Goal: Task Accomplishment & Management: Manage account settings

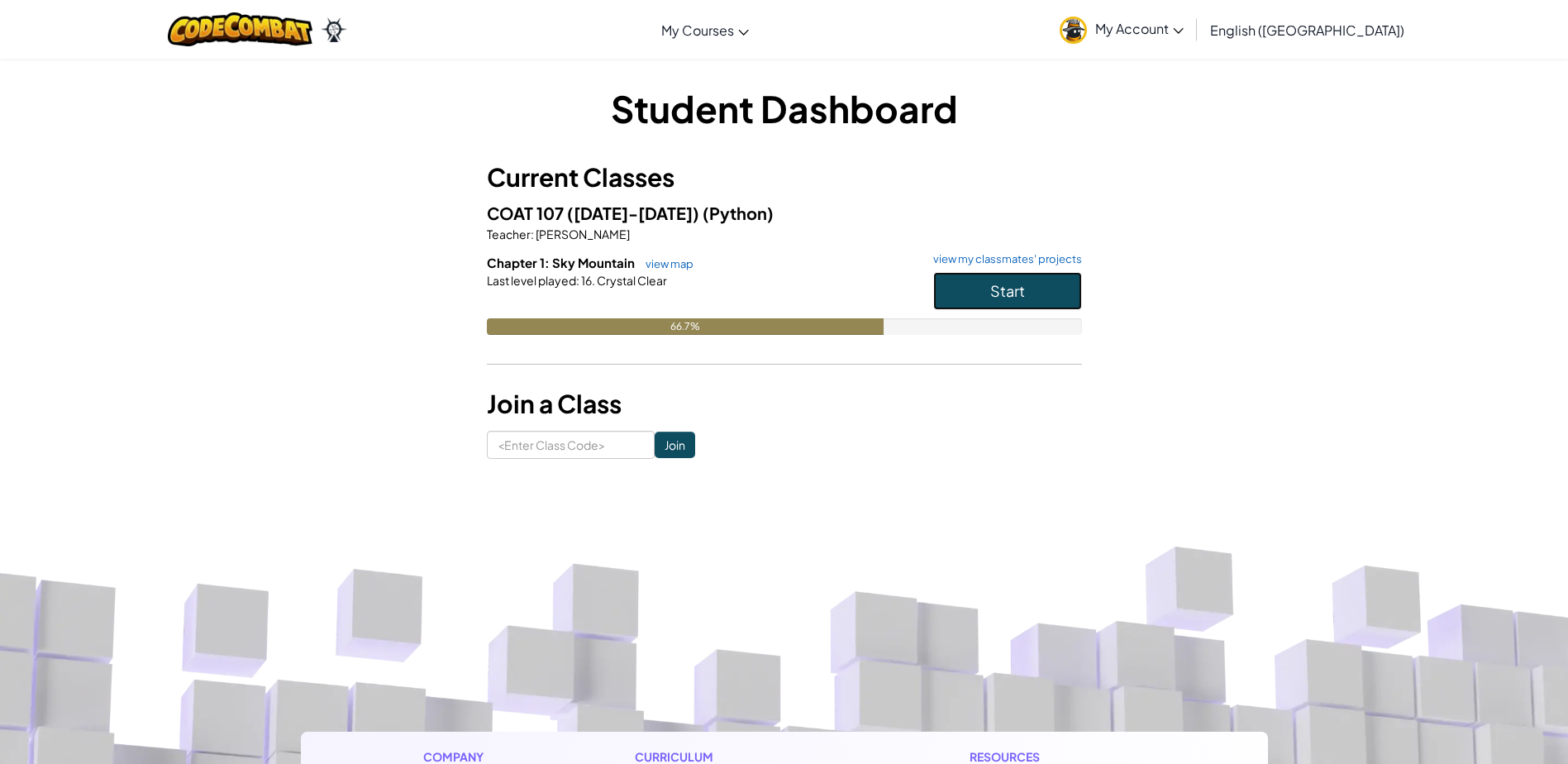
click at [951, 294] on button "Start" at bounding box center [1007, 291] width 149 height 38
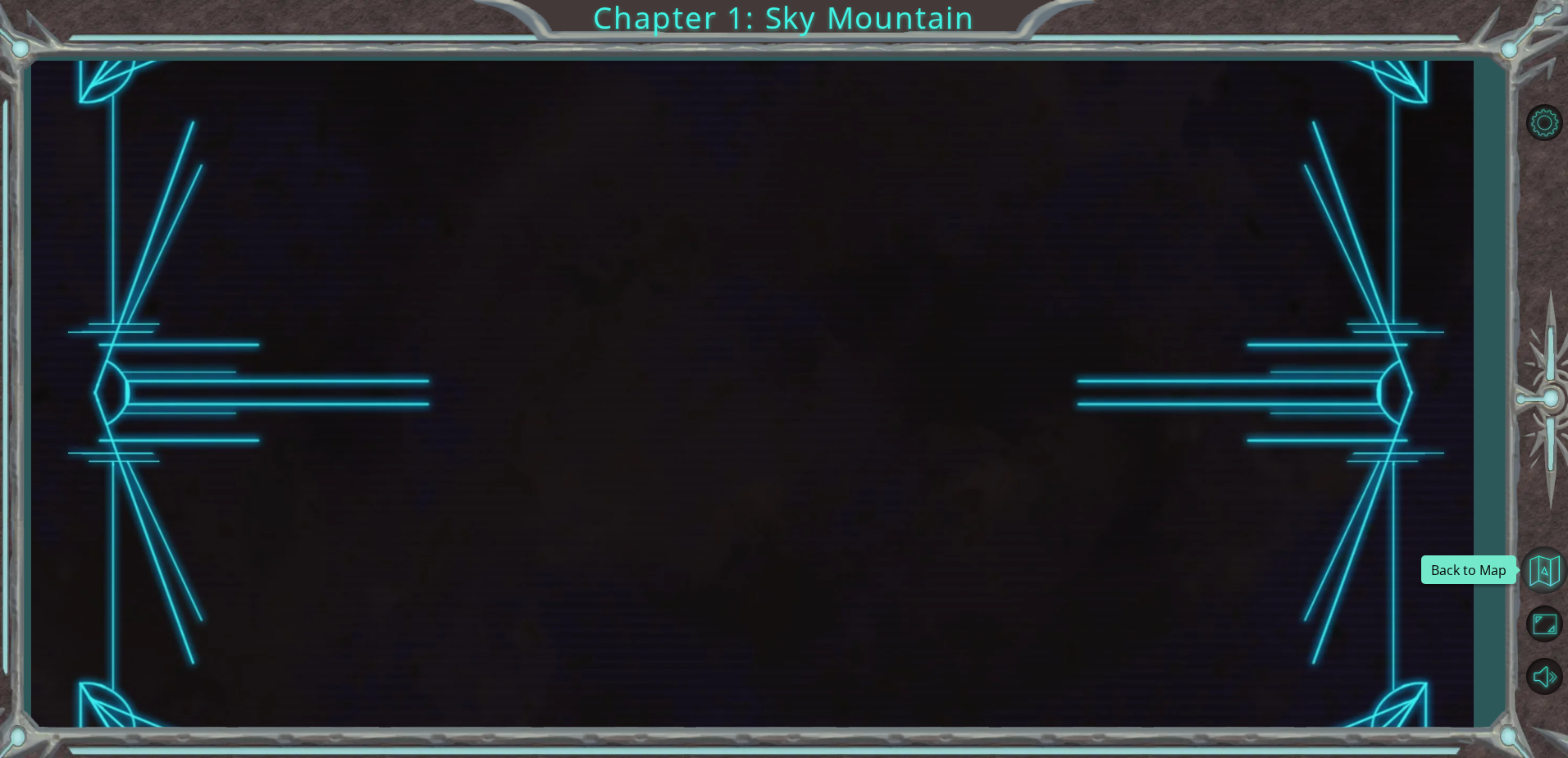
click at [1553, 559] on button "Back to Map" at bounding box center [1544, 570] width 48 height 48
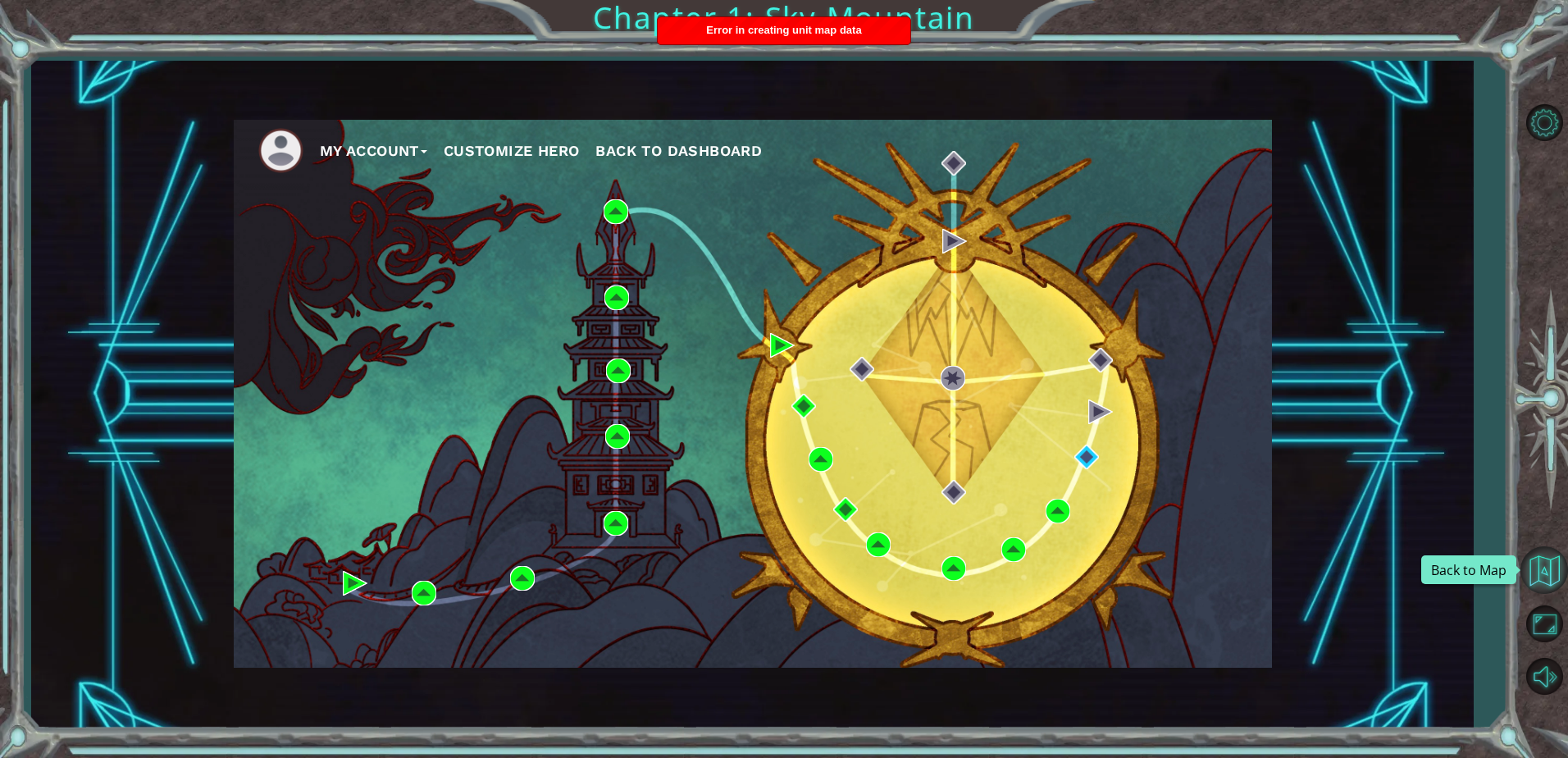
click at [1541, 567] on button "Back to Map" at bounding box center [1544, 570] width 48 height 48
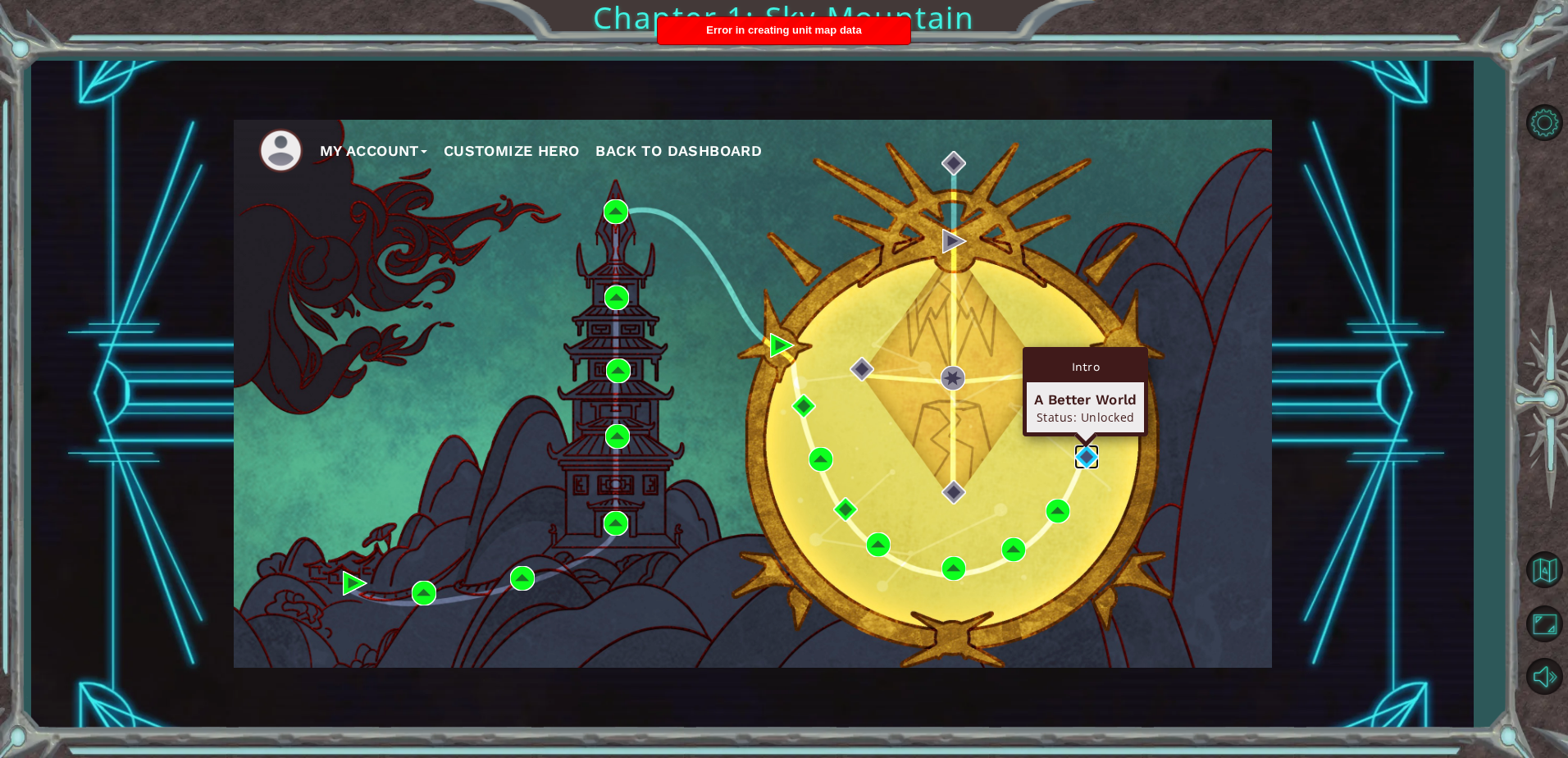
click at [1078, 456] on img at bounding box center [1086, 457] width 24 height 24
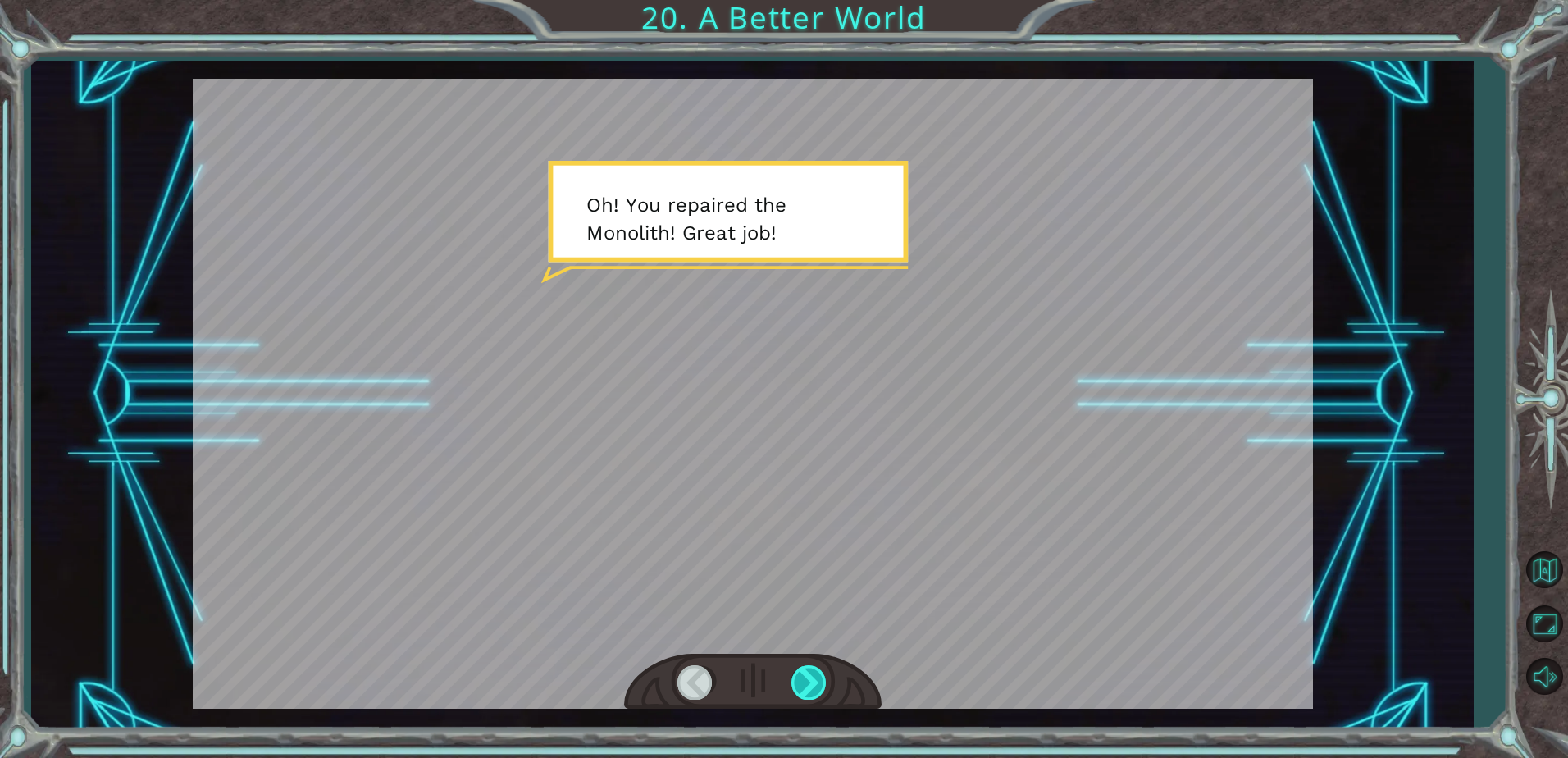
click at [812, 675] on div at bounding box center [810, 682] width 37 height 34
click at [815, 675] on div at bounding box center [810, 682] width 37 height 34
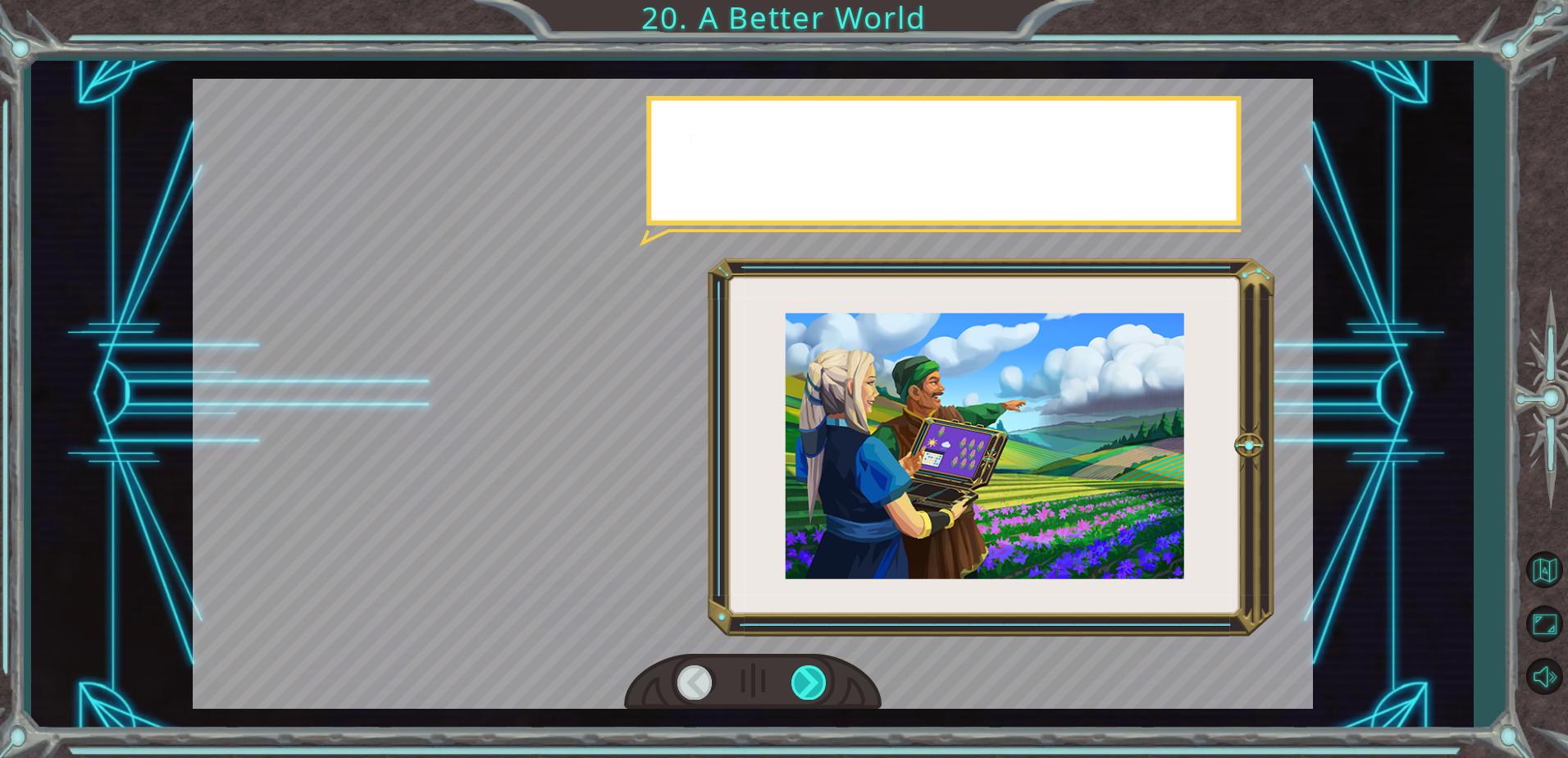
click at [817, 675] on div at bounding box center [810, 682] width 37 height 34
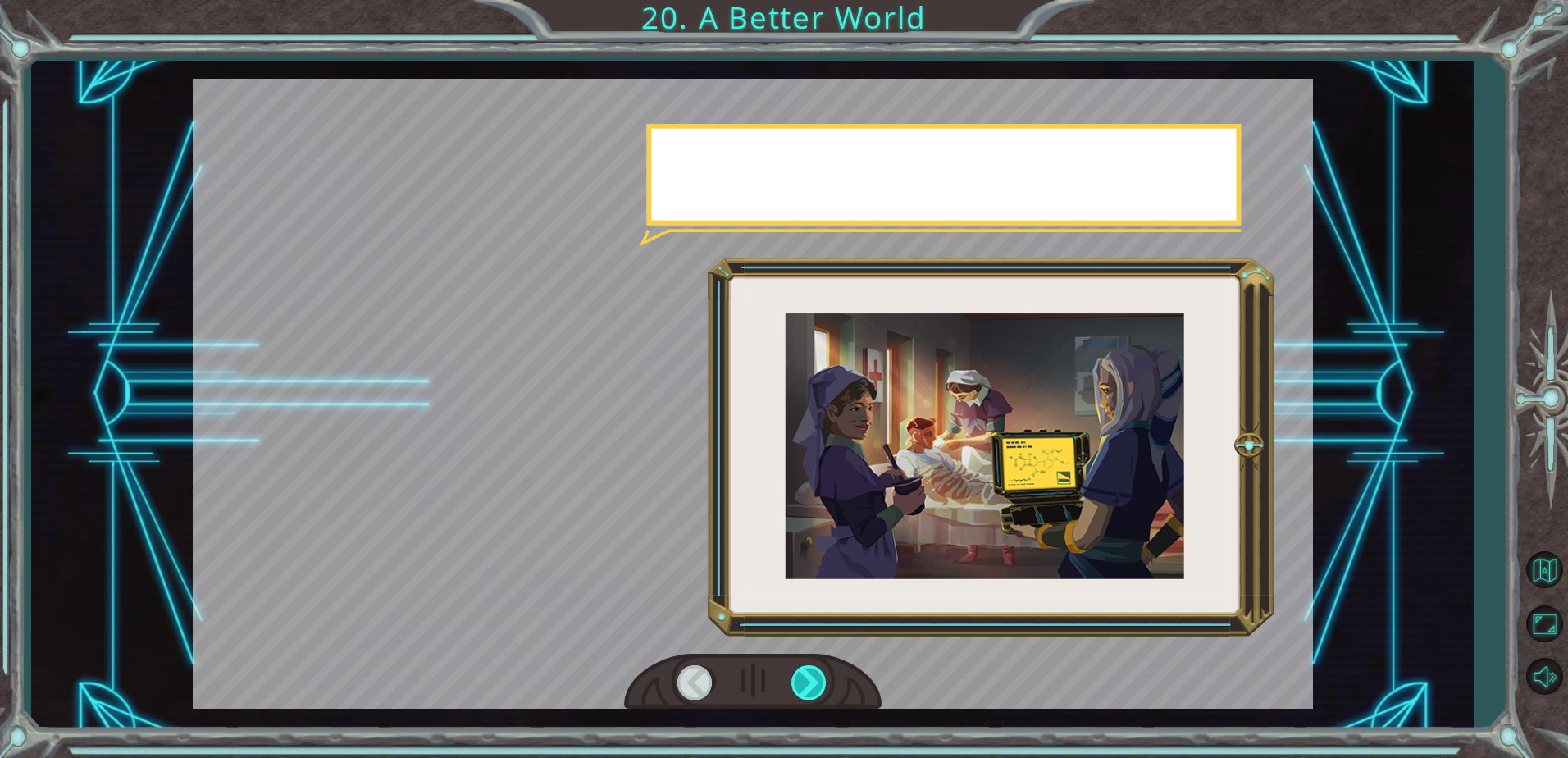
click at [817, 675] on div at bounding box center [810, 682] width 37 height 34
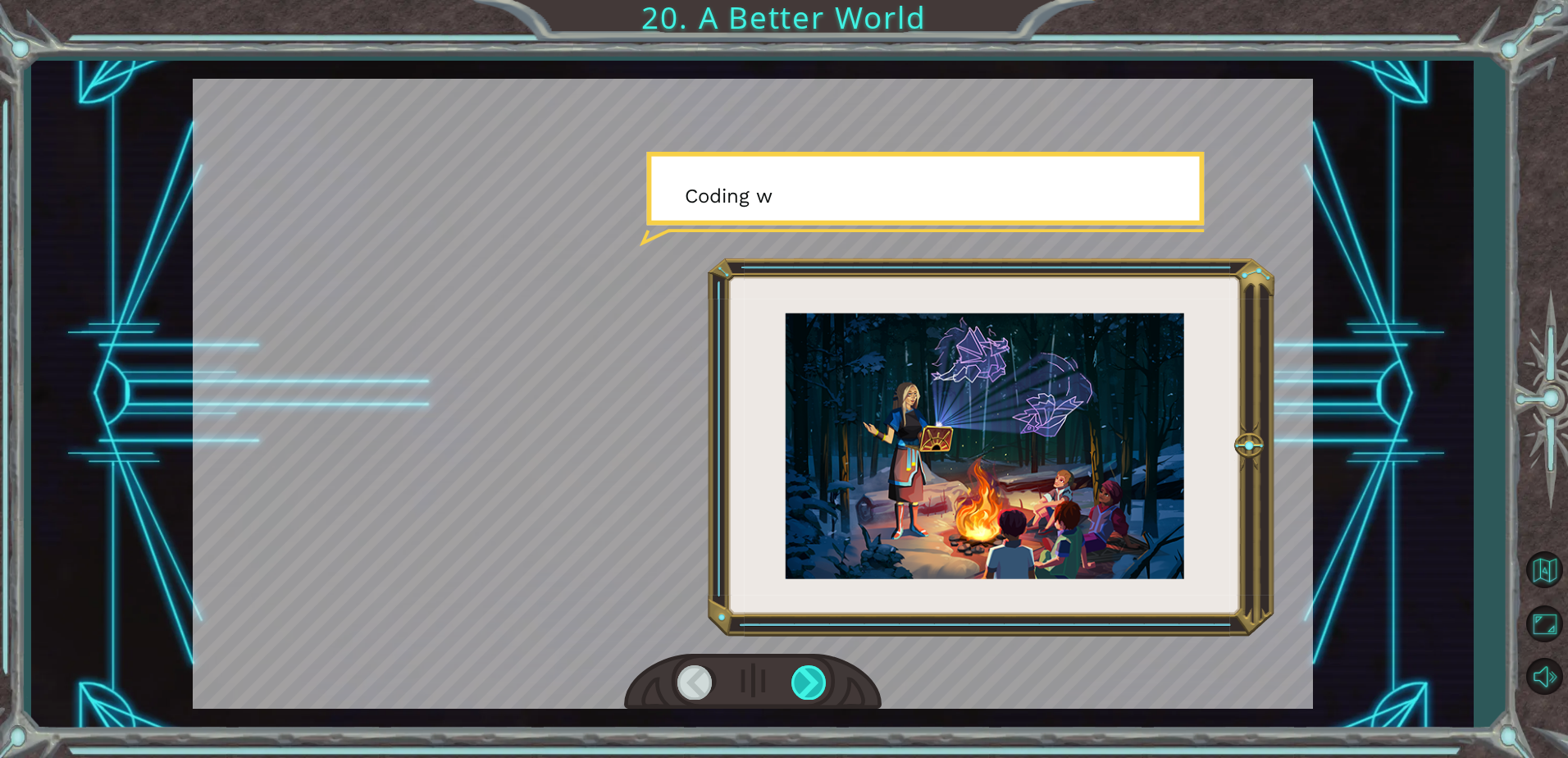
click at [817, 675] on div at bounding box center [810, 682] width 37 height 34
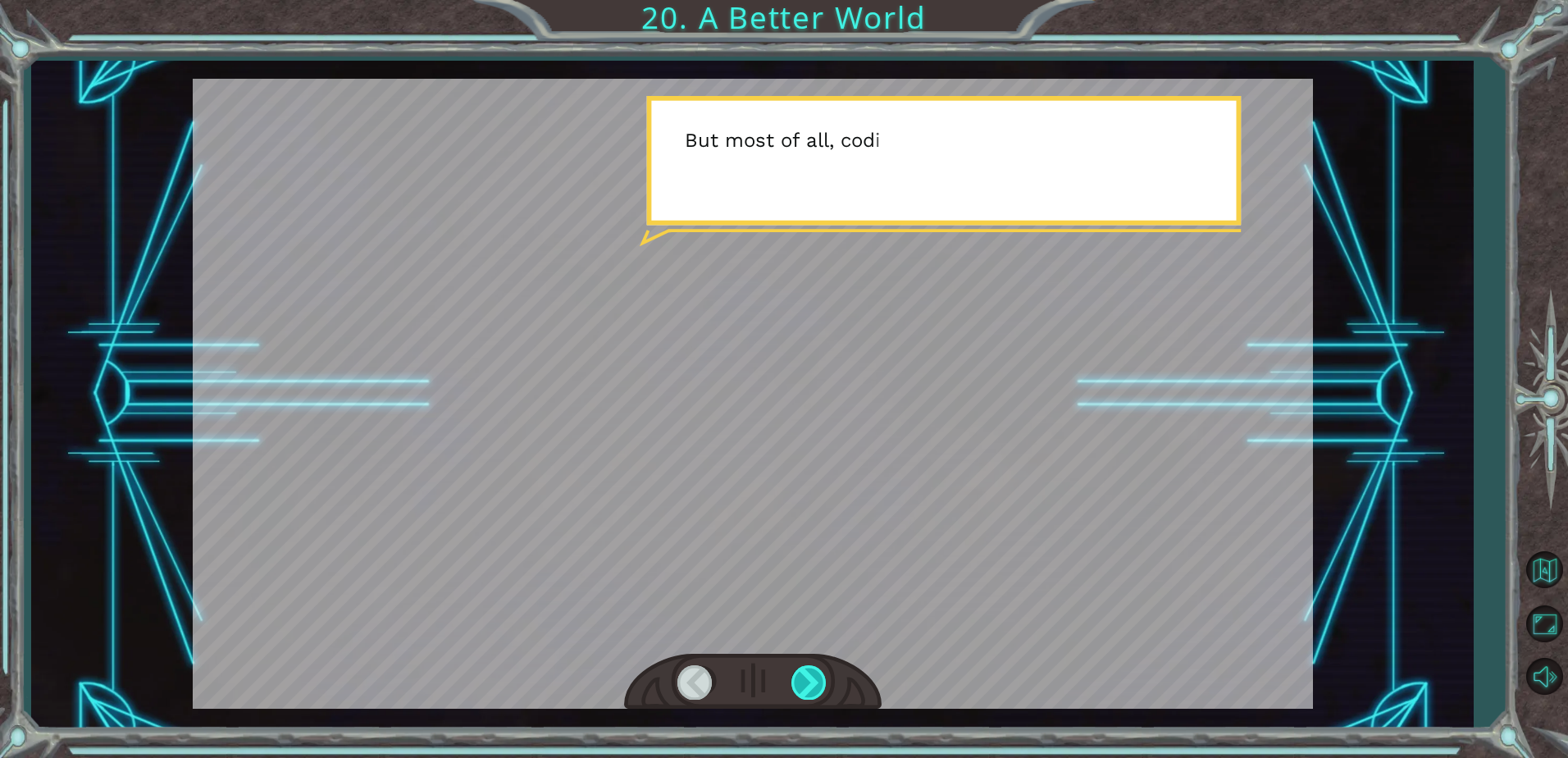
click at [817, 675] on div at bounding box center [810, 682] width 37 height 34
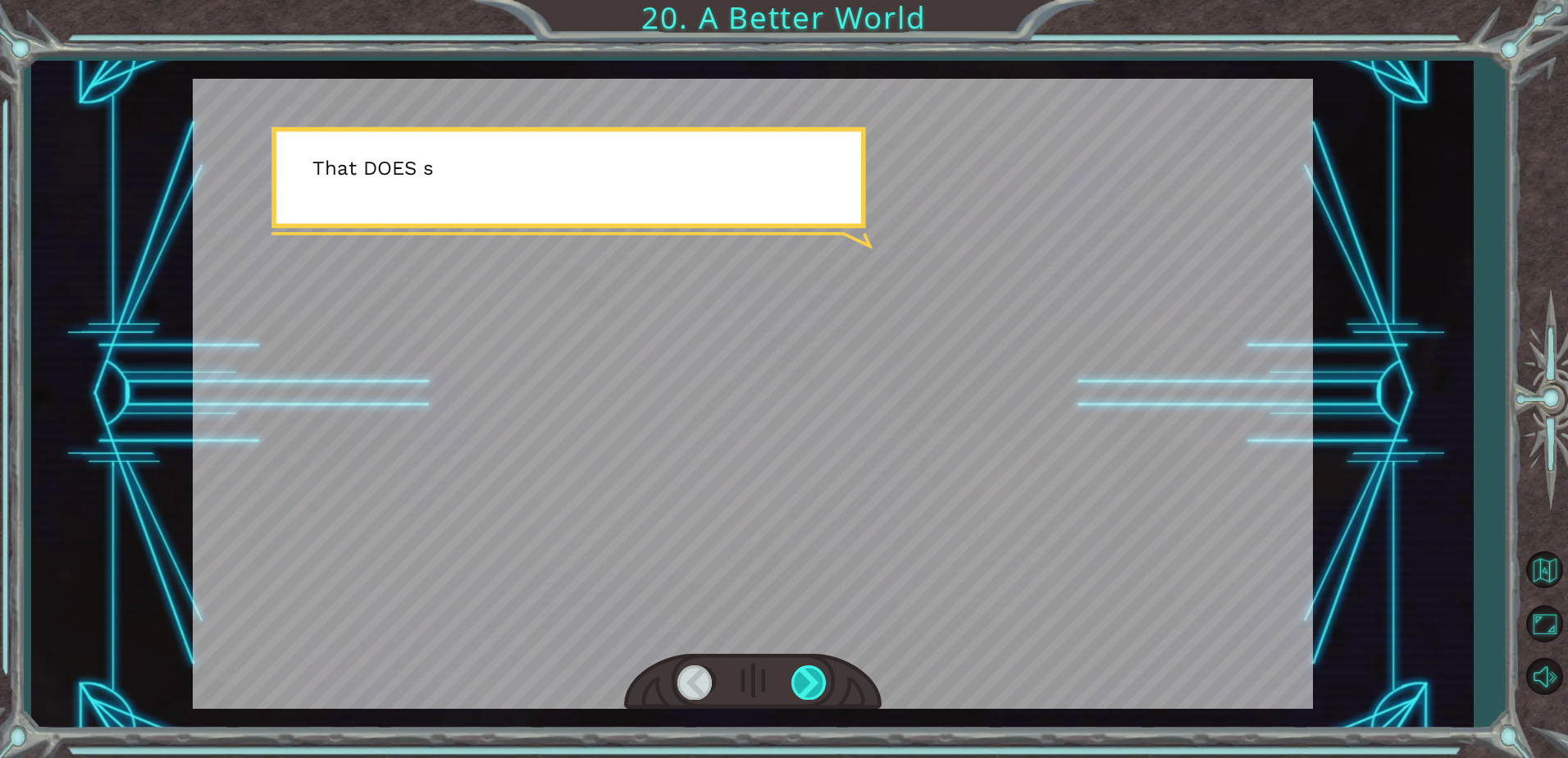
click at [817, 675] on div at bounding box center [810, 682] width 37 height 34
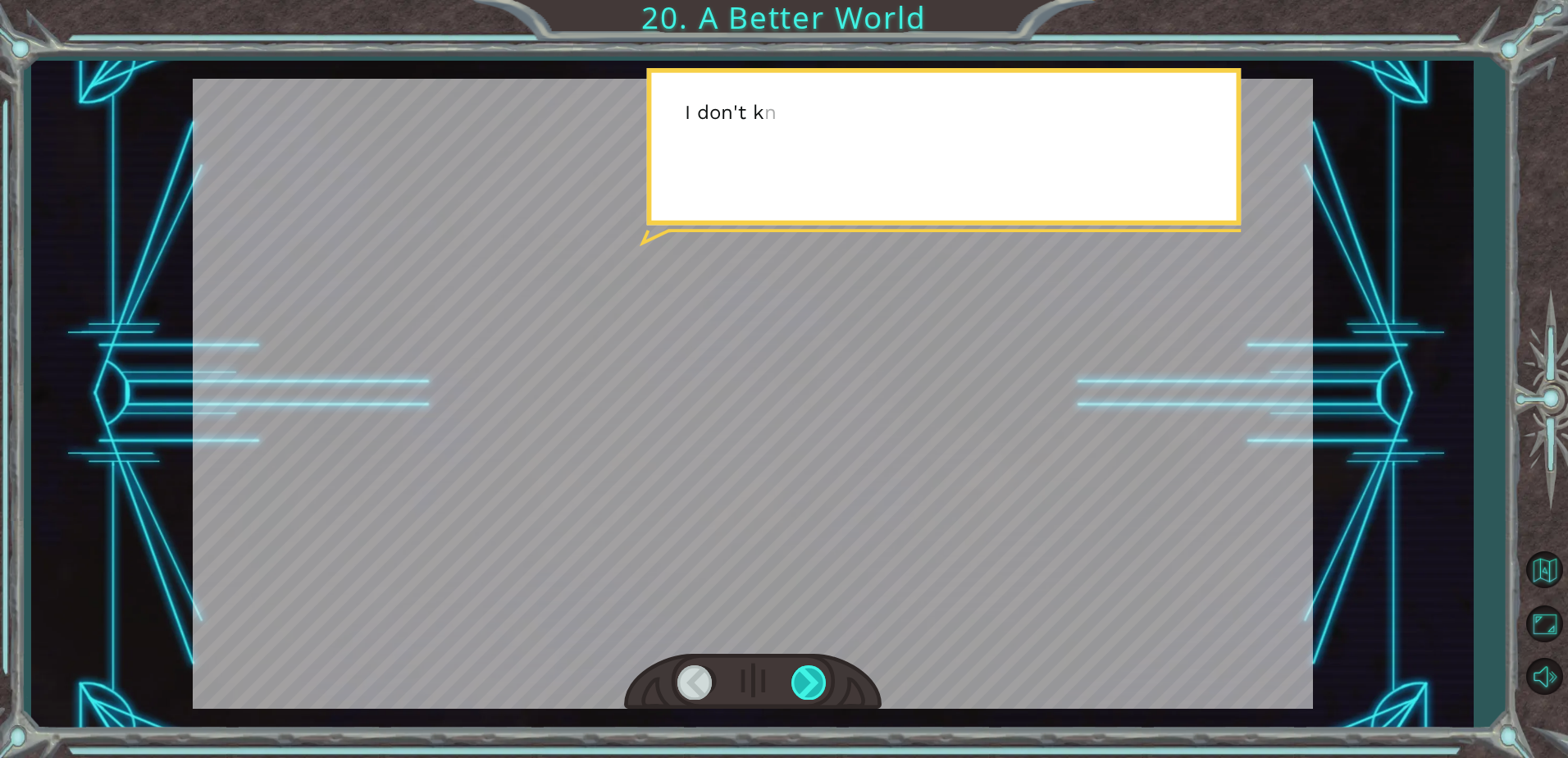
click at [817, 675] on div at bounding box center [810, 682] width 37 height 34
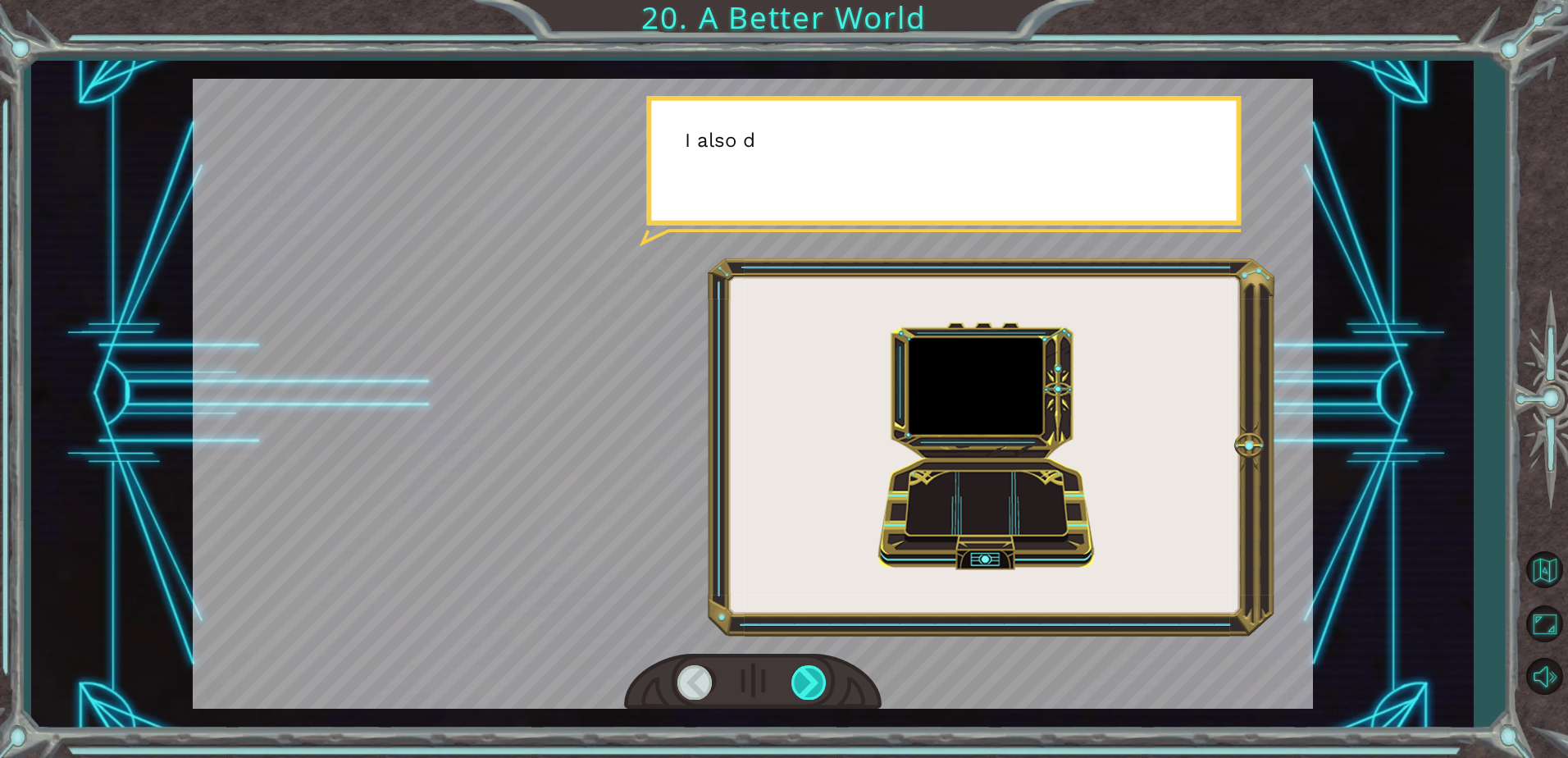
click at [817, 675] on div at bounding box center [810, 682] width 37 height 34
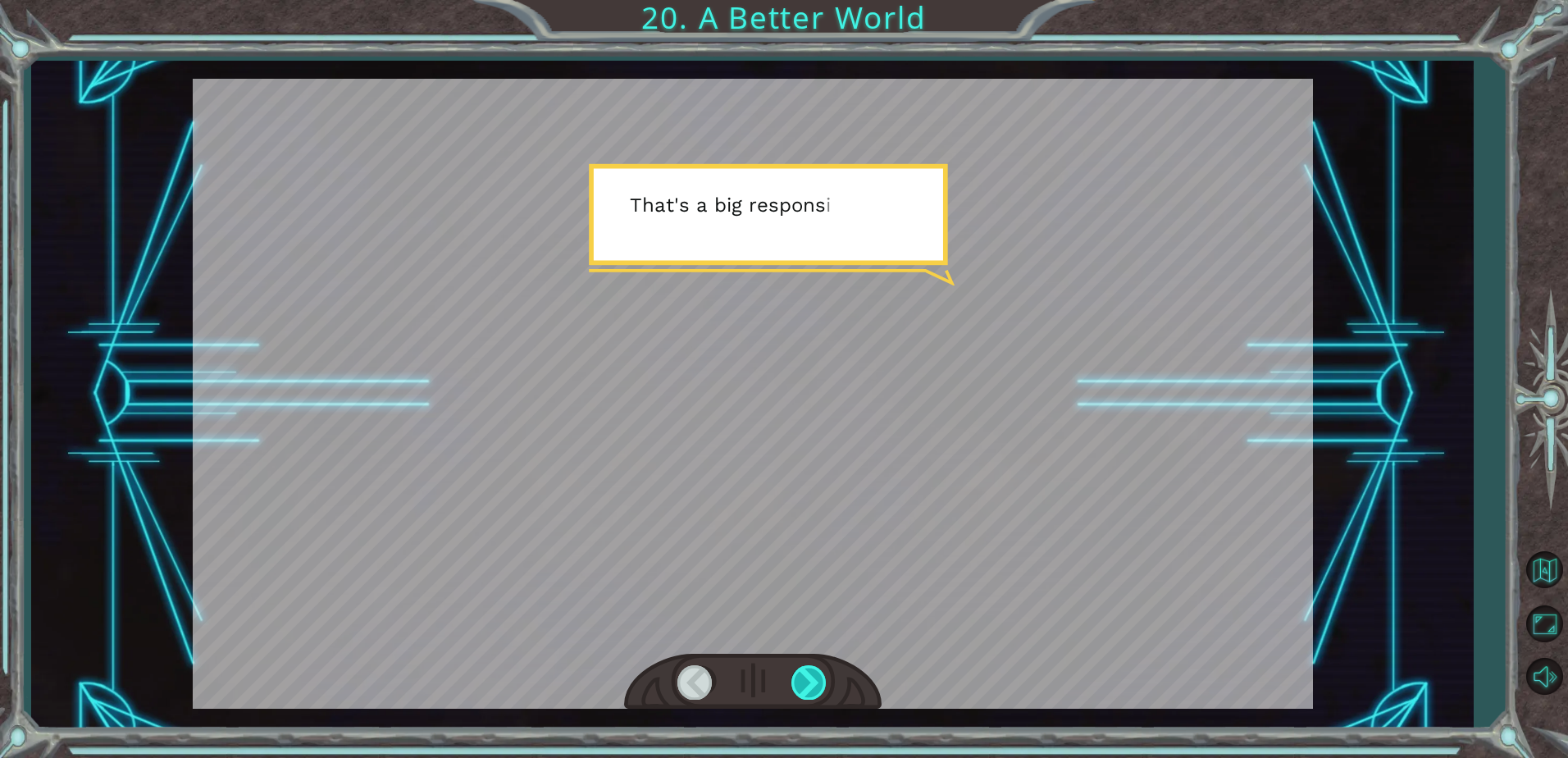
click at [818, 674] on div at bounding box center [810, 682] width 37 height 34
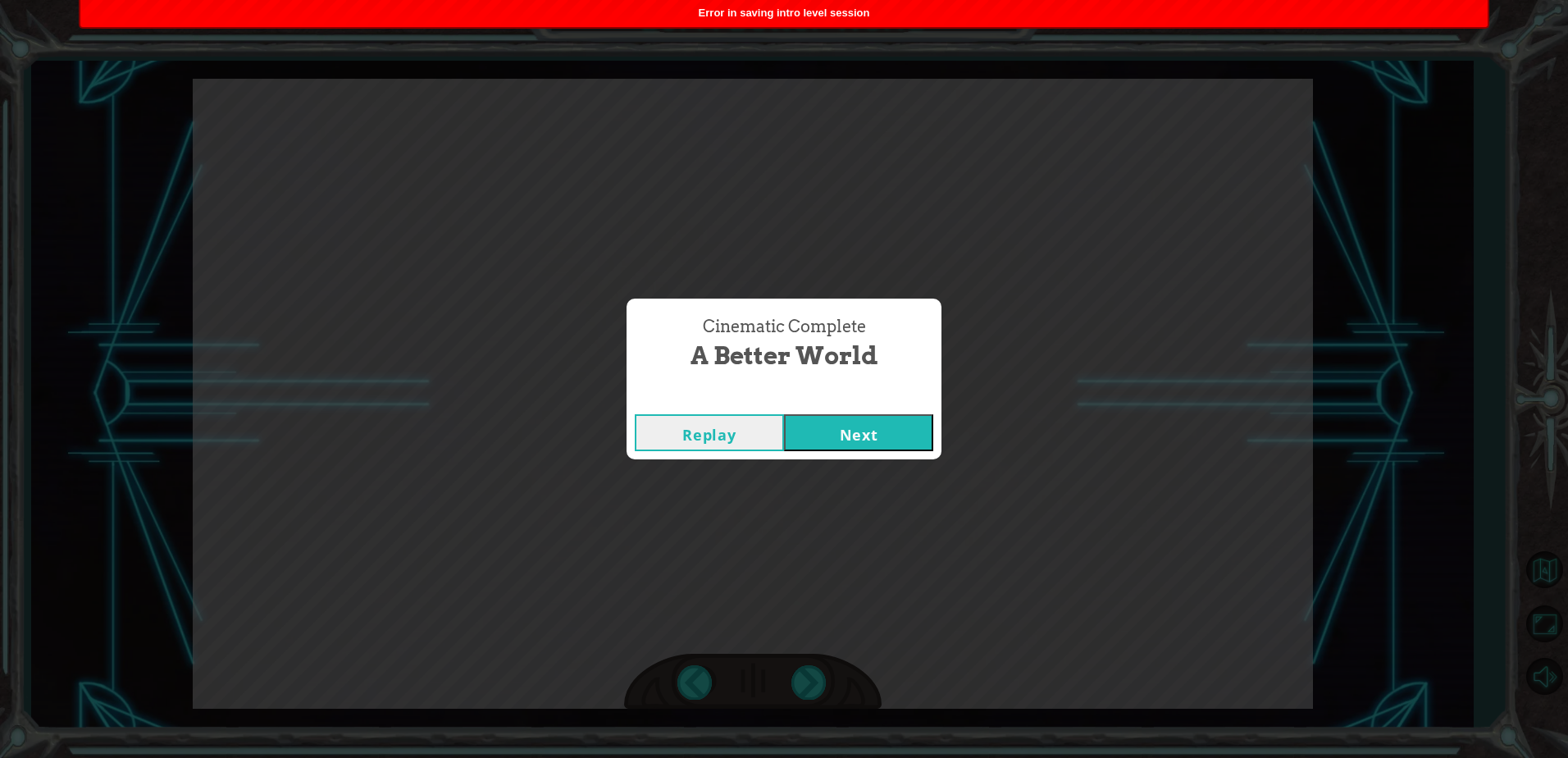
click at [826, 430] on button "Next" at bounding box center [858, 433] width 149 height 37
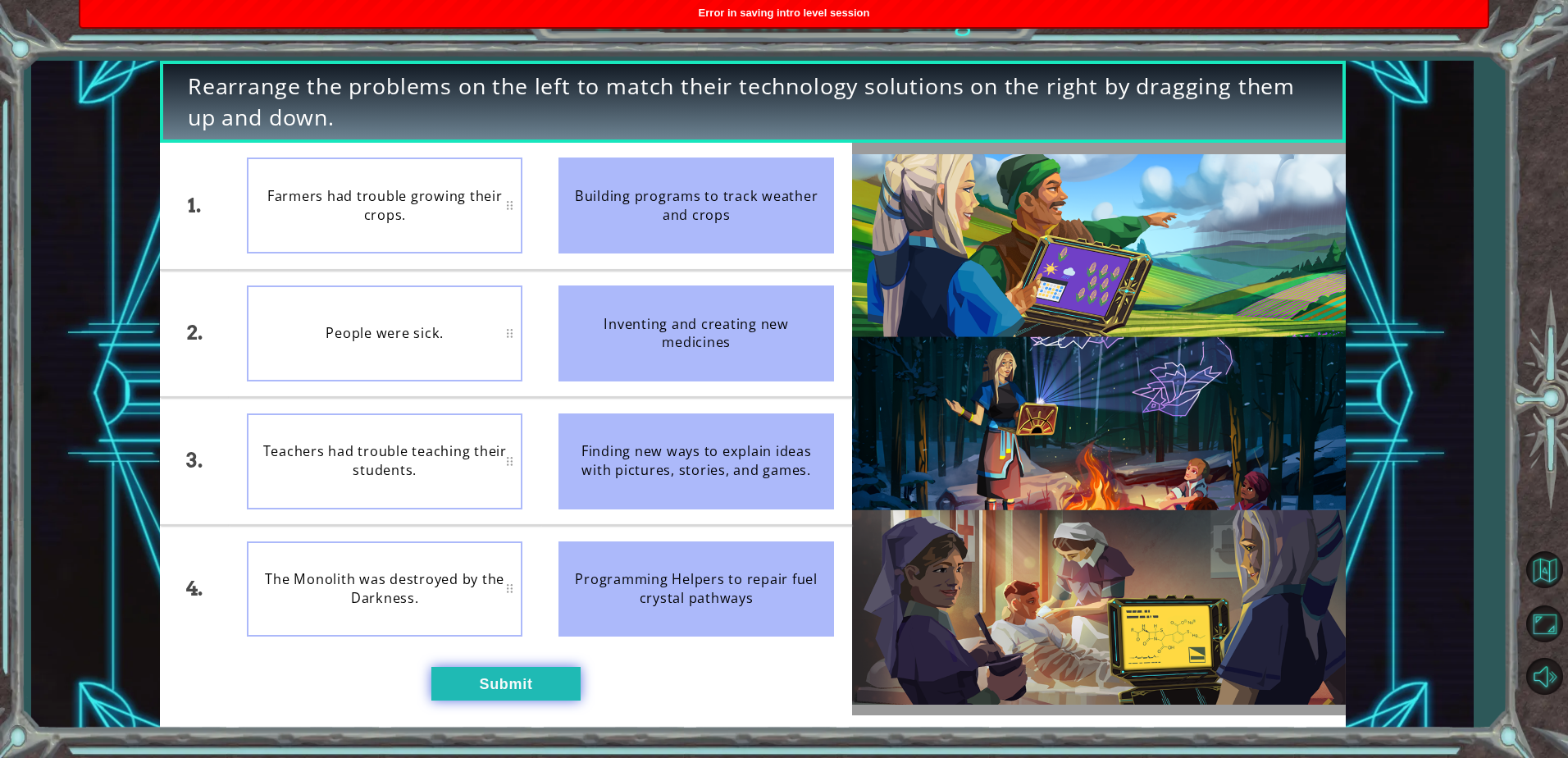
click at [528, 687] on button "Submit" at bounding box center [506, 683] width 149 height 33
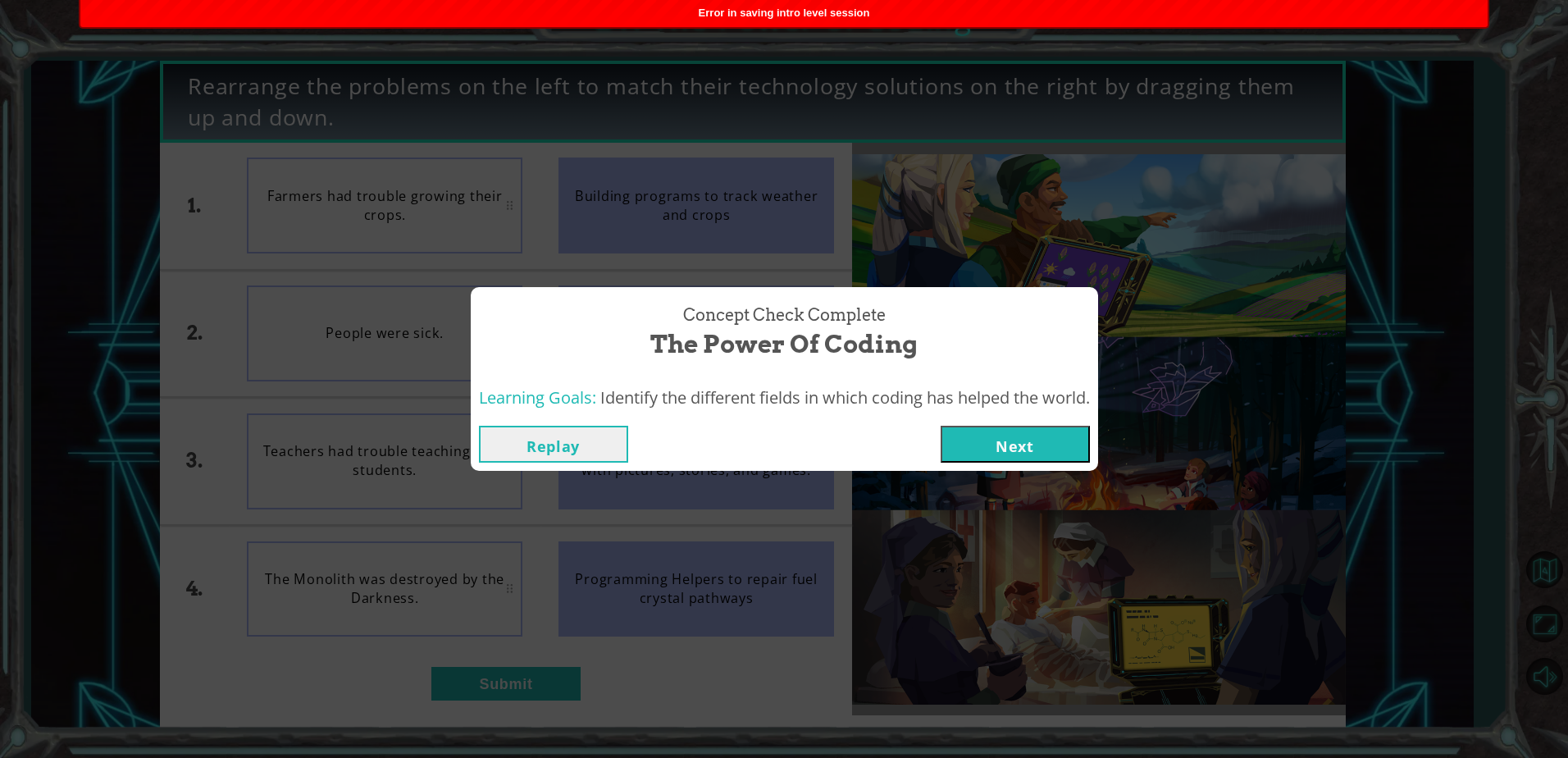
click at [993, 438] on button "Next" at bounding box center [1015, 444] width 149 height 37
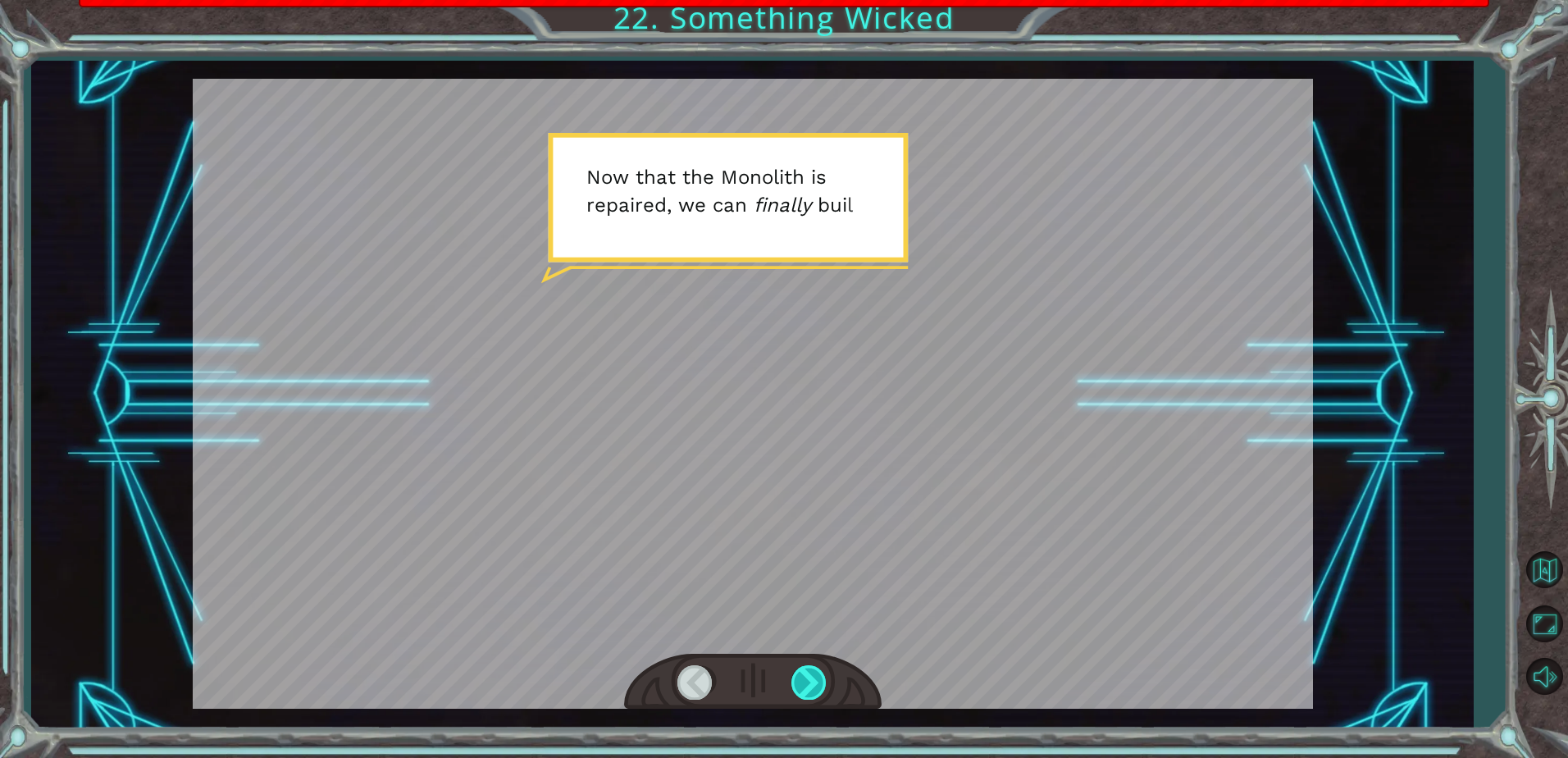
click at [800, 682] on div at bounding box center [810, 682] width 37 height 34
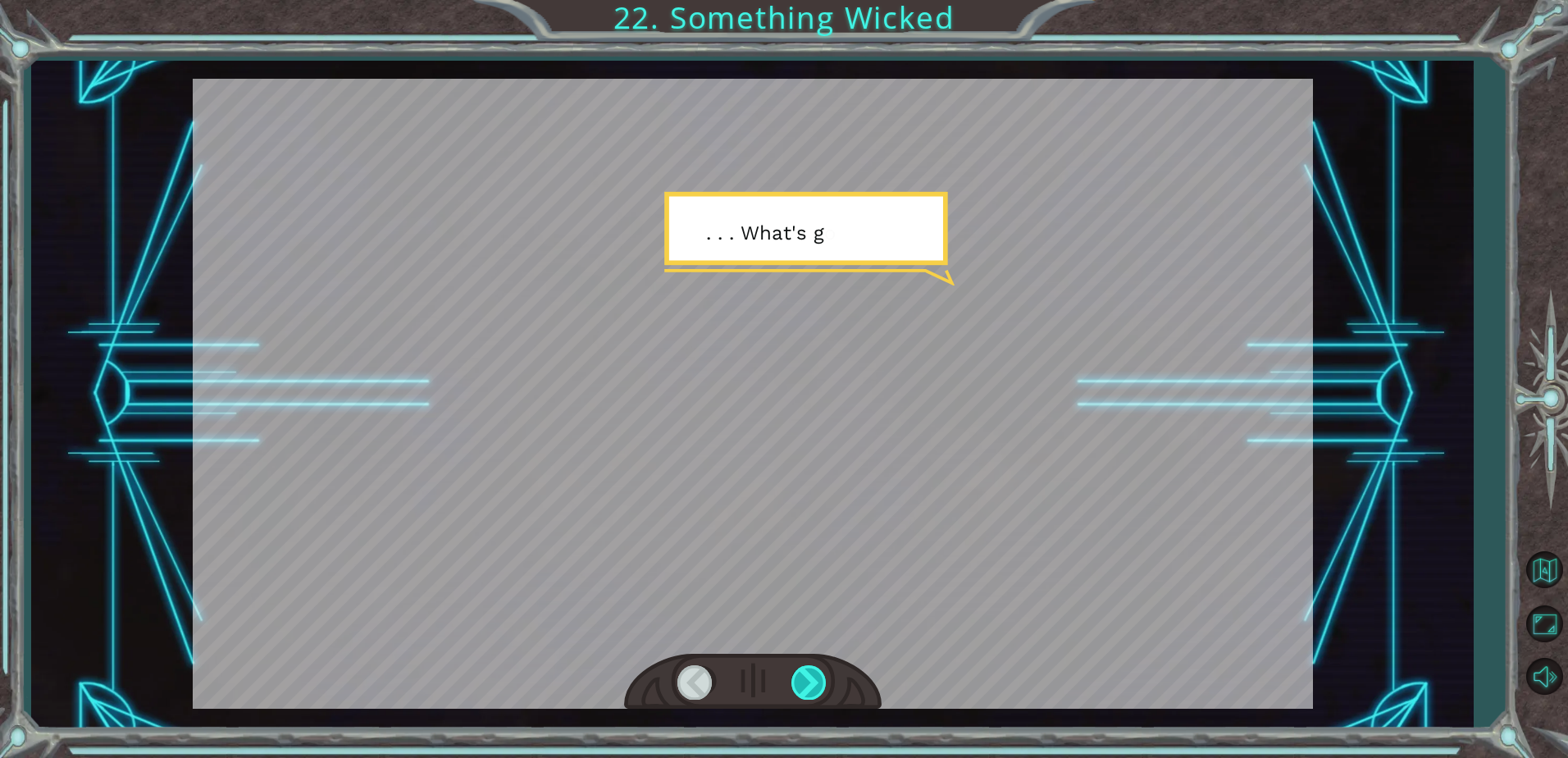
click at [799, 679] on div at bounding box center [810, 682] width 37 height 34
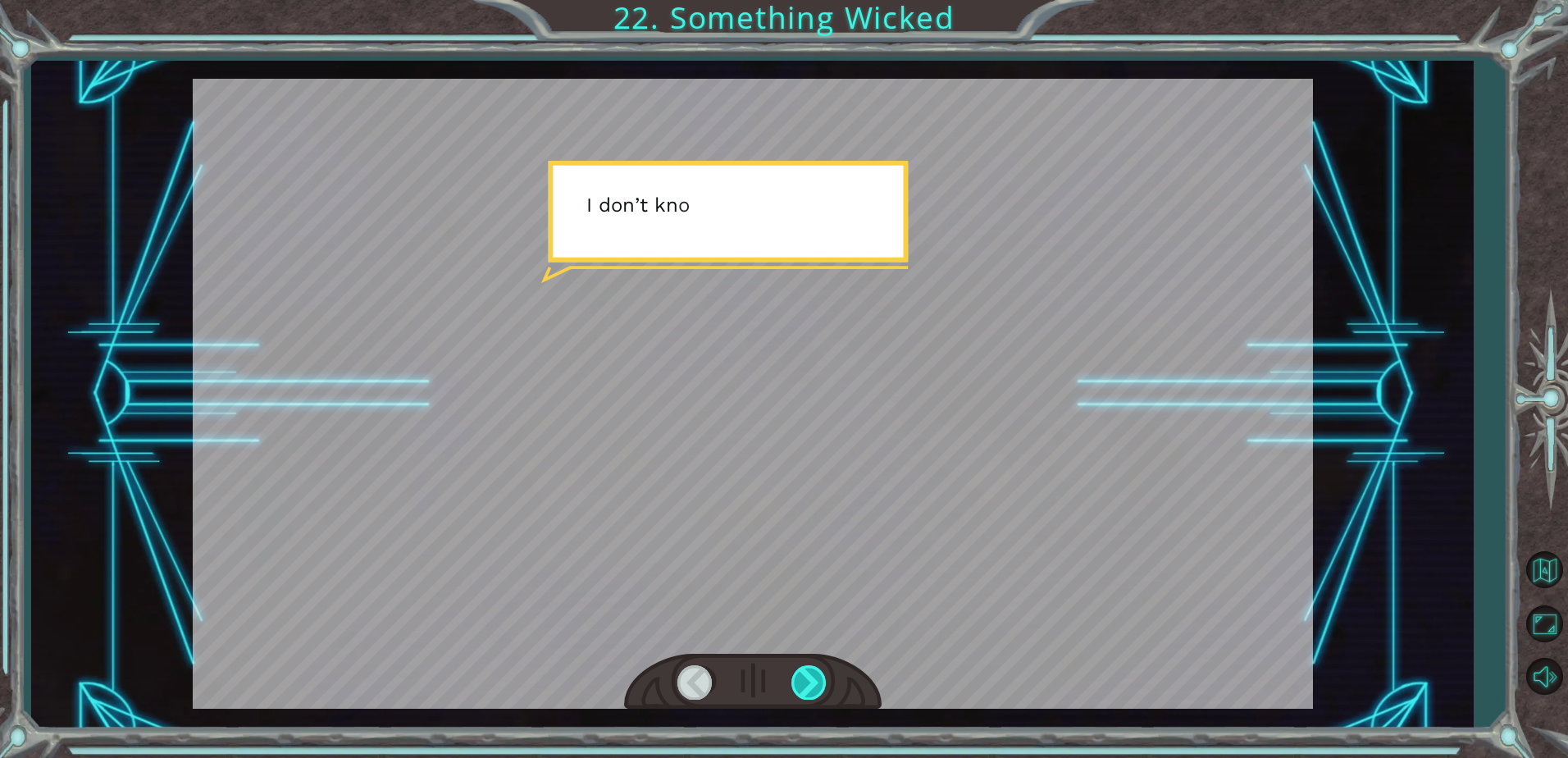
click at [799, 679] on div at bounding box center [810, 682] width 37 height 34
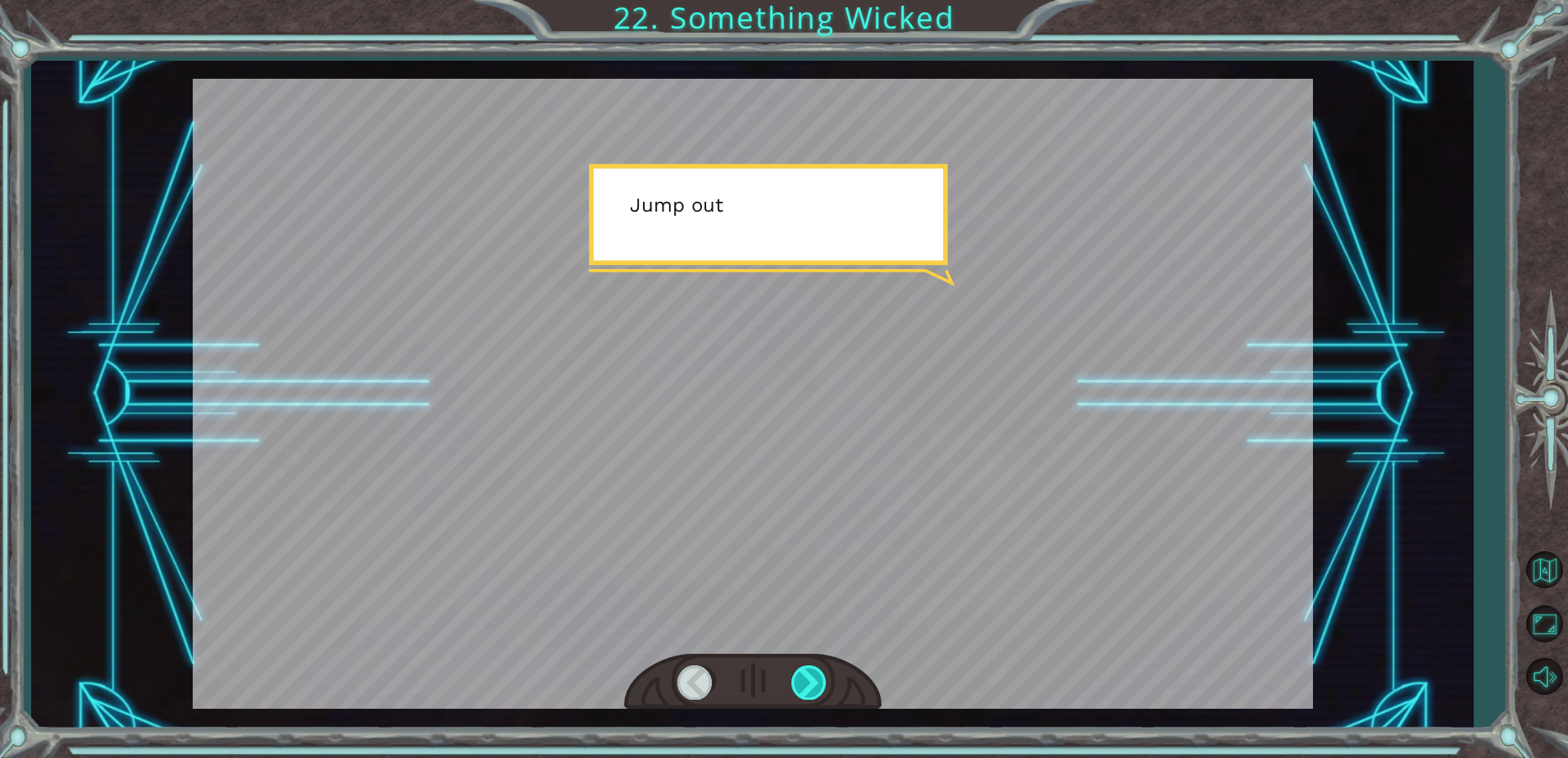
click at [799, 679] on div at bounding box center [810, 682] width 37 height 34
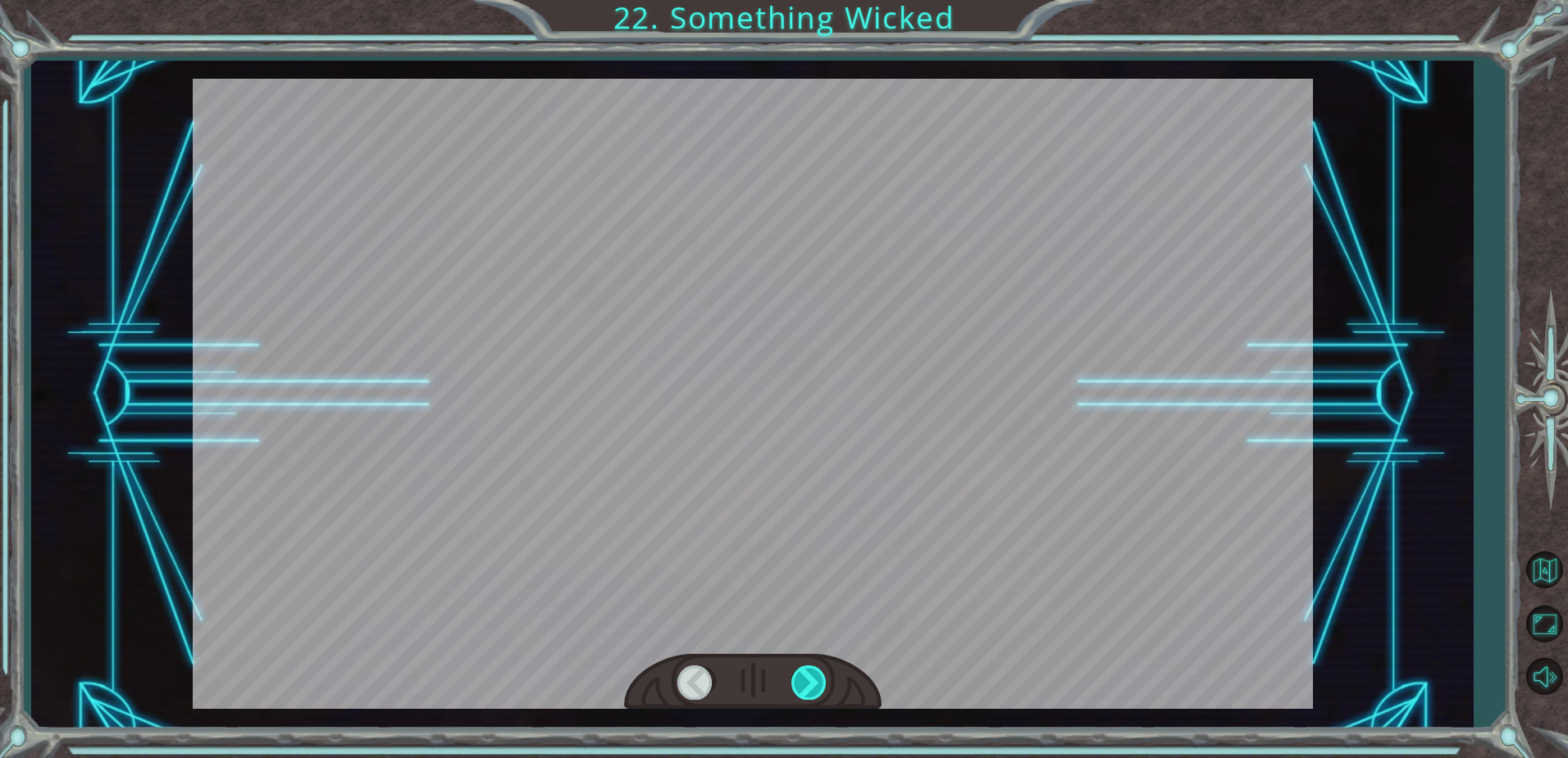
click at [799, 677] on div at bounding box center [810, 682] width 37 height 34
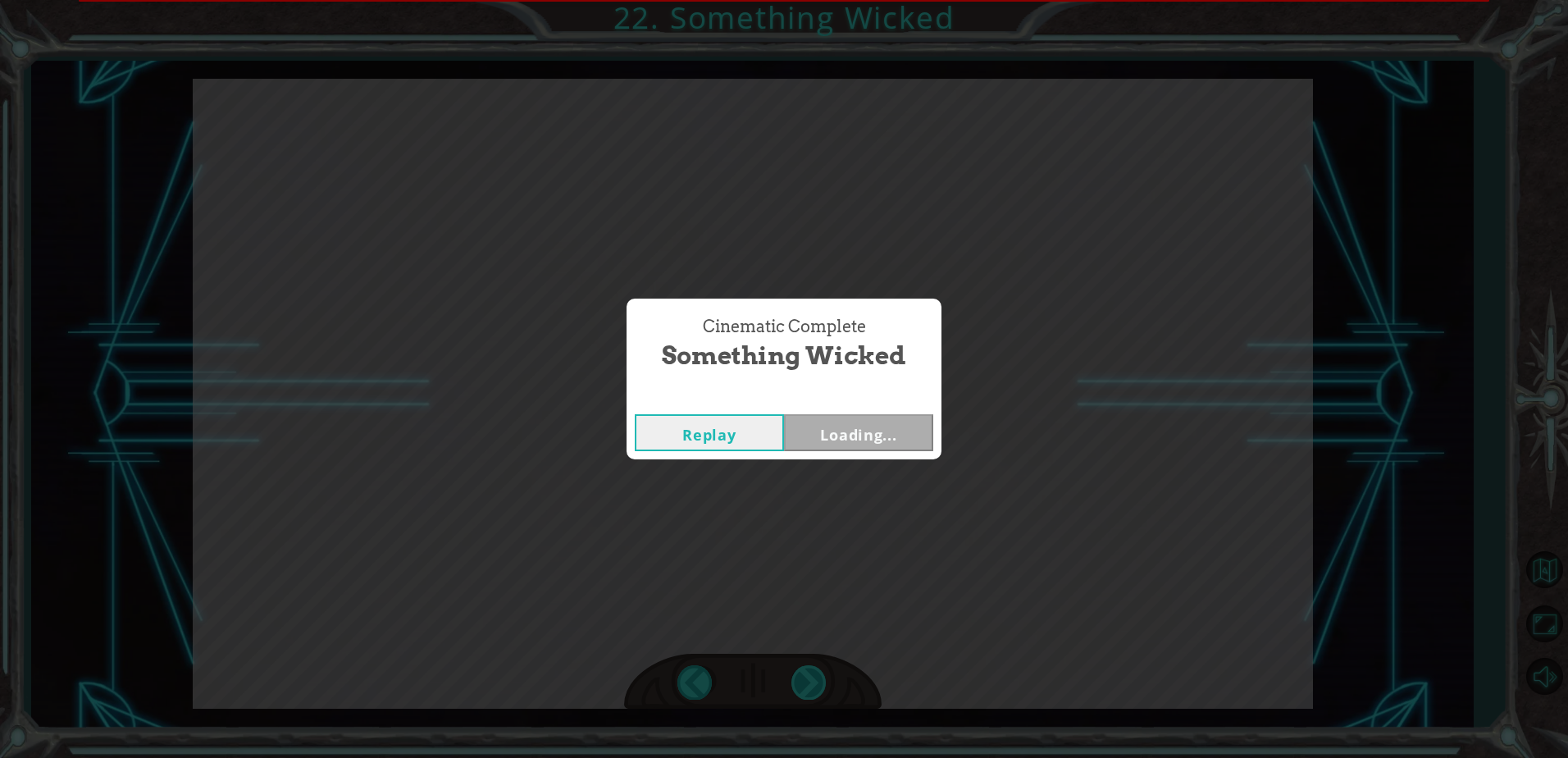
click at [799, 677] on div "Cinematic Complete Something Wicked Replay Loading..." at bounding box center [784, 379] width 1568 height 758
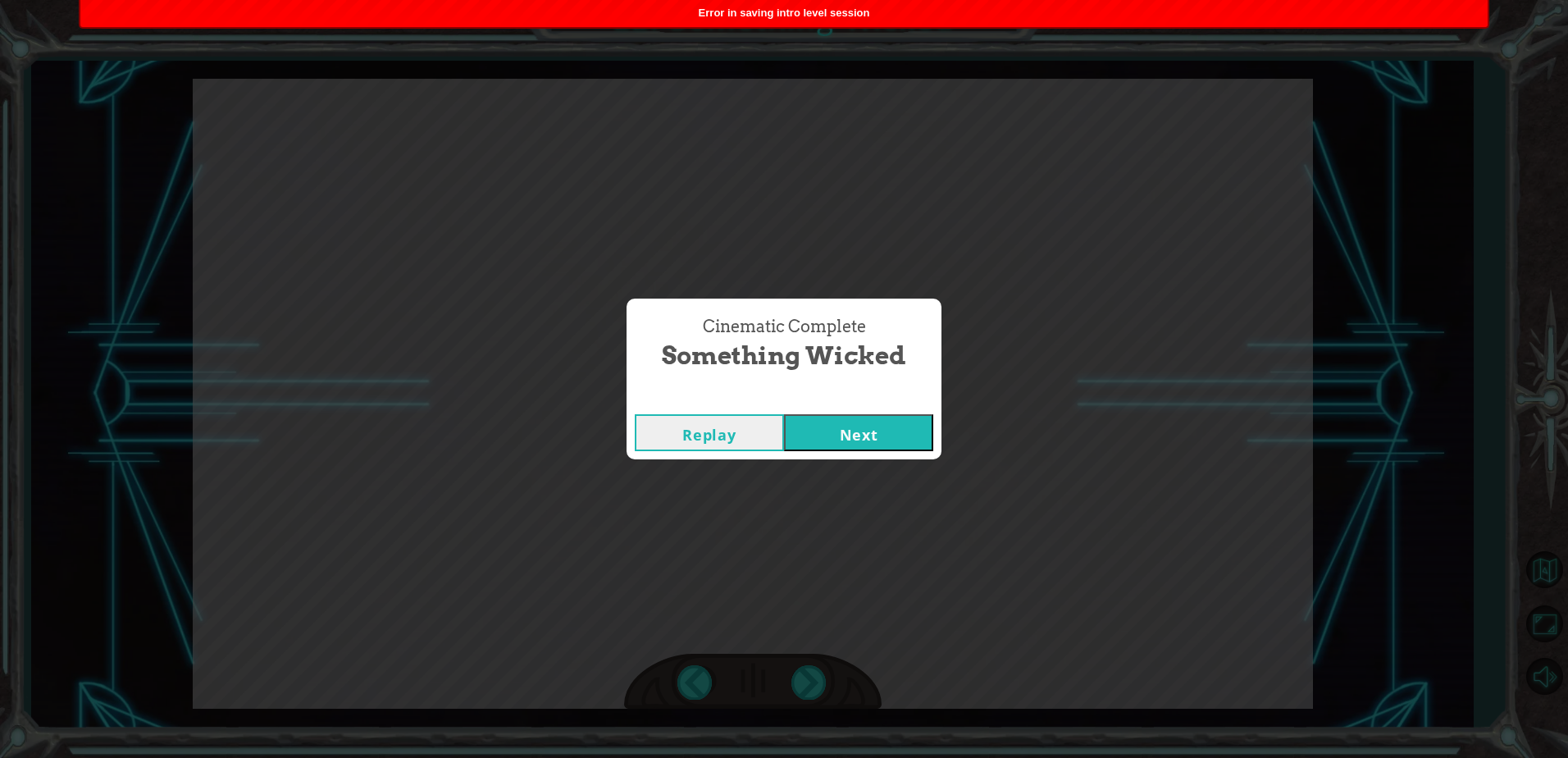
click at [836, 447] on button "Next" at bounding box center [858, 433] width 149 height 37
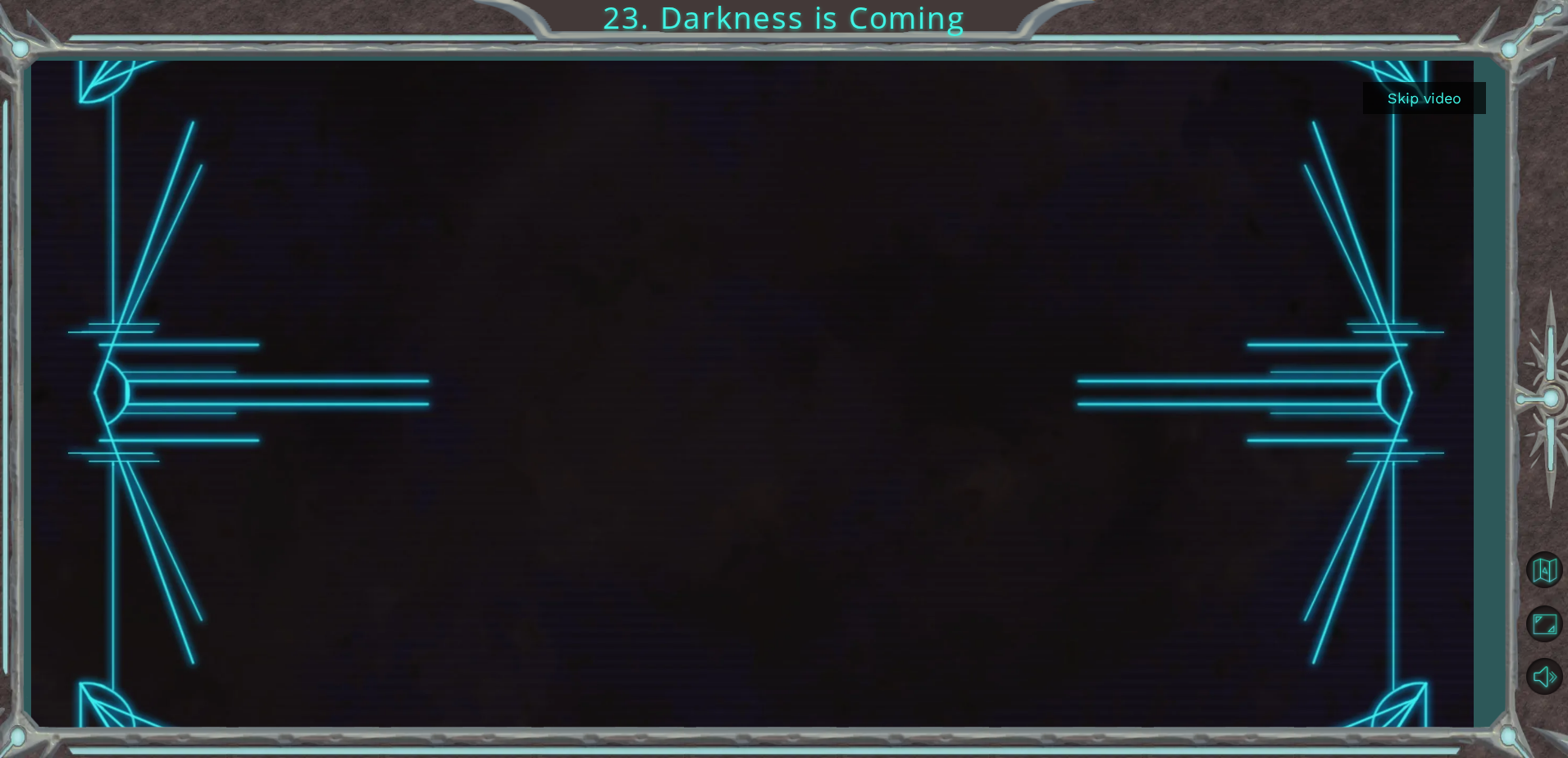
click at [1430, 103] on button "Skip video" at bounding box center [1424, 98] width 123 height 32
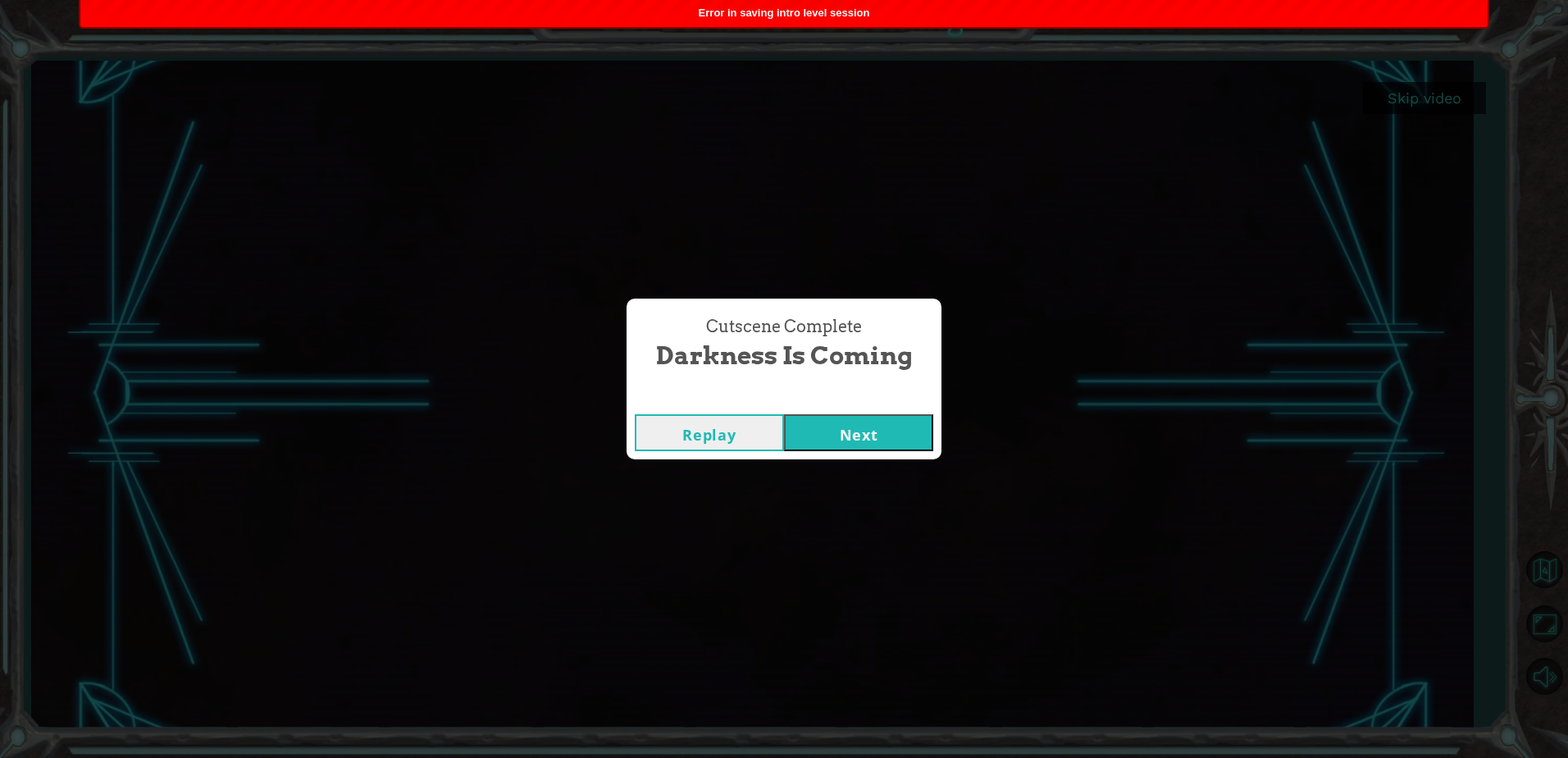
click at [814, 433] on button "Next" at bounding box center [858, 433] width 149 height 37
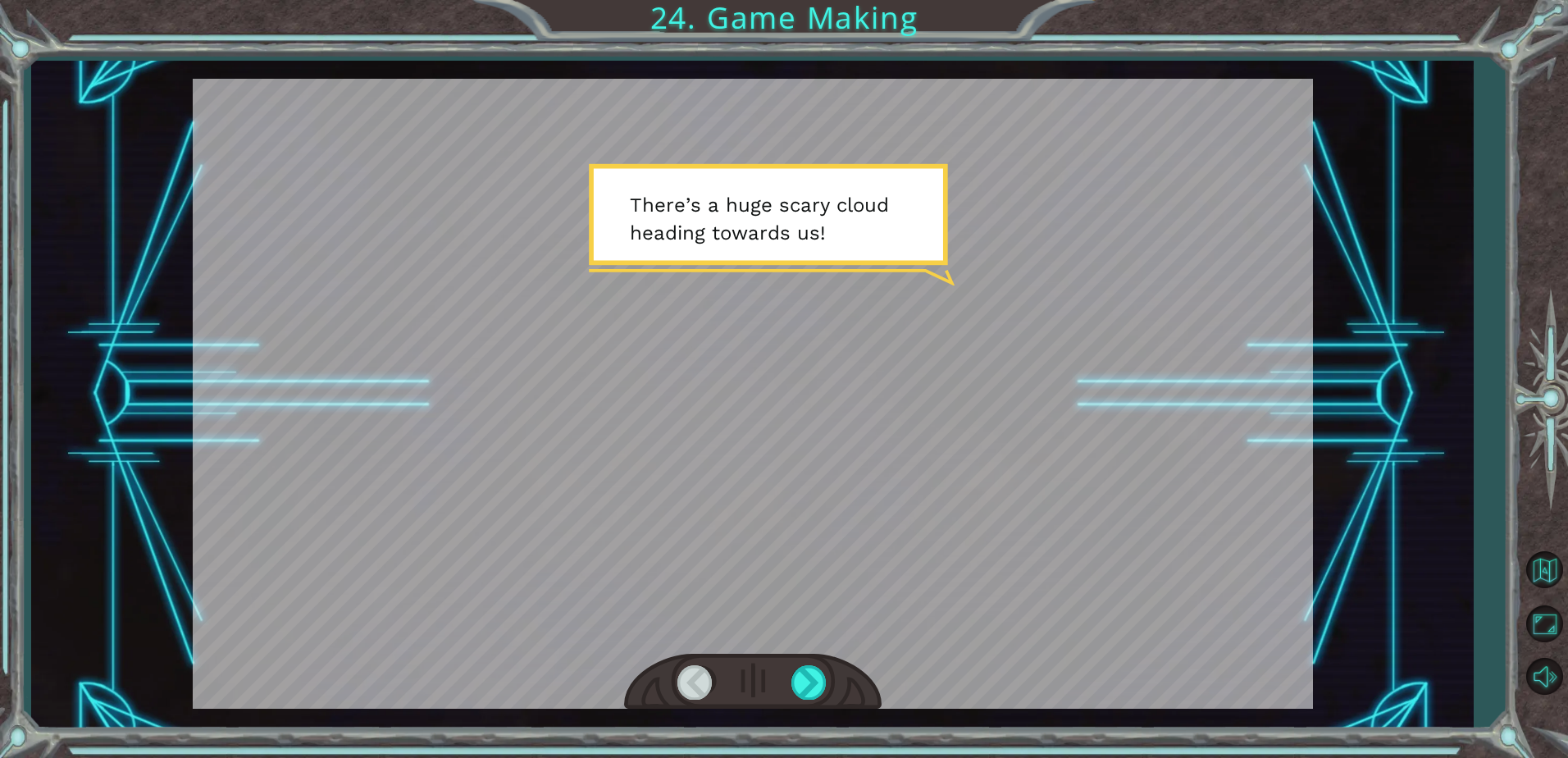
click at [1059, 669] on div at bounding box center [753, 394] width 1120 height 630
click at [1156, 647] on div at bounding box center [753, 394] width 1120 height 630
click at [810, 672] on div at bounding box center [810, 682] width 37 height 34
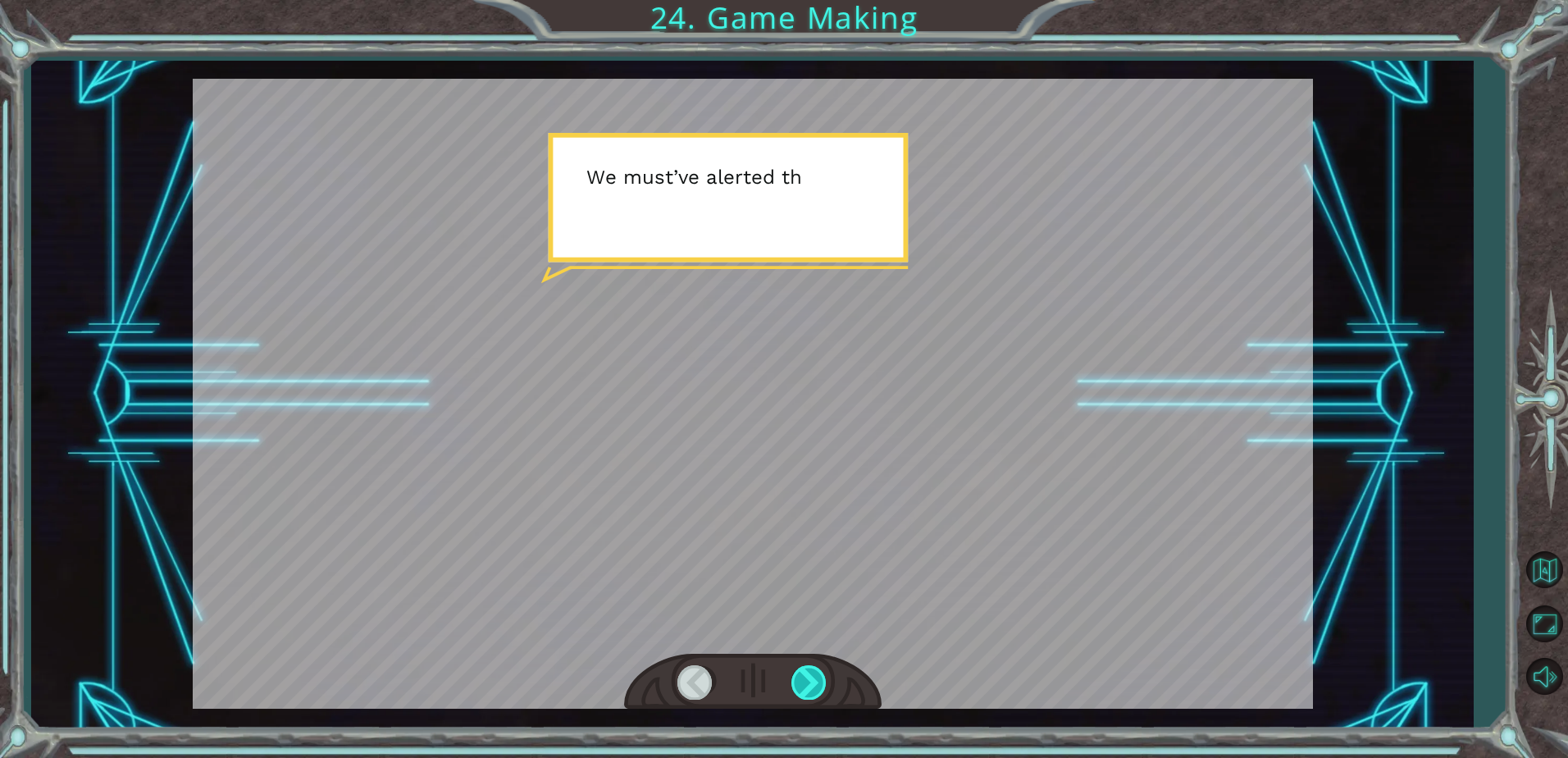
click at [813, 672] on div at bounding box center [810, 682] width 37 height 34
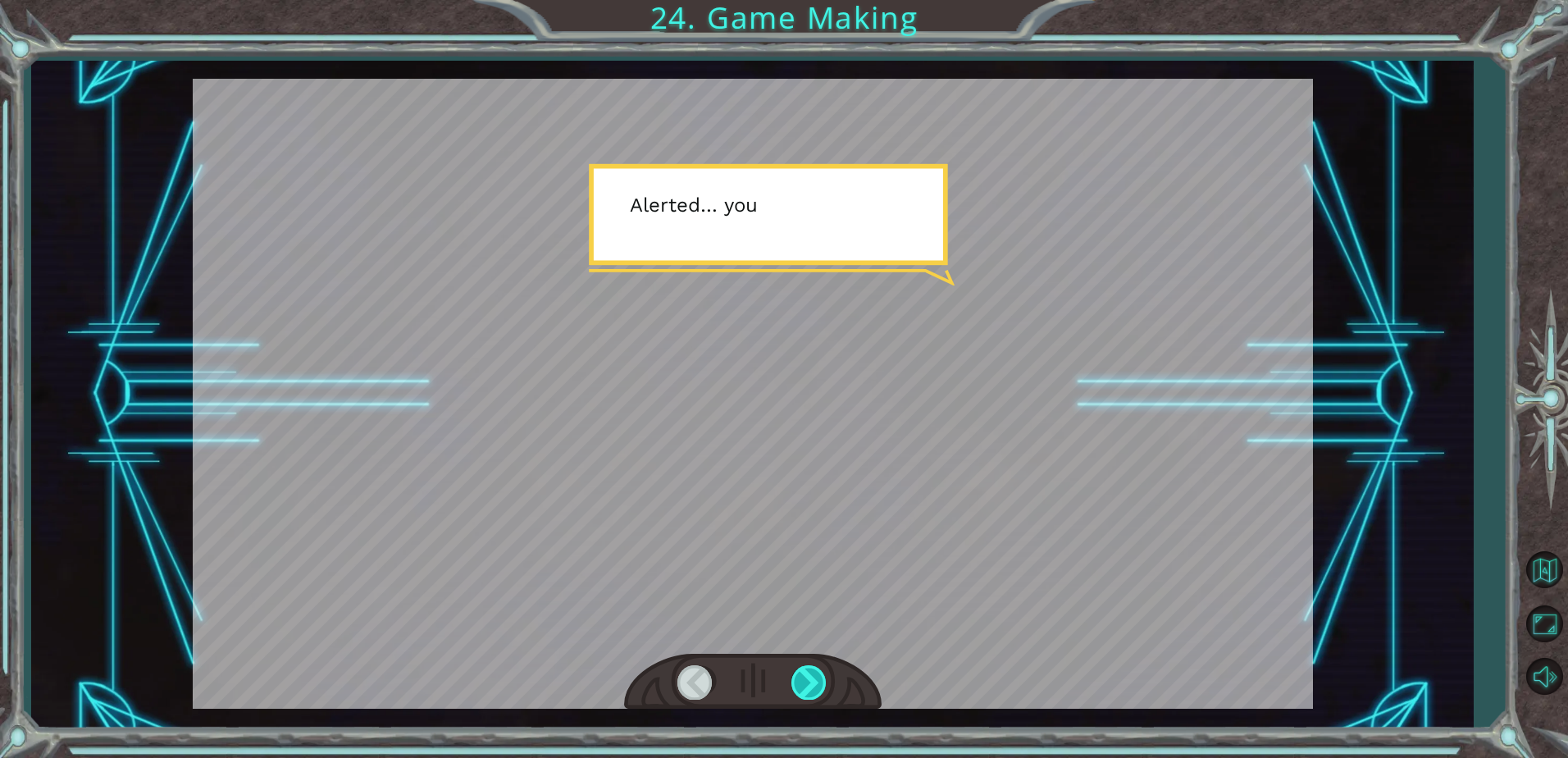
click at [807, 686] on div at bounding box center [810, 682] width 37 height 34
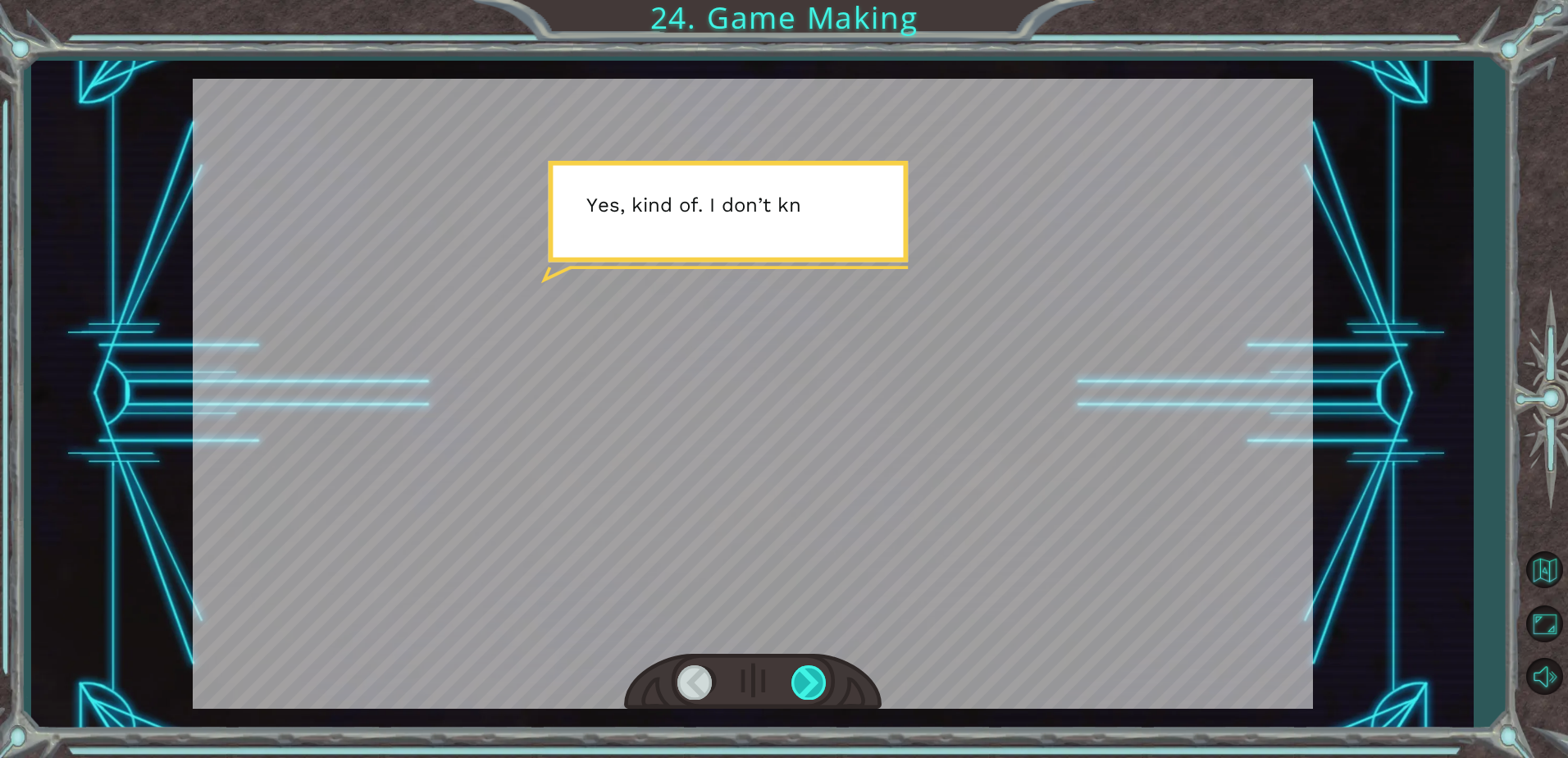
click at [808, 683] on div at bounding box center [810, 682] width 37 height 34
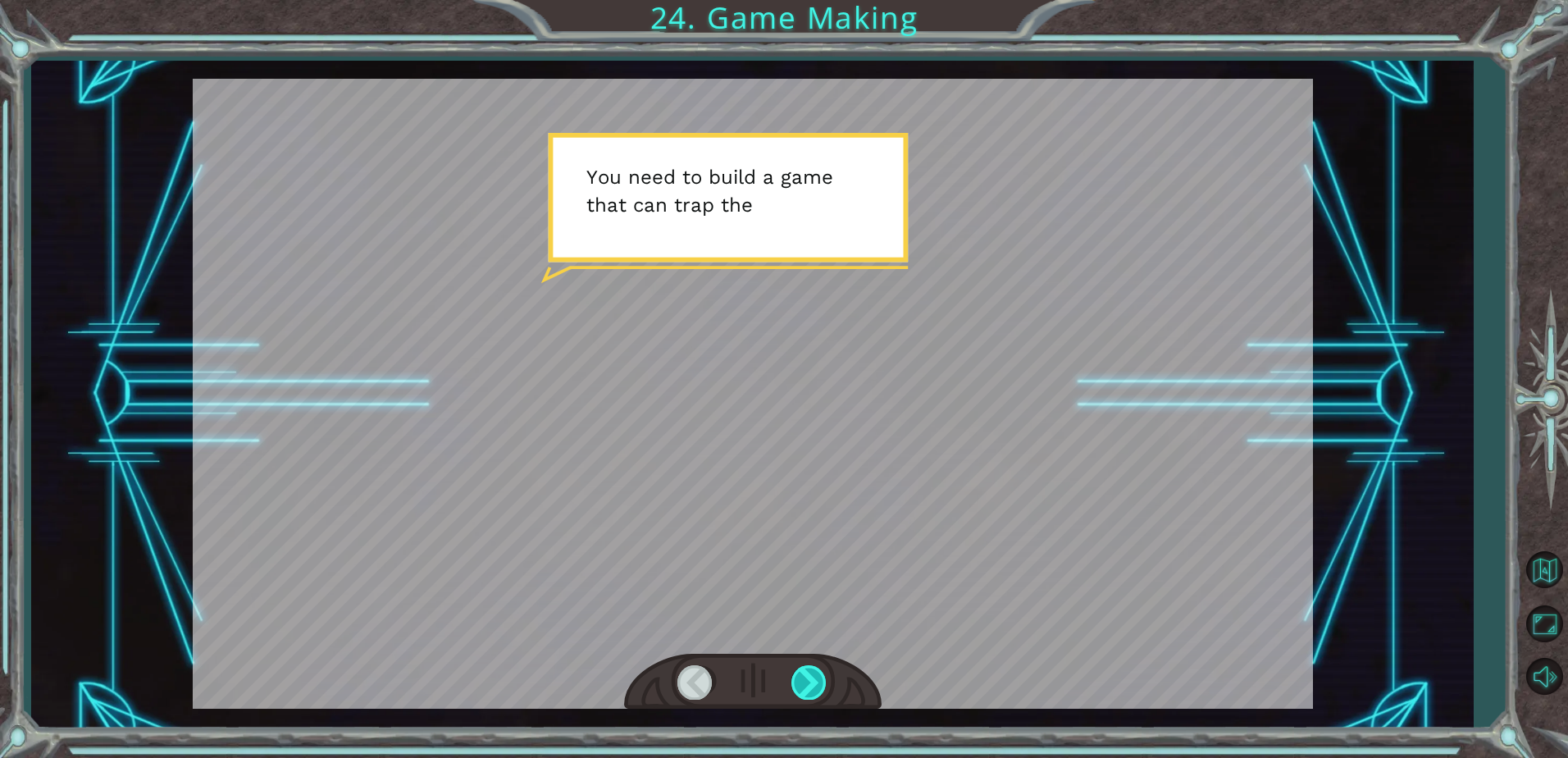
click at [808, 683] on div at bounding box center [810, 682] width 37 height 34
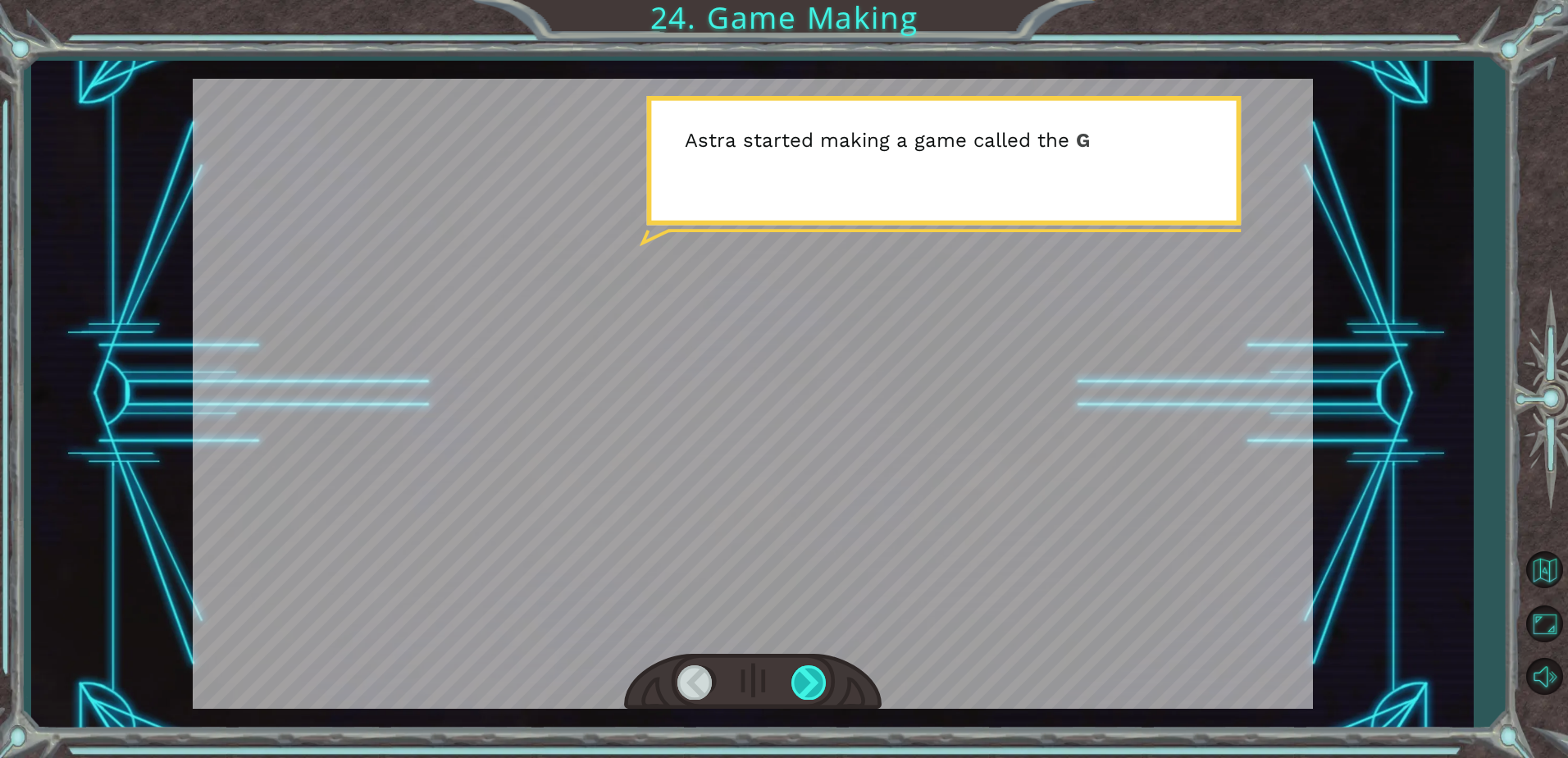
click at [808, 684] on div at bounding box center [810, 682] width 37 height 34
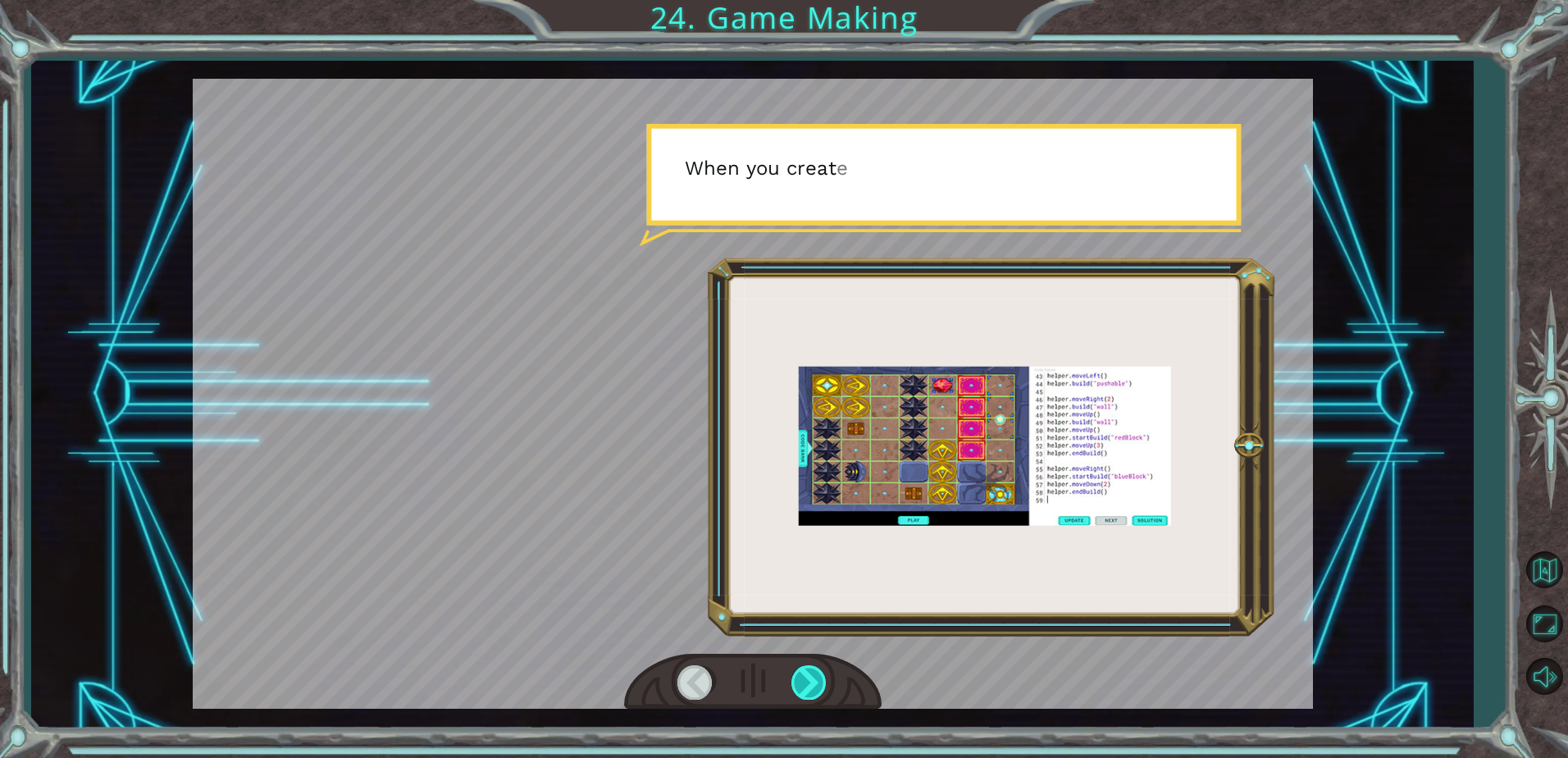
click at [808, 684] on div at bounding box center [810, 682] width 37 height 34
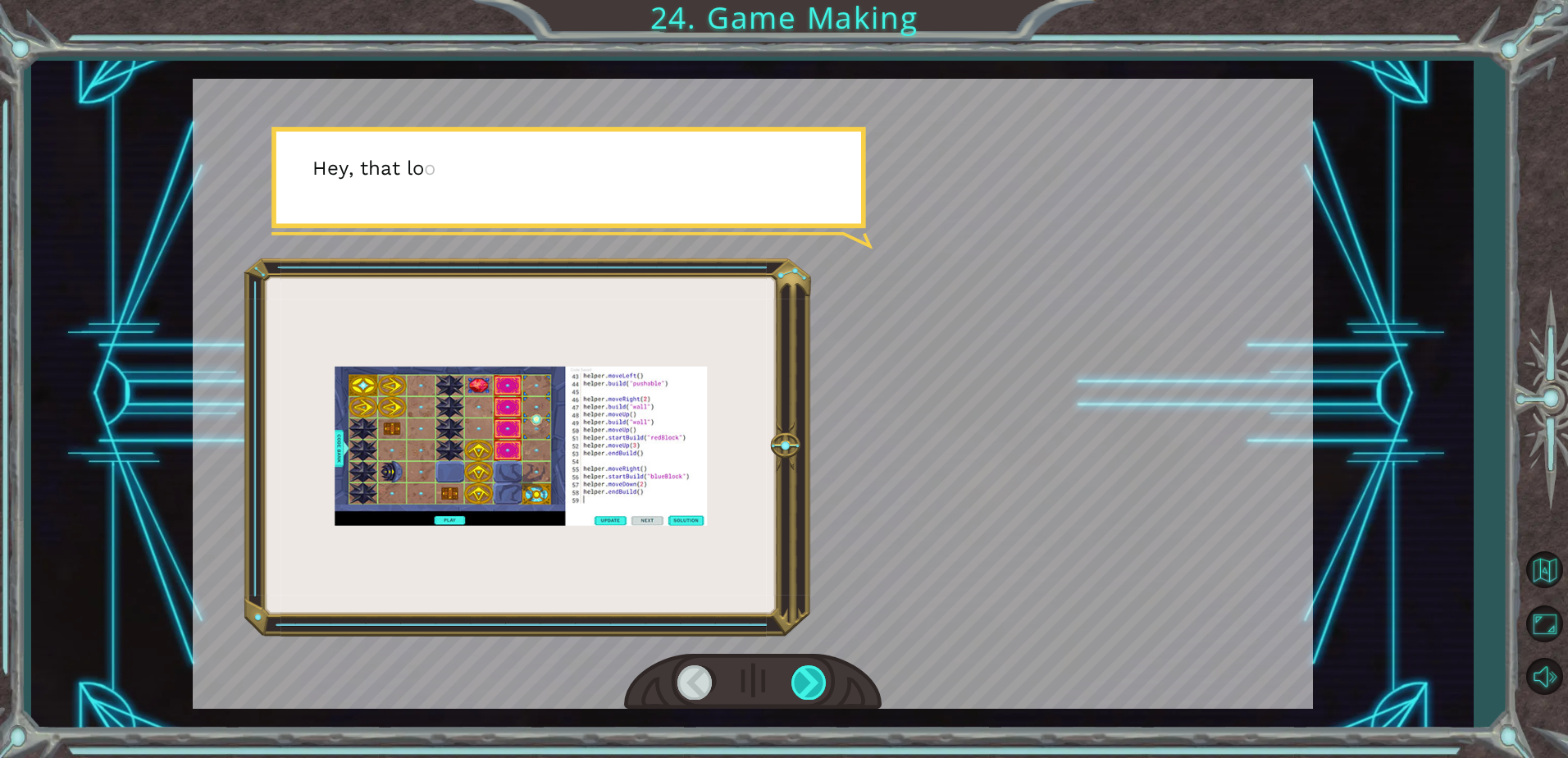
click at [808, 684] on div at bounding box center [810, 682] width 37 height 34
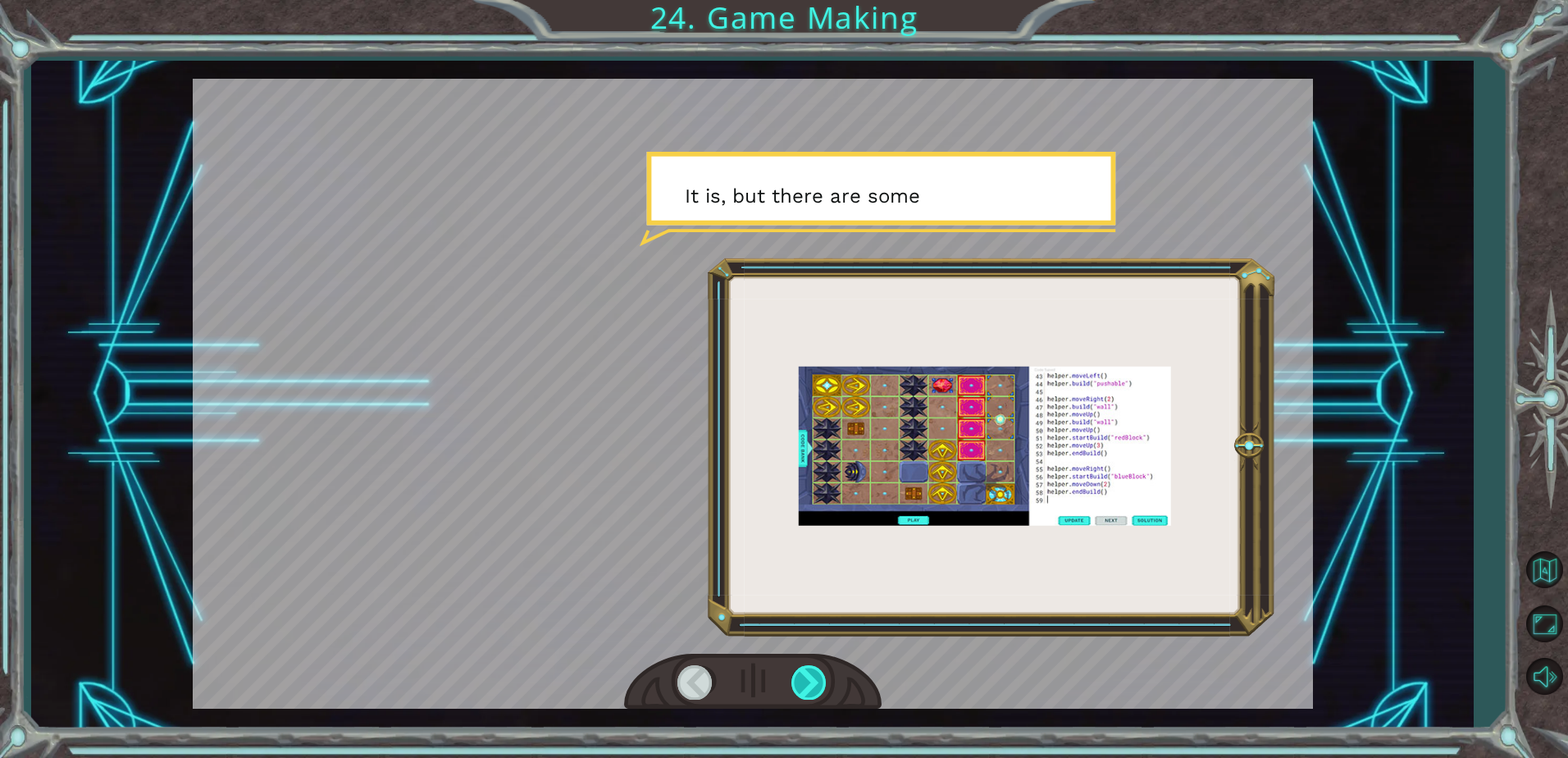
click at [808, 684] on div at bounding box center [810, 682] width 37 height 34
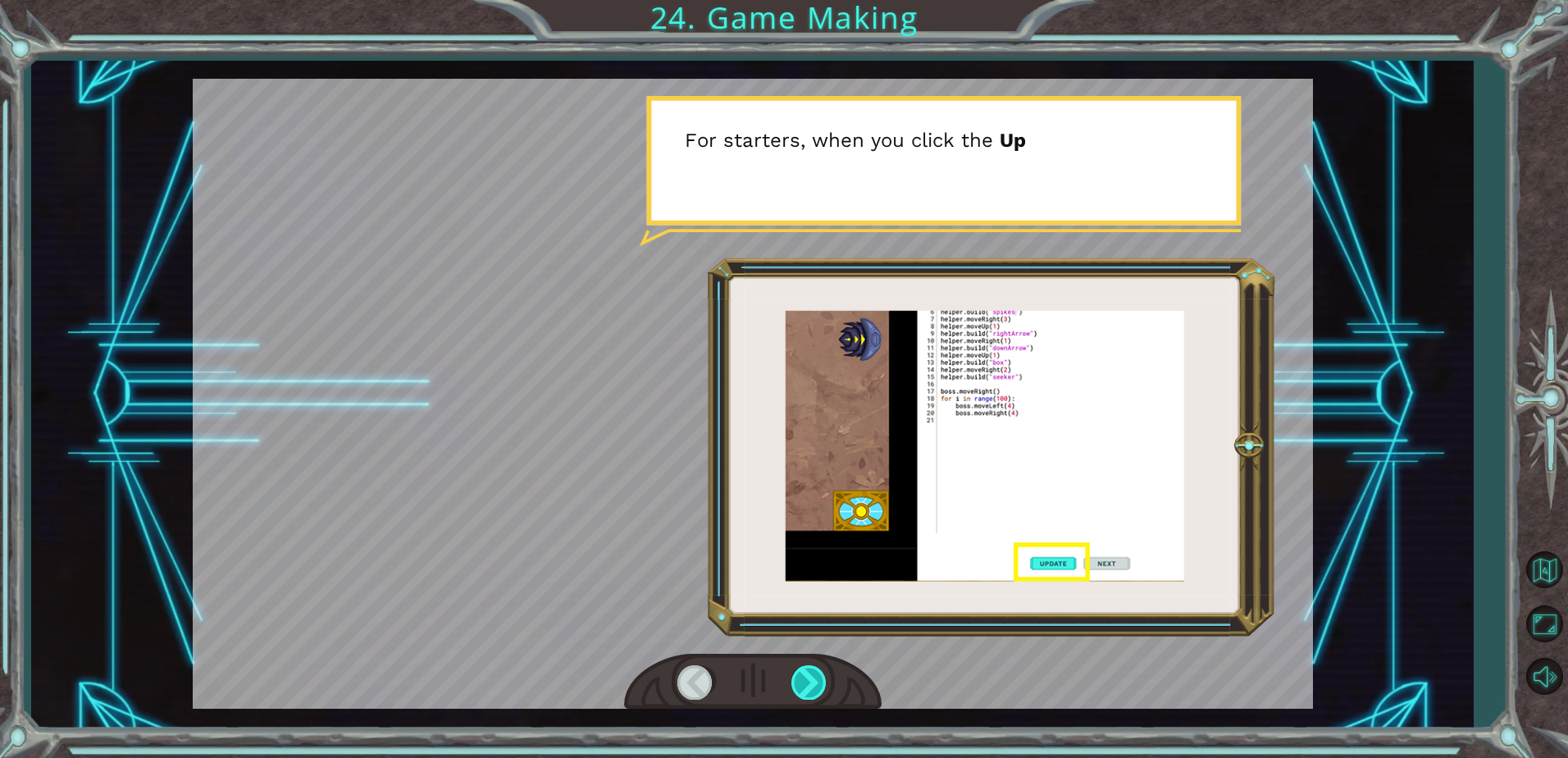
click at [808, 684] on div at bounding box center [810, 682] width 37 height 34
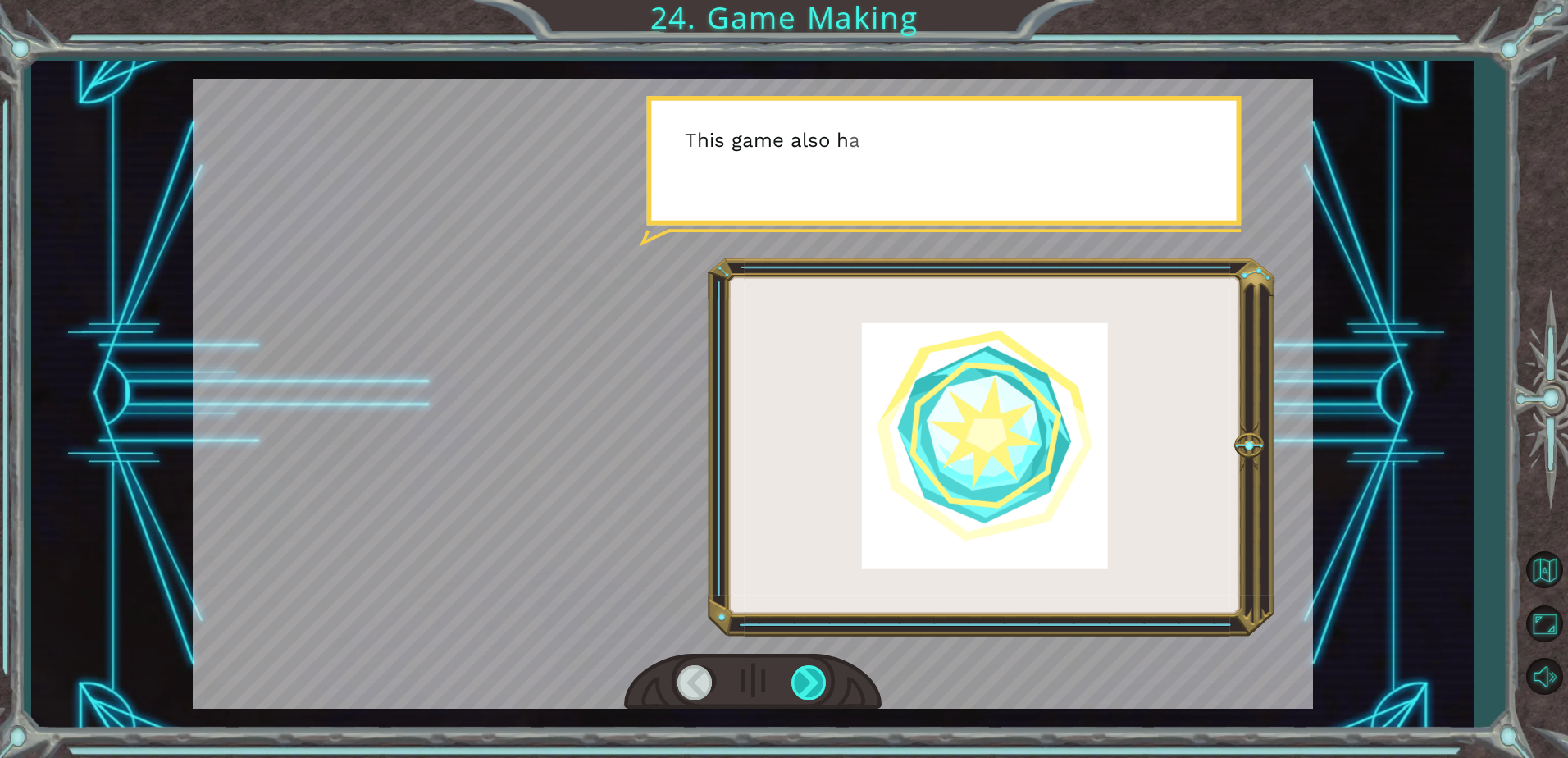
click at [805, 686] on div at bounding box center [810, 682] width 37 height 34
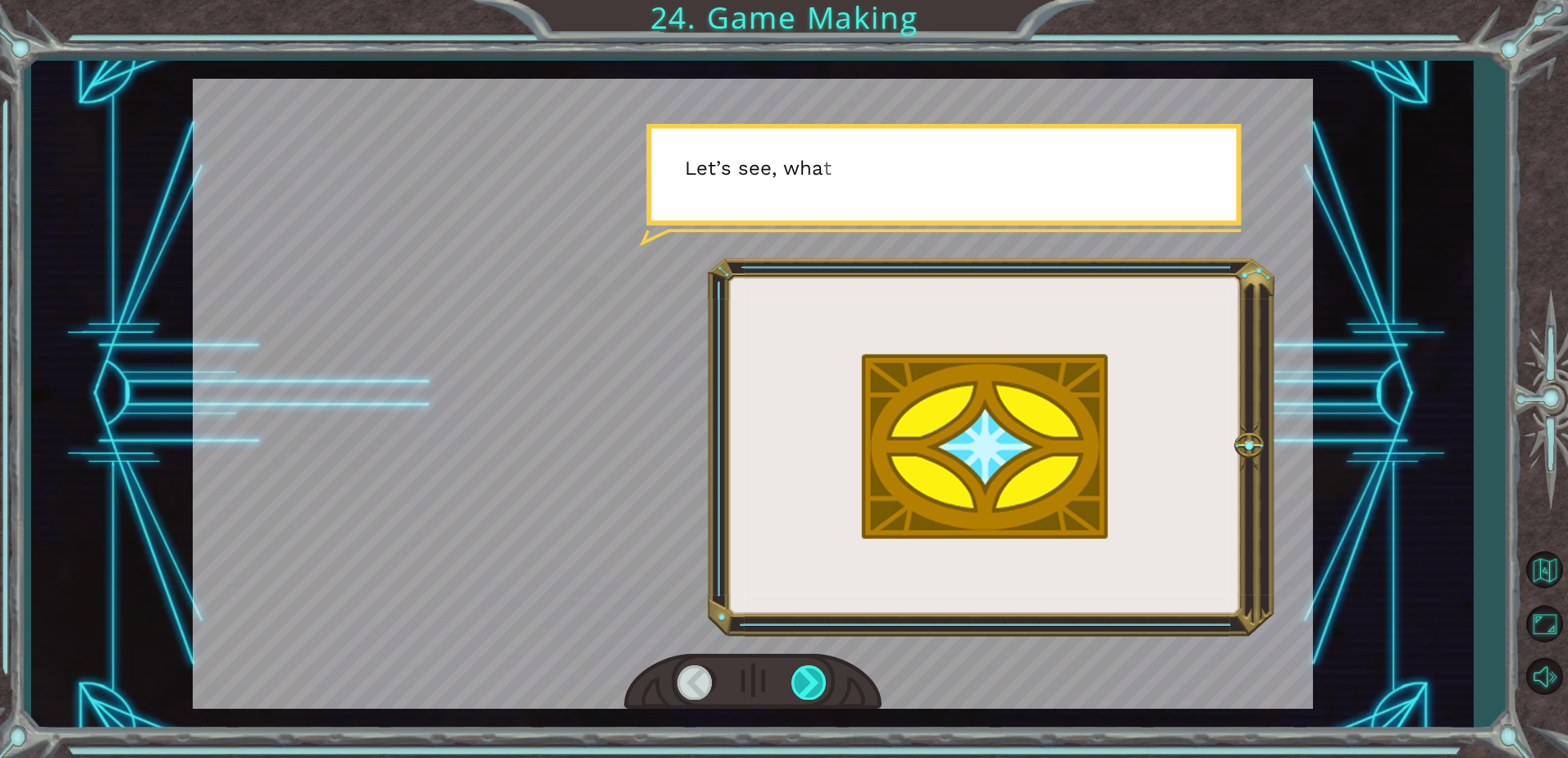
click at [805, 686] on div at bounding box center [810, 682] width 37 height 34
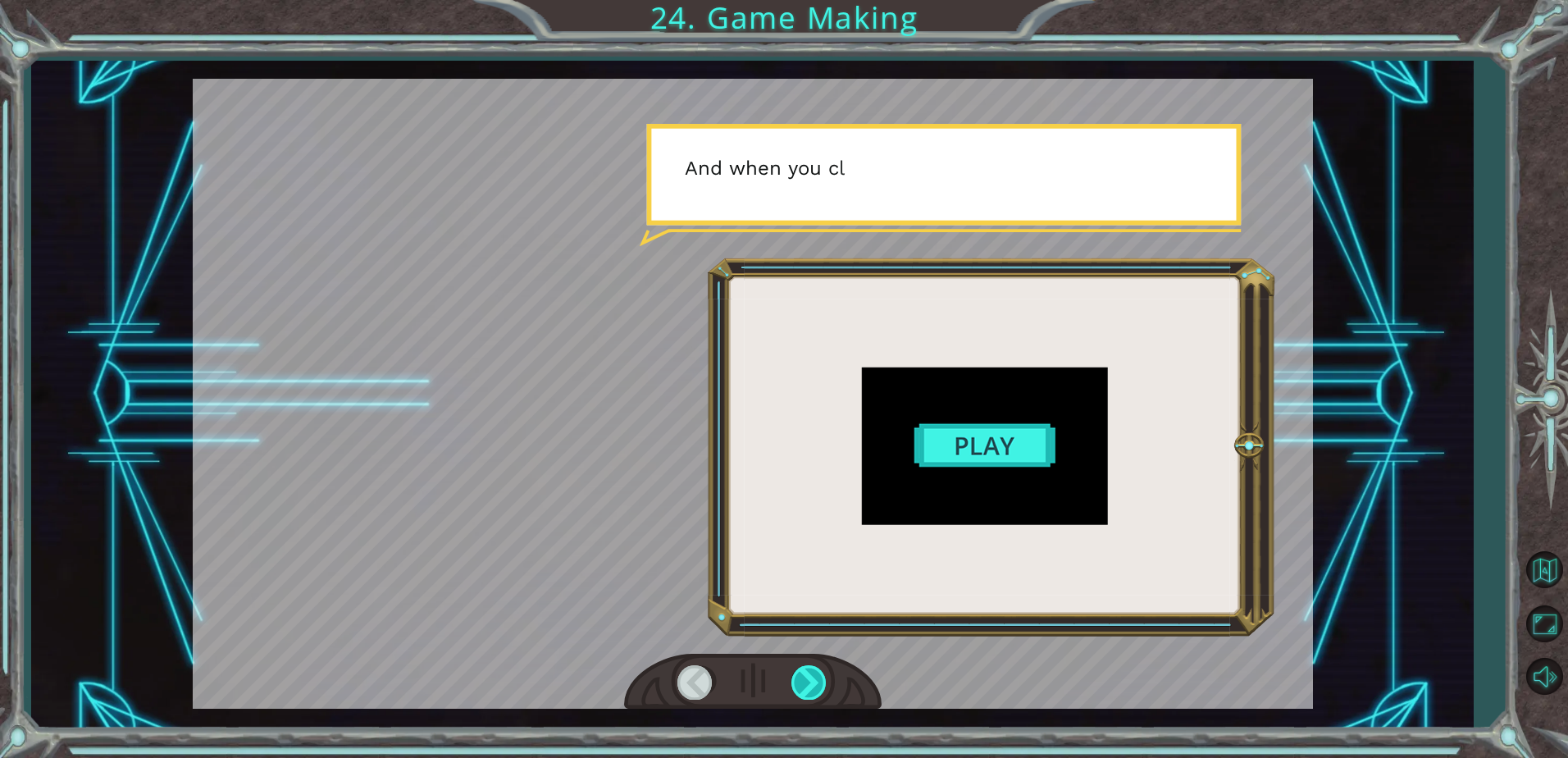
click at [805, 686] on div at bounding box center [810, 682] width 37 height 34
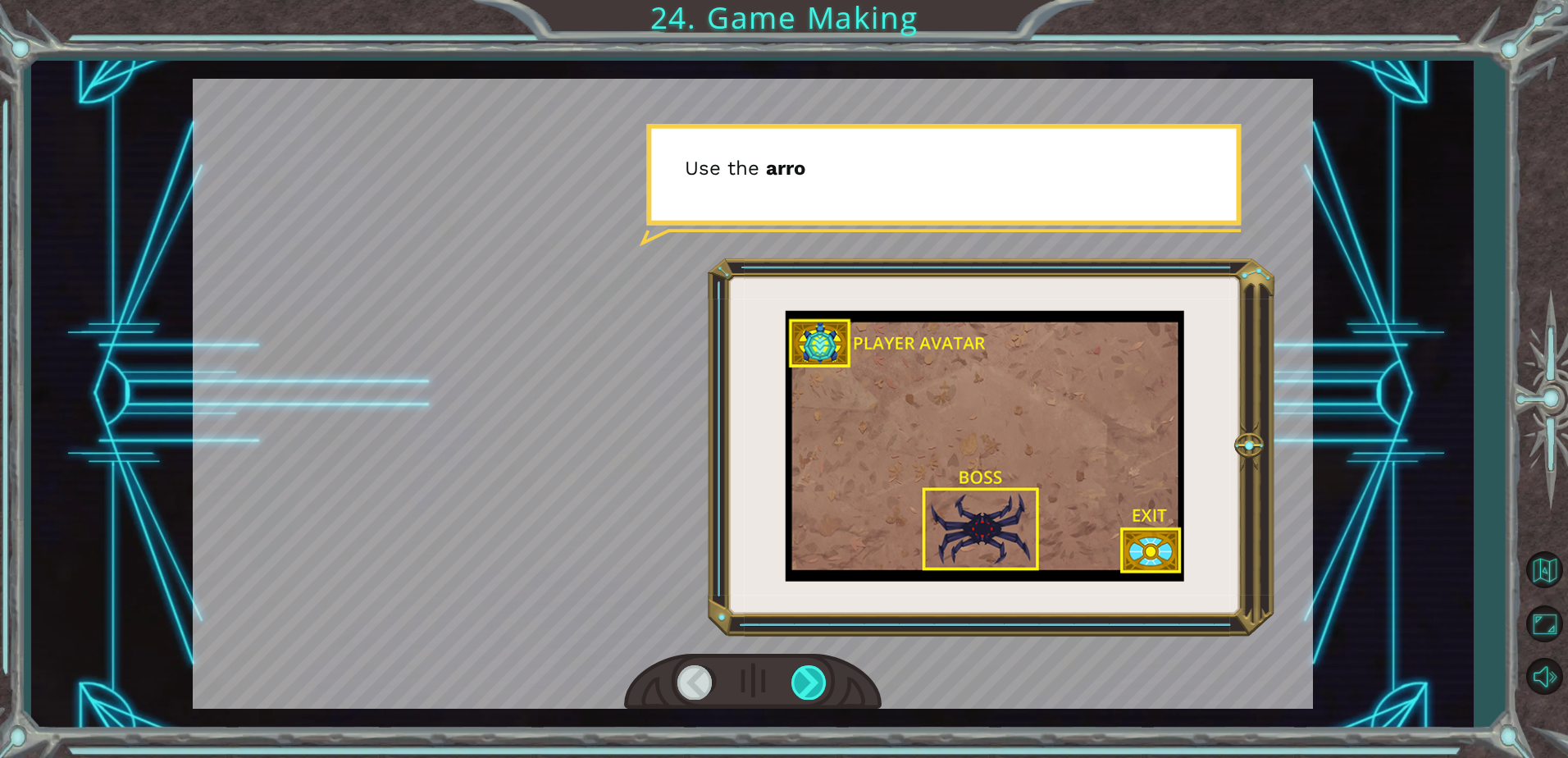
click at [805, 686] on div at bounding box center [810, 682] width 37 height 34
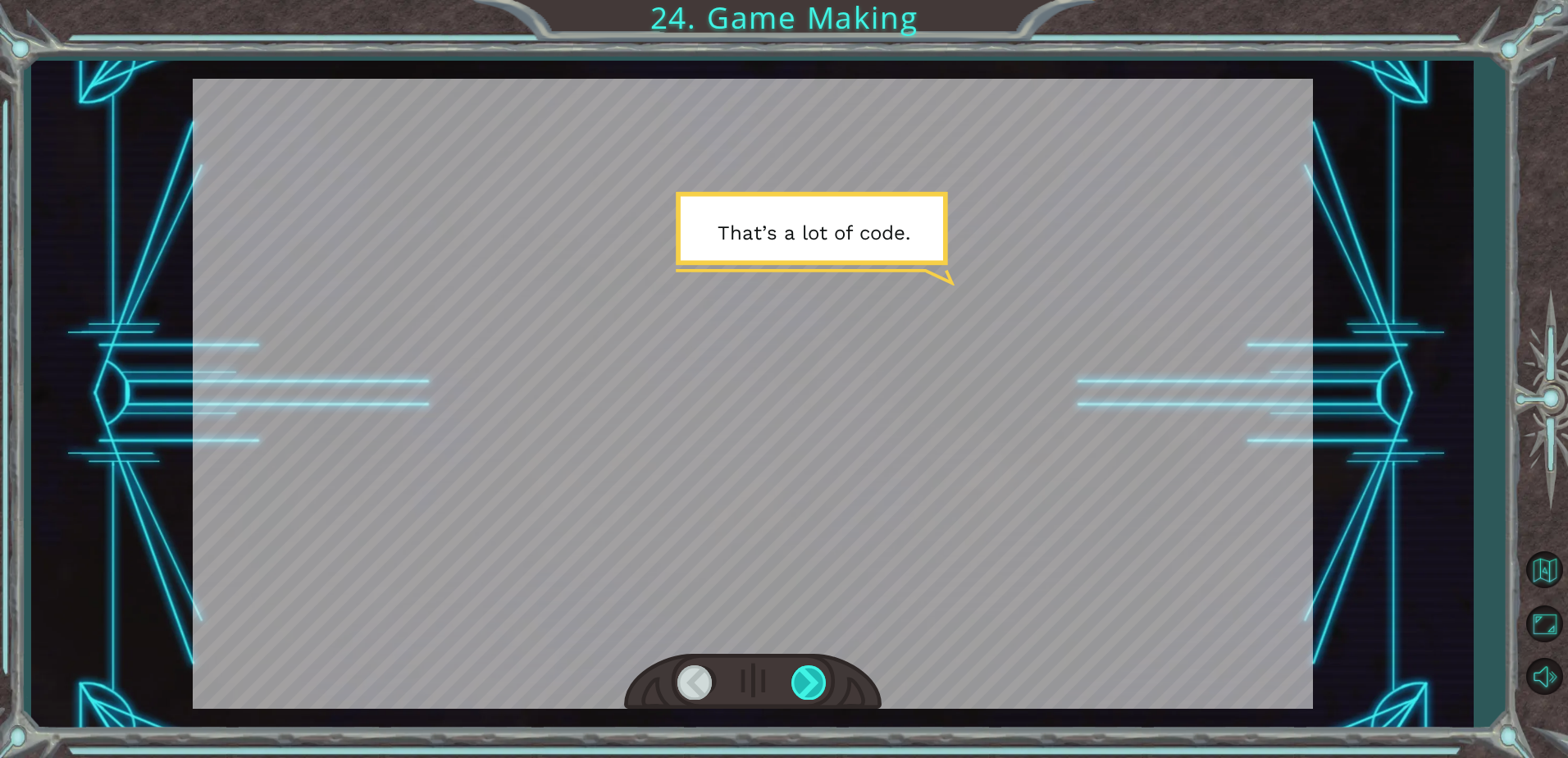
click at [805, 686] on div at bounding box center [810, 682] width 37 height 34
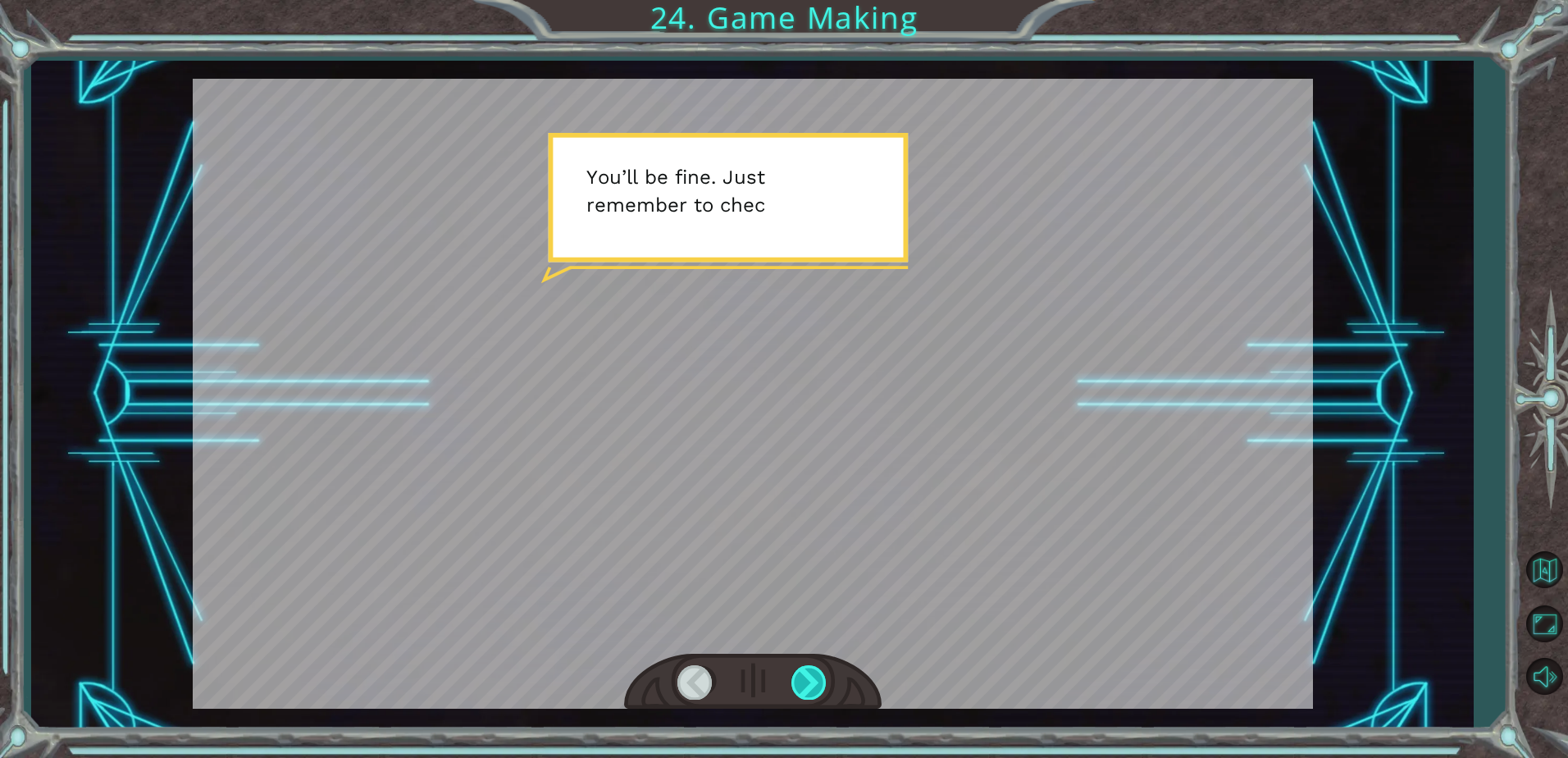
click at [805, 686] on div at bounding box center [810, 682] width 37 height 34
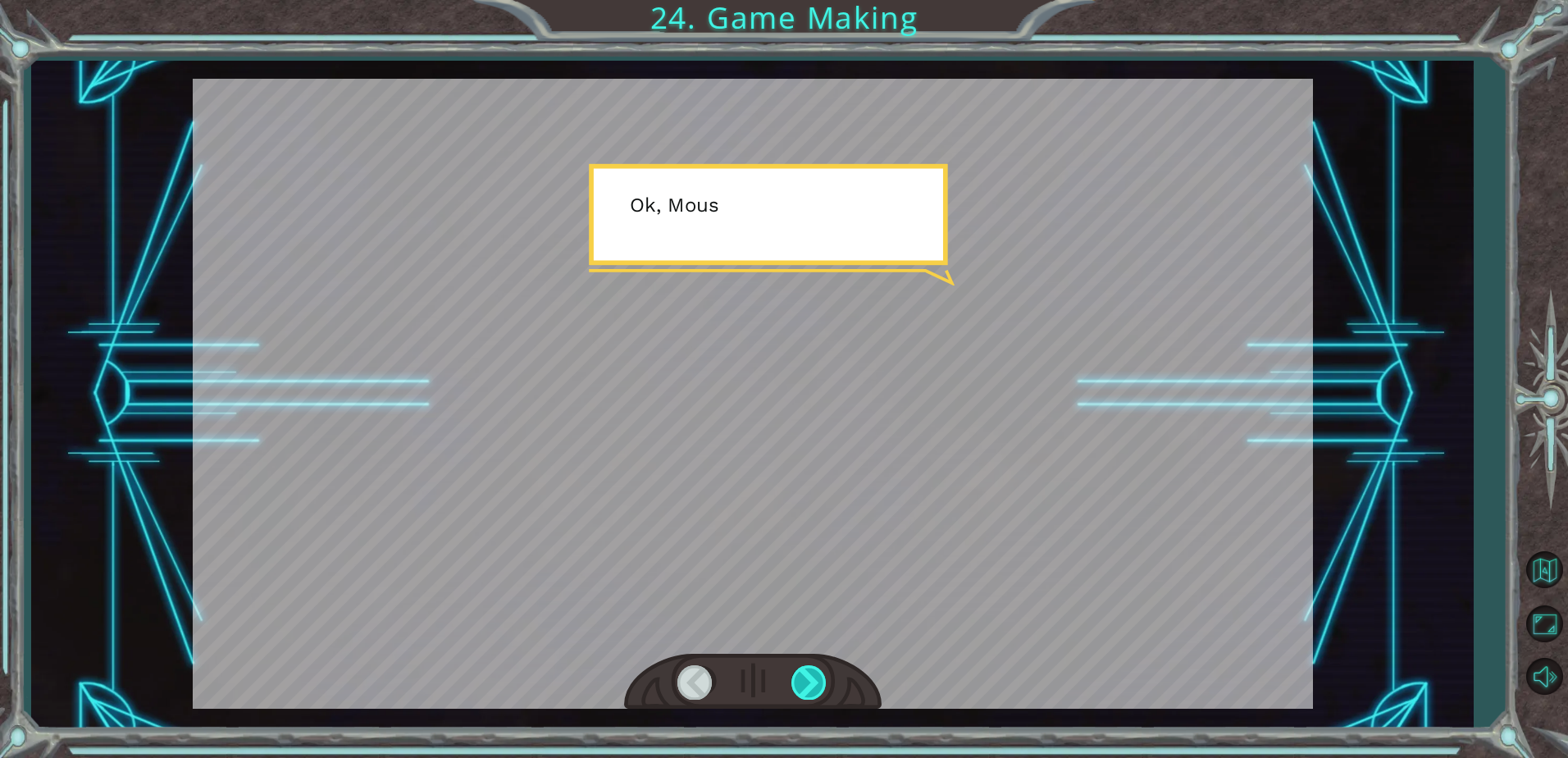
click at [805, 686] on div at bounding box center [810, 682] width 37 height 34
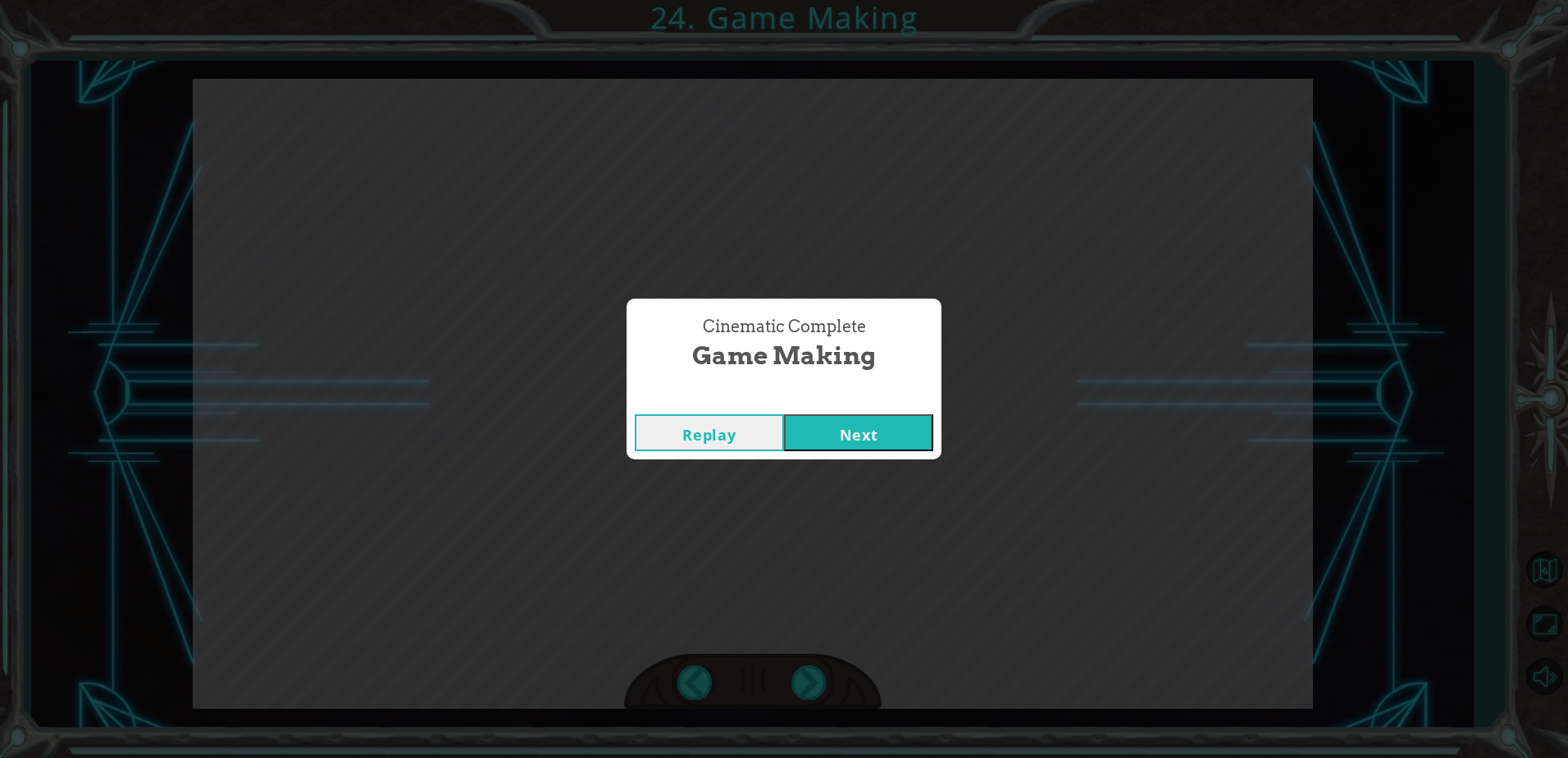
click at [857, 442] on button "Next" at bounding box center [858, 433] width 149 height 37
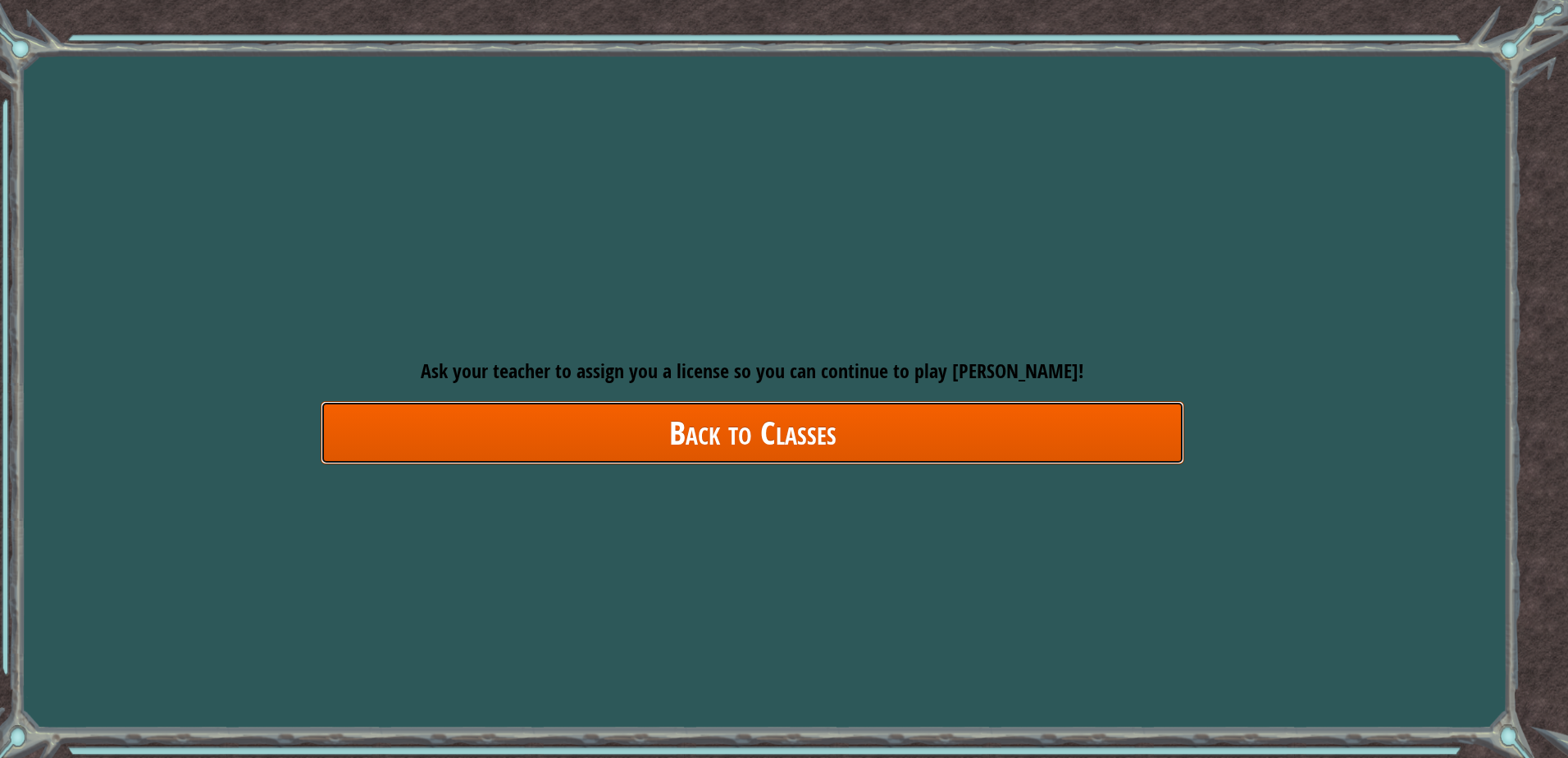
click at [901, 442] on link "Back to Classes" at bounding box center [752, 432] width 863 height 63
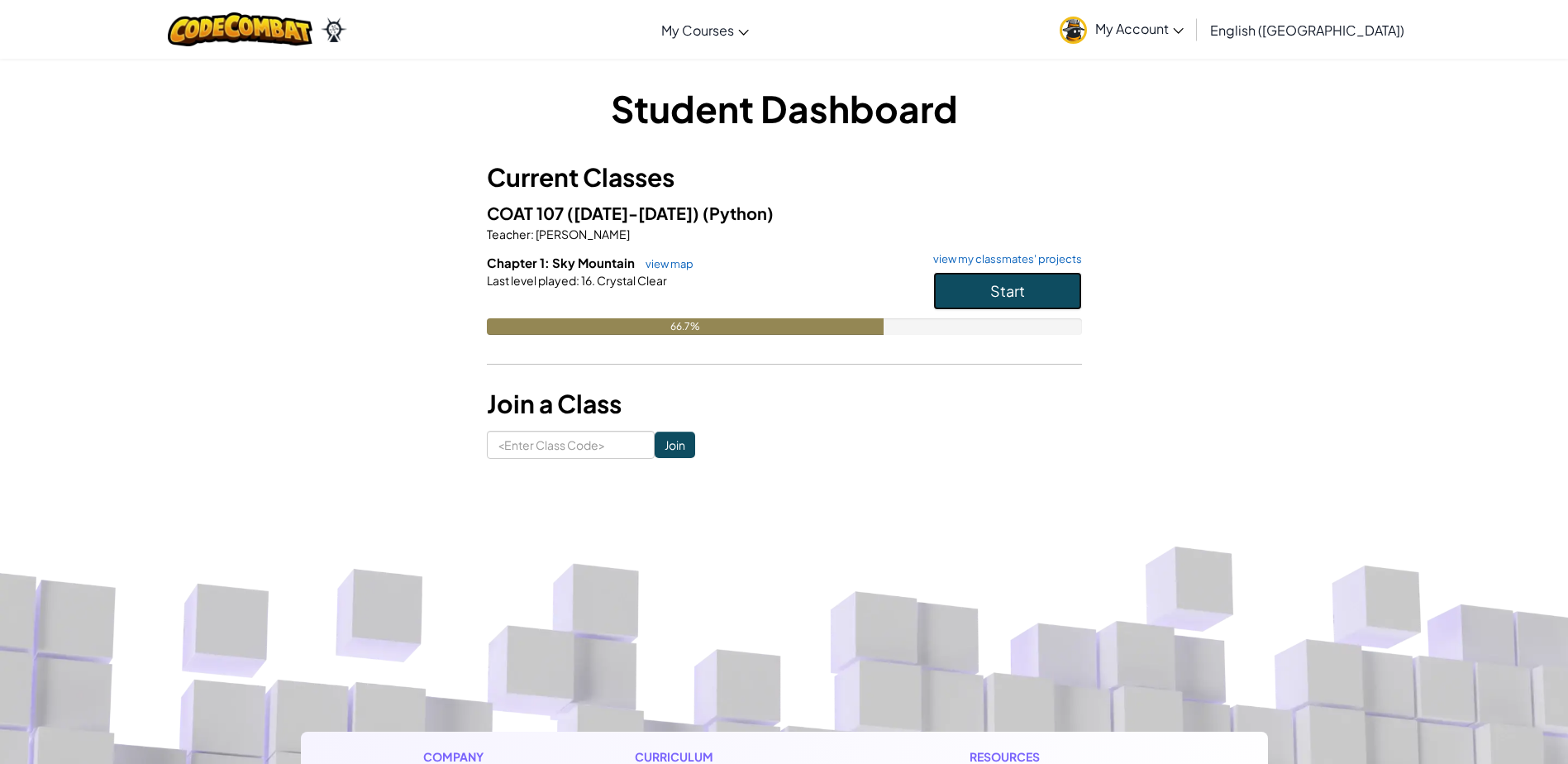
click at [965, 300] on button "Start" at bounding box center [1007, 291] width 149 height 38
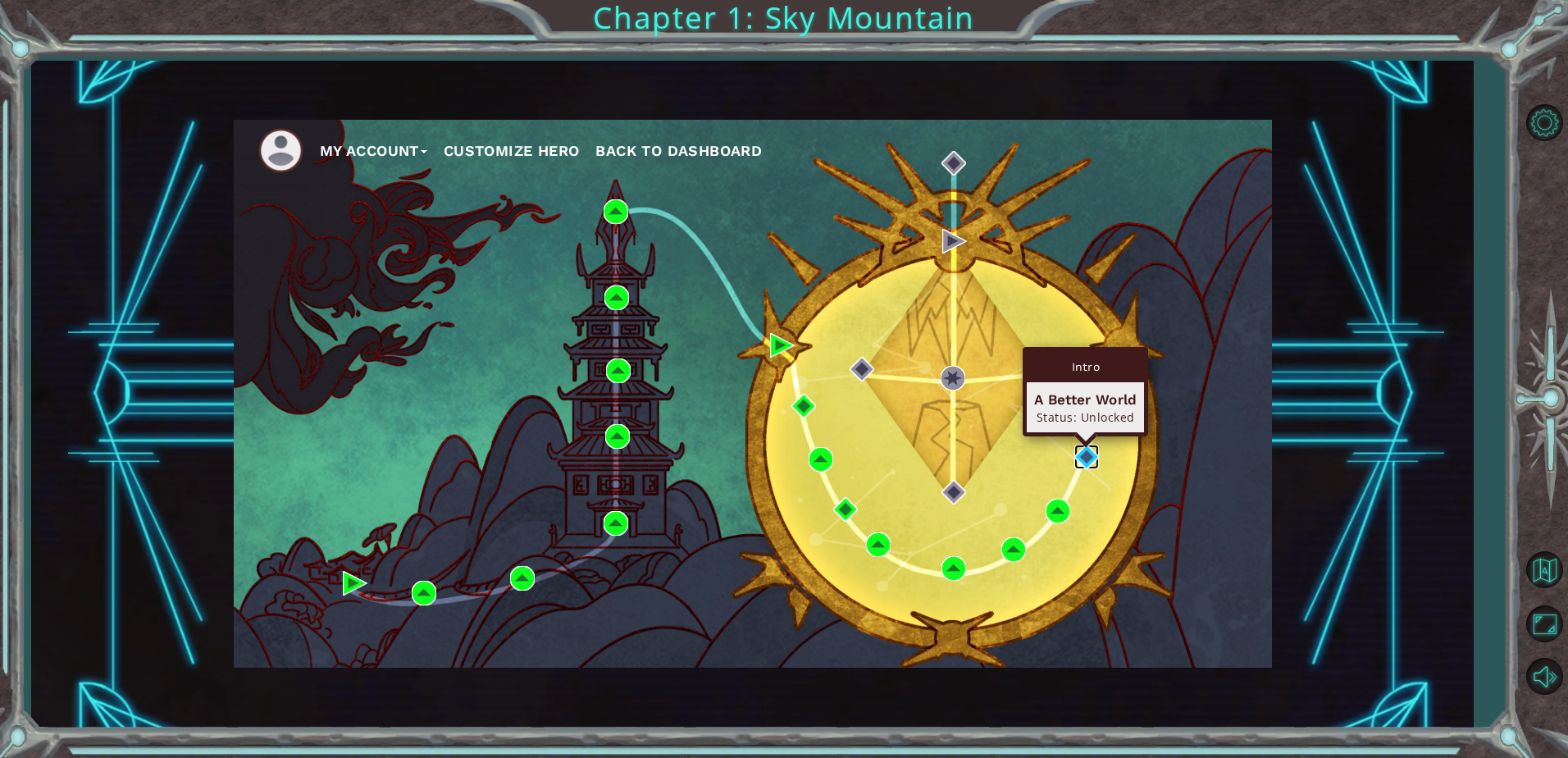
click at [1088, 465] on img at bounding box center [1086, 457] width 24 height 24
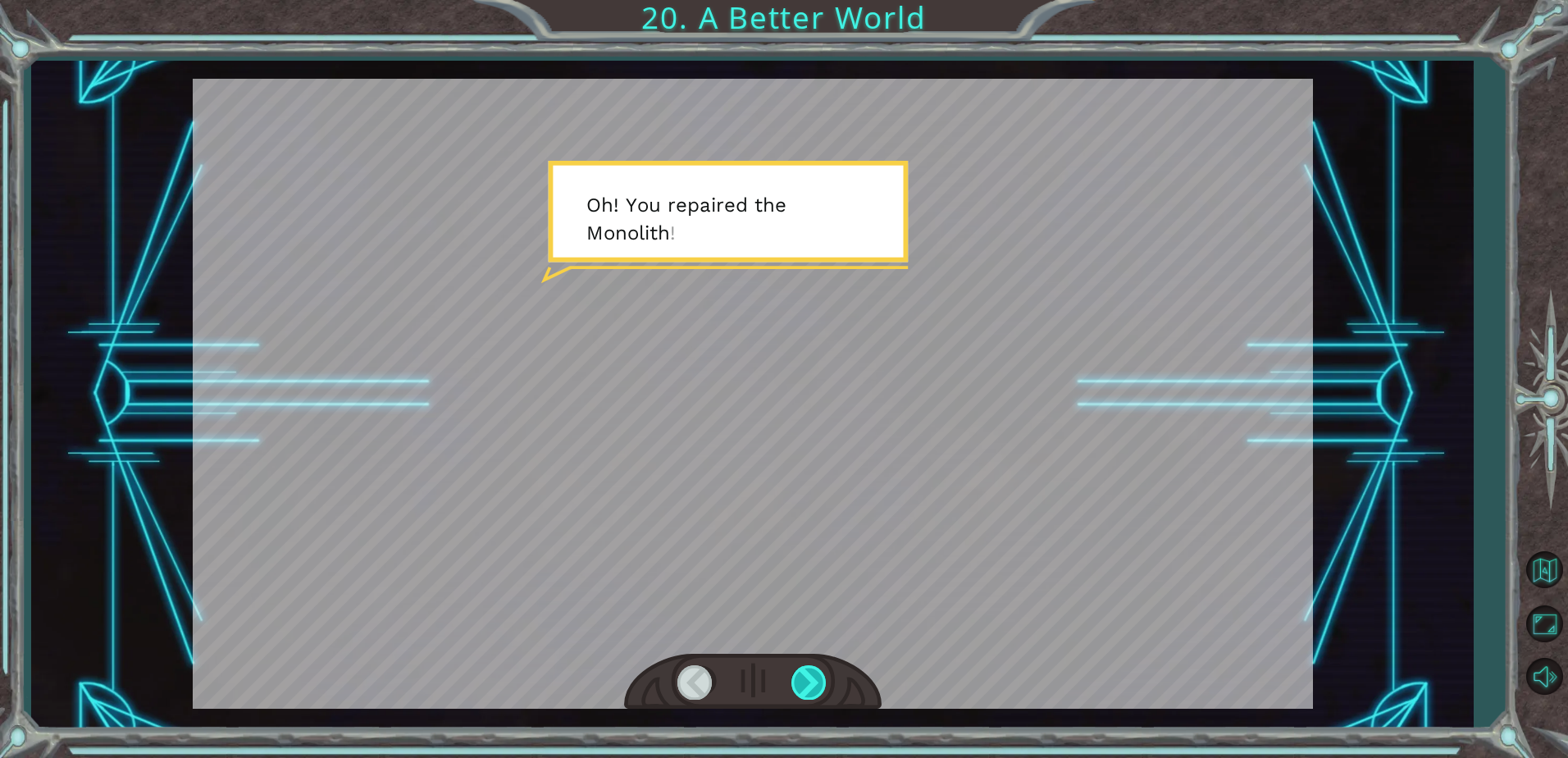
click at [824, 691] on div at bounding box center [810, 682] width 37 height 34
click at [823, 685] on div at bounding box center [810, 682] width 37 height 34
click at [826, 687] on div at bounding box center [810, 682] width 37 height 34
click at [826, 687] on div at bounding box center [810, 682] width 37 height 34
click at [822, 687] on div at bounding box center [810, 682] width 37 height 34
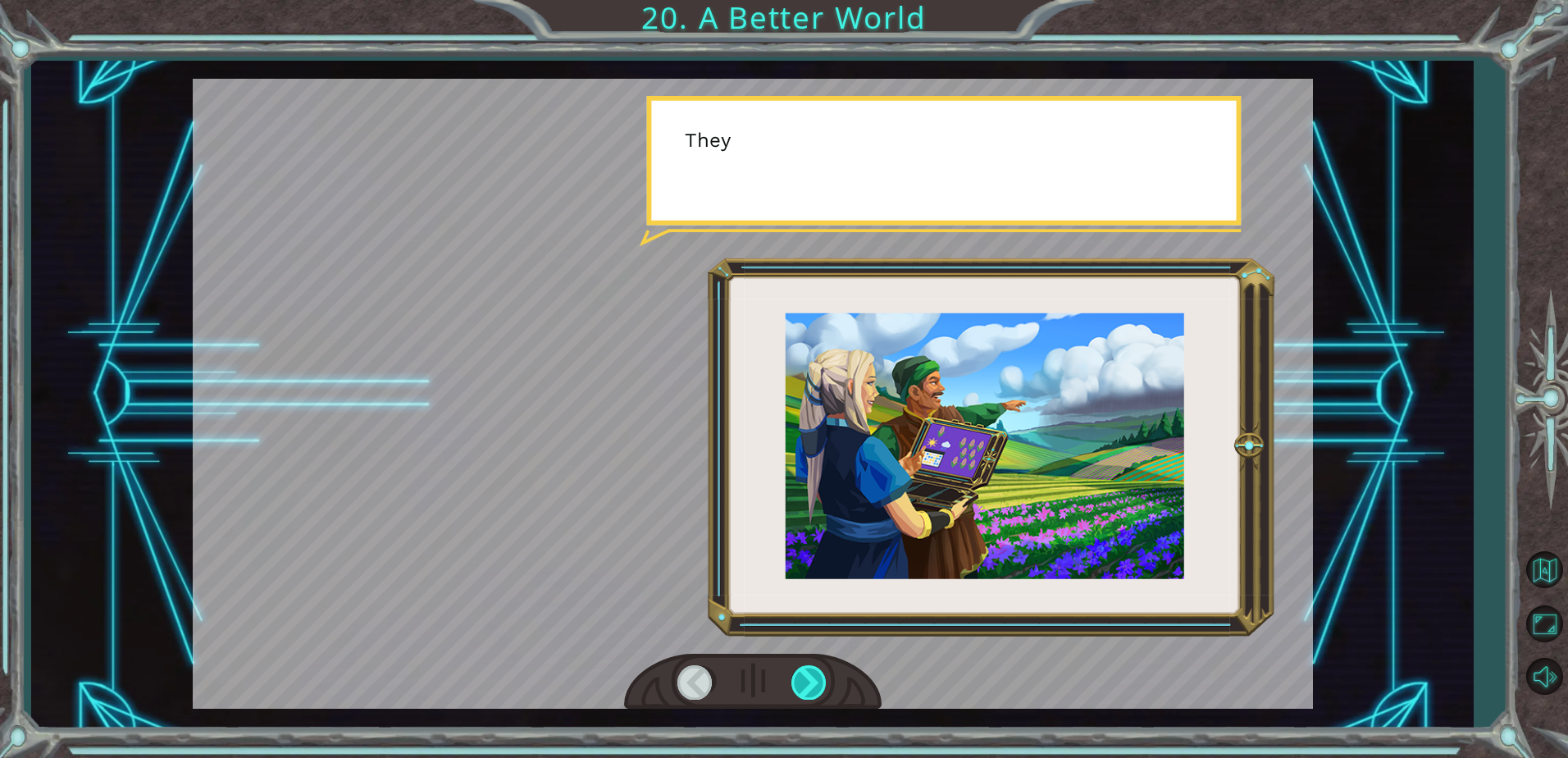
click at [822, 687] on div at bounding box center [810, 682] width 37 height 34
click at [820, 688] on div at bounding box center [810, 682] width 37 height 34
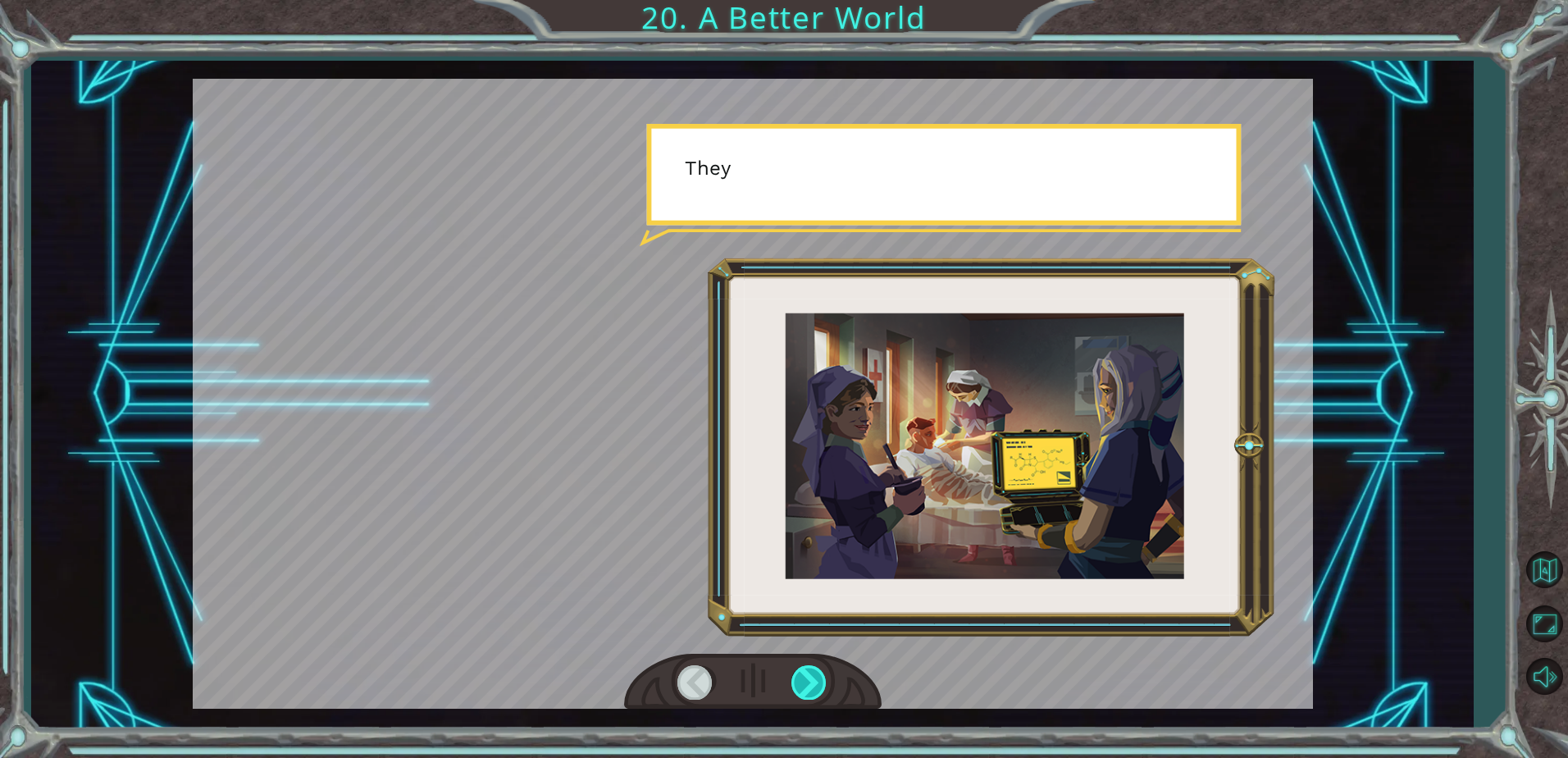
click at [820, 688] on div at bounding box center [810, 682] width 37 height 34
click at [818, 691] on div at bounding box center [810, 682] width 37 height 34
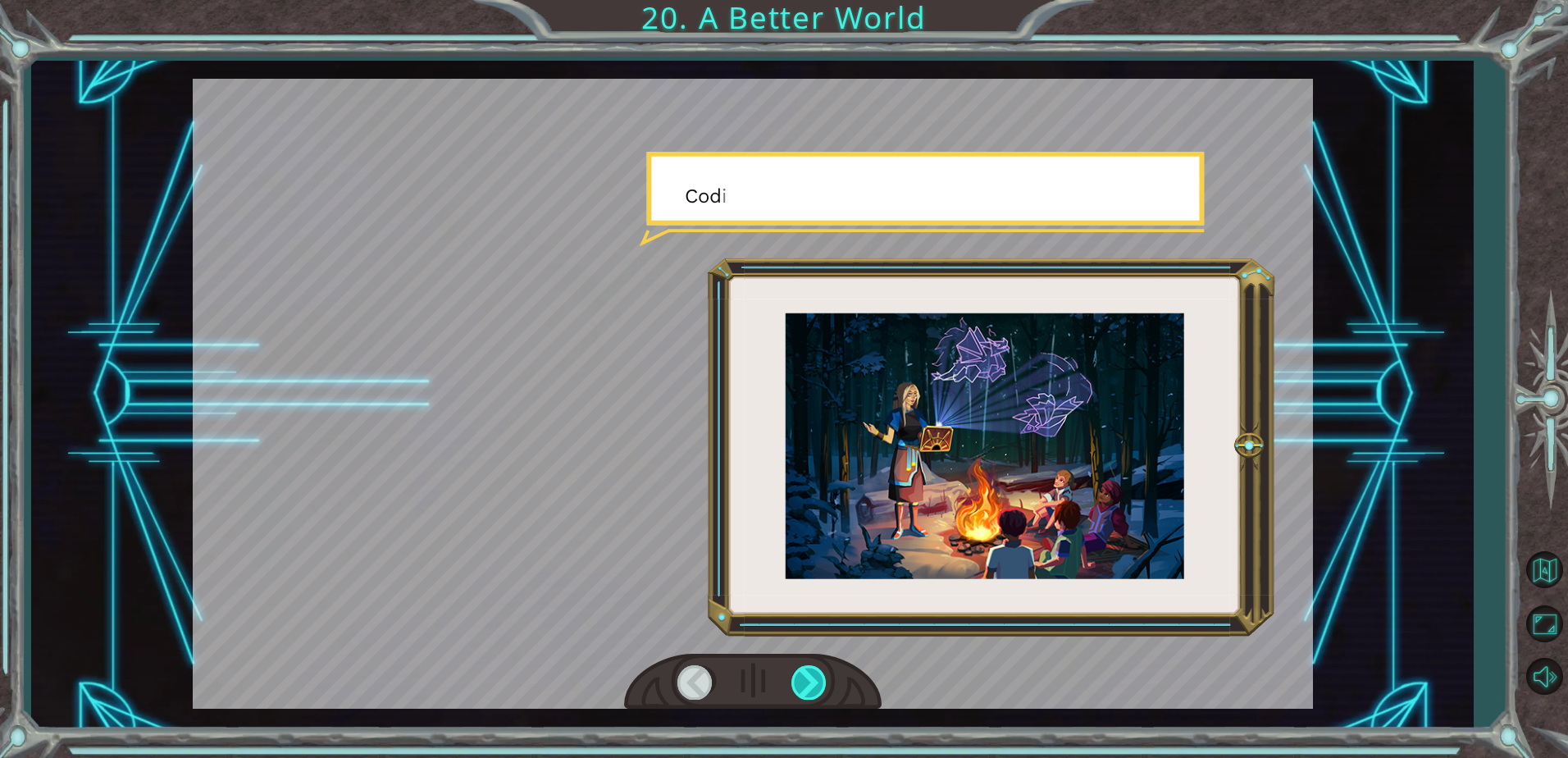
click at [818, 691] on div at bounding box center [810, 682] width 37 height 34
click at [818, 692] on div at bounding box center [810, 682] width 37 height 34
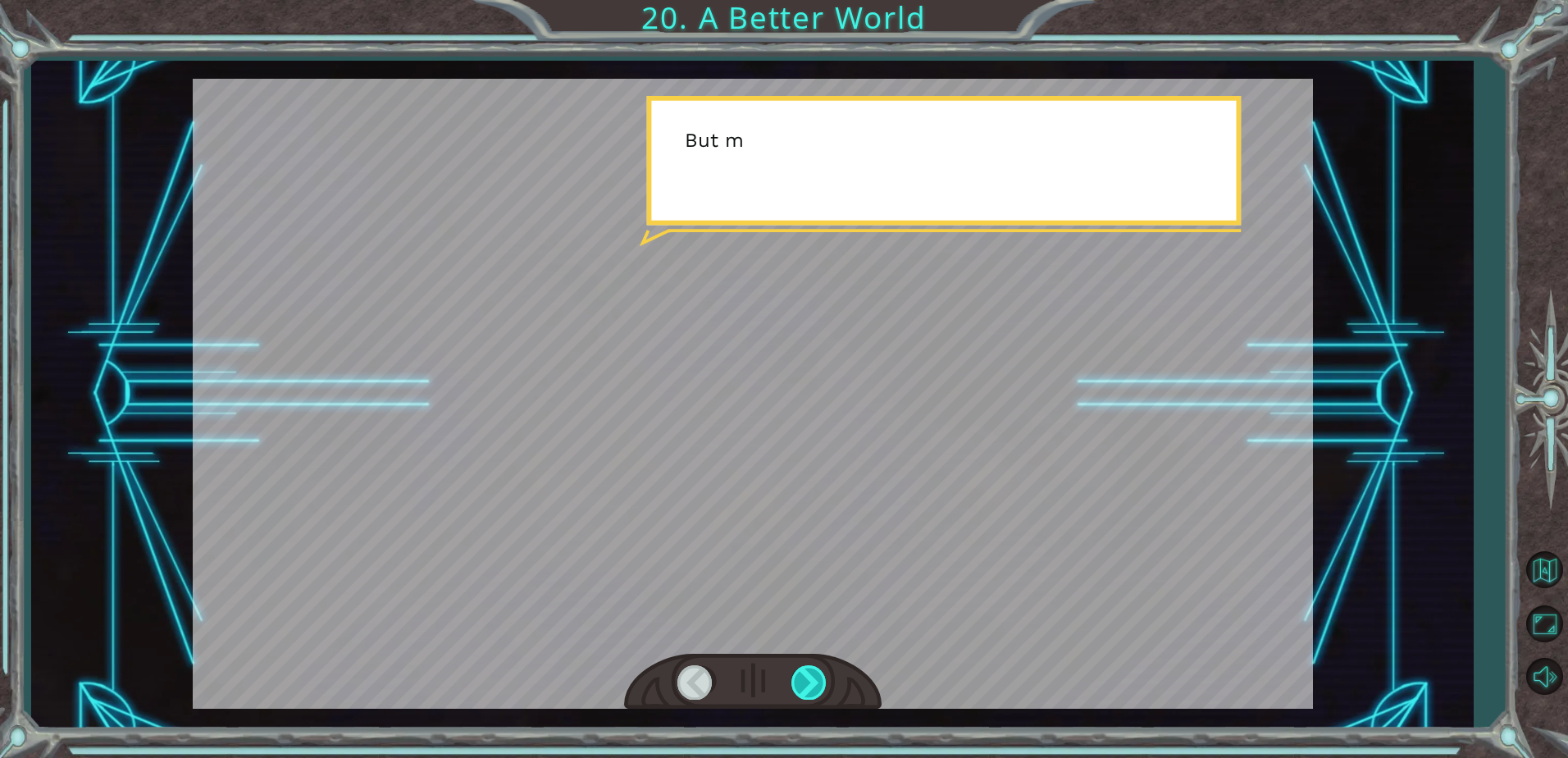
click at [817, 694] on div at bounding box center [810, 682] width 37 height 34
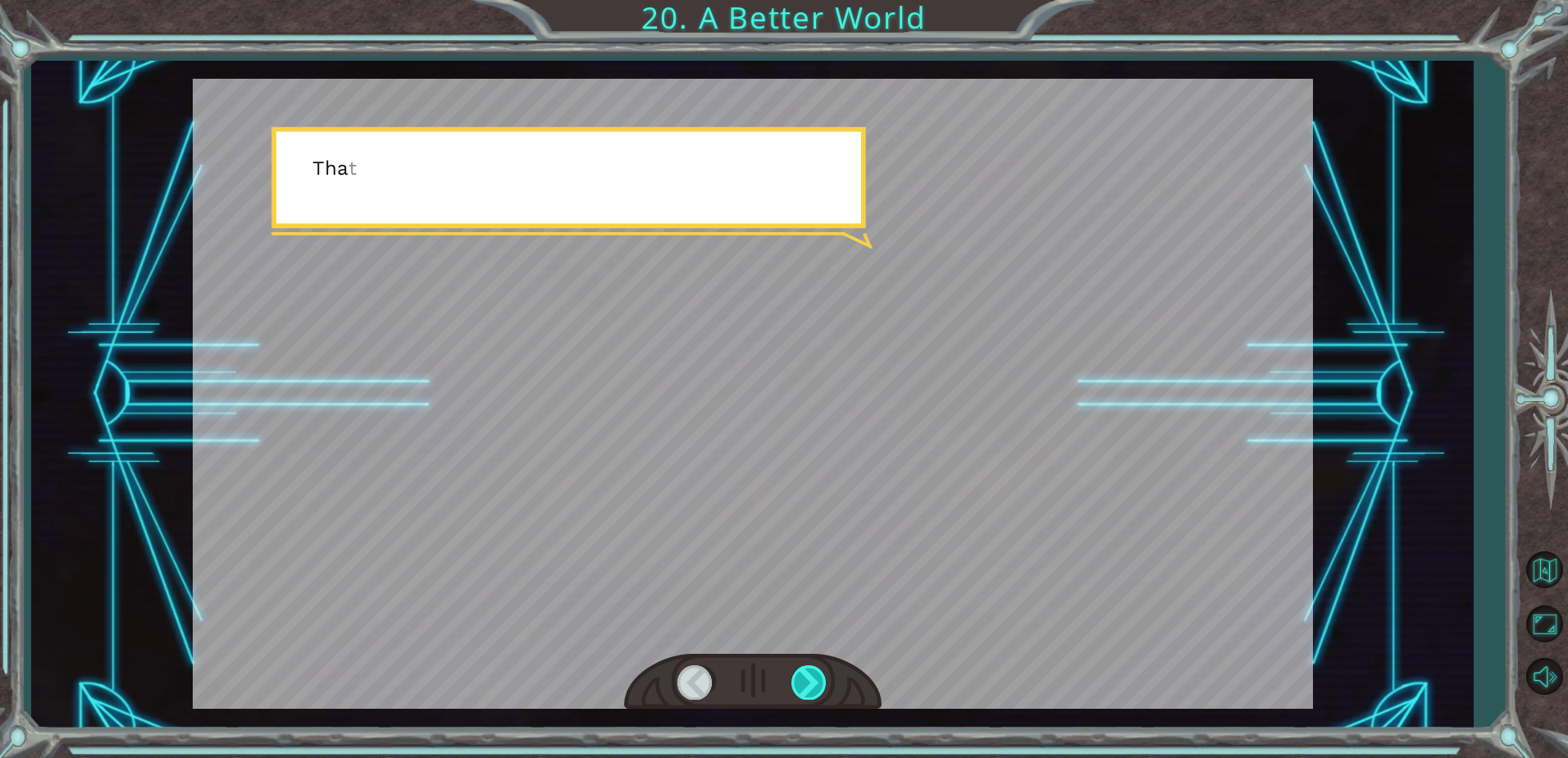
click at [815, 694] on div at bounding box center [810, 682] width 37 height 34
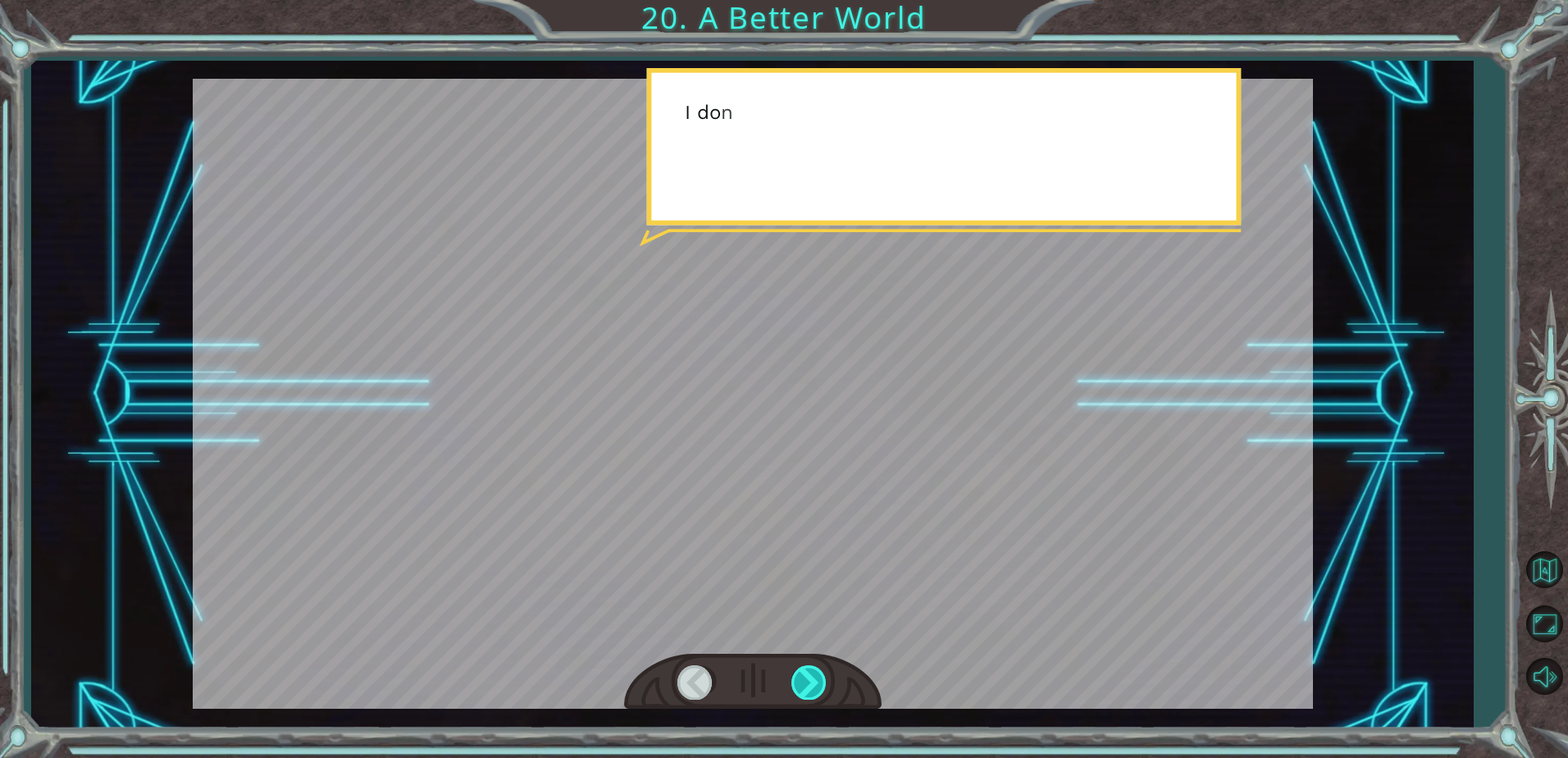
click at [813, 694] on div at bounding box center [810, 682] width 37 height 34
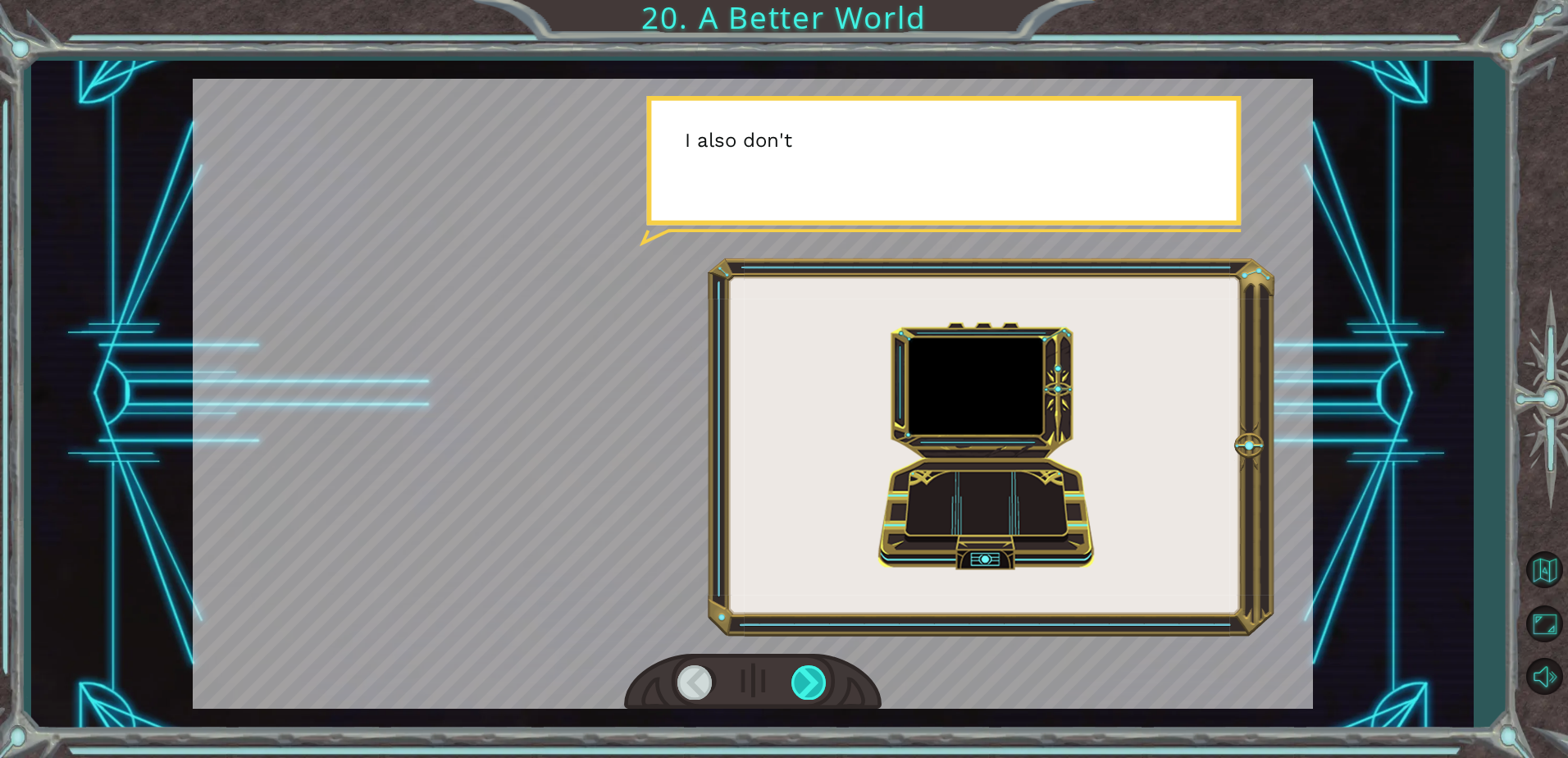
click at [813, 694] on div at bounding box center [810, 682] width 37 height 34
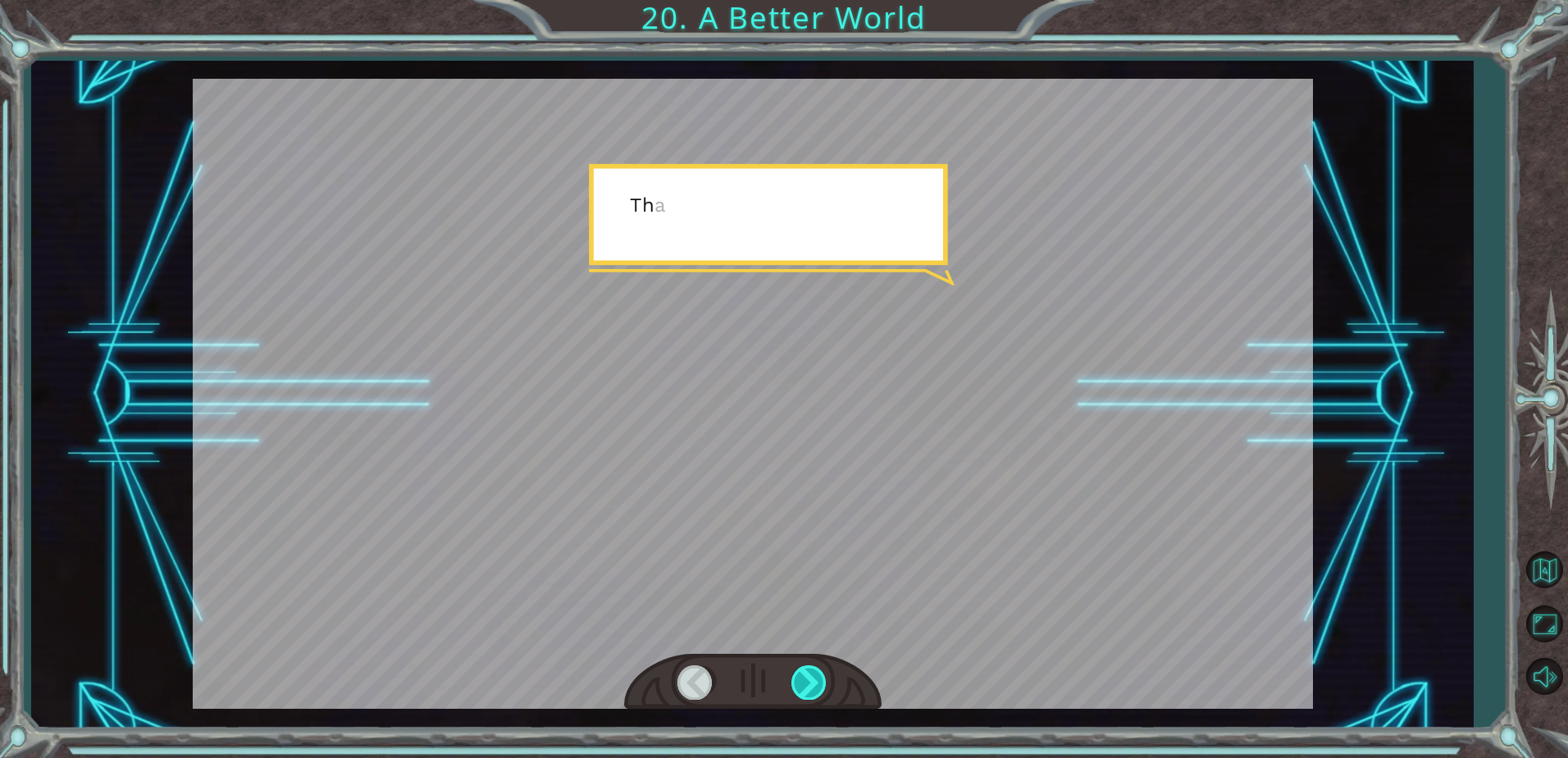
click at [813, 694] on div at bounding box center [810, 682] width 37 height 34
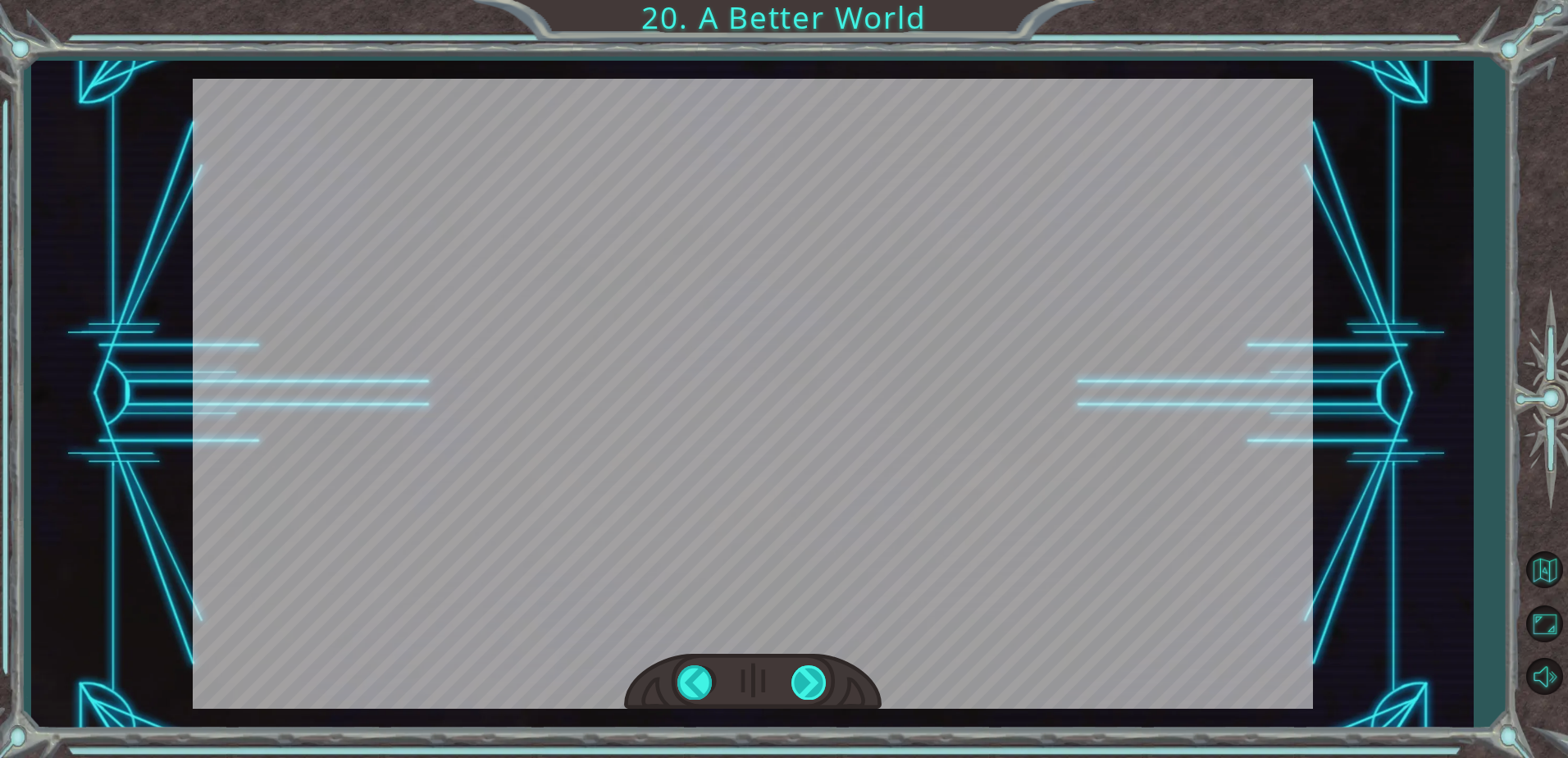
click at [813, 0] on div "O h ! Y o u r e p a i r e d t h e M o n o l i t h ! G r e a t j o b ! A n d i t…" at bounding box center [784, 0] width 1568 height 0
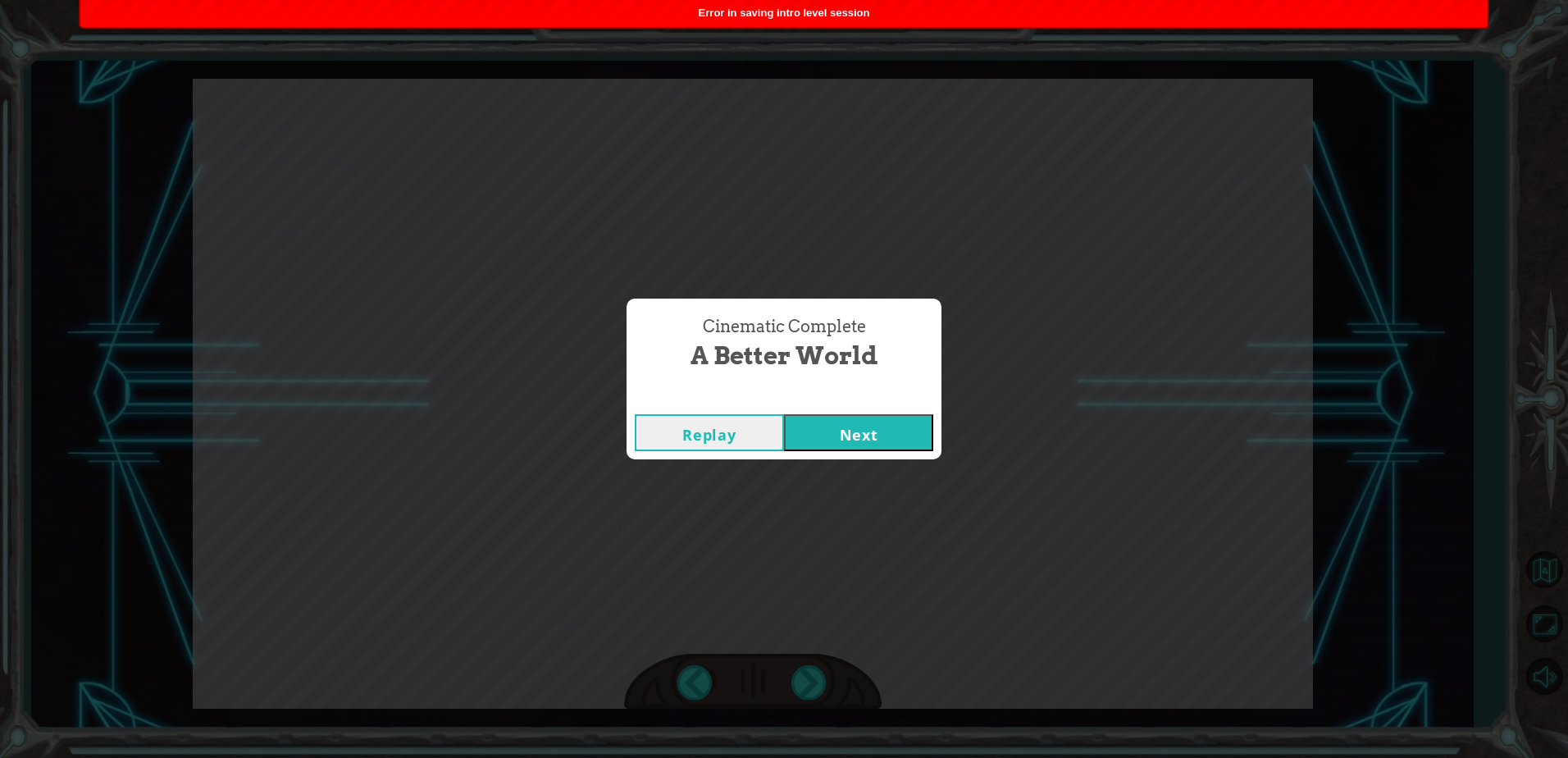
click at [847, 437] on button "Next" at bounding box center [858, 433] width 149 height 37
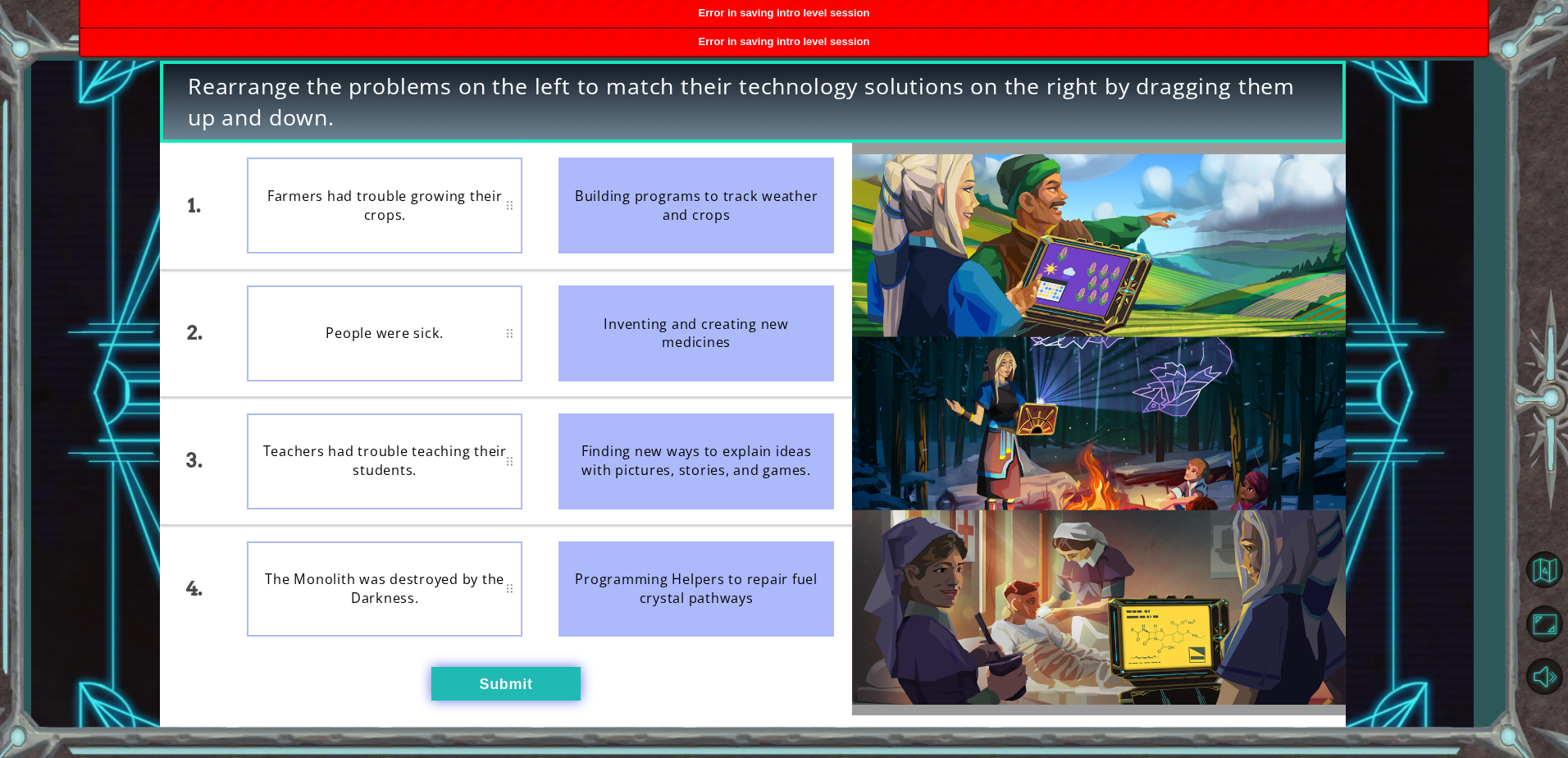
click at [525, 687] on button "Submit" at bounding box center [506, 683] width 149 height 33
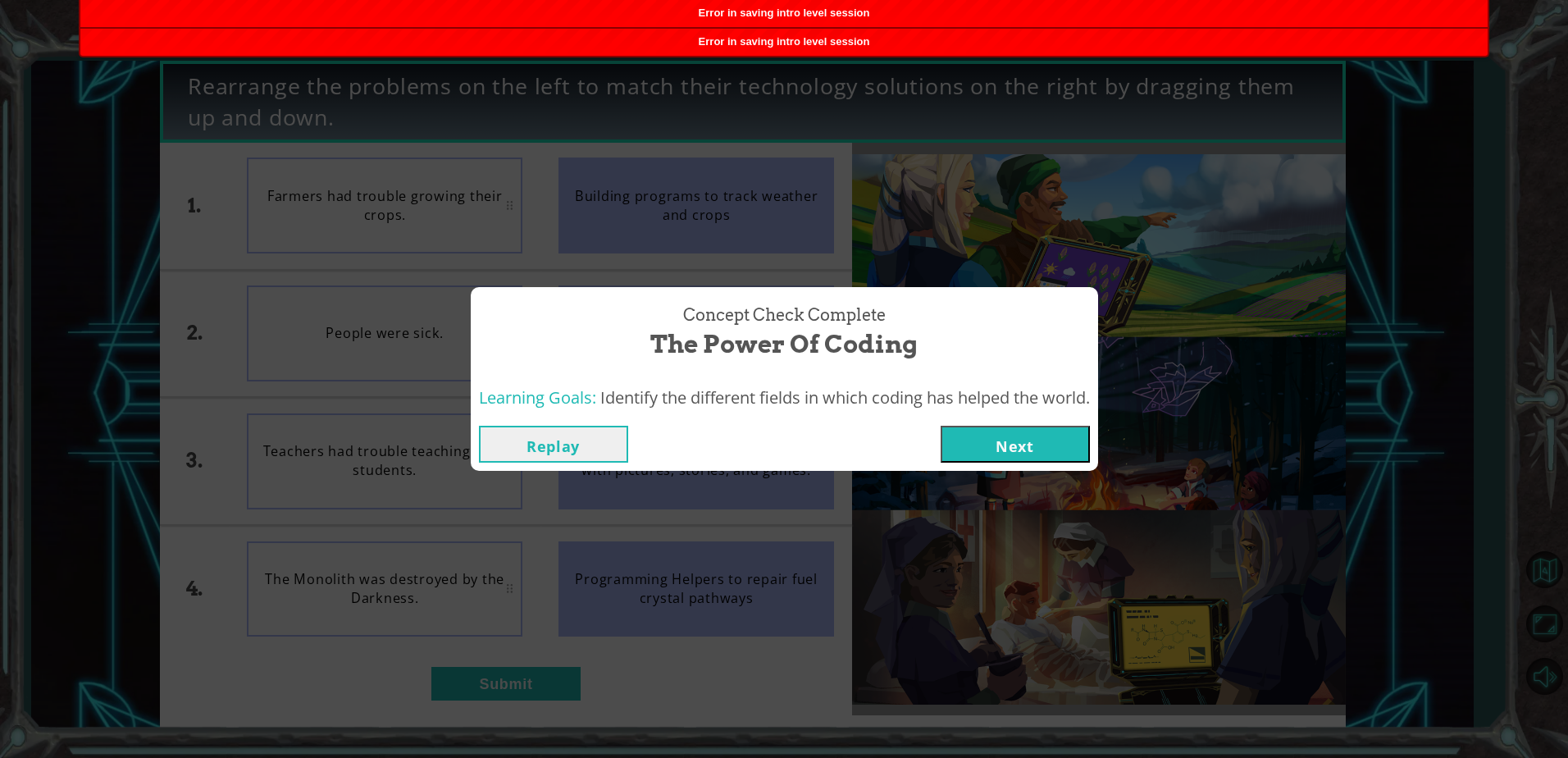
click at [1054, 452] on button "Next" at bounding box center [1015, 444] width 149 height 37
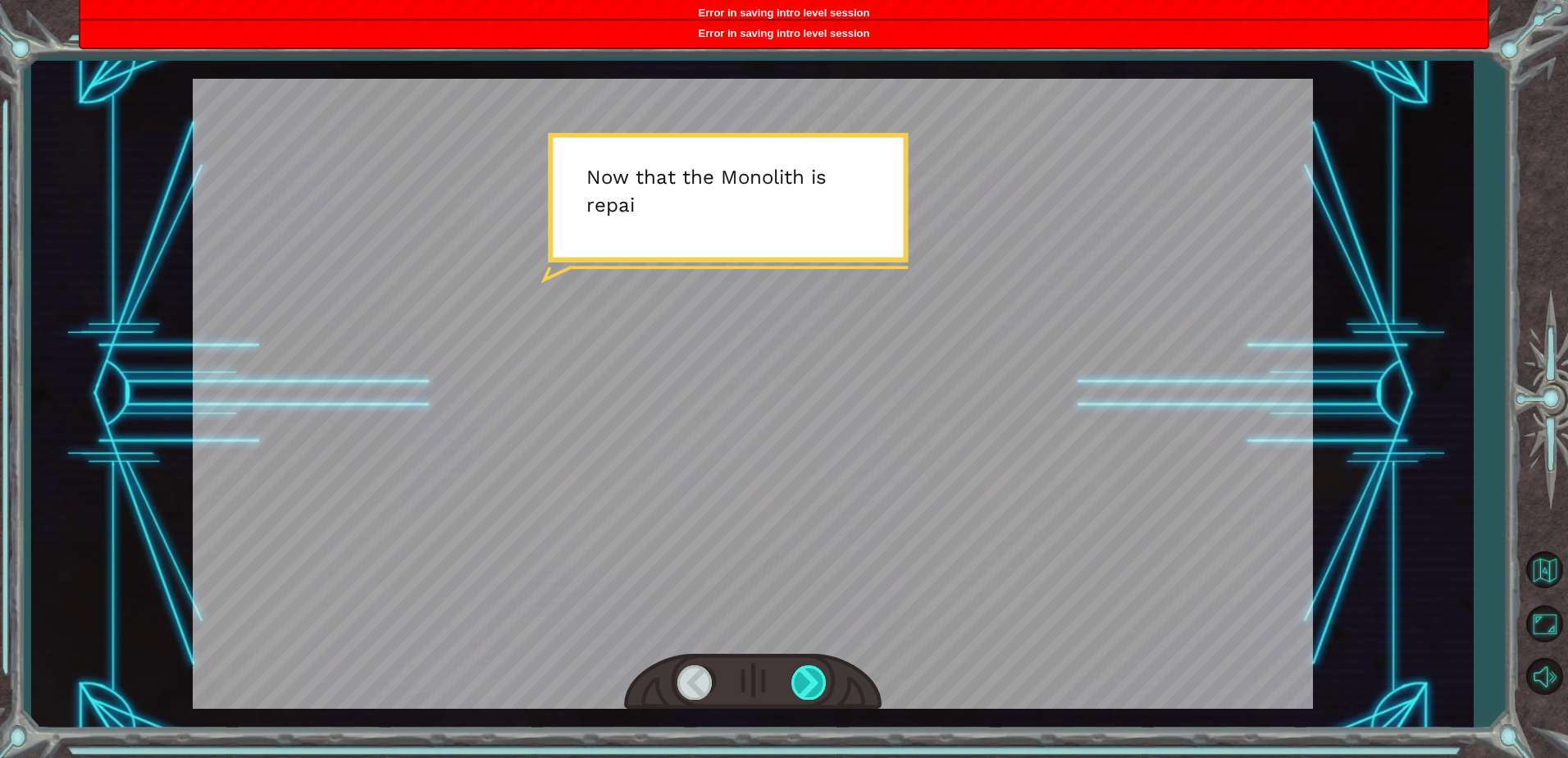
click at [813, 686] on div at bounding box center [810, 682] width 37 height 34
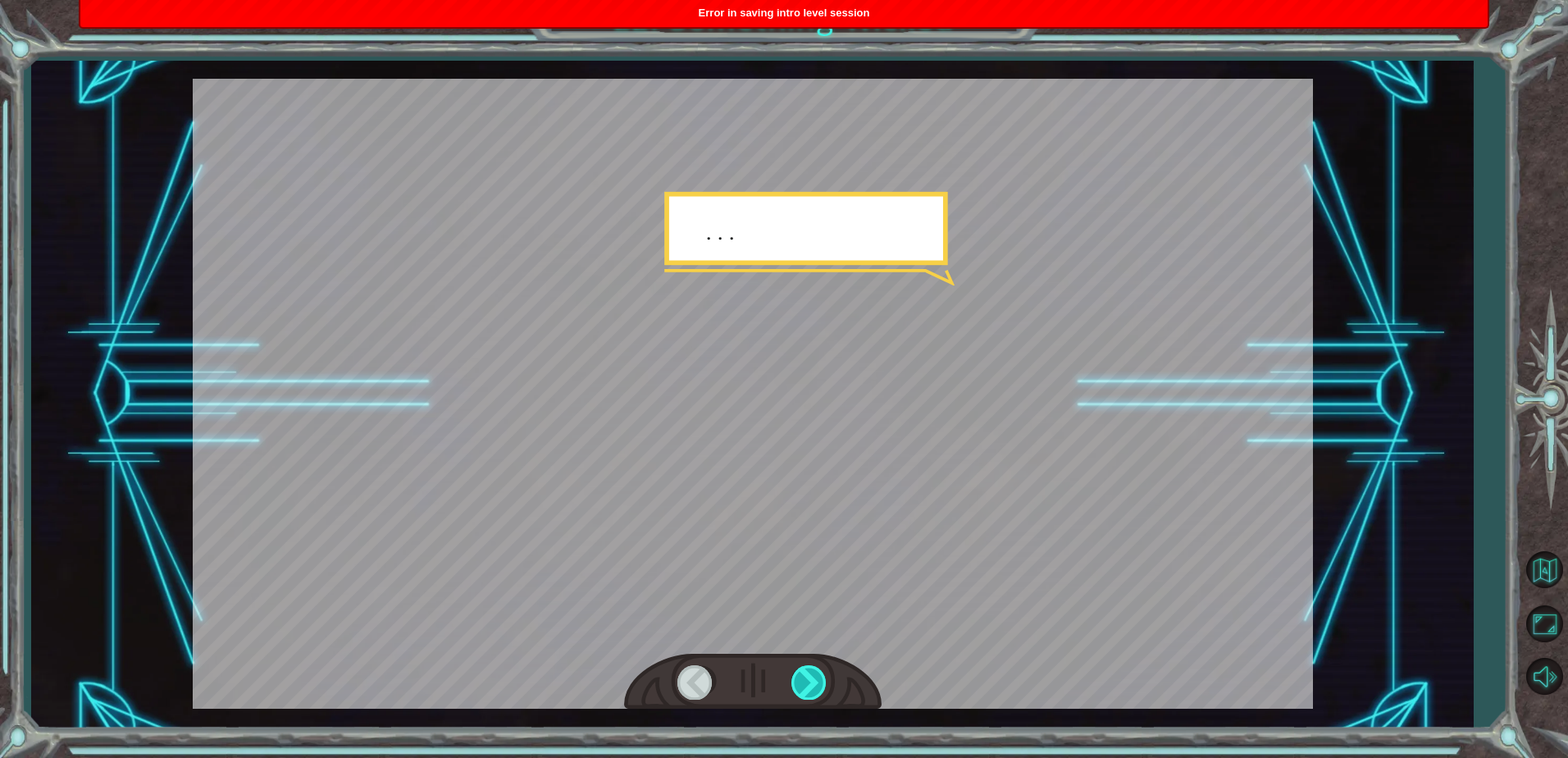
click at [811, 682] on div at bounding box center [810, 682] width 37 height 34
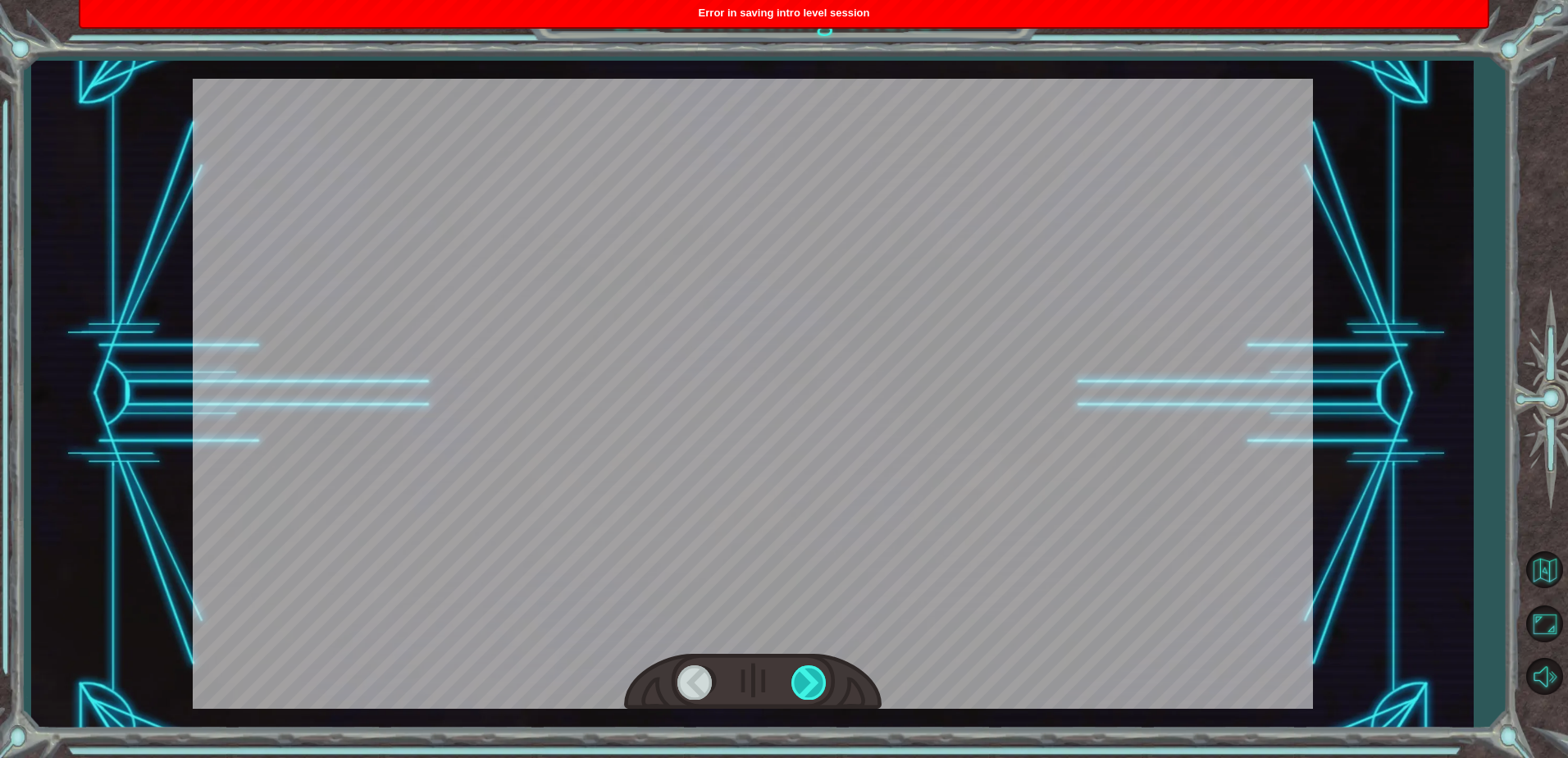
click at [811, 682] on div at bounding box center [810, 682] width 37 height 34
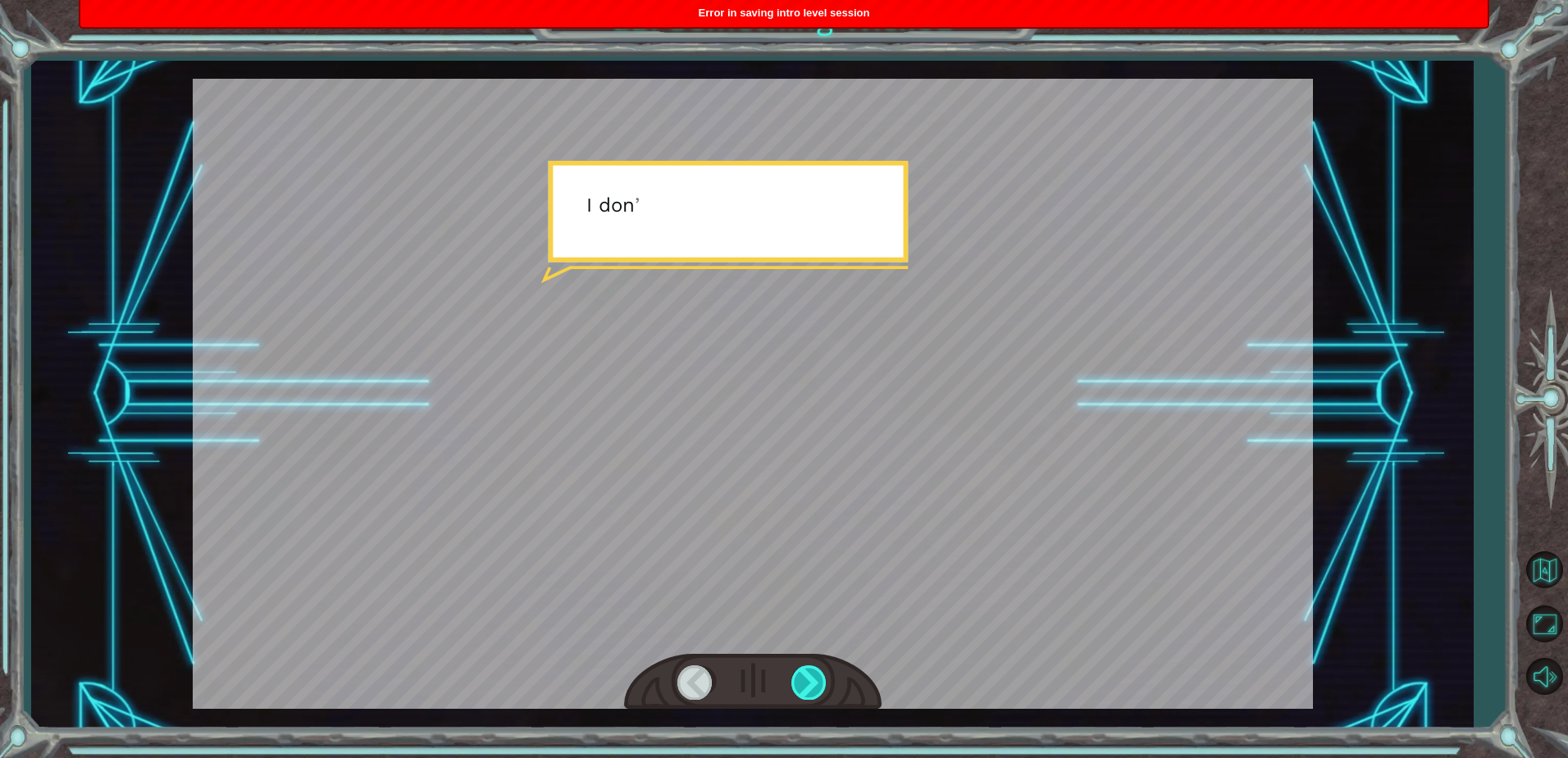
click at [811, 682] on div at bounding box center [810, 682] width 37 height 34
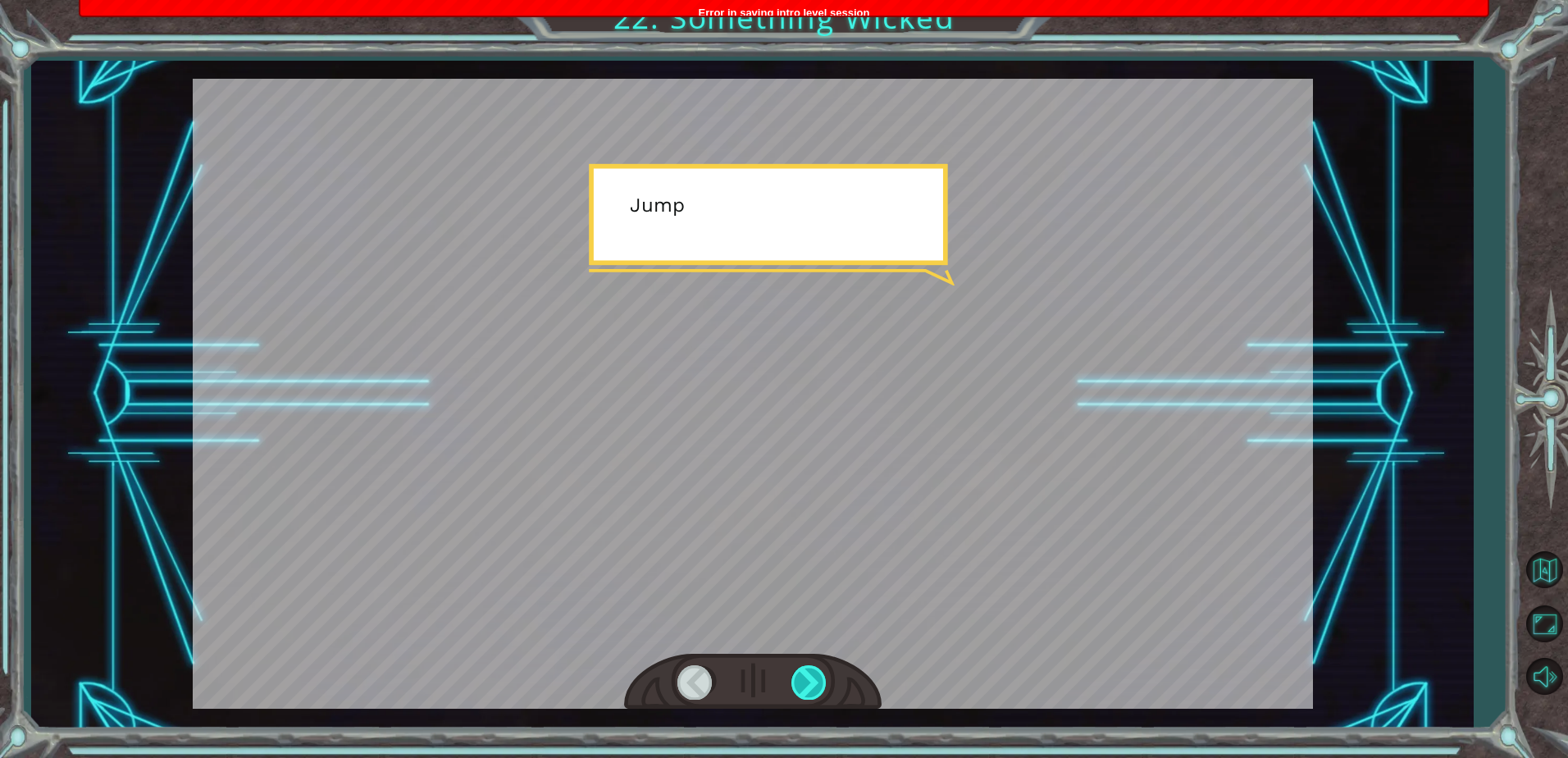
click at [811, 682] on div at bounding box center [810, 682] width 37 height 34
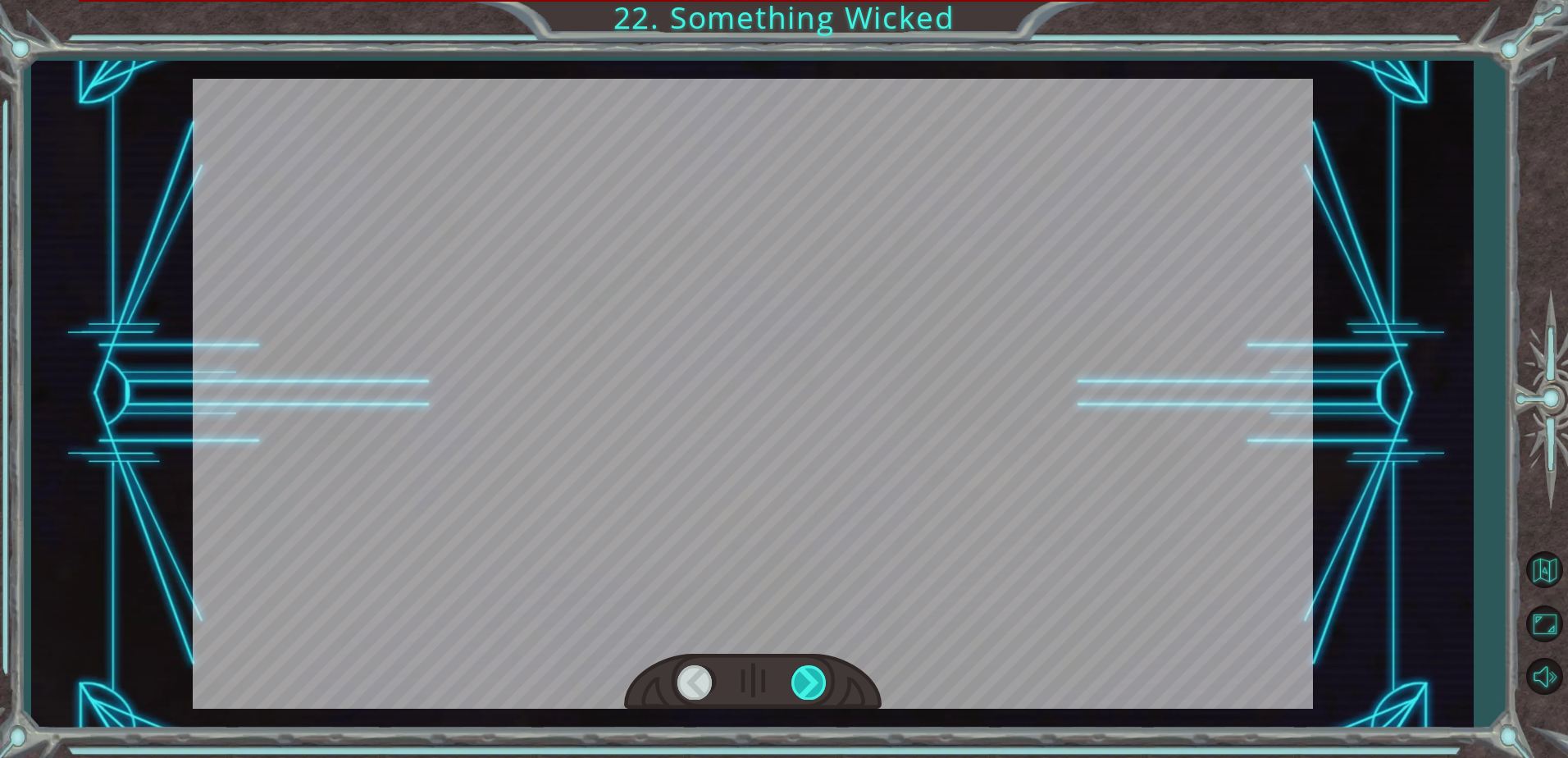
click at [811, 682] on div at bounding box center [810, 682] width 37 height 34
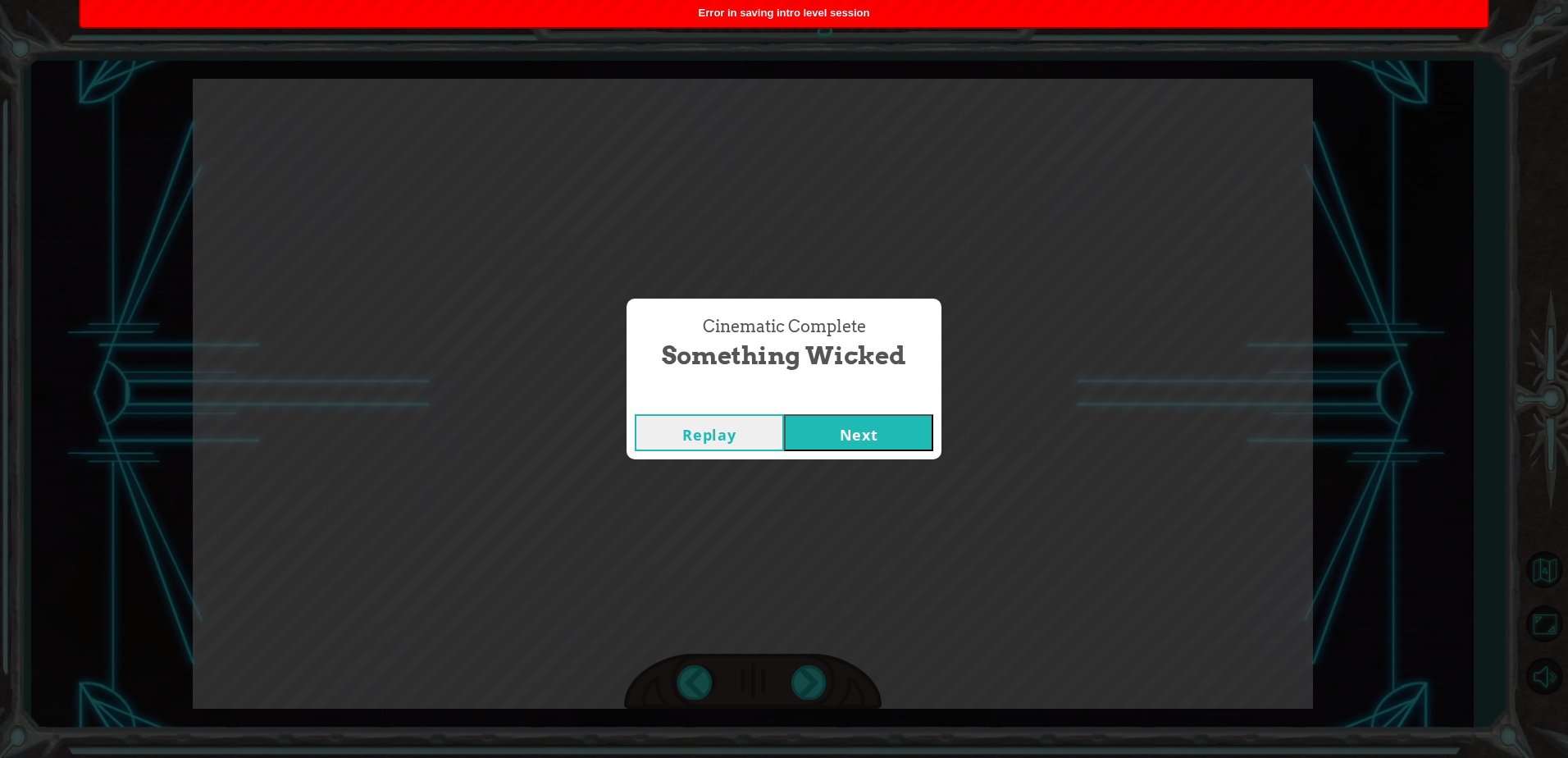
click at [873, 442] on button "Next" at bounding box center [858, 433] width 149 height 37
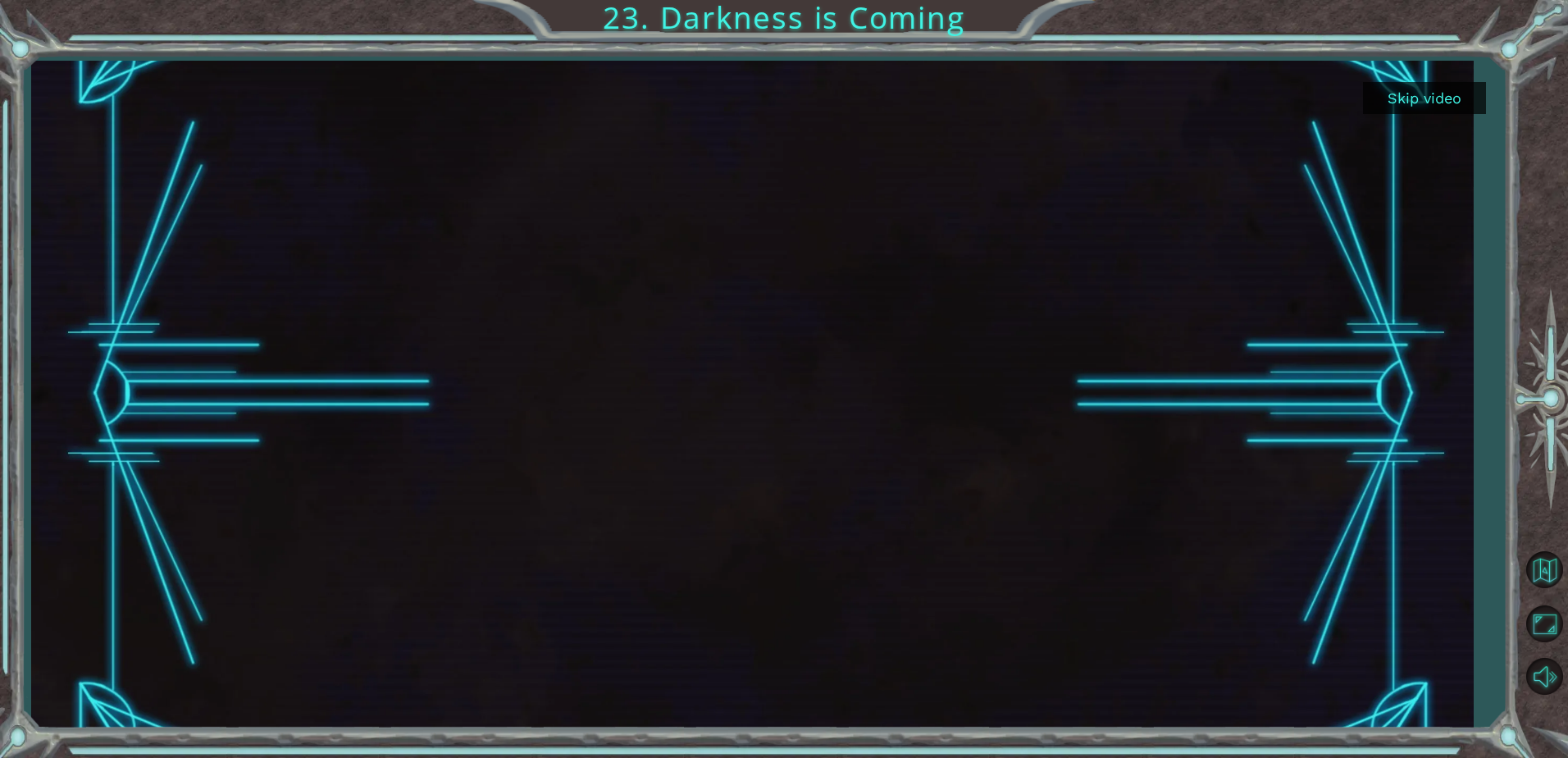
click at [1448, 102] on button "Skip video" at bounding box center [1424, 98] width 123 height 32
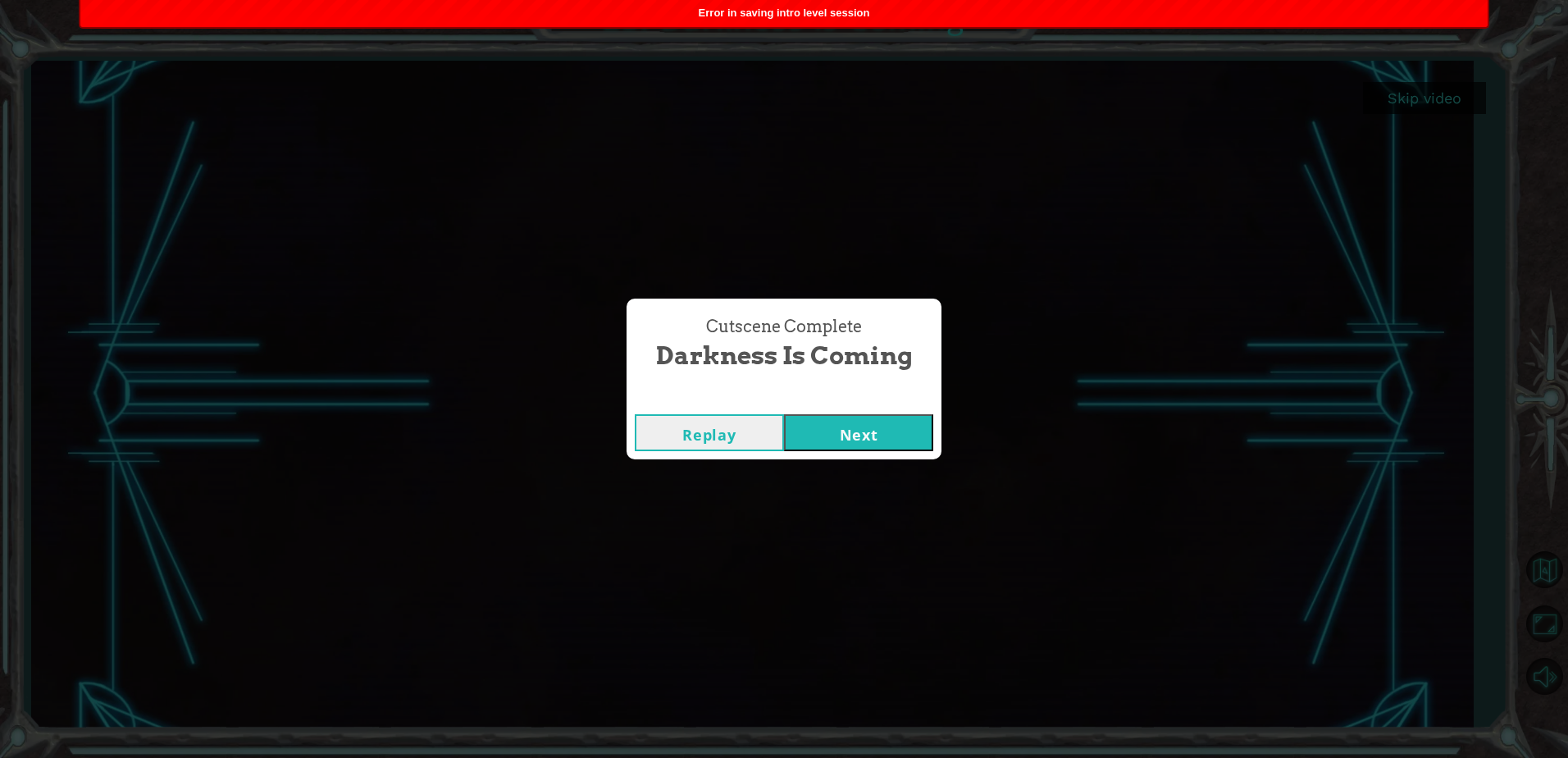
click at [893, 431] on button "Next" at bounding box center [858, 433] width 149 height 37
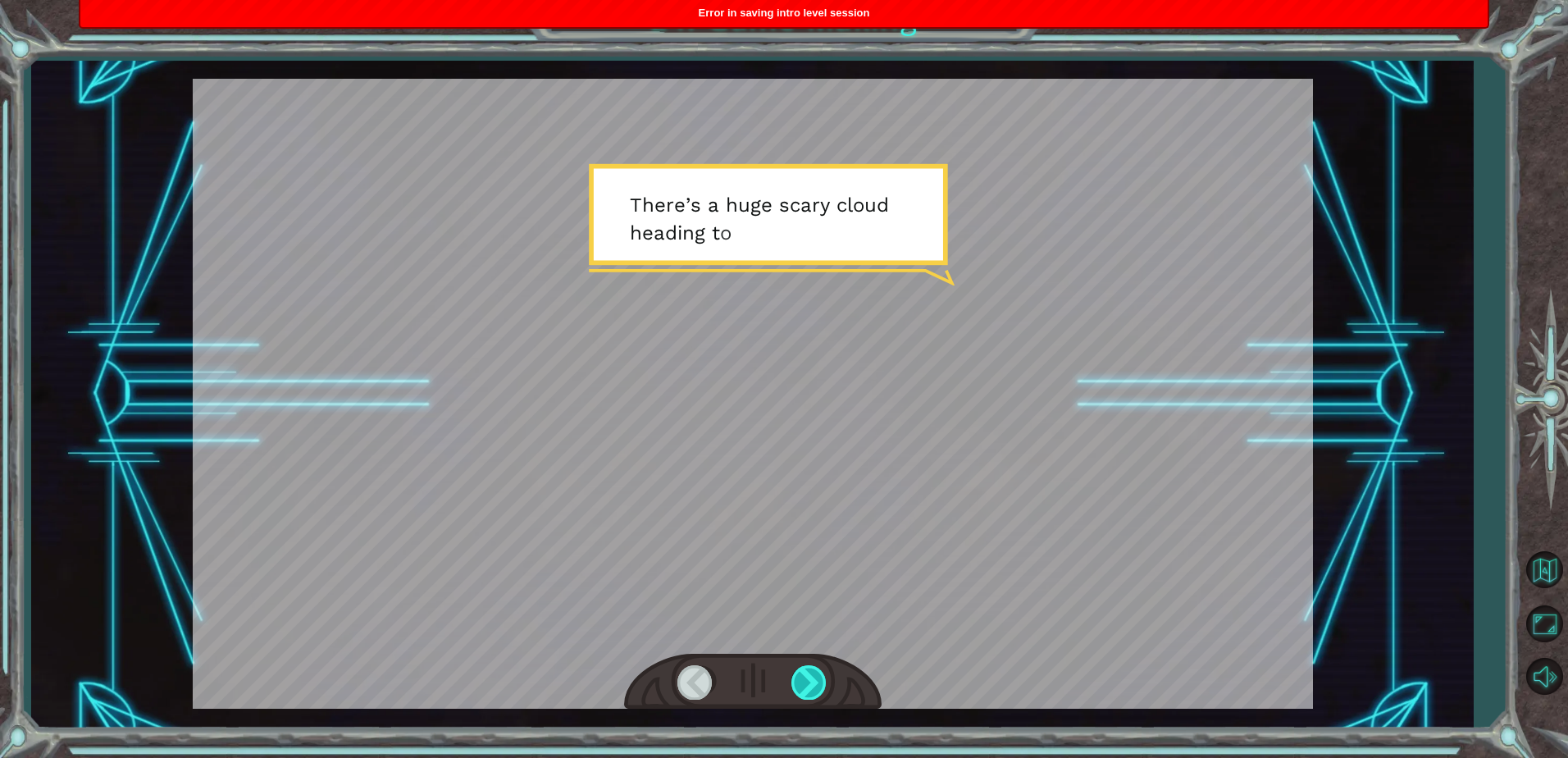
click at [813, 690] on div at bounding box center [810, 682] width 37 height 34
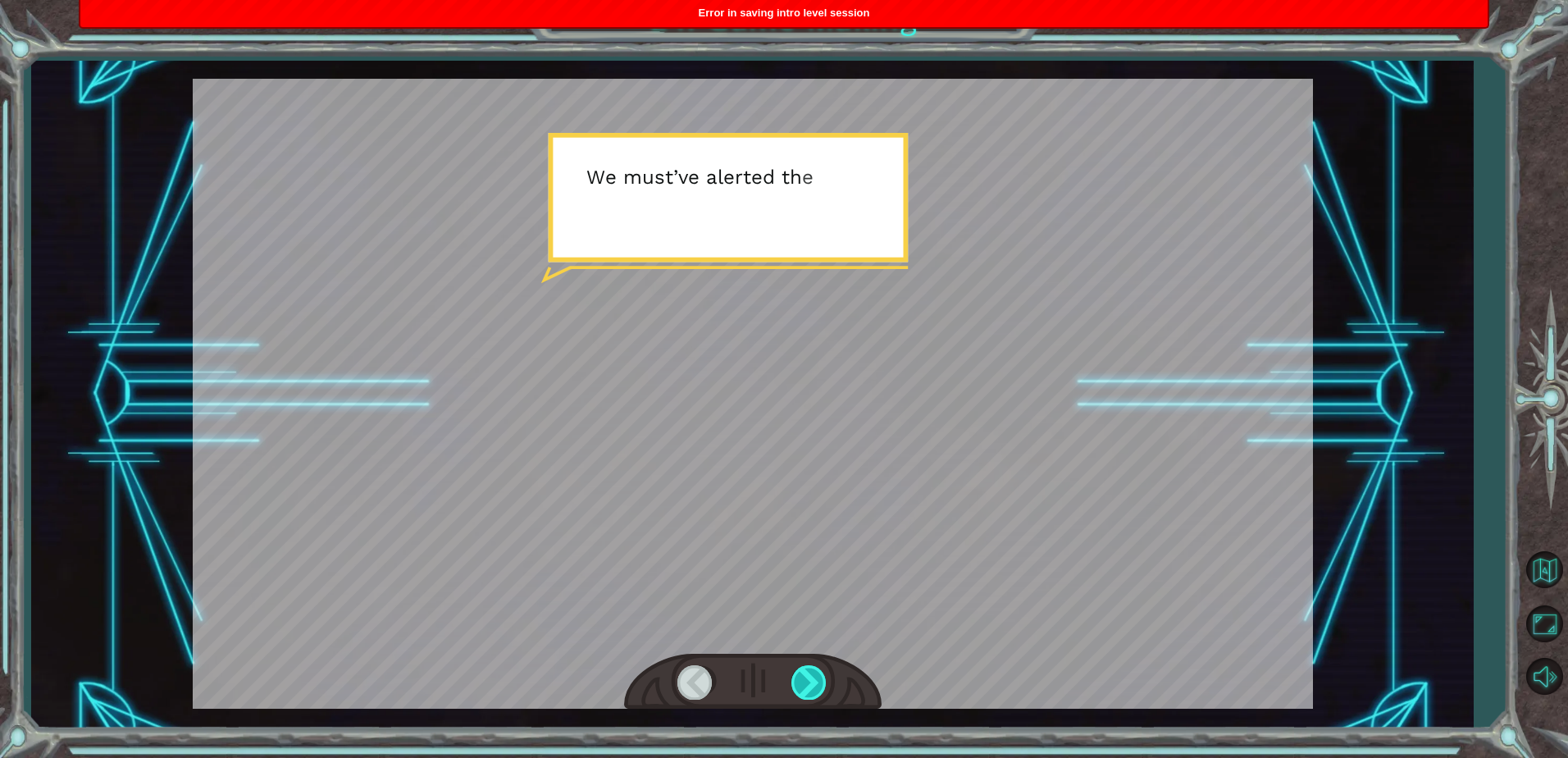
click at [813, 690] on div at bounding box center [810, 682] width 37 height 34
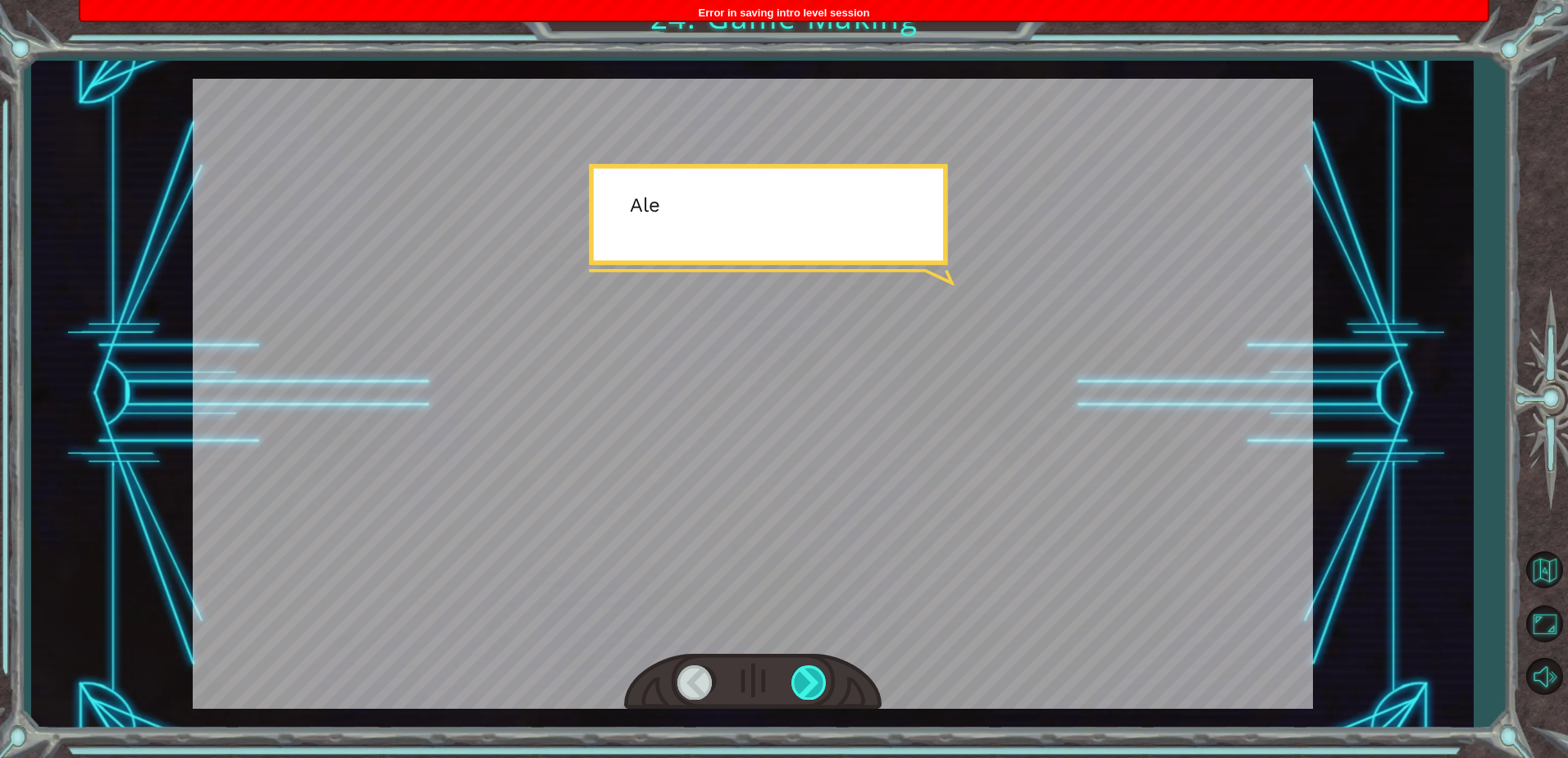
click at [813, 690] on div at bounding box center [810, 682] width 37 height 34
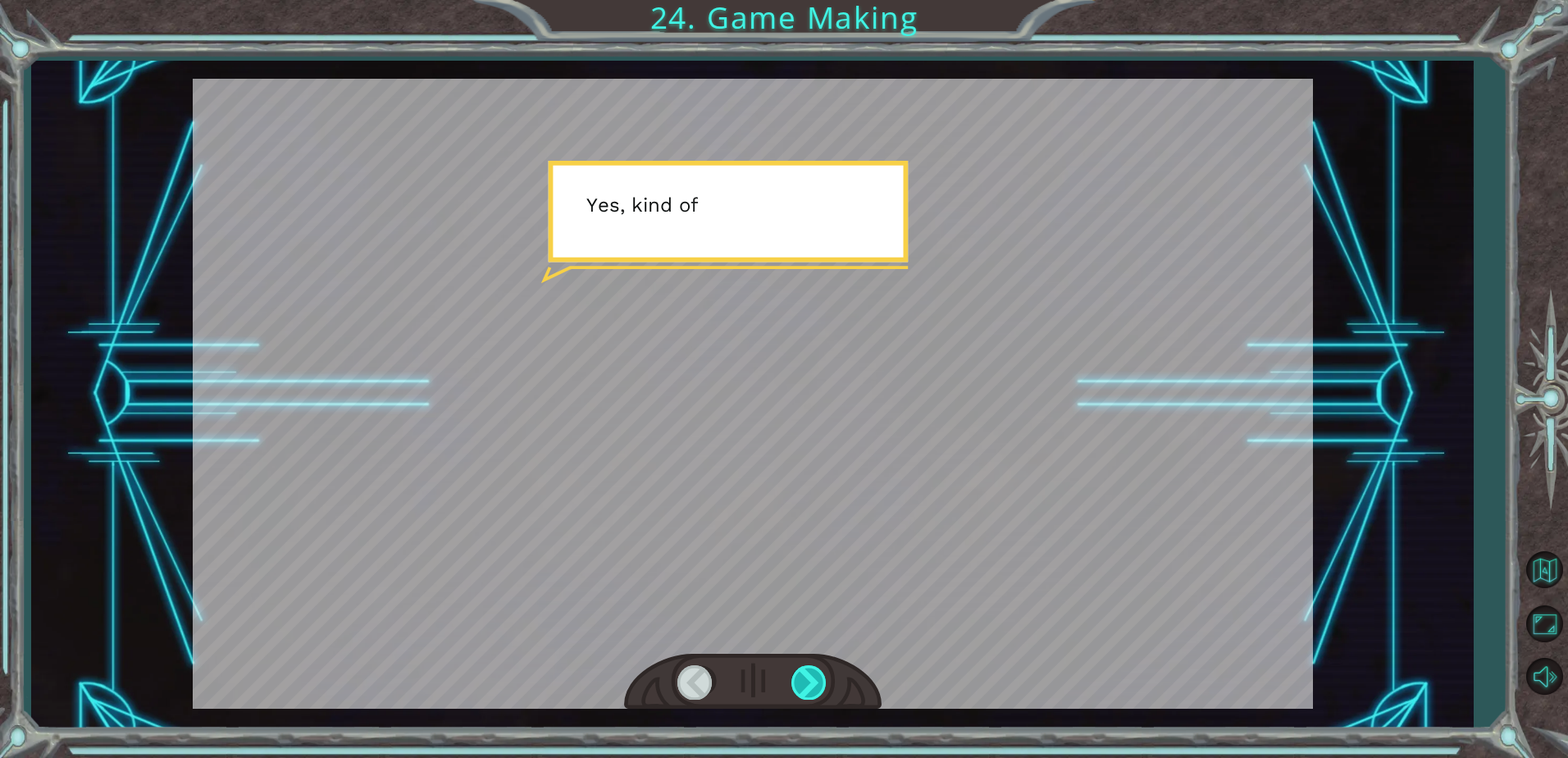
click at [812, 688] on div at bounding box center [810, 682] width 37 height 34
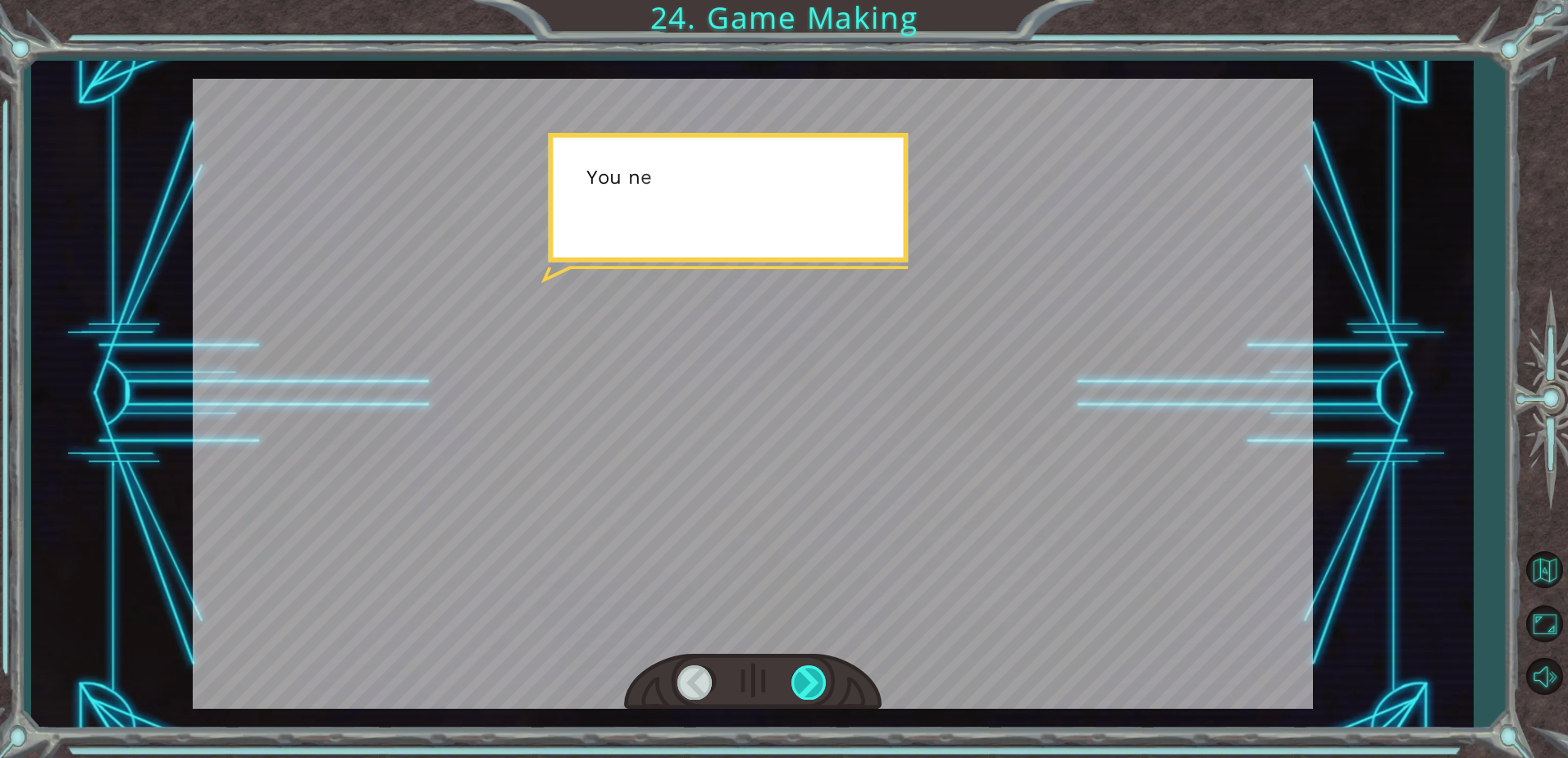
click at [812, 688] on div at bounding box center [810, 682] width 37 height 34
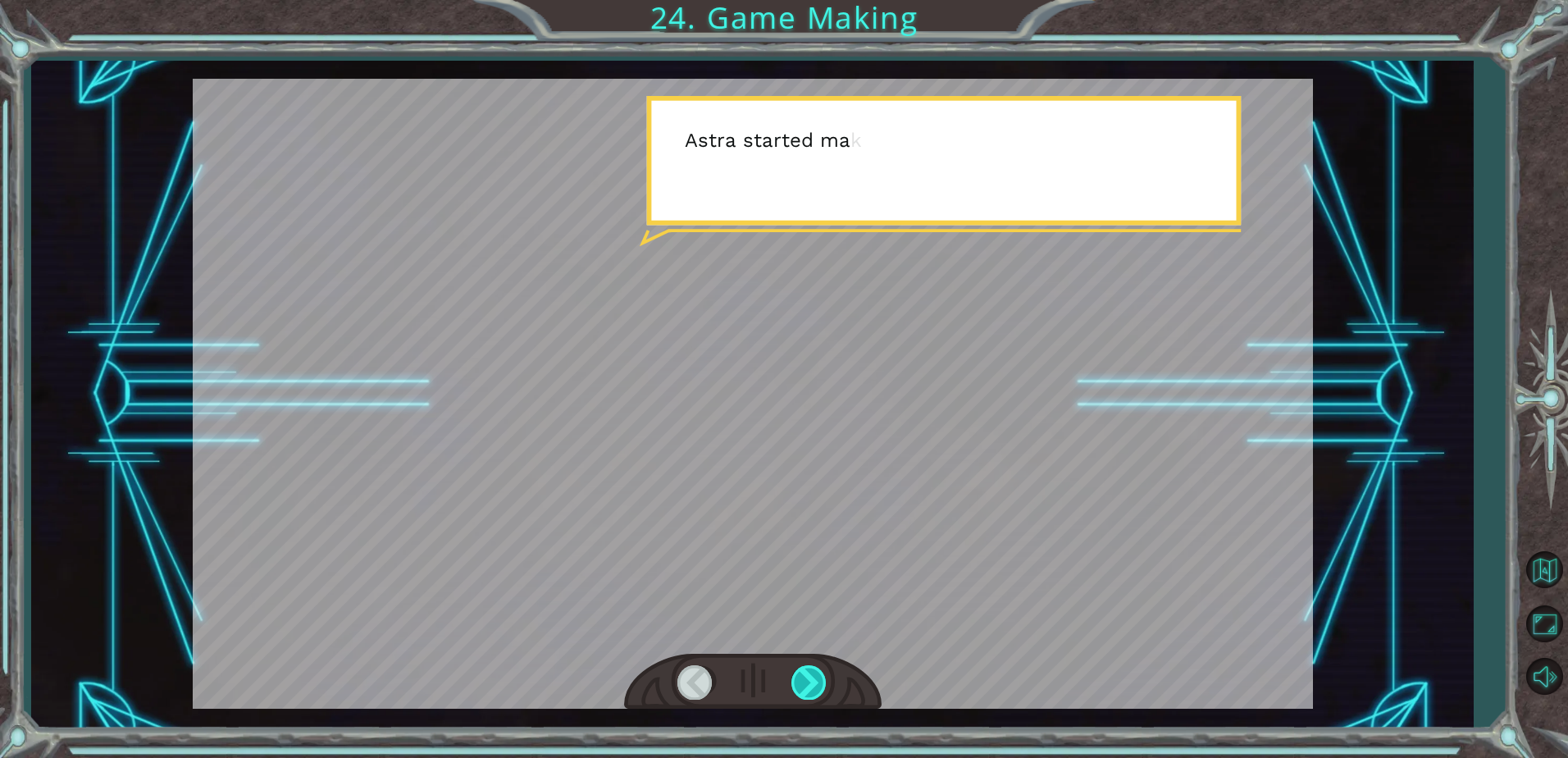
click at [812, 688] on div at bounding box center [810, 682] width 37 height 34
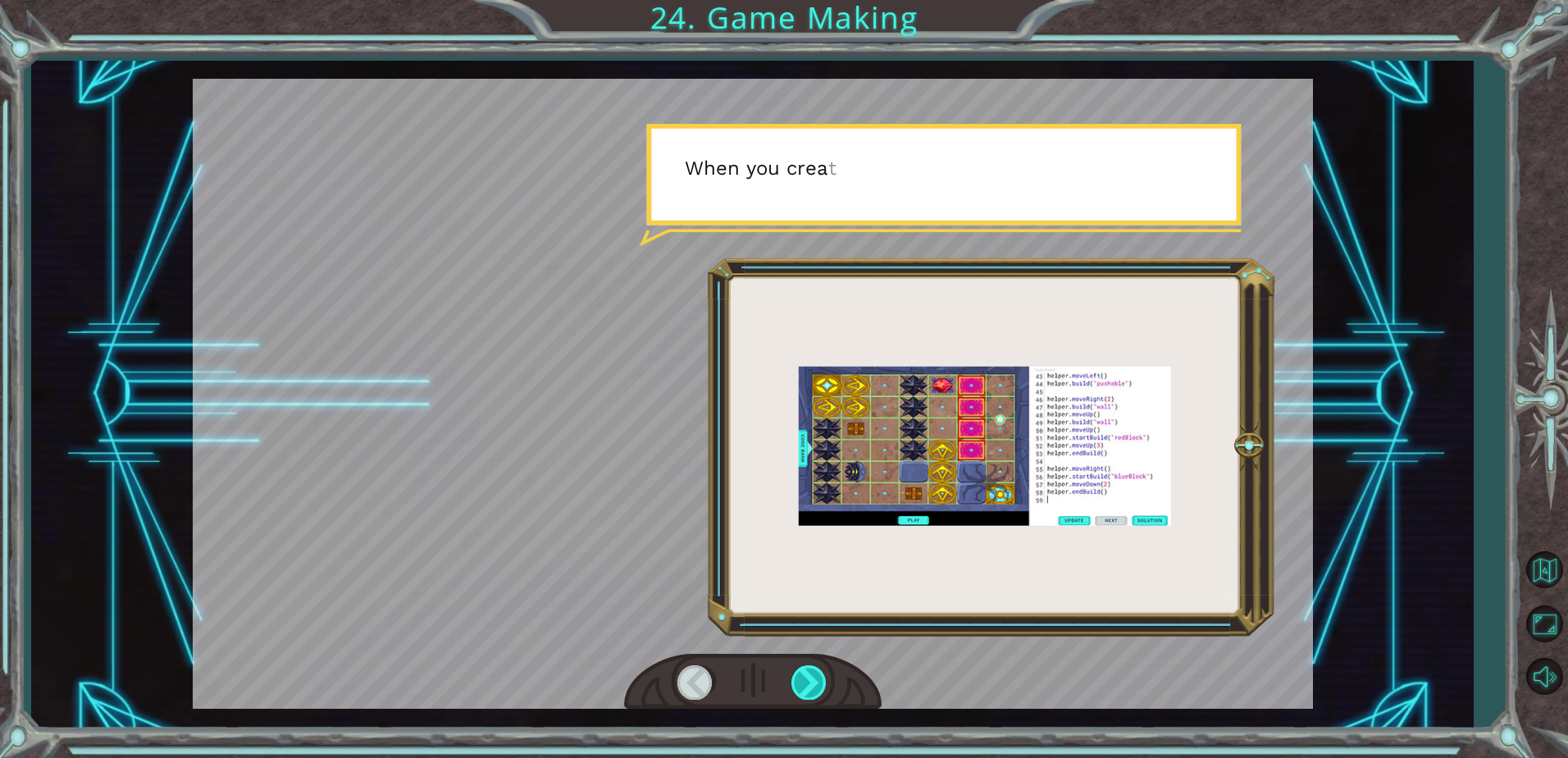
click at [812, 688] on div at bounding box center [810, 682] width 37 height 34
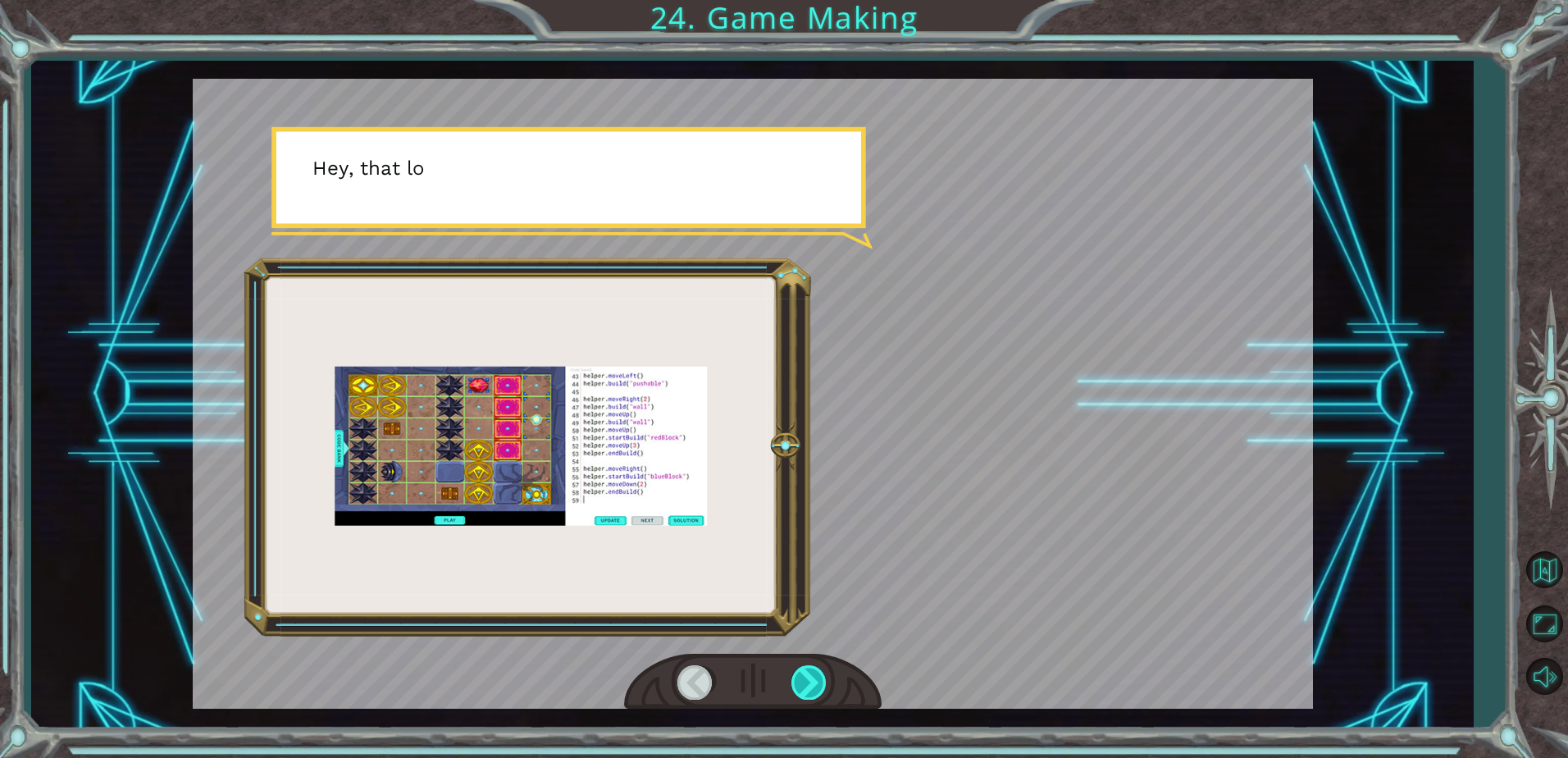
click at [812, 688] on div at bounding box center [810, 682] width 37 height 34
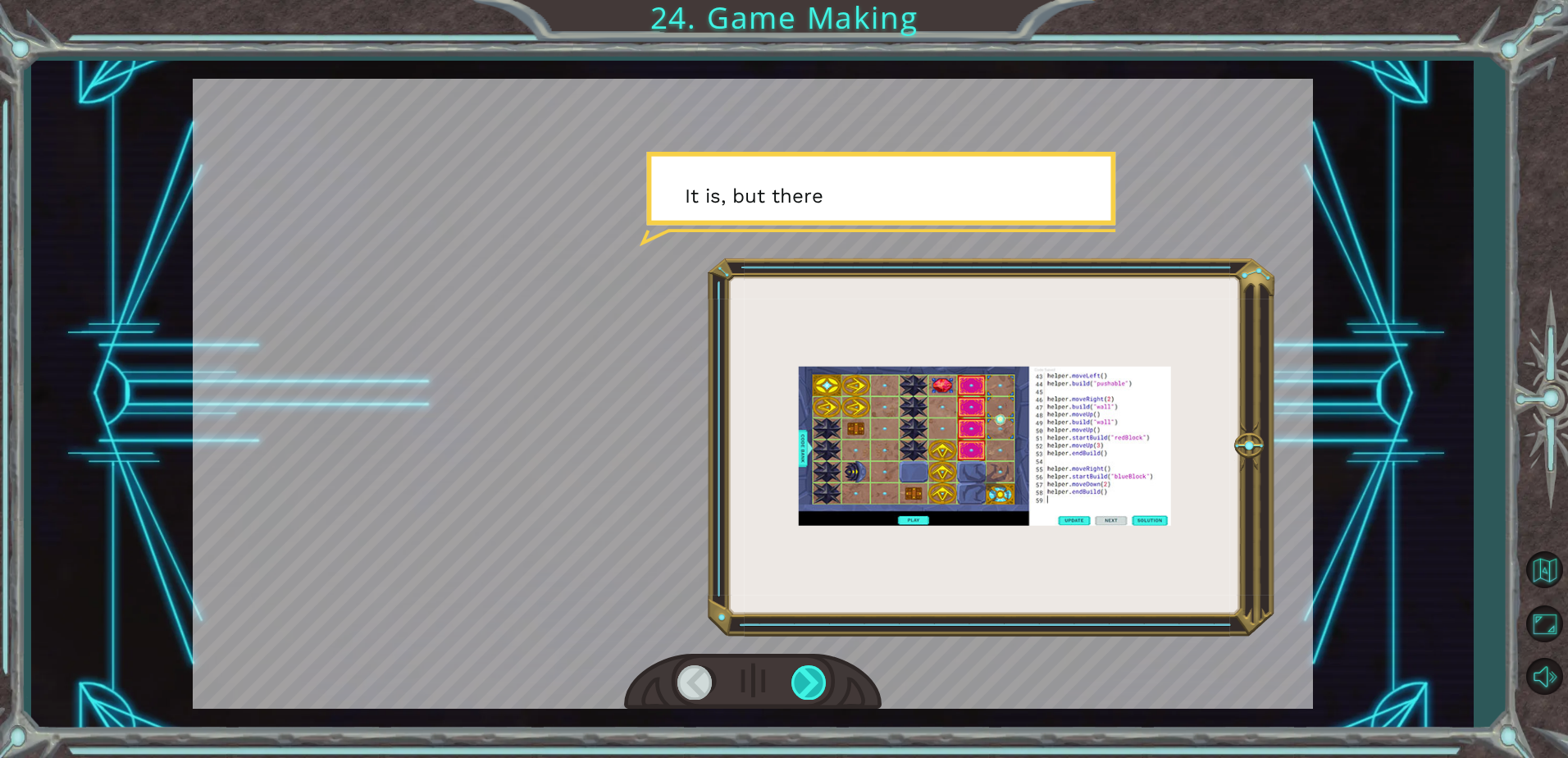
click at [812, 688] on div at bounding box center [810, 682] width 37 height 34
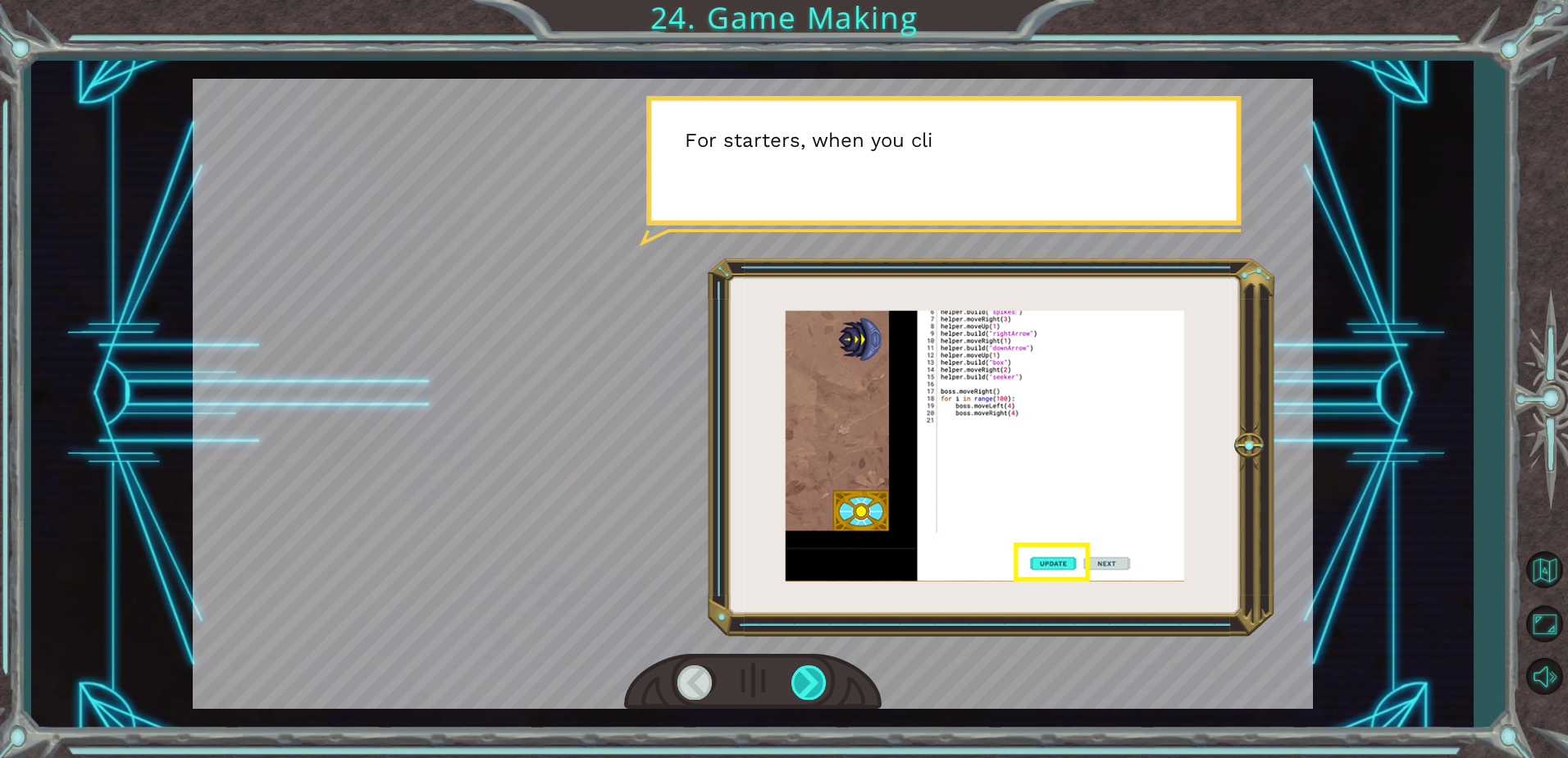
click at [812, 688] on div at bounding box center [810, 682] width 37 height 34
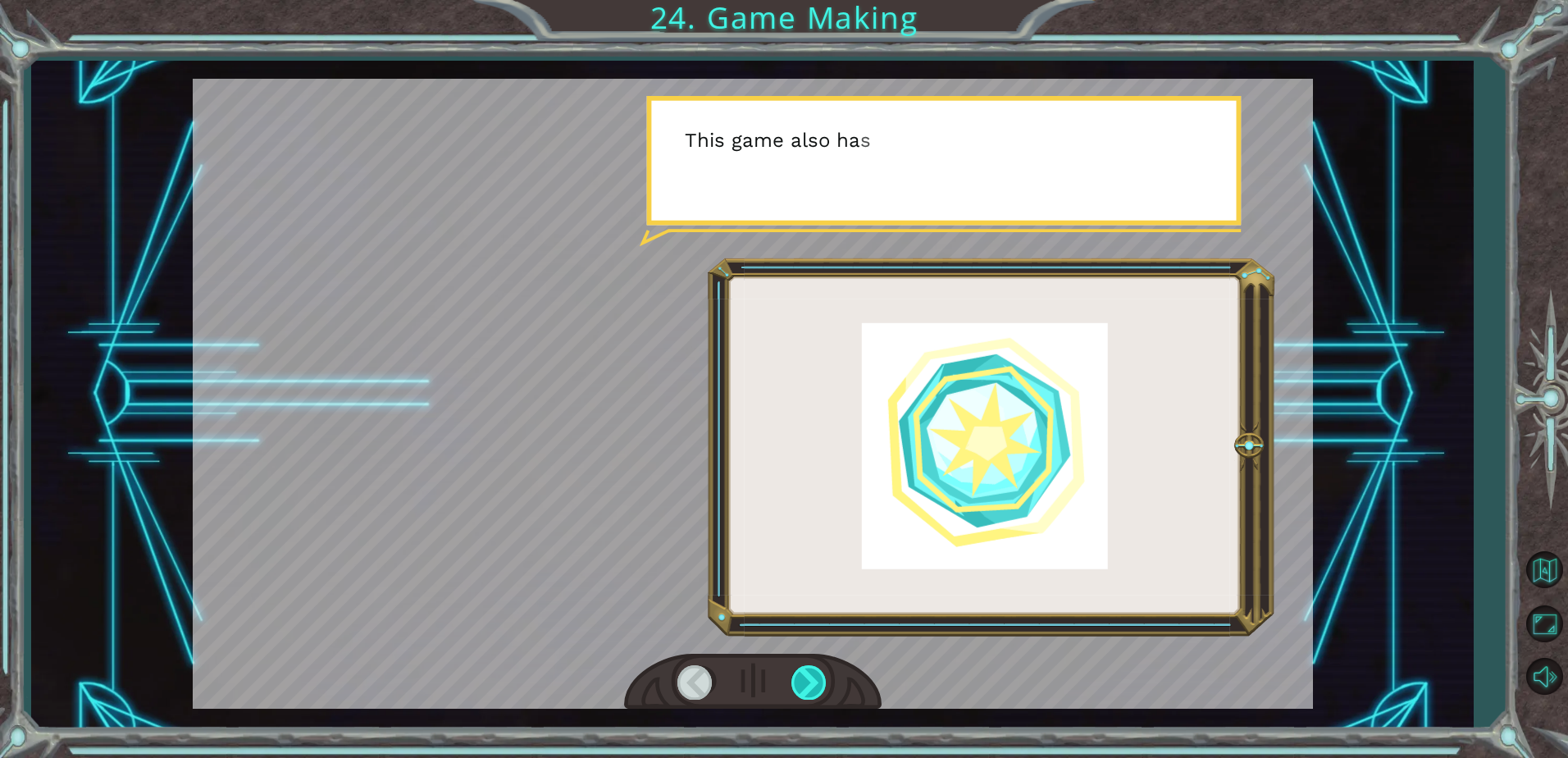
click at [812, 688] on div at bounding box center [810, 682] width 37 height 34
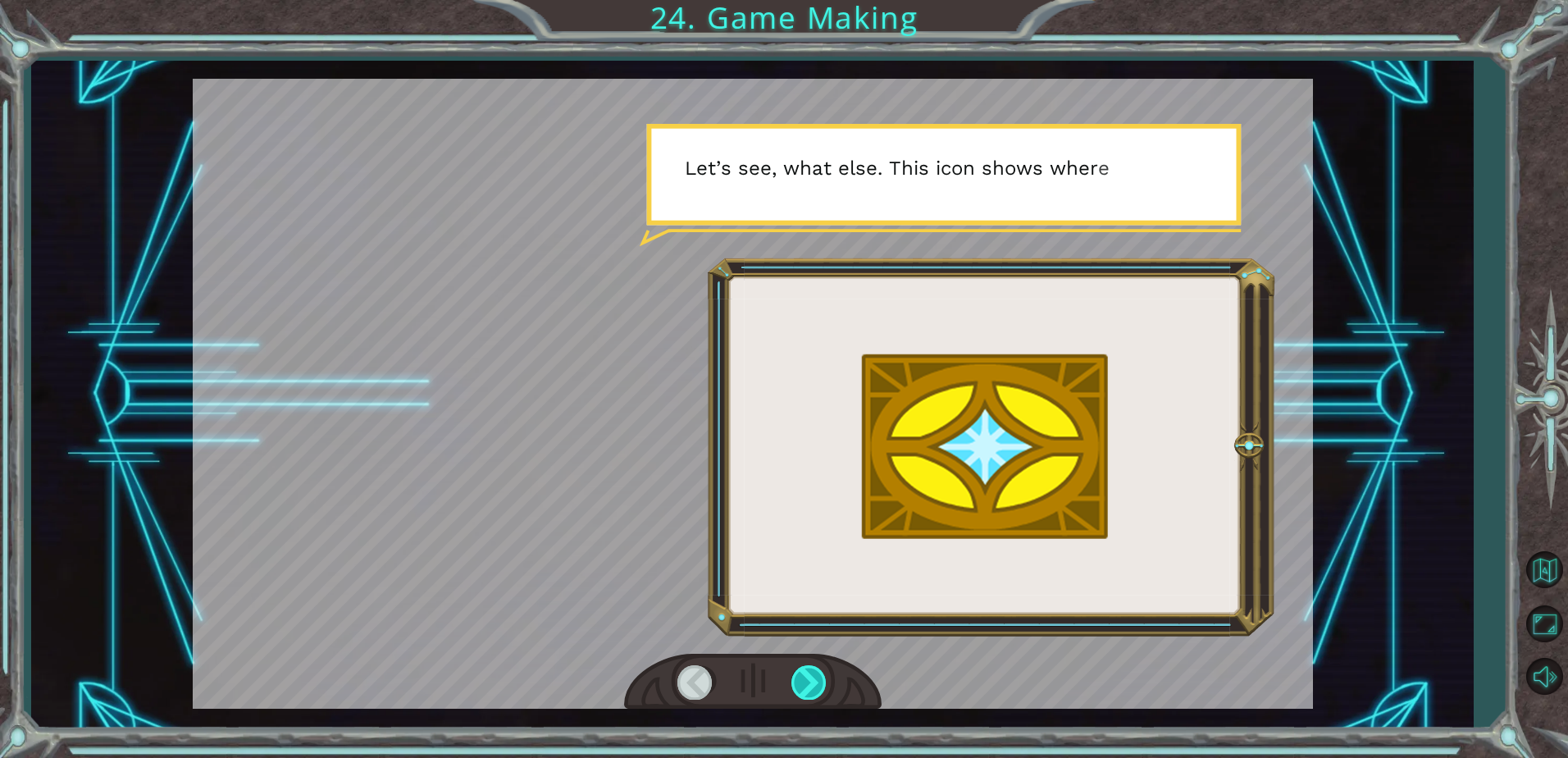
click at [812, 688] on div at bounding box center [810, 682] width 37 height 34
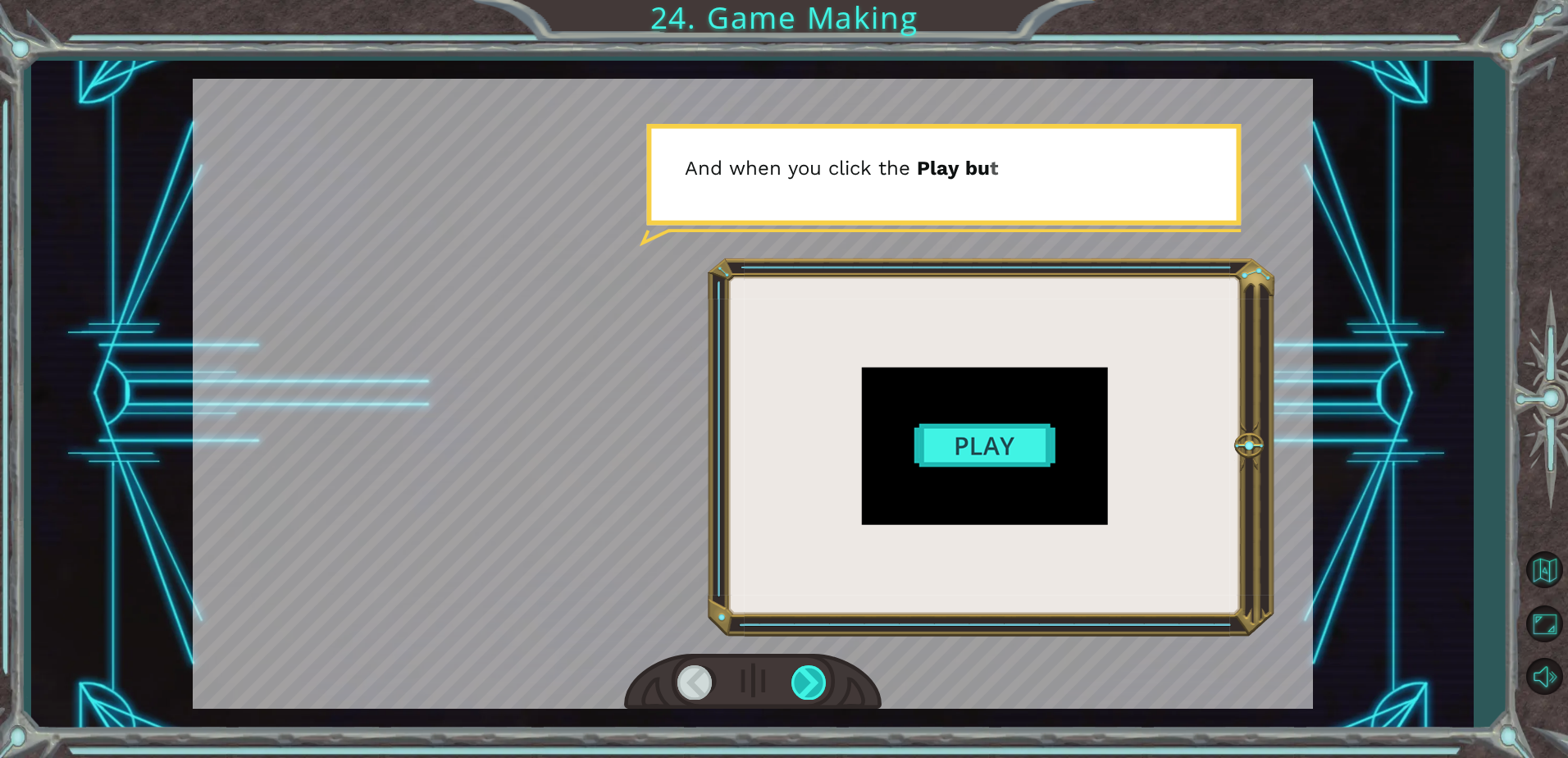
click at [812, 688] on div at bounding box center [810, 682] width 37 height 34
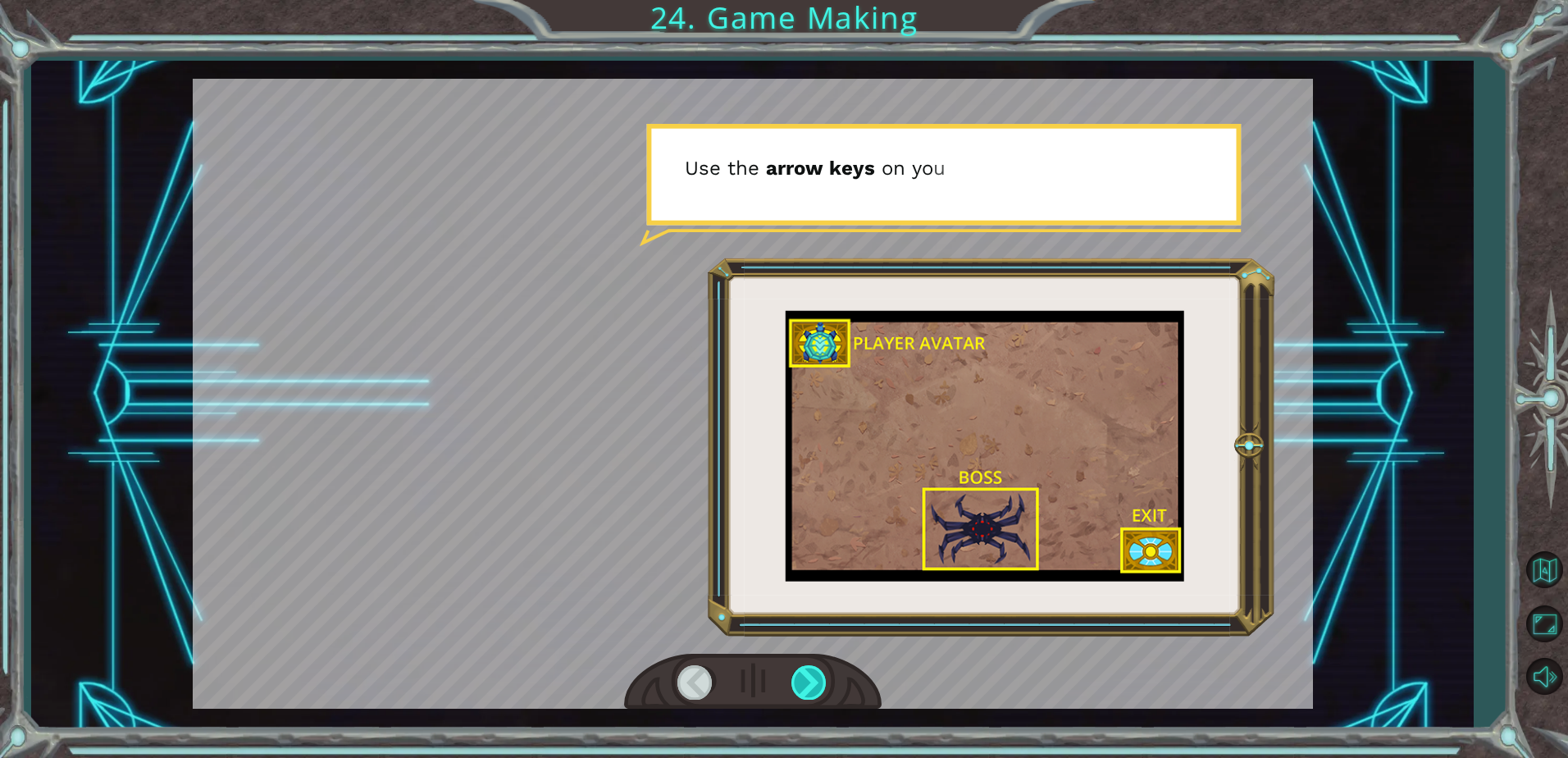
click at [812, 688] on div at bounding box center [810, 682] width 37 height 34
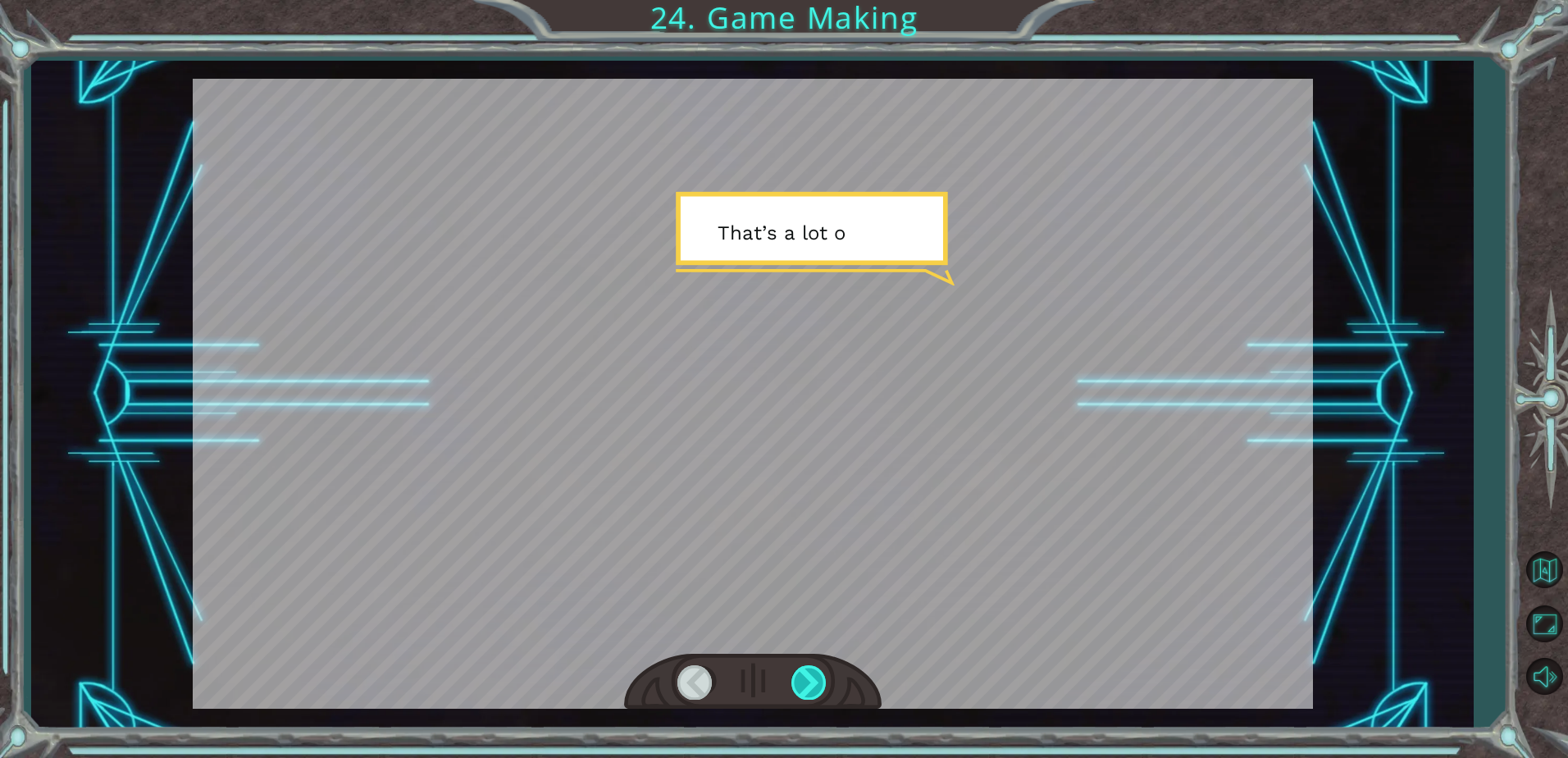
click at [812, 688] on div at bounding box center [810, 682] width 37 height 34
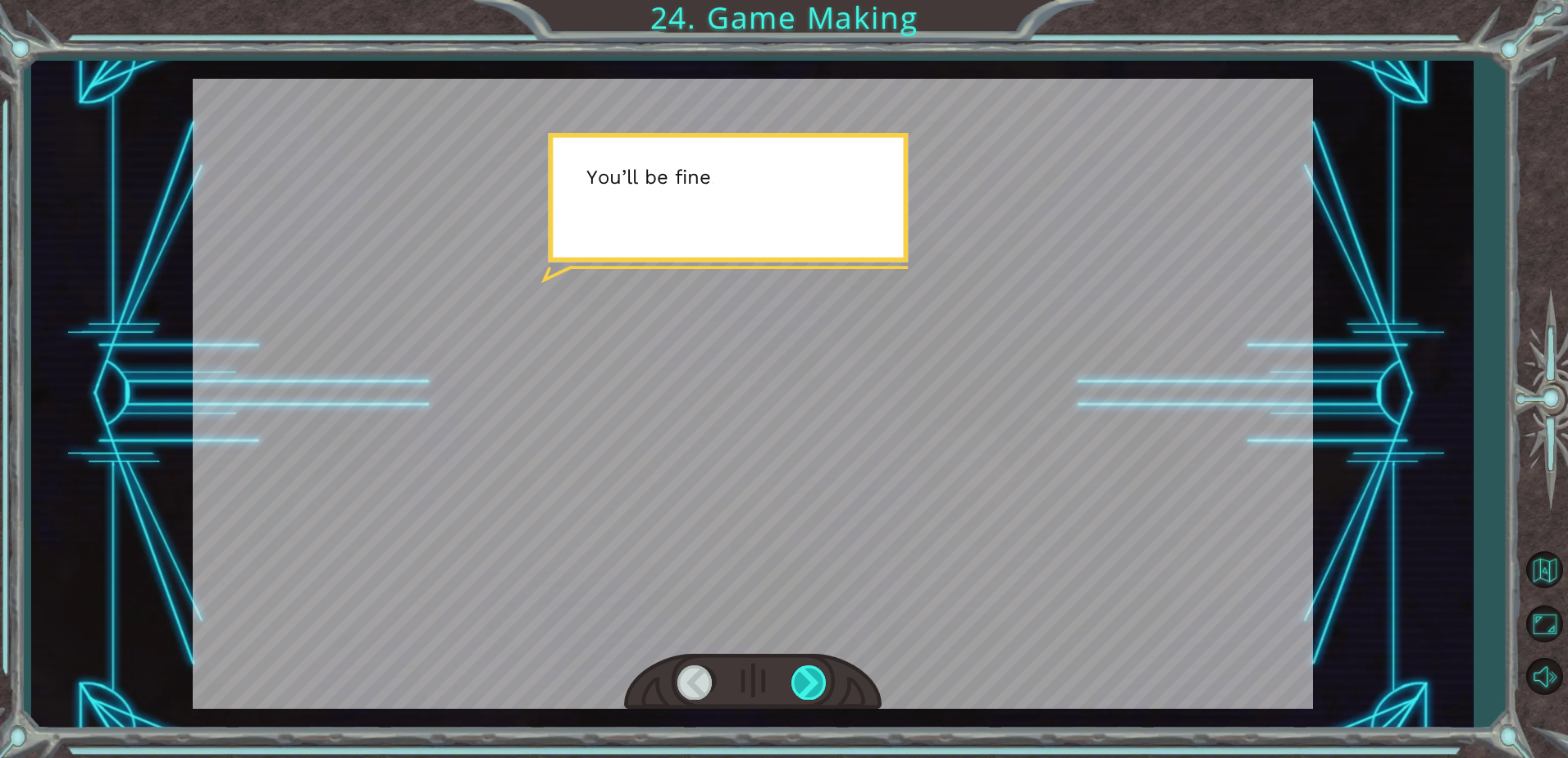
click at [812, 688] on div at bounding box center [810, 682] width 37 height 34
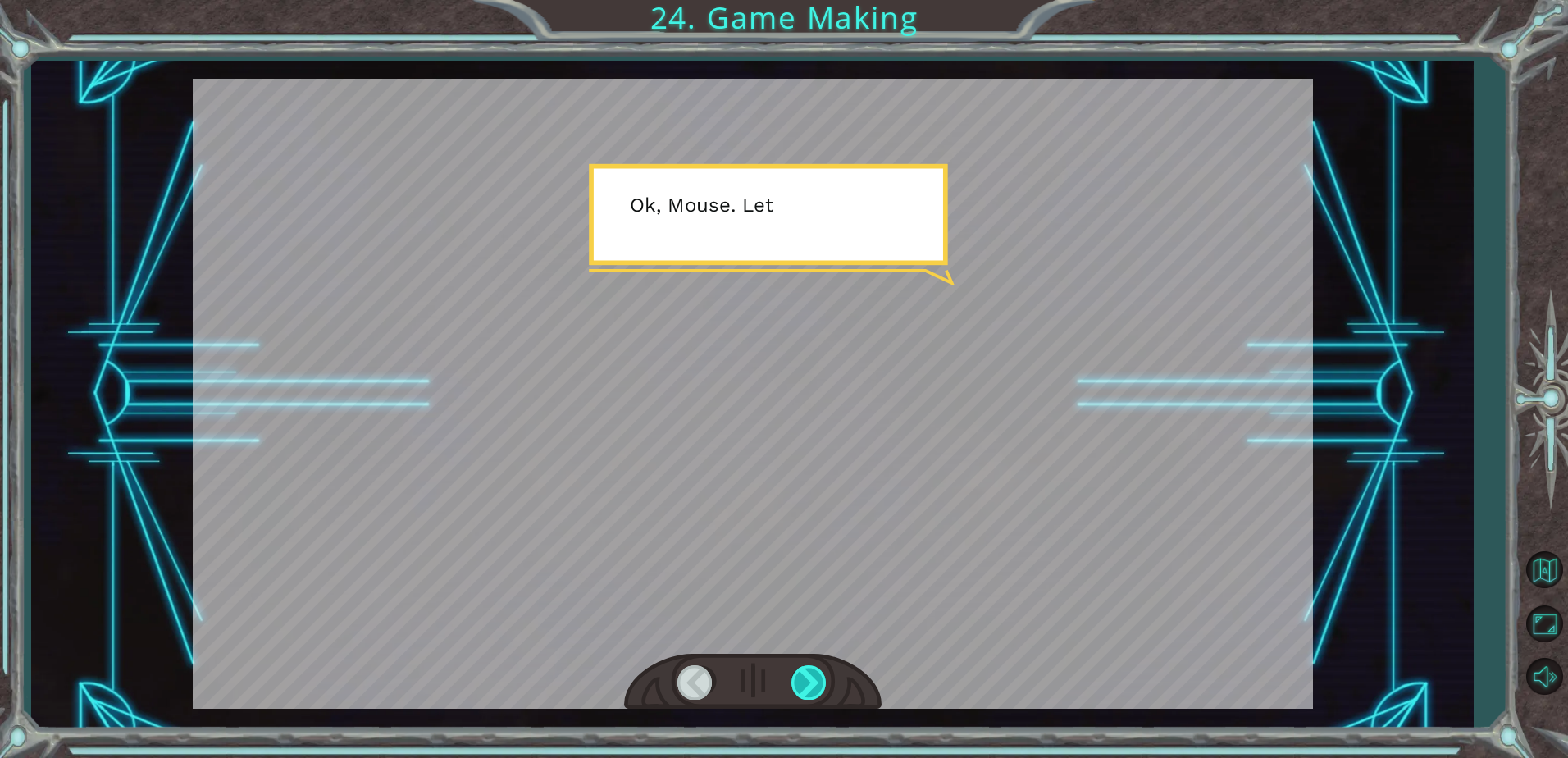
click at [812, 688] on div at bounding box center [810, 682] width 37 height 34
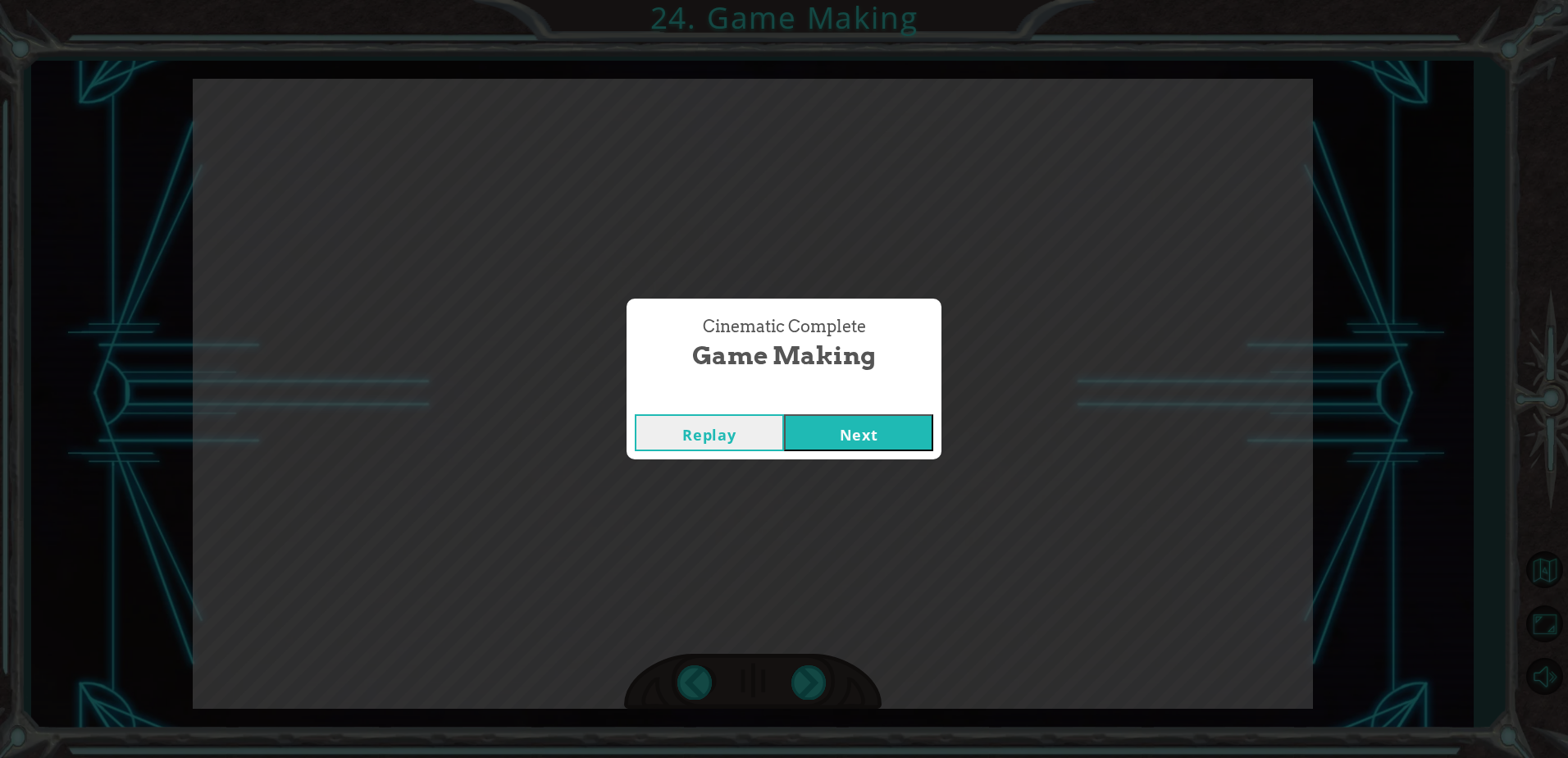
click at [860, 424] on button "Next" at bounding box center [858, 433] width 149 height 37
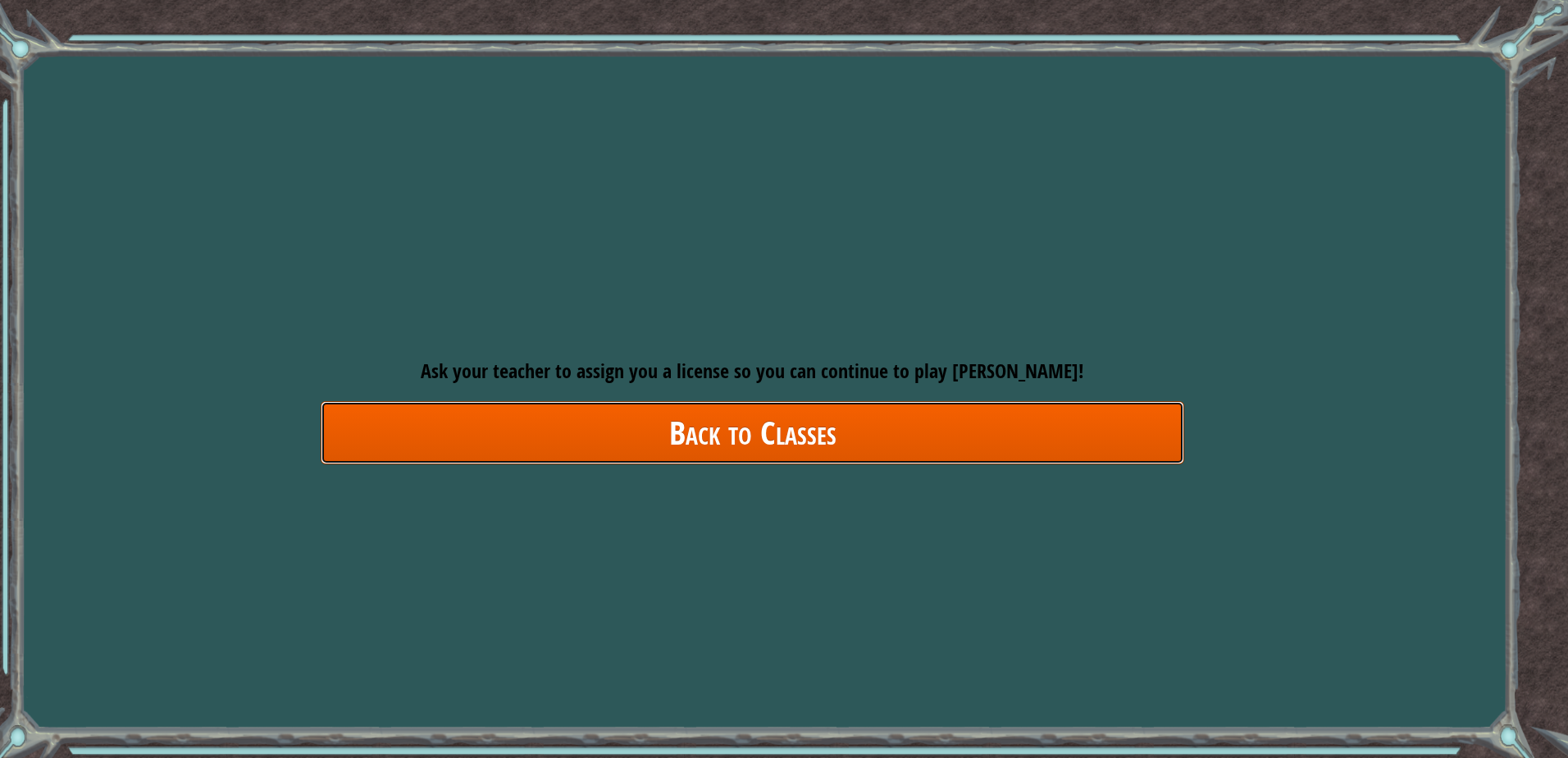
click at [766, 443] on link "Back to Classes" at bounding box center [752, 432] width 863 height 63
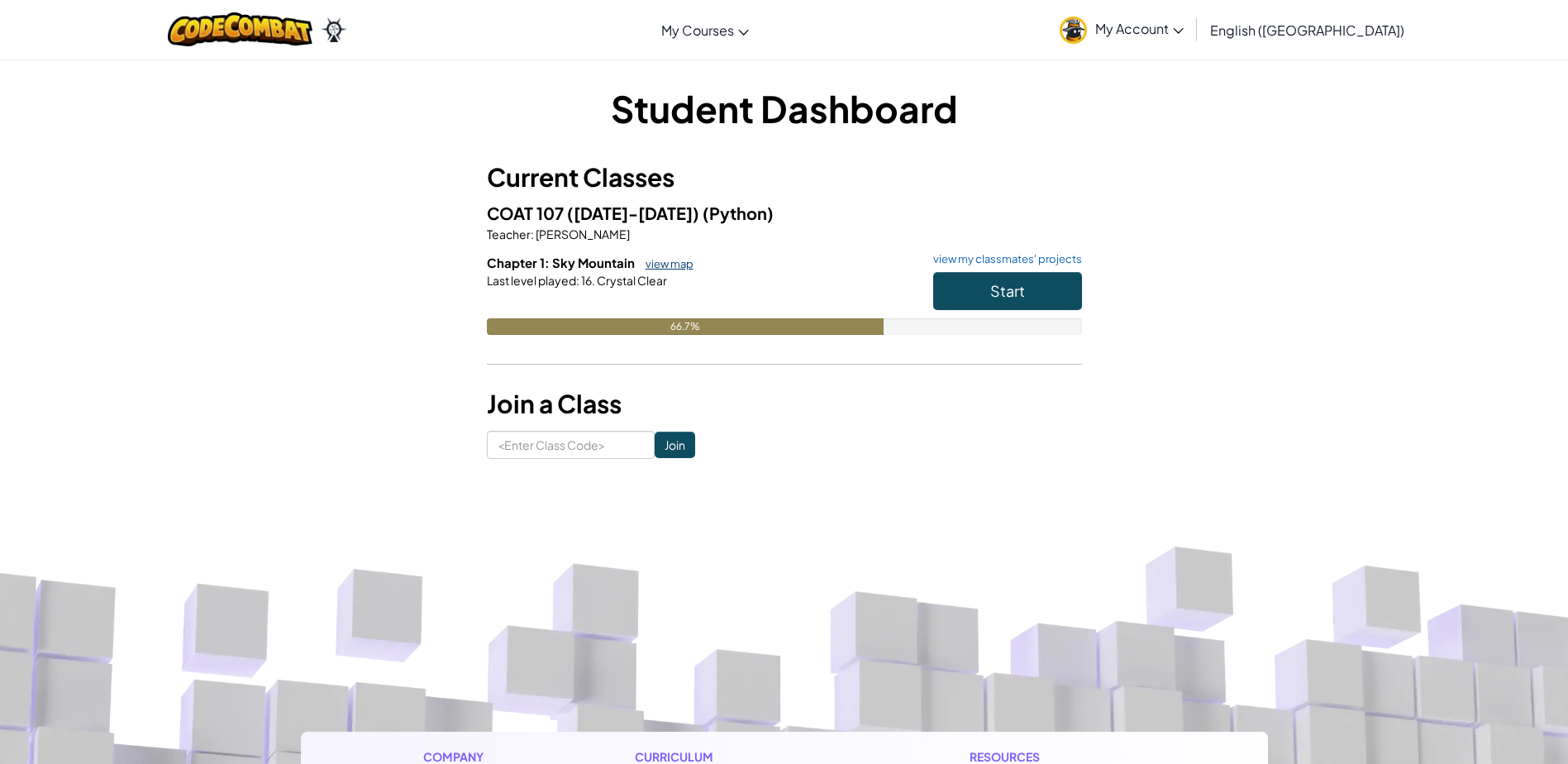
click at [666, 263] on link "view map" at bounding box center [666, 264] width 56 height 14
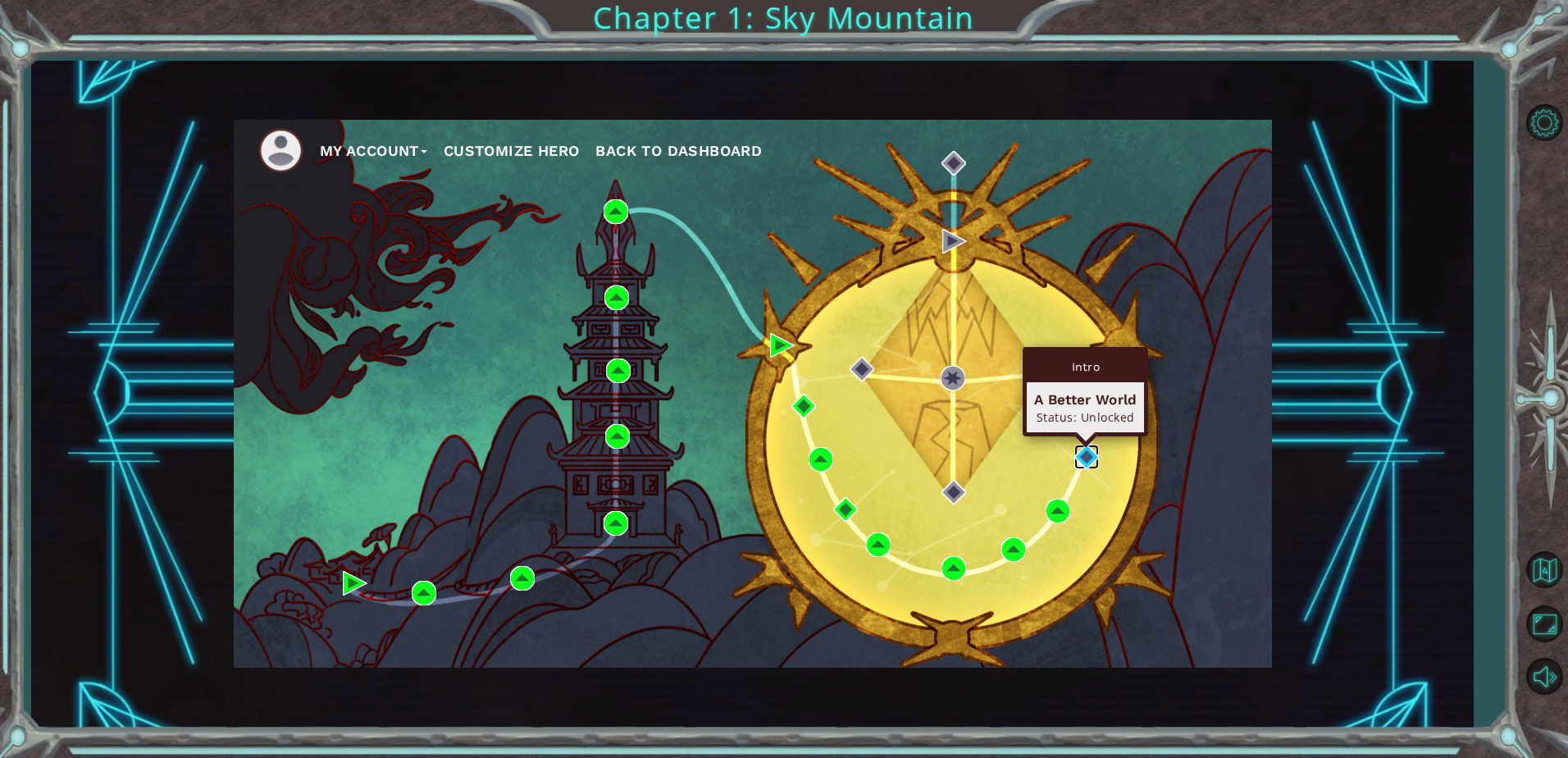
click at [1089, 457] on img at bounding box center [1086, 457] width 24 height 24
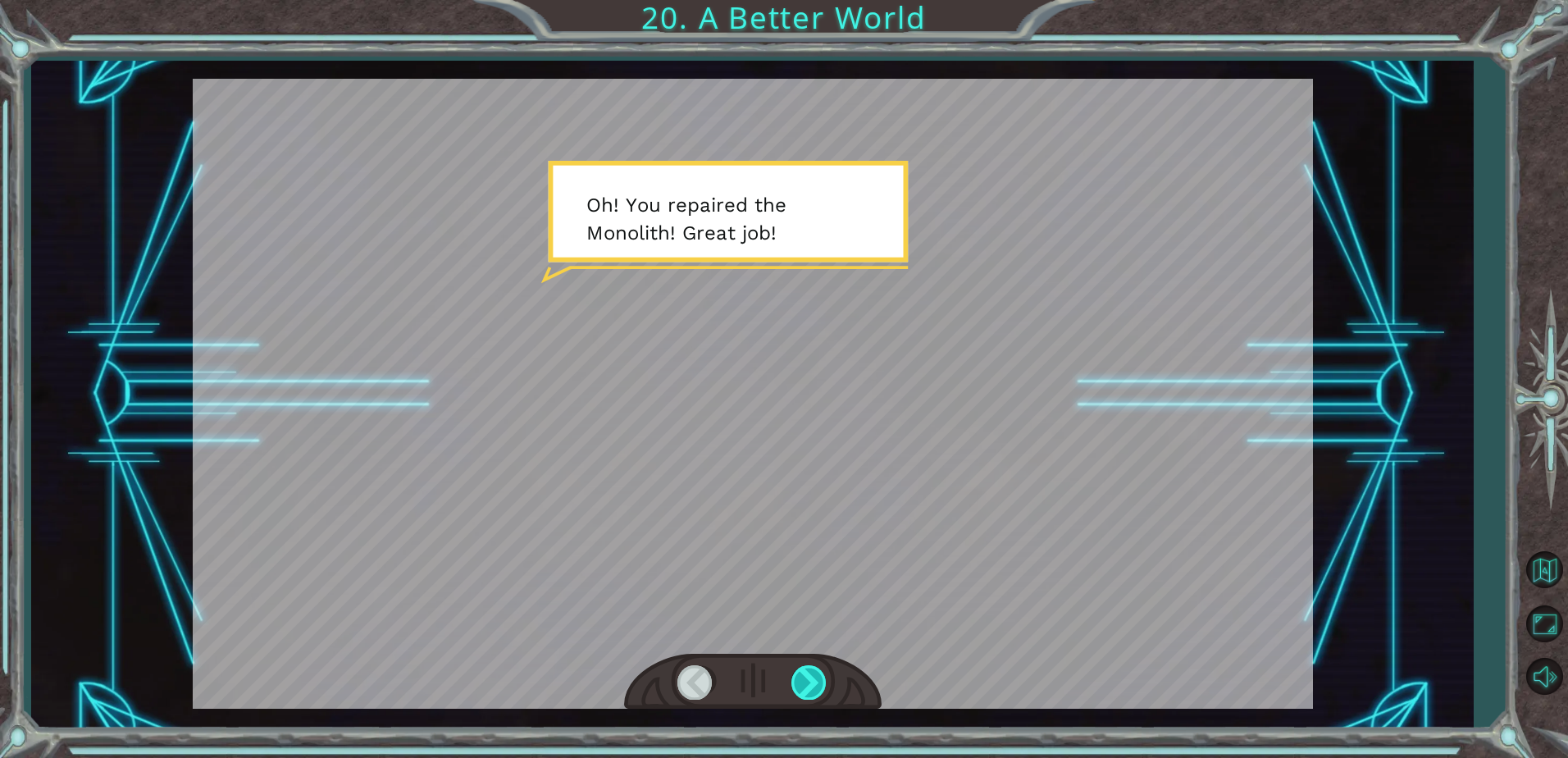
click at [796, 682] on div at bounding box center [810, 682] width 37 height 34
click at [801, 677] on div at bounding box center [810, 682] width 37 height 34
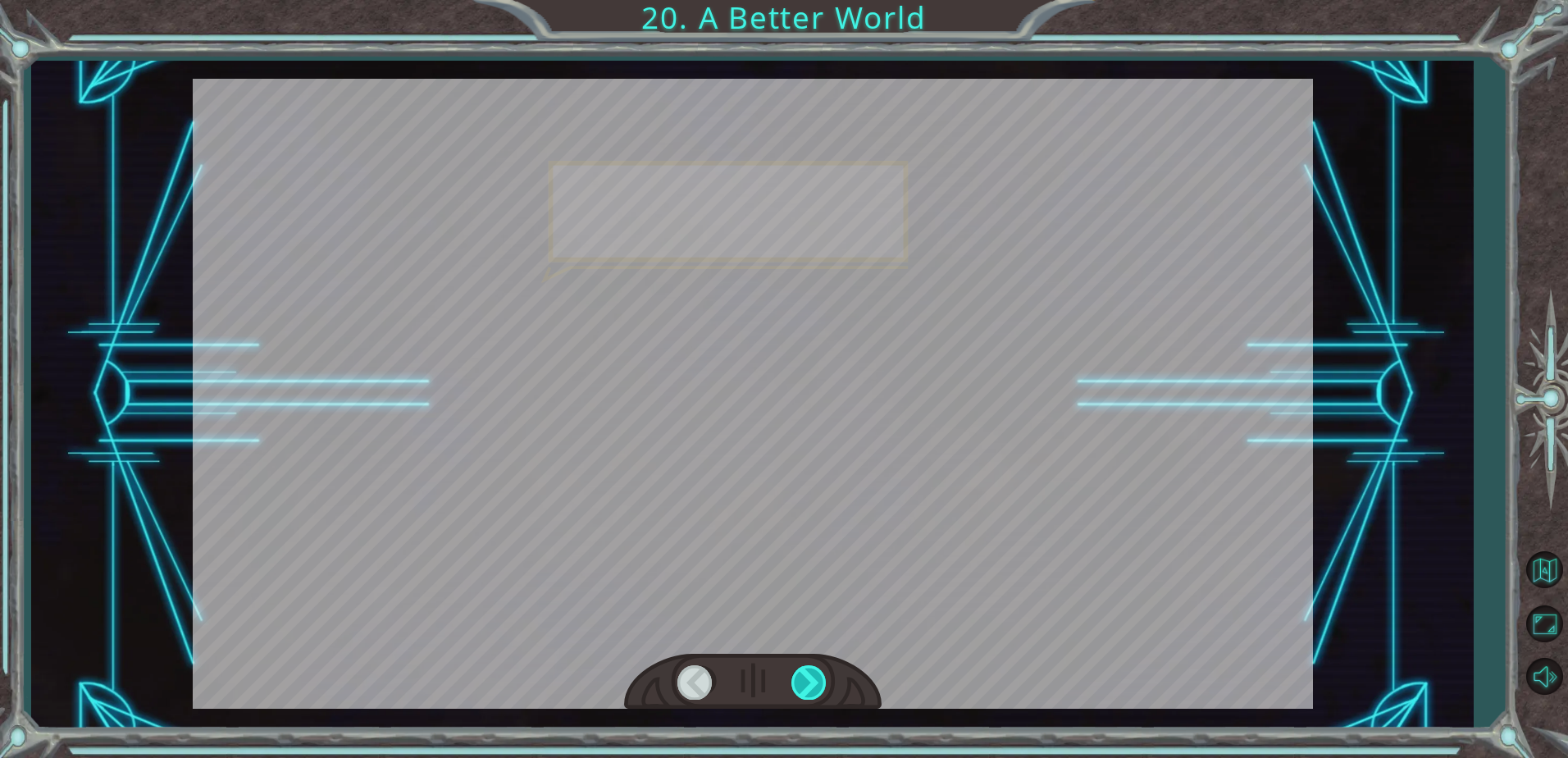
click at [801, 677] on div at bounding box center [810, 682] width 37 height 34
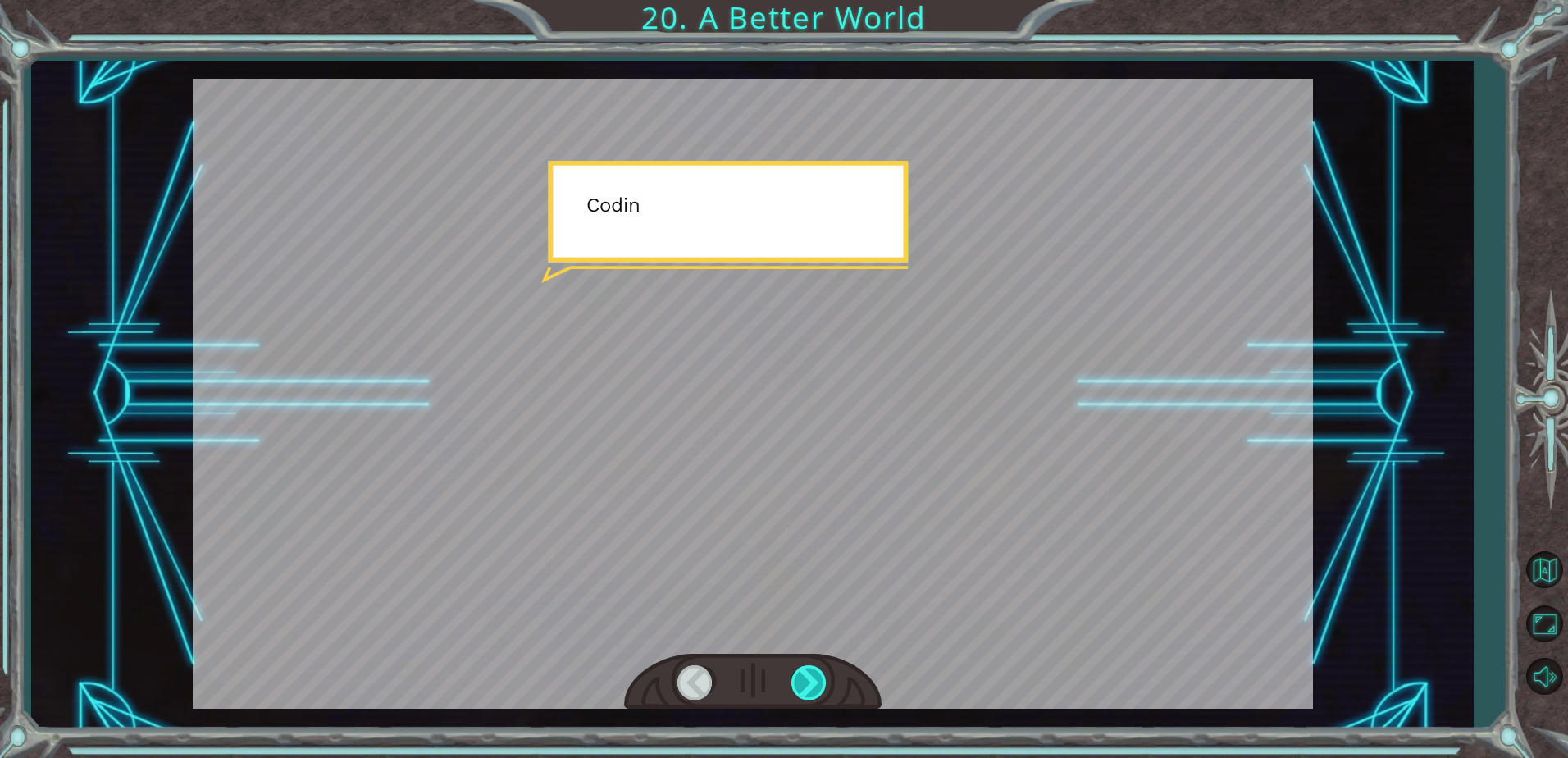
click at [801, 677] on div at bounding box center [810, 682] width 37 height 34
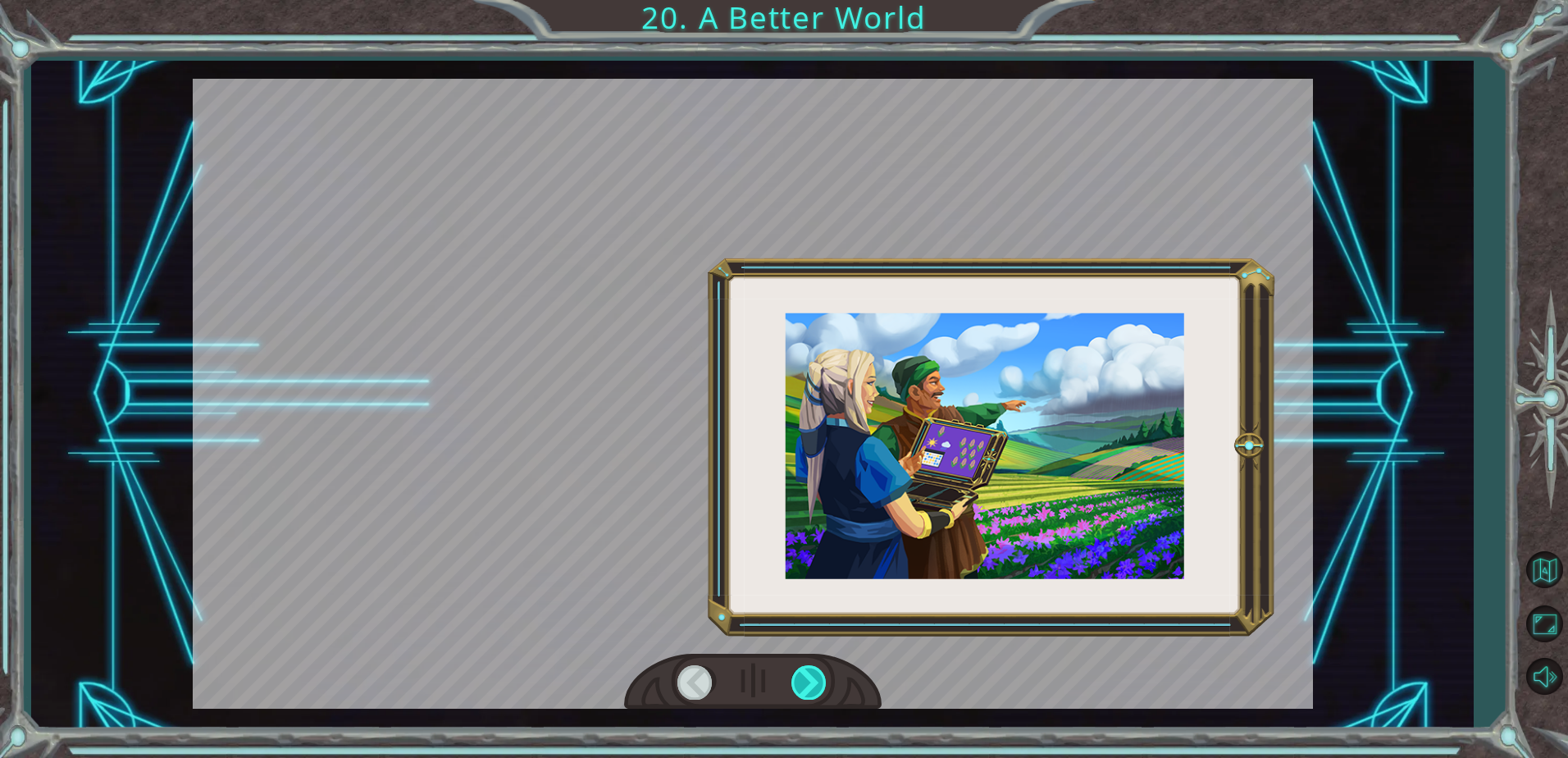
click at [801, 677] on div at bounding box center [810, 682] width 37 height 34
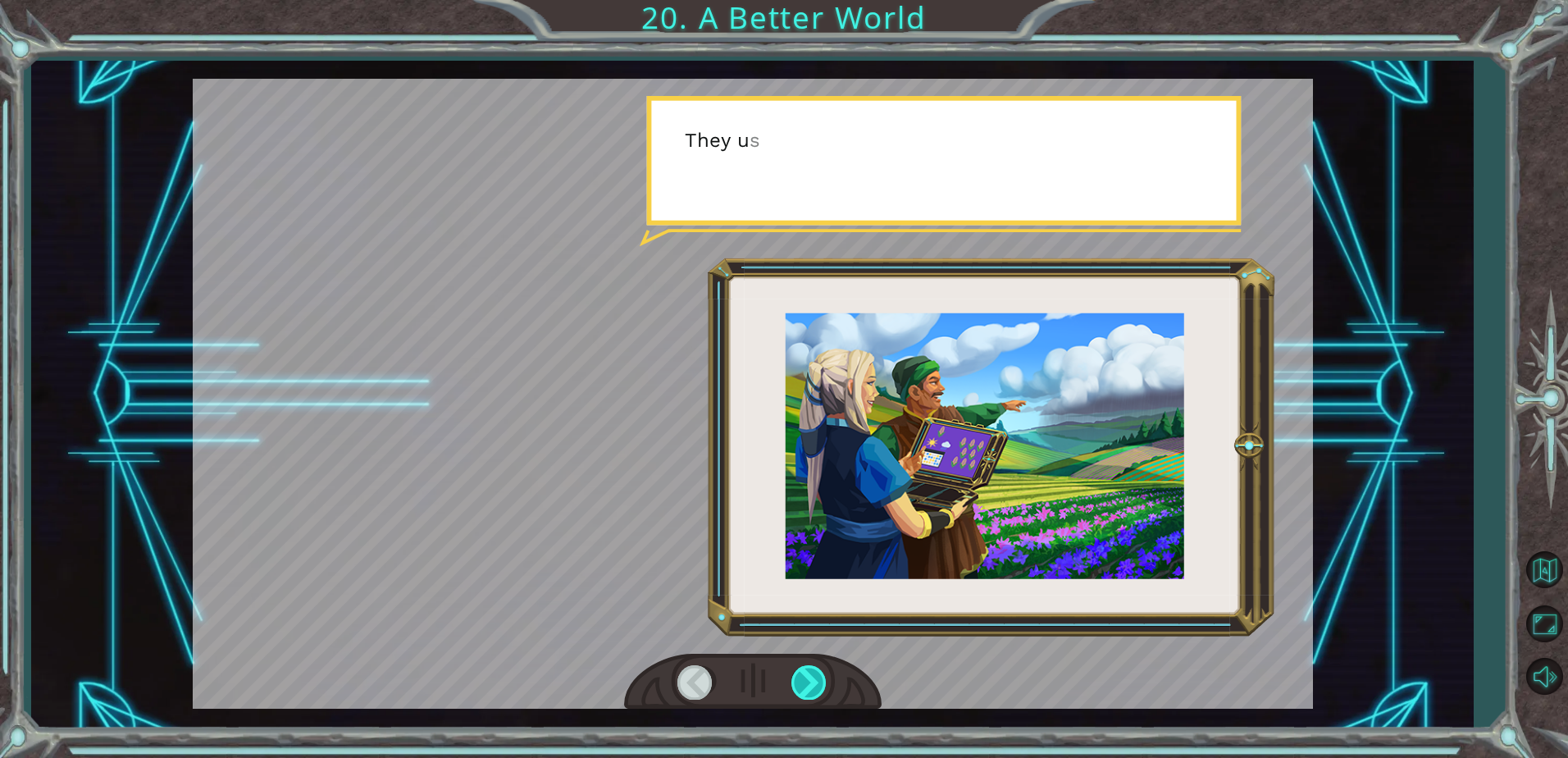
click at [801, 677] on div at bounding box center [810, 682] width 37 height 34
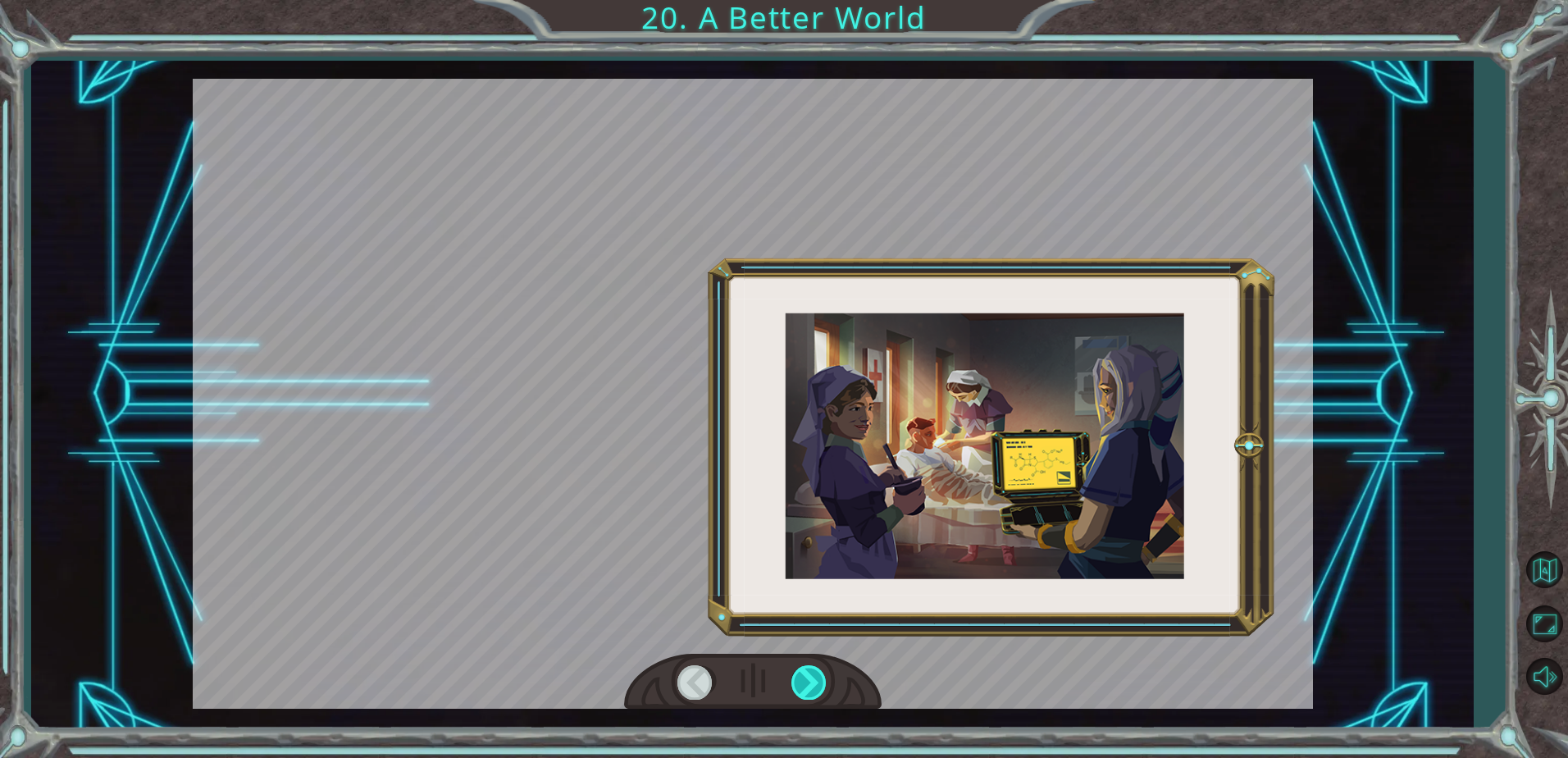
click at [801, 677] on div at bounding box center [810, 682] width 37 height 34
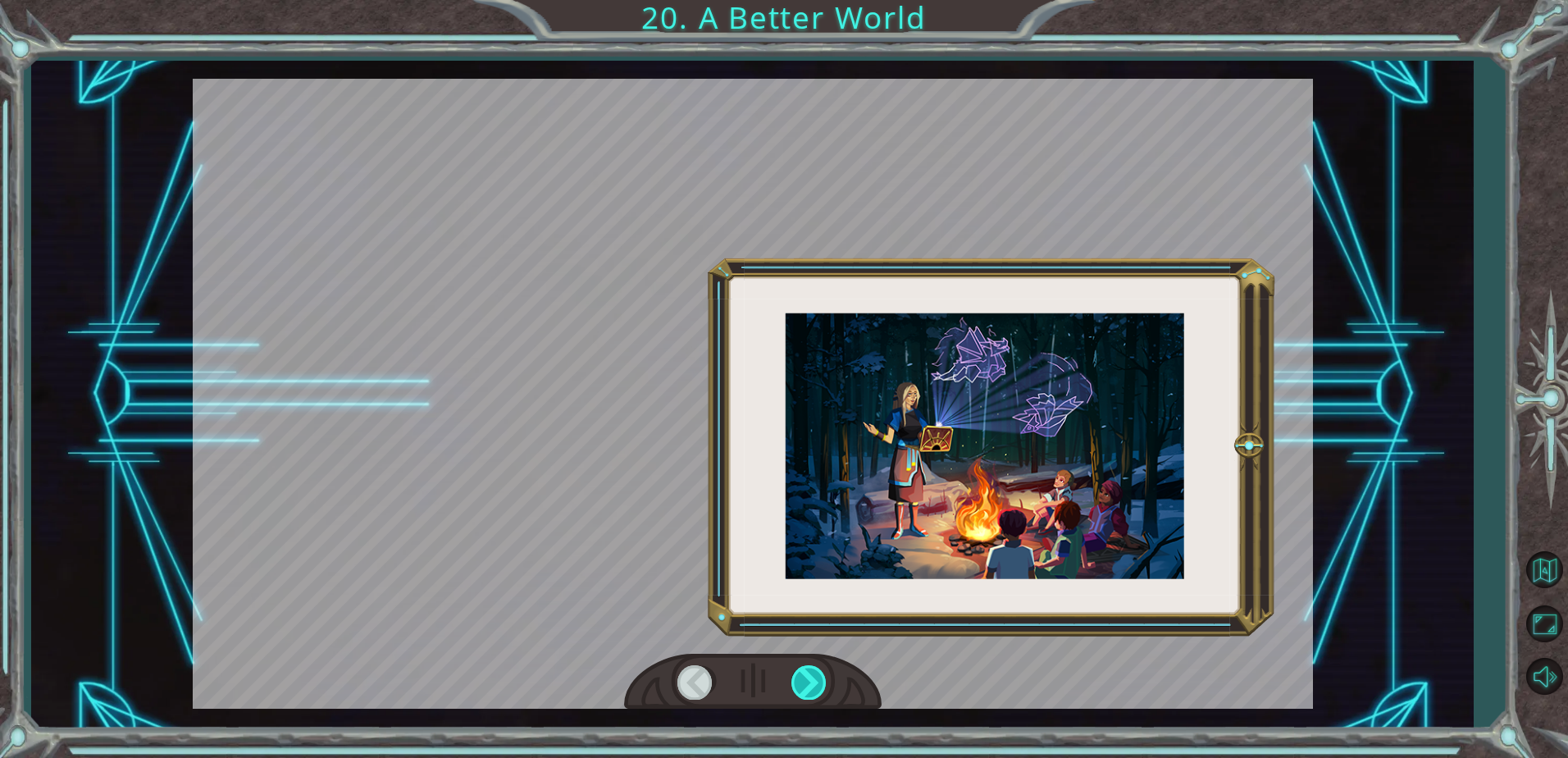
click at [801, 677] on div at bounding box center [810, 682] width 37 height 34
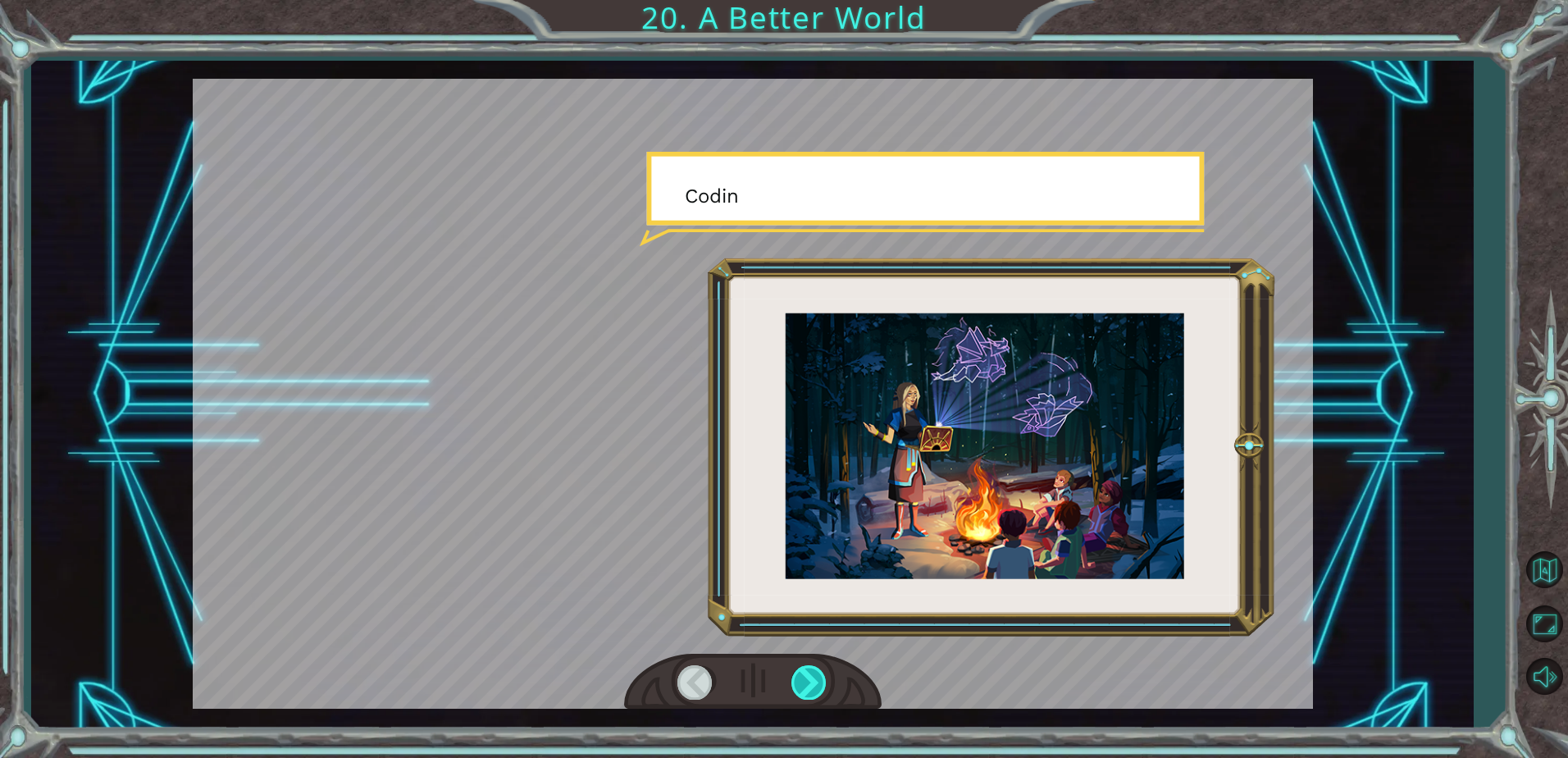
click at [801, 677] on div at bounding box center [810, 682] width 37 height 34
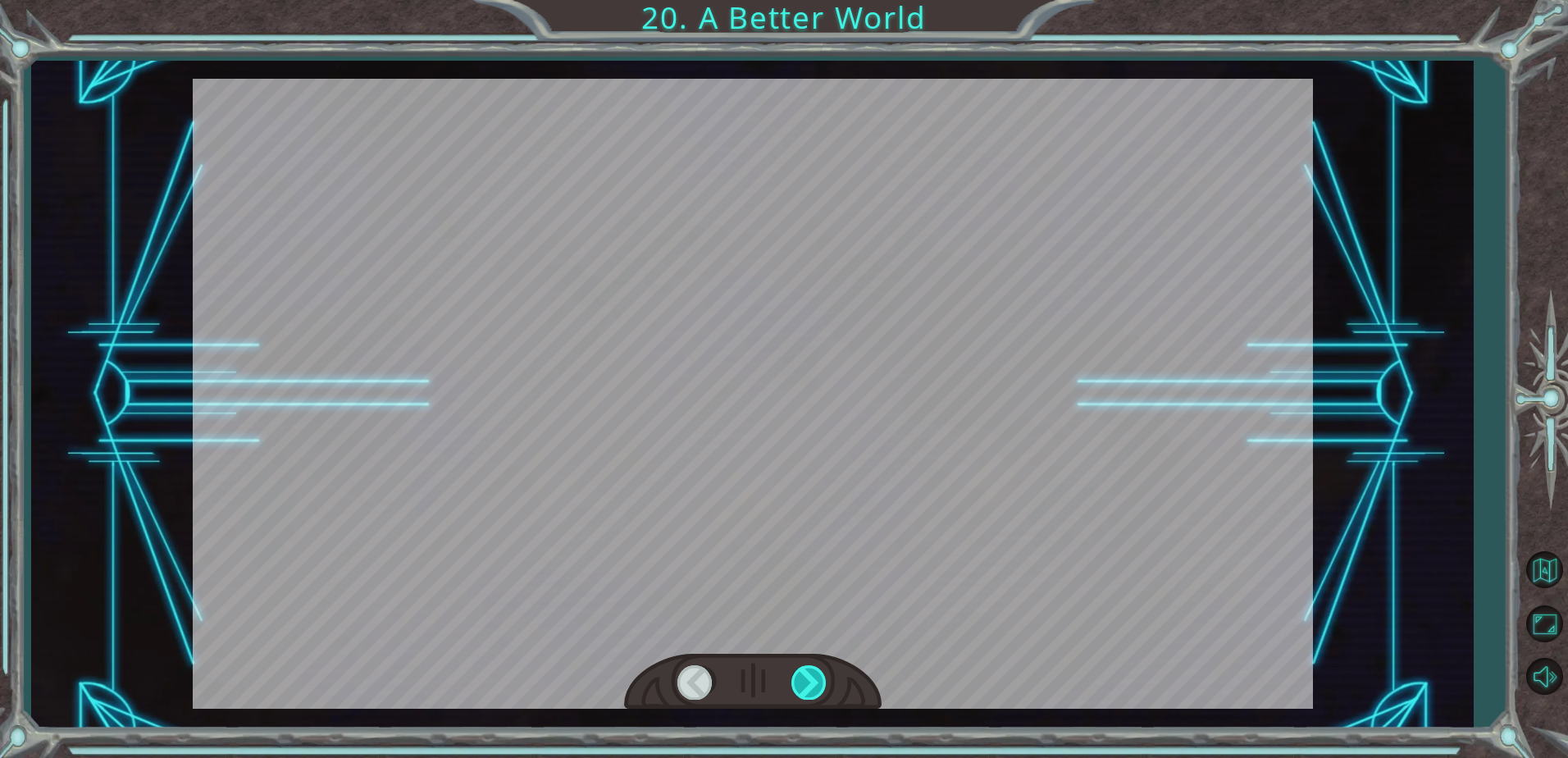
click at [801, 677] on div at bounding box center [810, 682] width 37 height 34
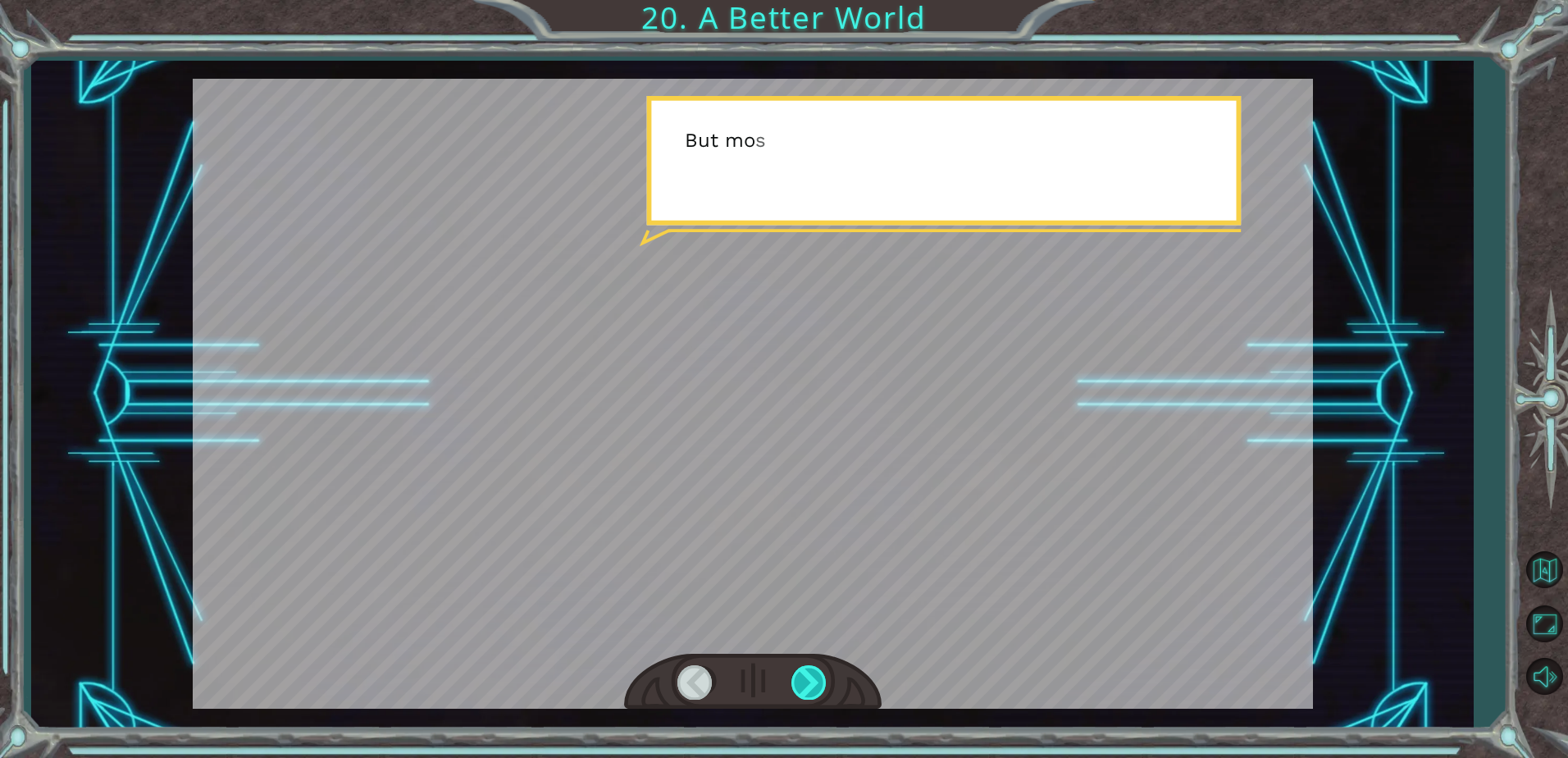
click at [801, 677] on div at bounding box center [810, 682] width 37 height 34
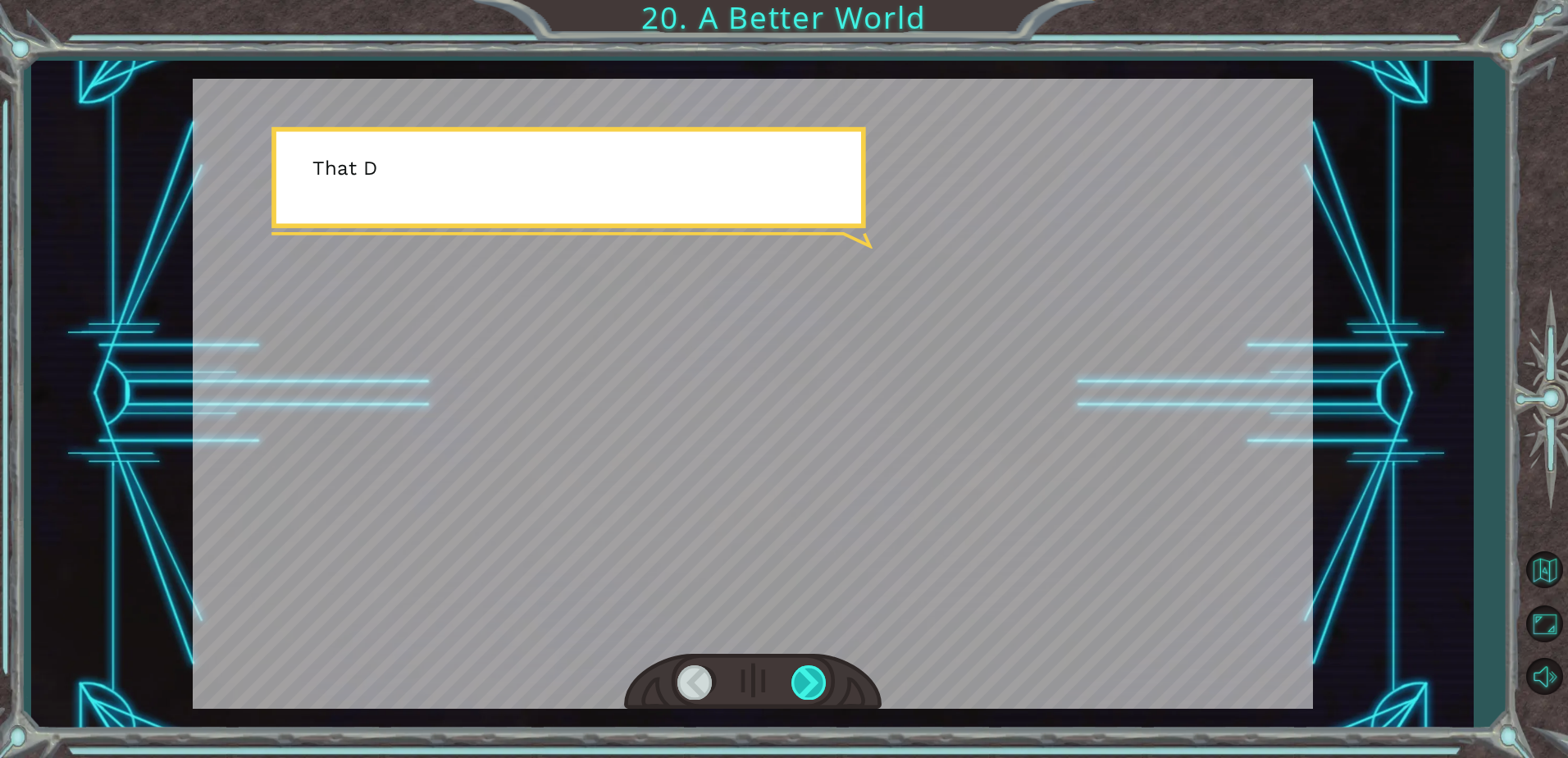
click at [801, 676] on div at bounding box center [810, 682] width 37 height 34
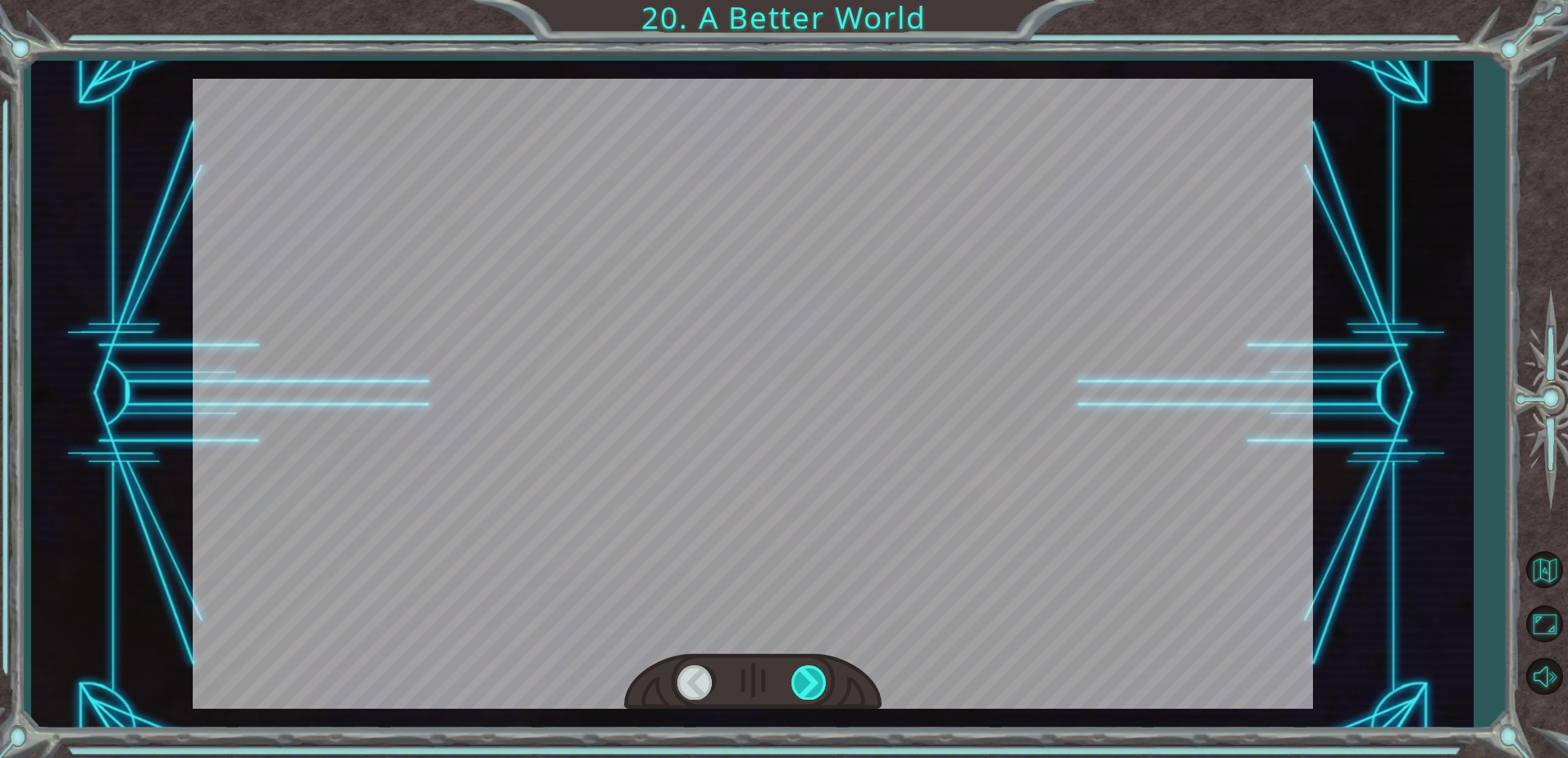
click at [801, 676] on div at bounding box center [810, 682] width 37 height 34
click at [802, 676] on div at bounding box center [810, 682] width 37 height 34
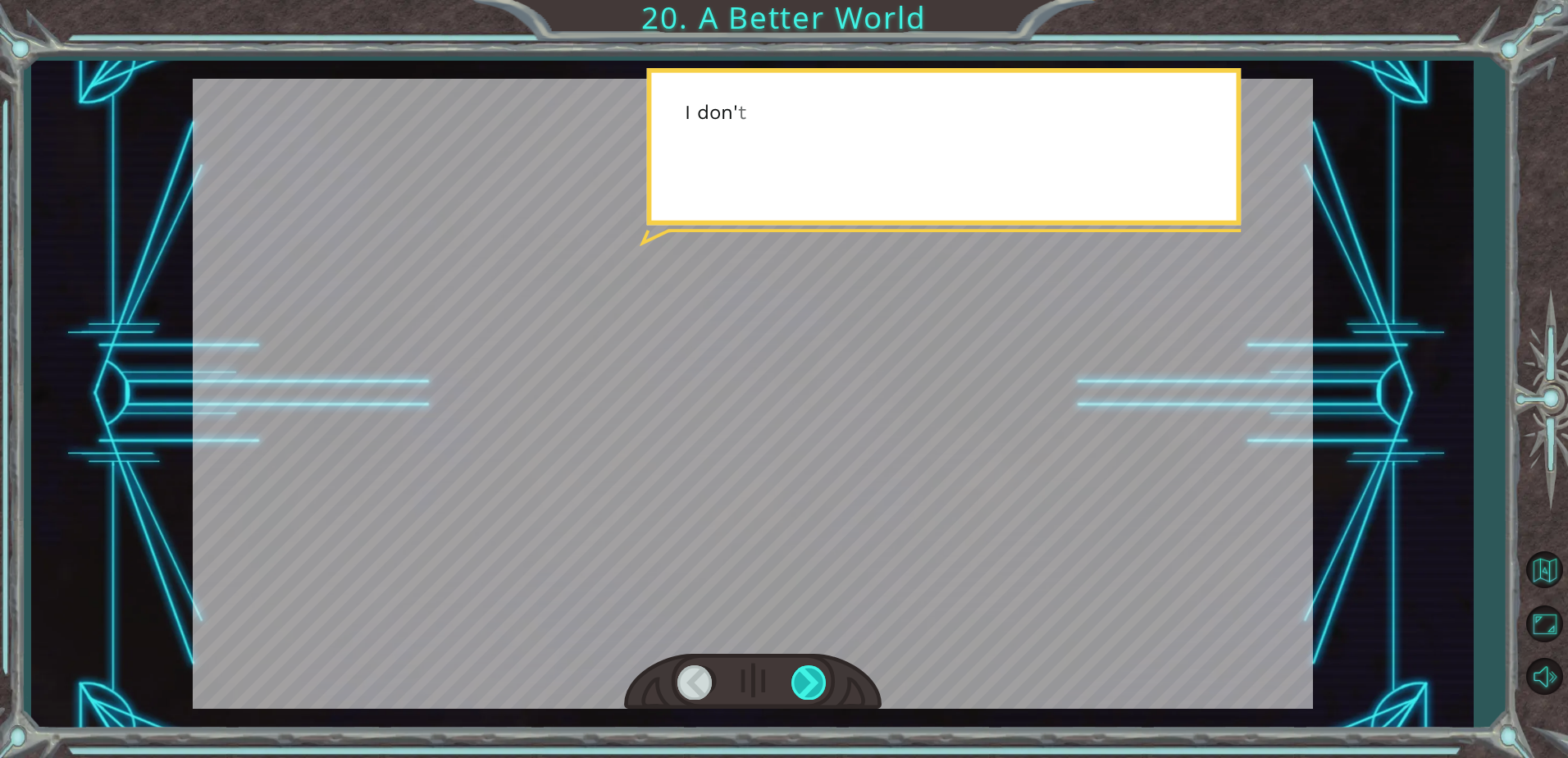
click at [802, 676] on div at bounding box center [810, 682] width 37 height 34
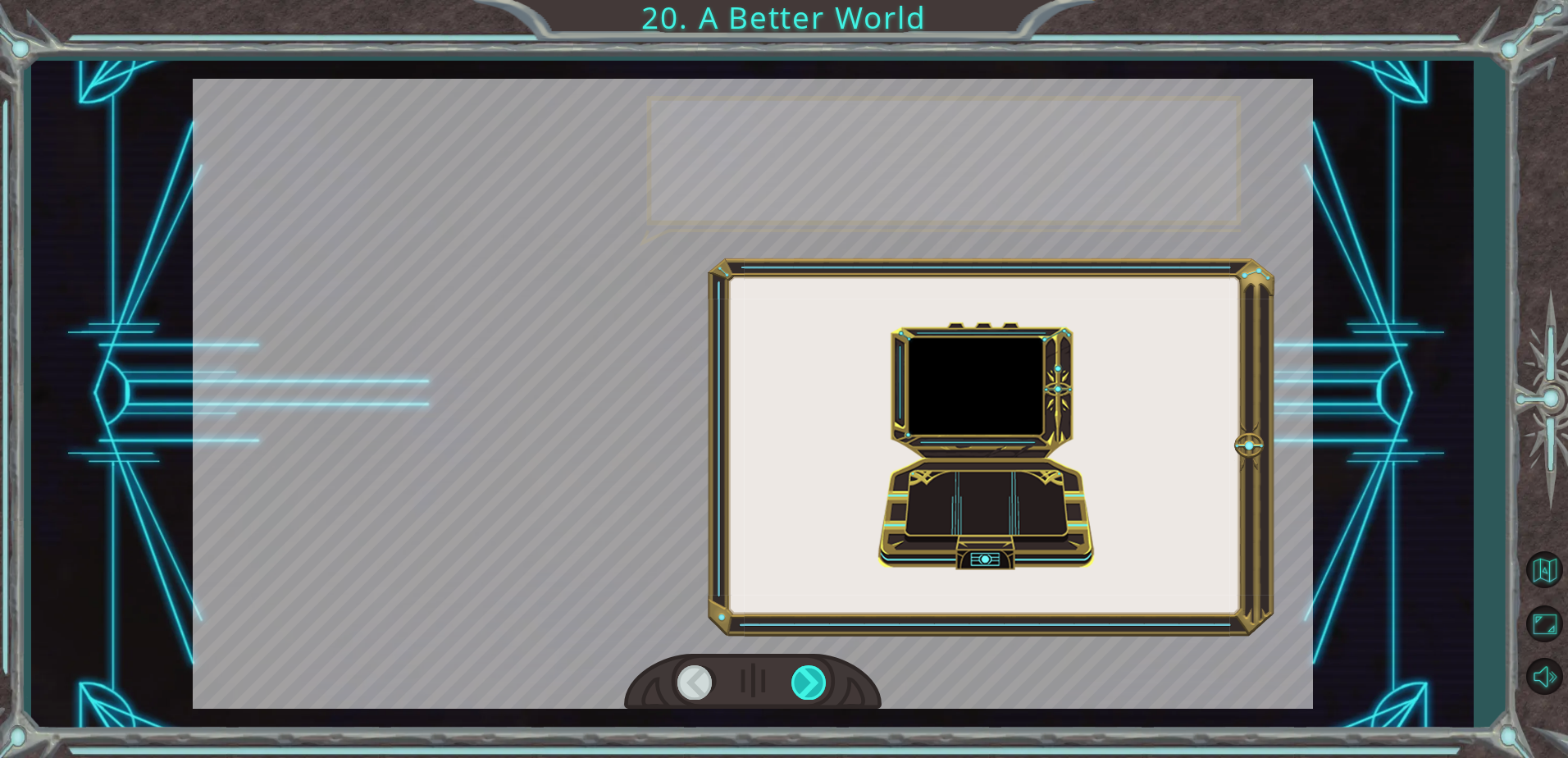
click at [802, 676] on div at bounding box center [810, 682] width 37 height 34
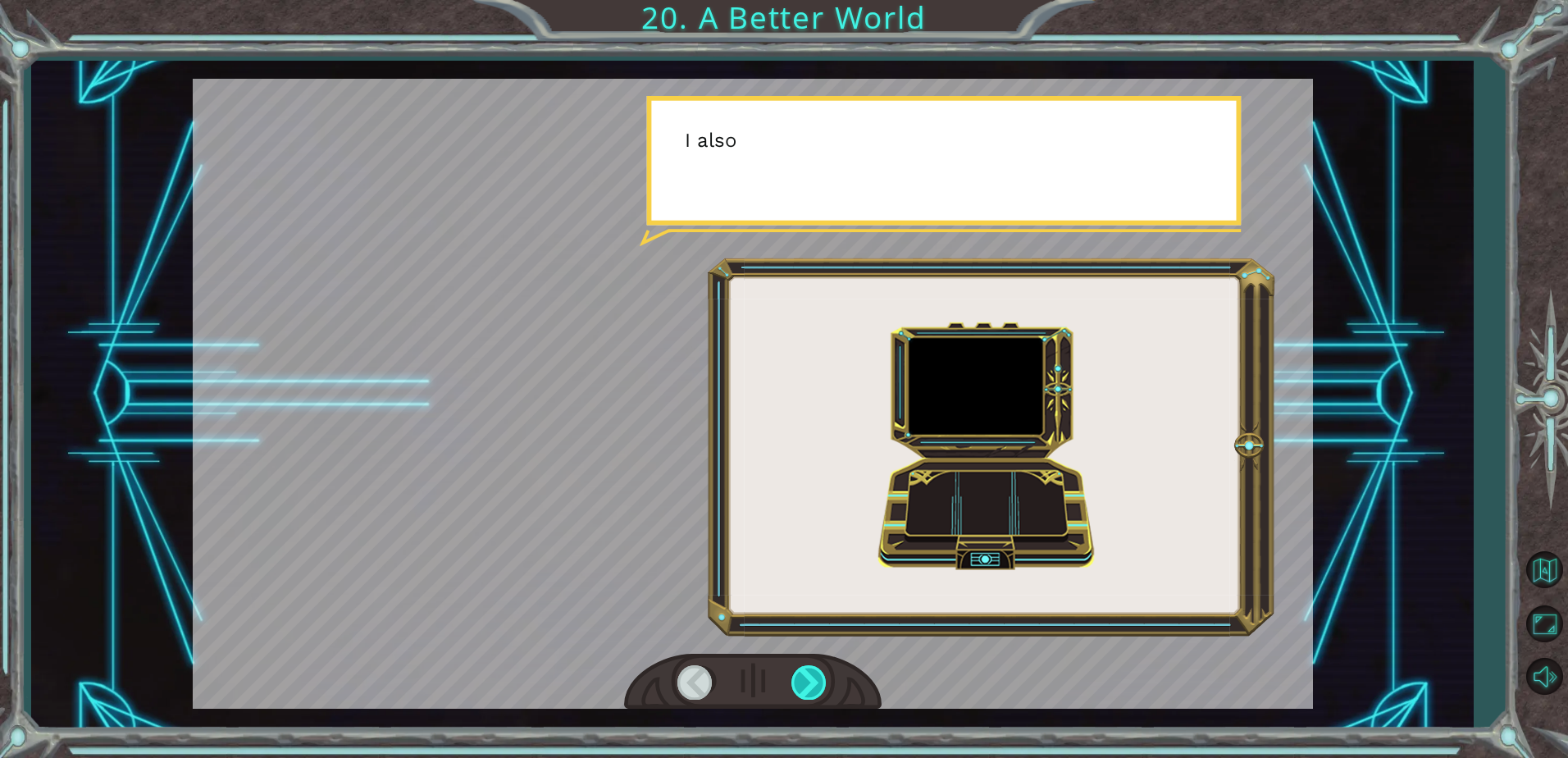
click at [802, 676] on div at bounding box center [810, 682] width 37 height 34
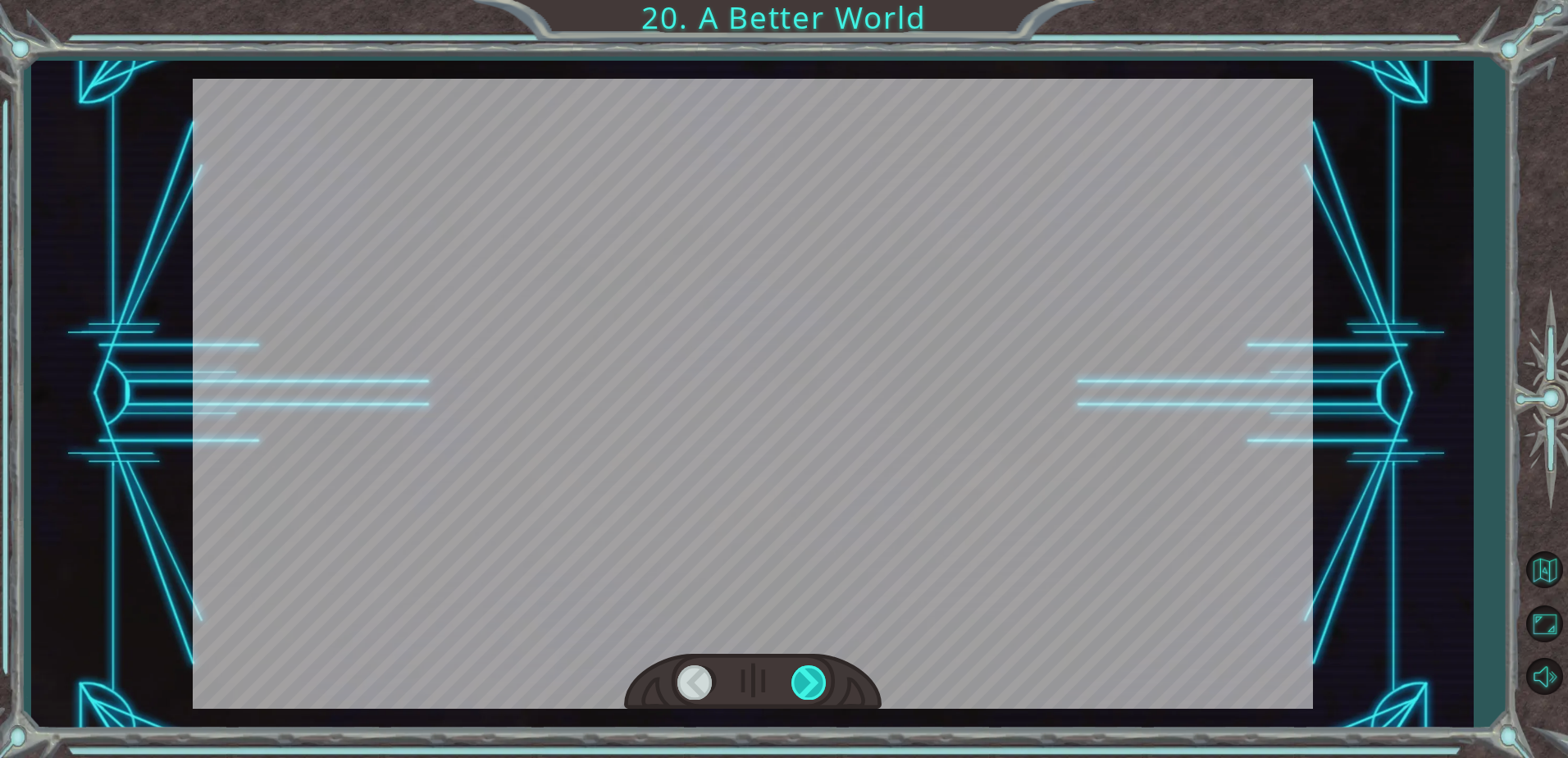
click at [802, 676] on div at bounding box center [810, 682] width 37 height 34
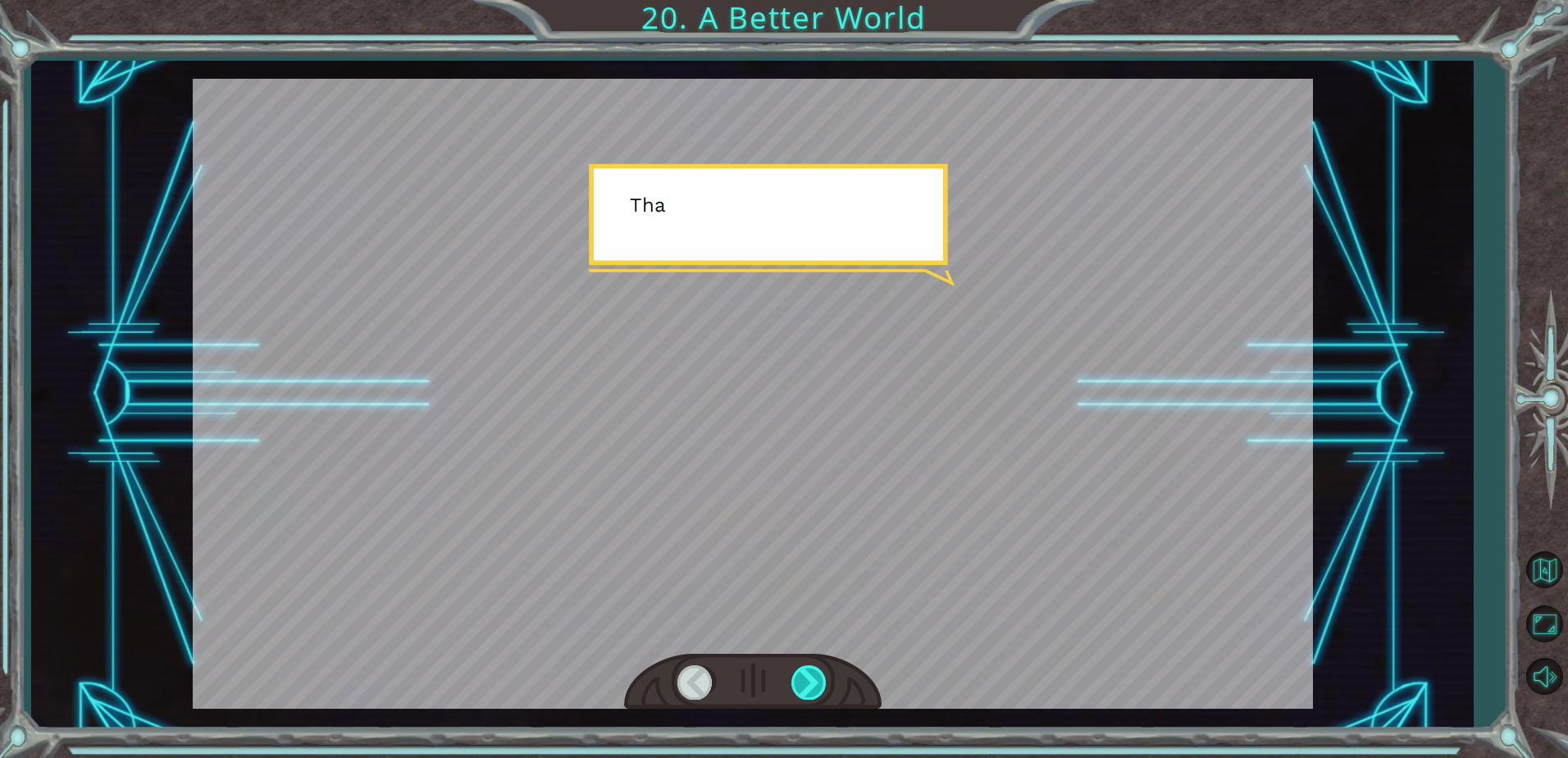
click at [802, 676] on div at bounding box center [810, 682] width 37 height 34
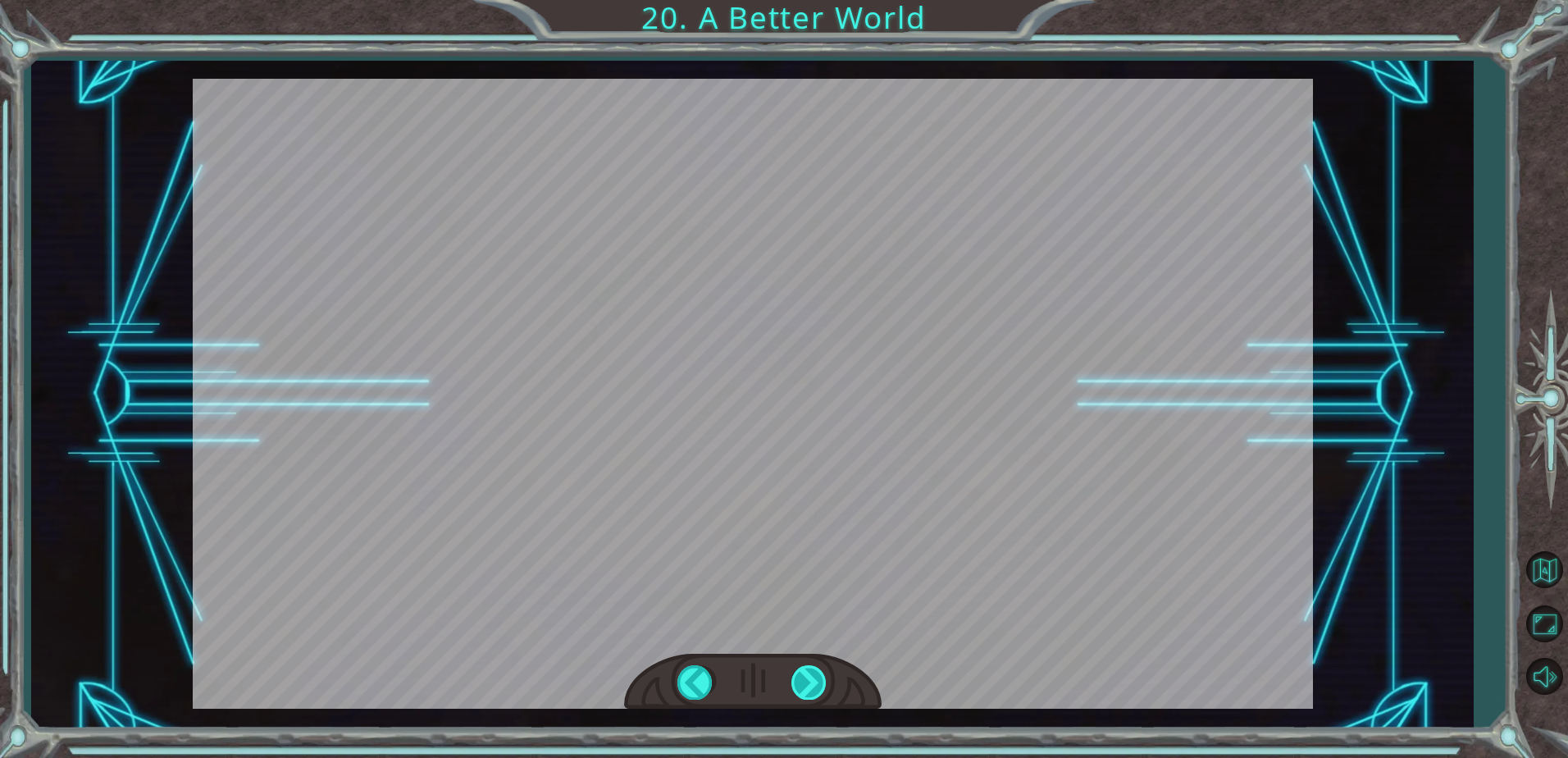
click at [802, 0] on div "O h ! Y o u r e p a i r e d t h e M o n o l i t h ! G r e a t j o b ! A n d i t…" at bounding box center [784, 0] width 1568 height 0
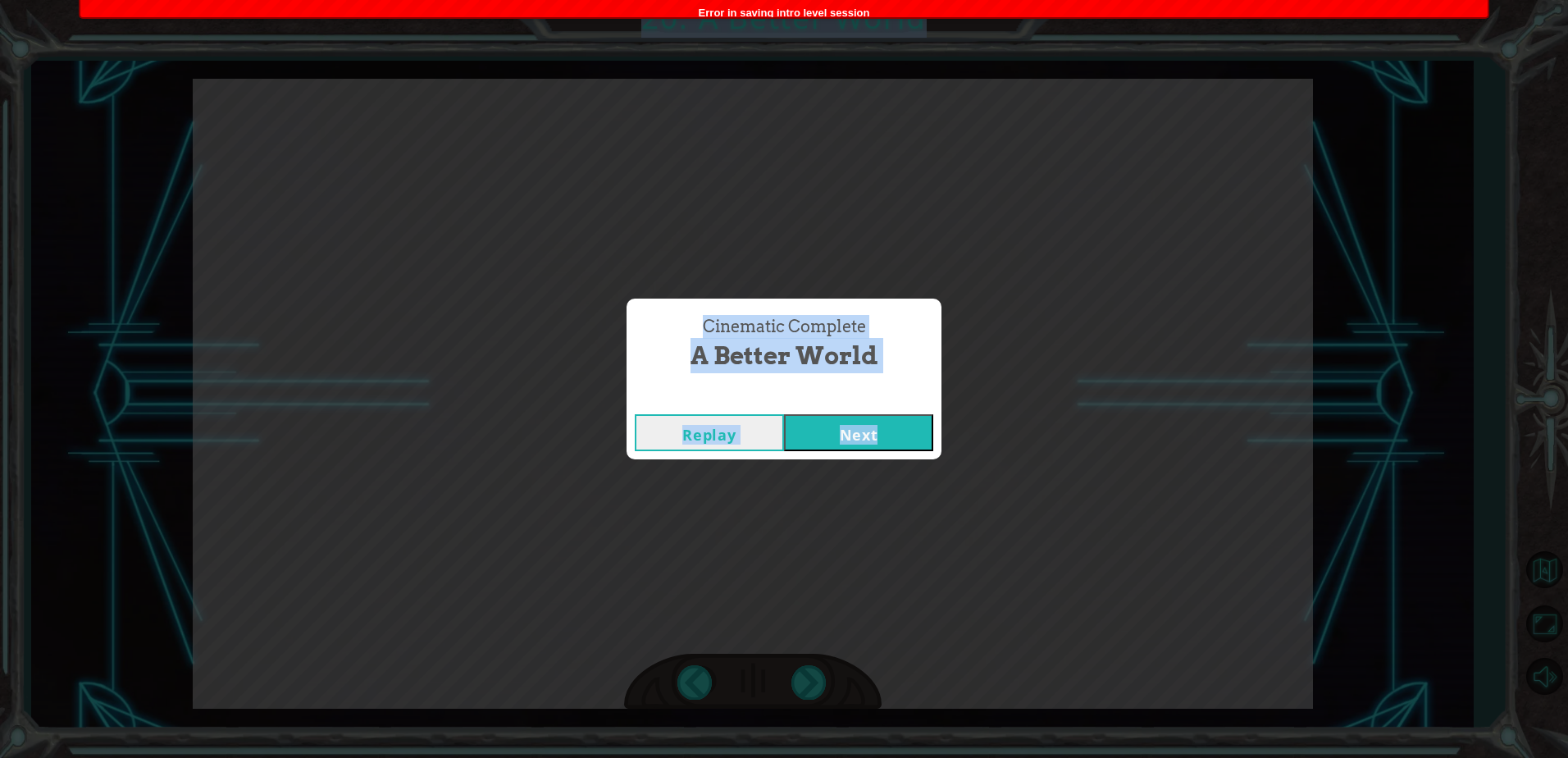
drag, startPoint x: 802, startPoint y: 676, endPoint x: 883, endPoint y: 423, distance: 265.7
click at [883, 423] on button "Next" at bounding box center [858, 433] width 149 height 37
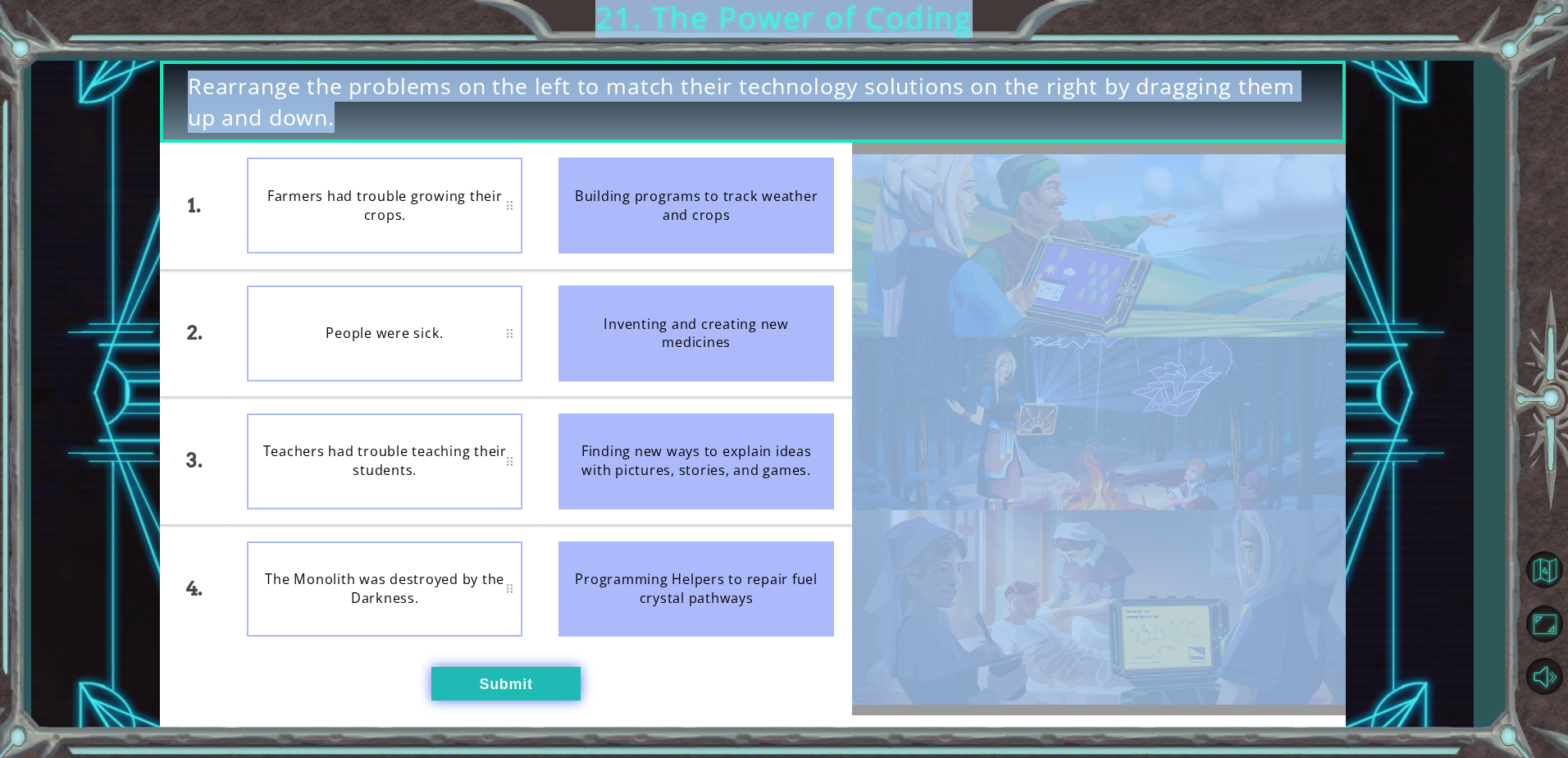
click at [531, 687] on button "Submit" at bounding box center [506, 683] width 149 height 33
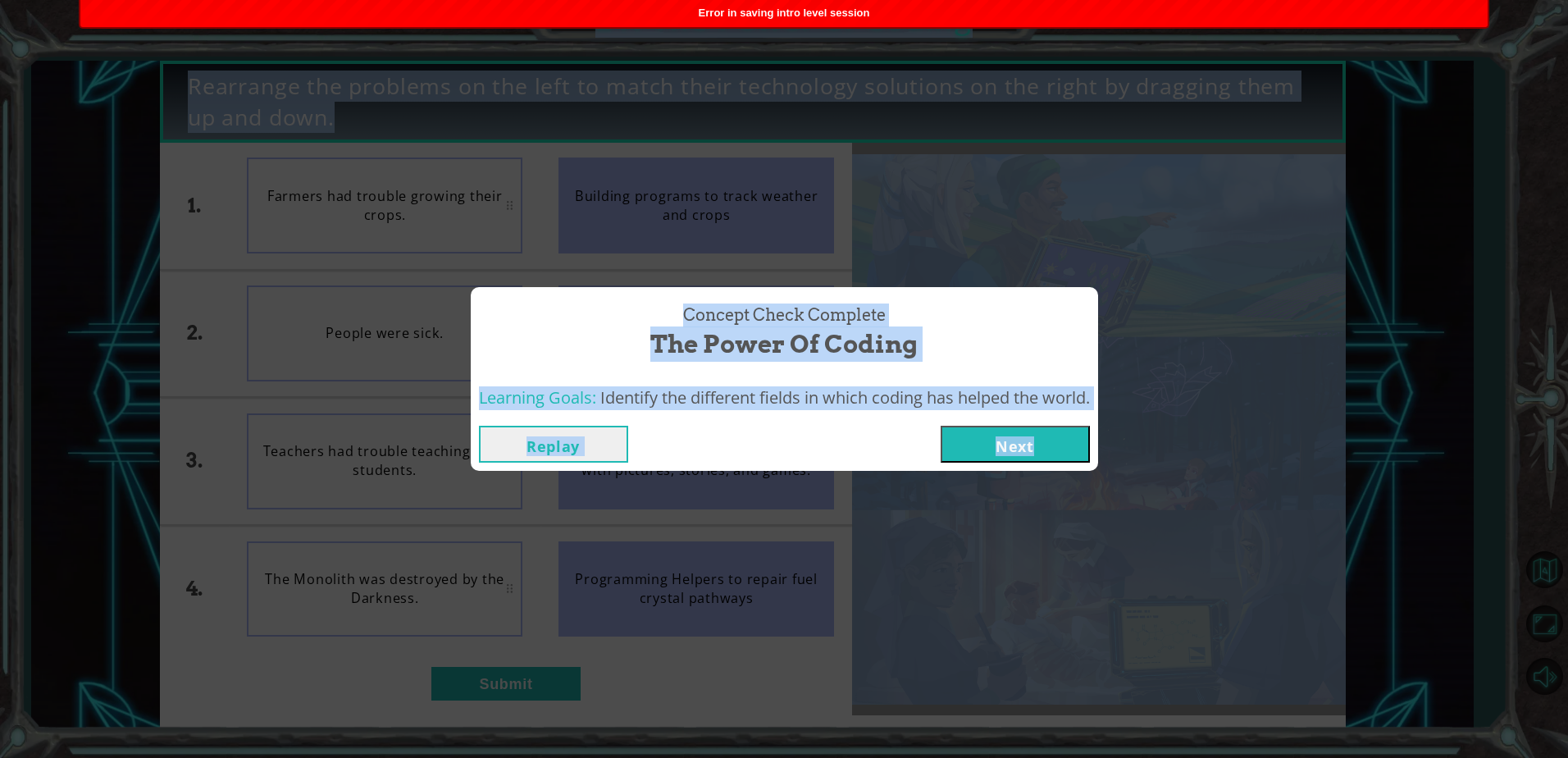
click at [1013, 447] on button "Next" at bounding box center [1015, 444] width 149 height 37
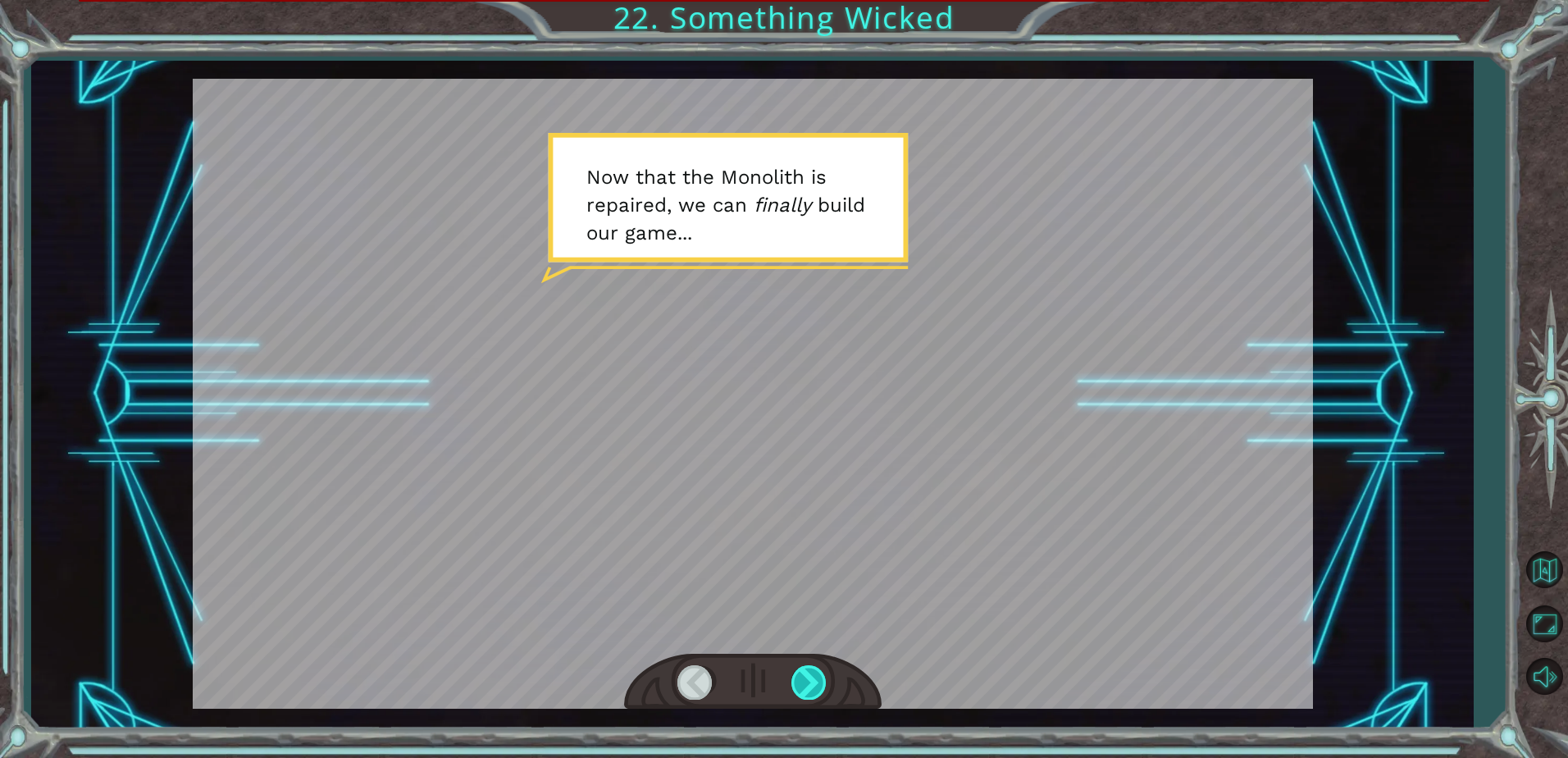
click at [820, 678] on div at bounding box center [810, 682] width 37 height 34
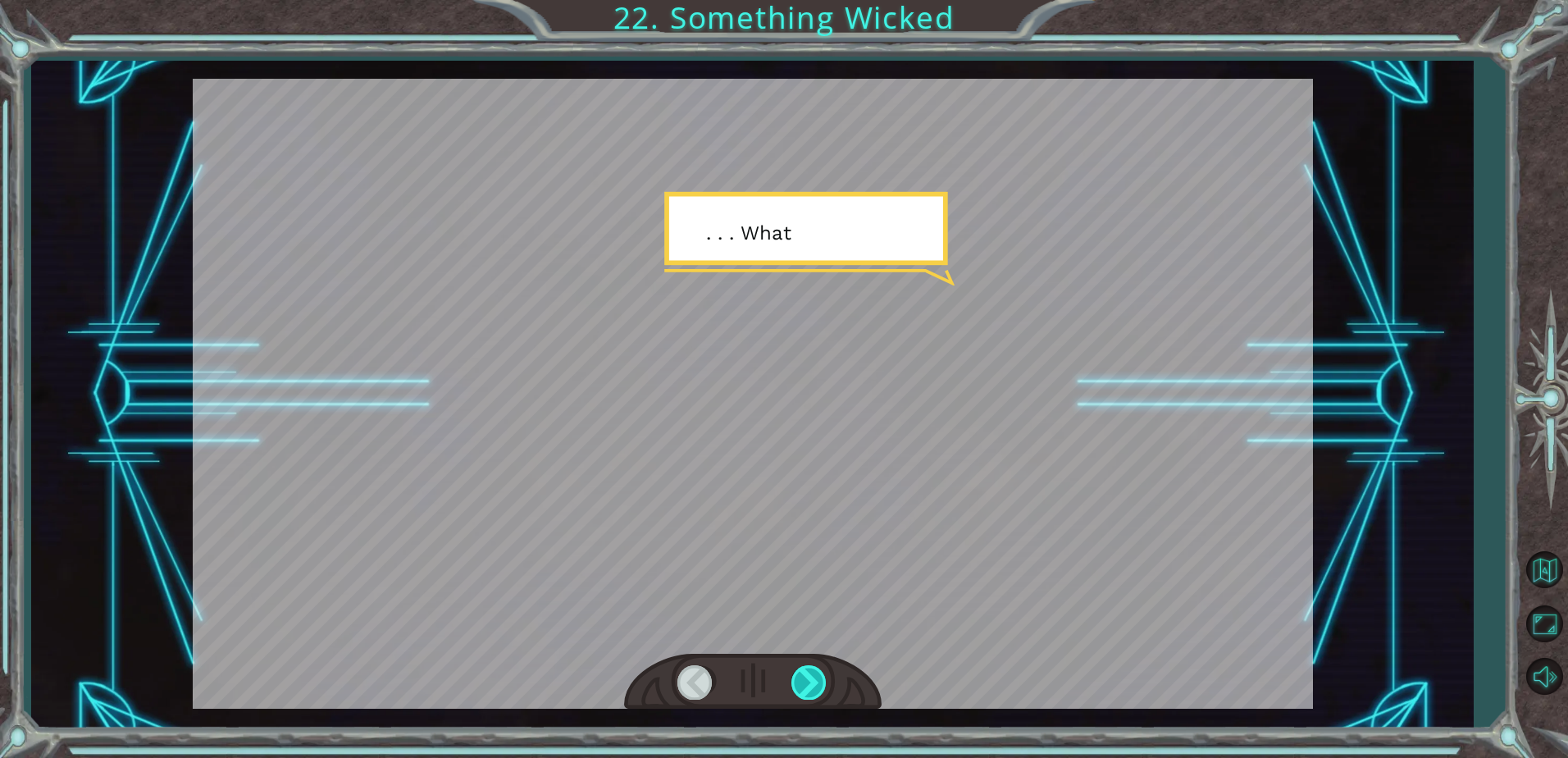
click at [819, 678] on div at bounding box center [810, 682] width 37 height 34
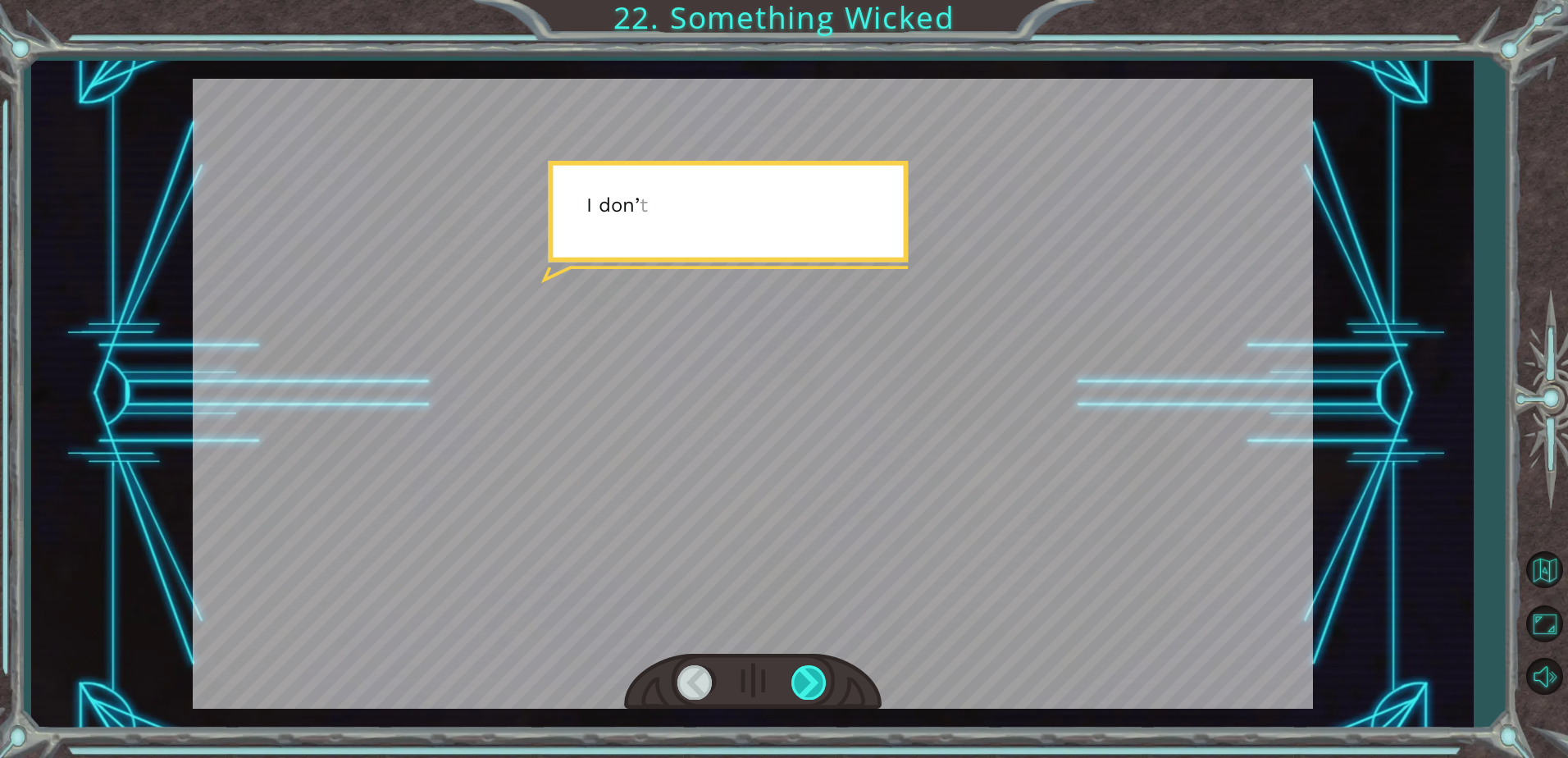
click at [820, 678] on div at bounding box center [810, 682] width 37 height 34
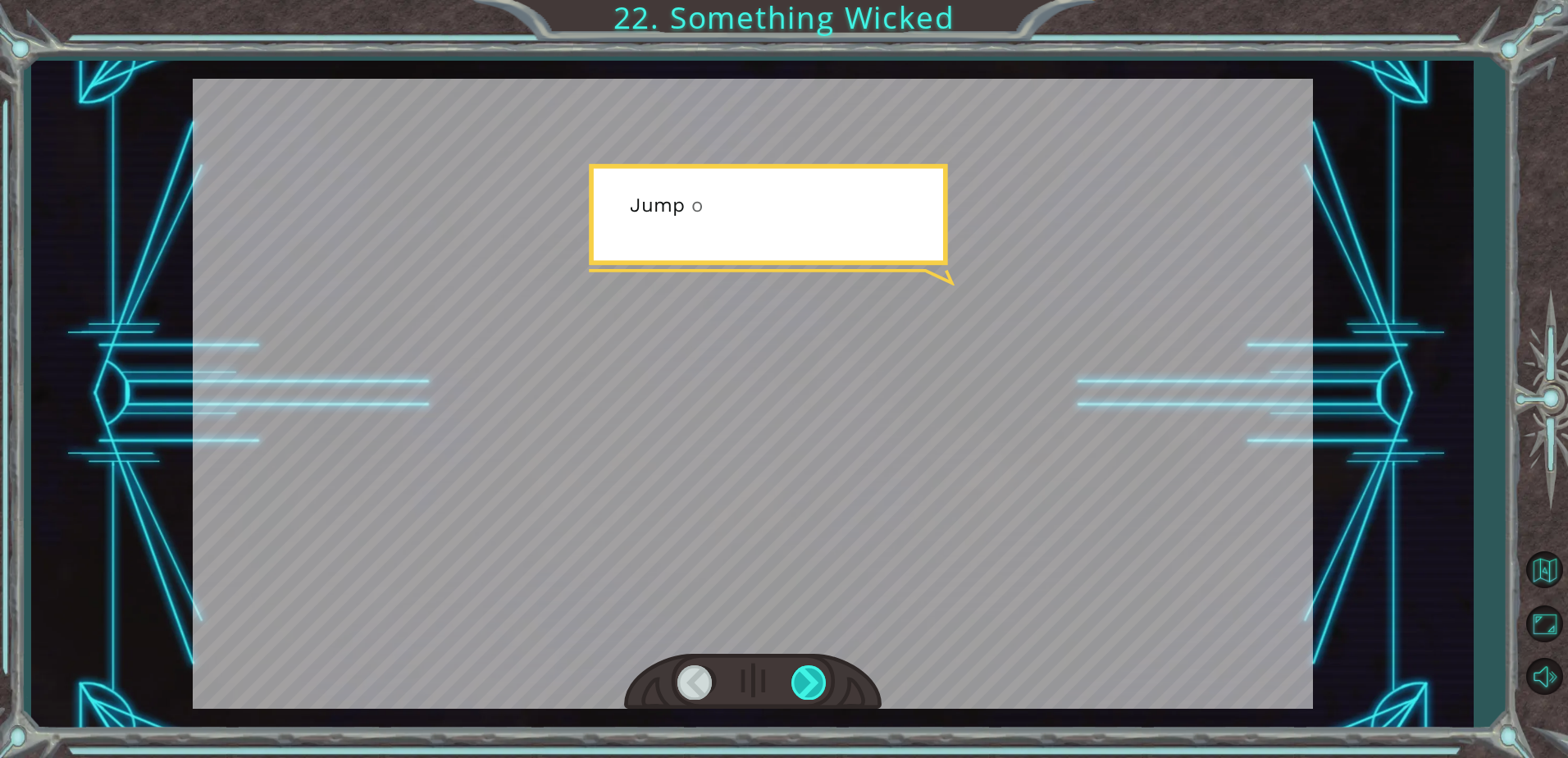
click at [820, 678] on div at bounding box center [810, 682] width 37 height 34
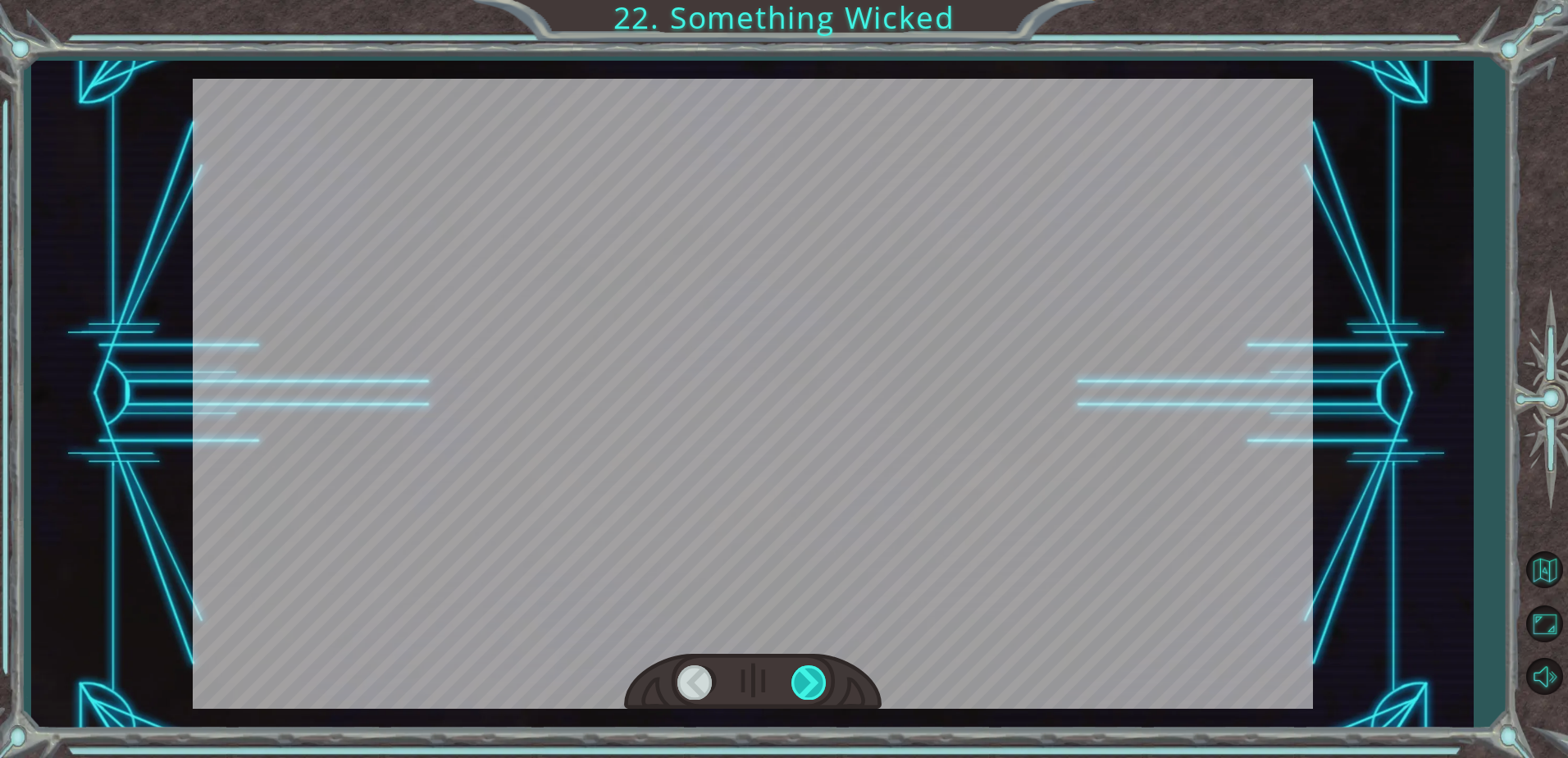
click at [813, 678] on div at bounding box center [810, 682] width 37 height 34
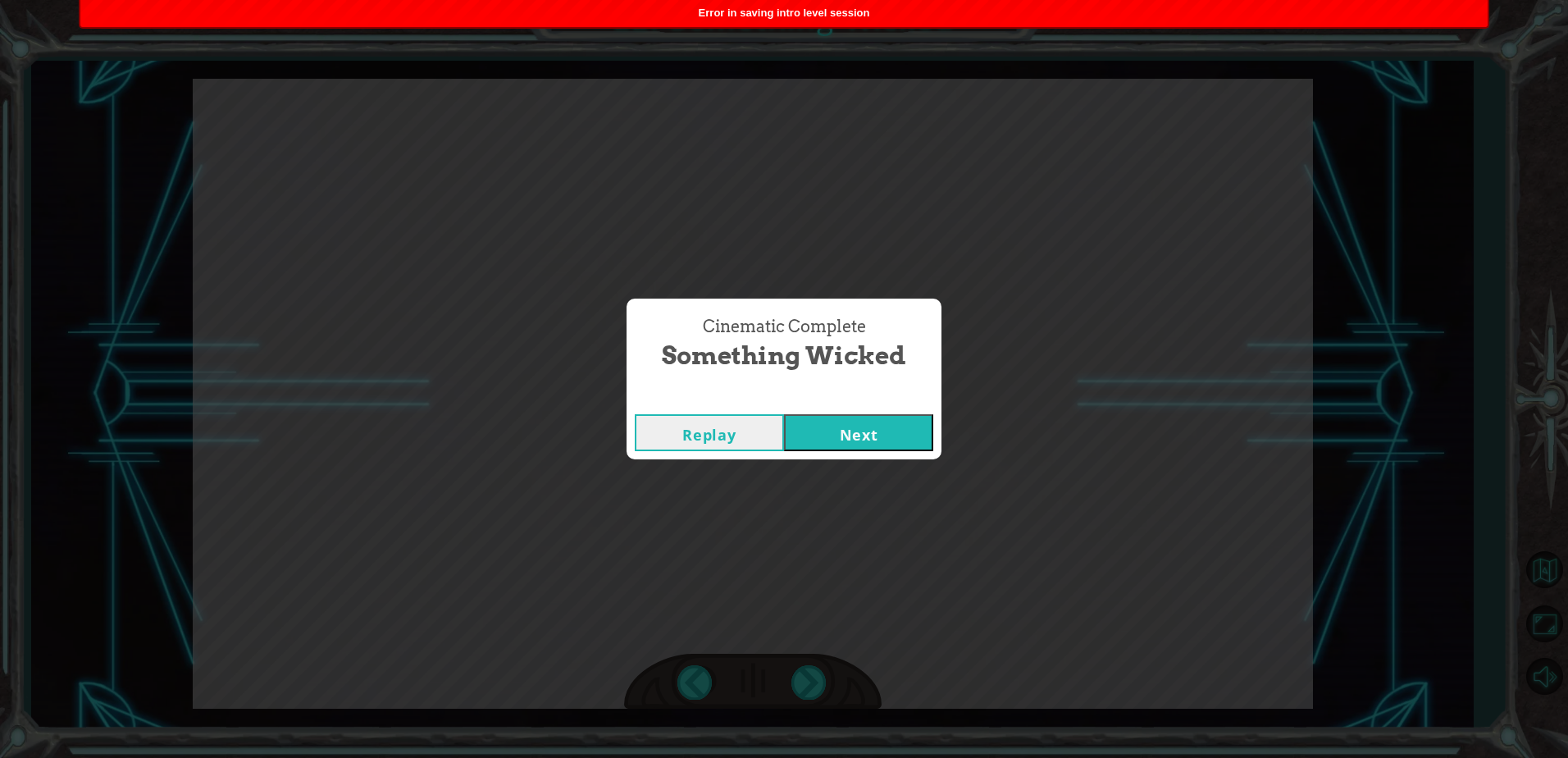
click at [898, 443] on button "Next" at bounding box center [858, 433] width 149 height 37
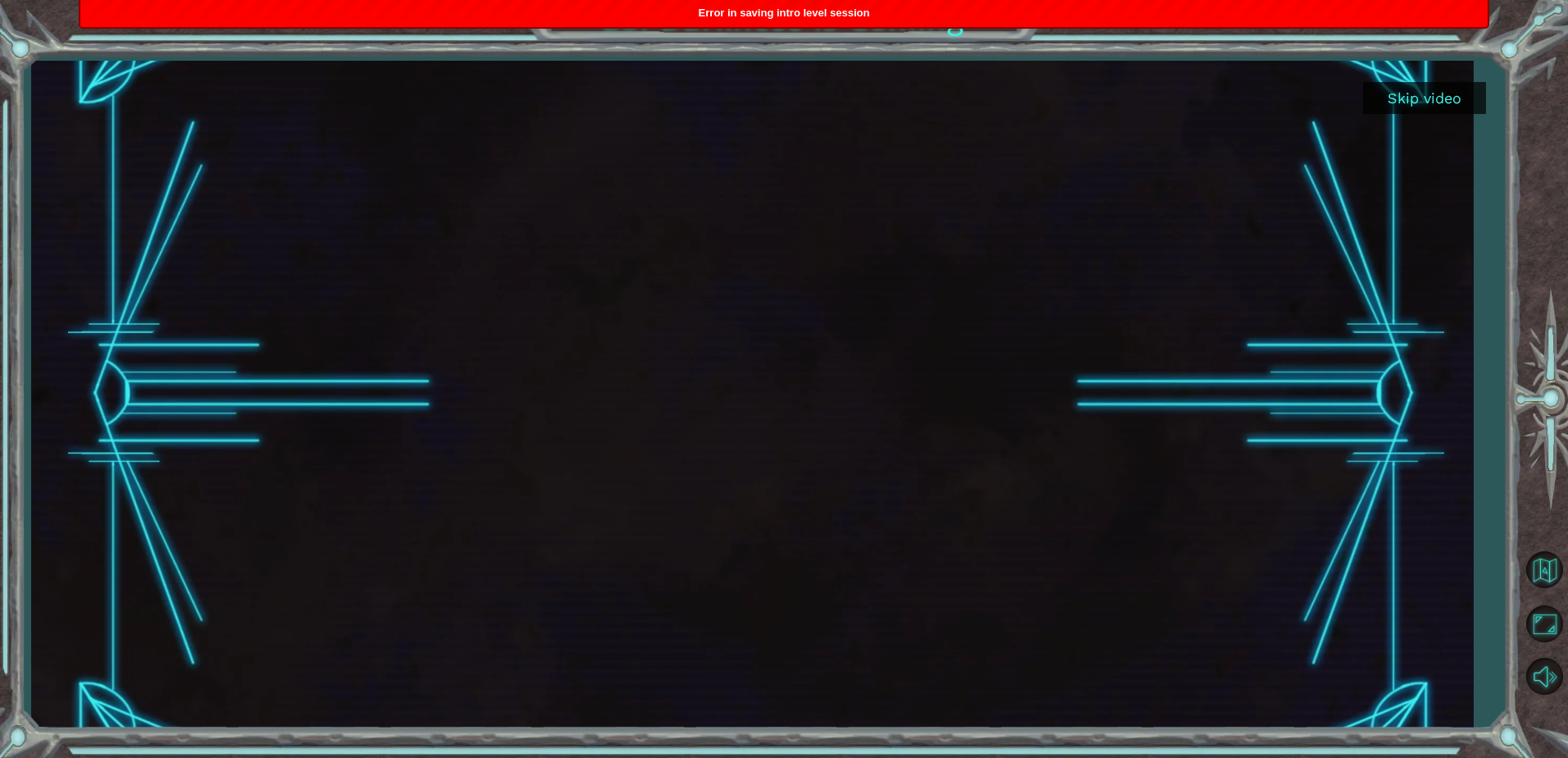
click at [1409, 96] on button "Skip video" at bounding box center [1424, 98] width 123 height 32
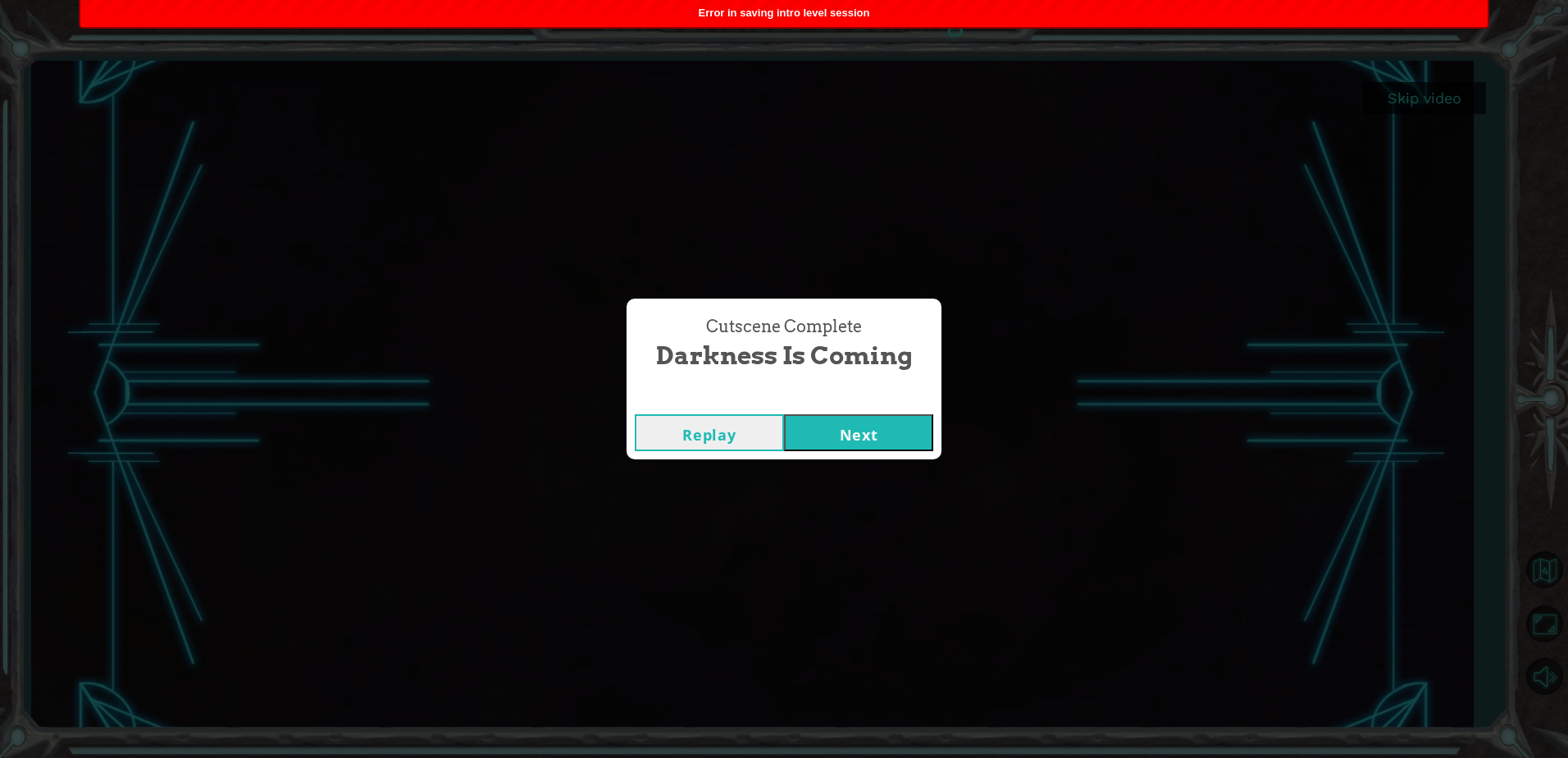
click at [885, 430] on button "Next" at bounding box center [858, 433] width 149 height 37
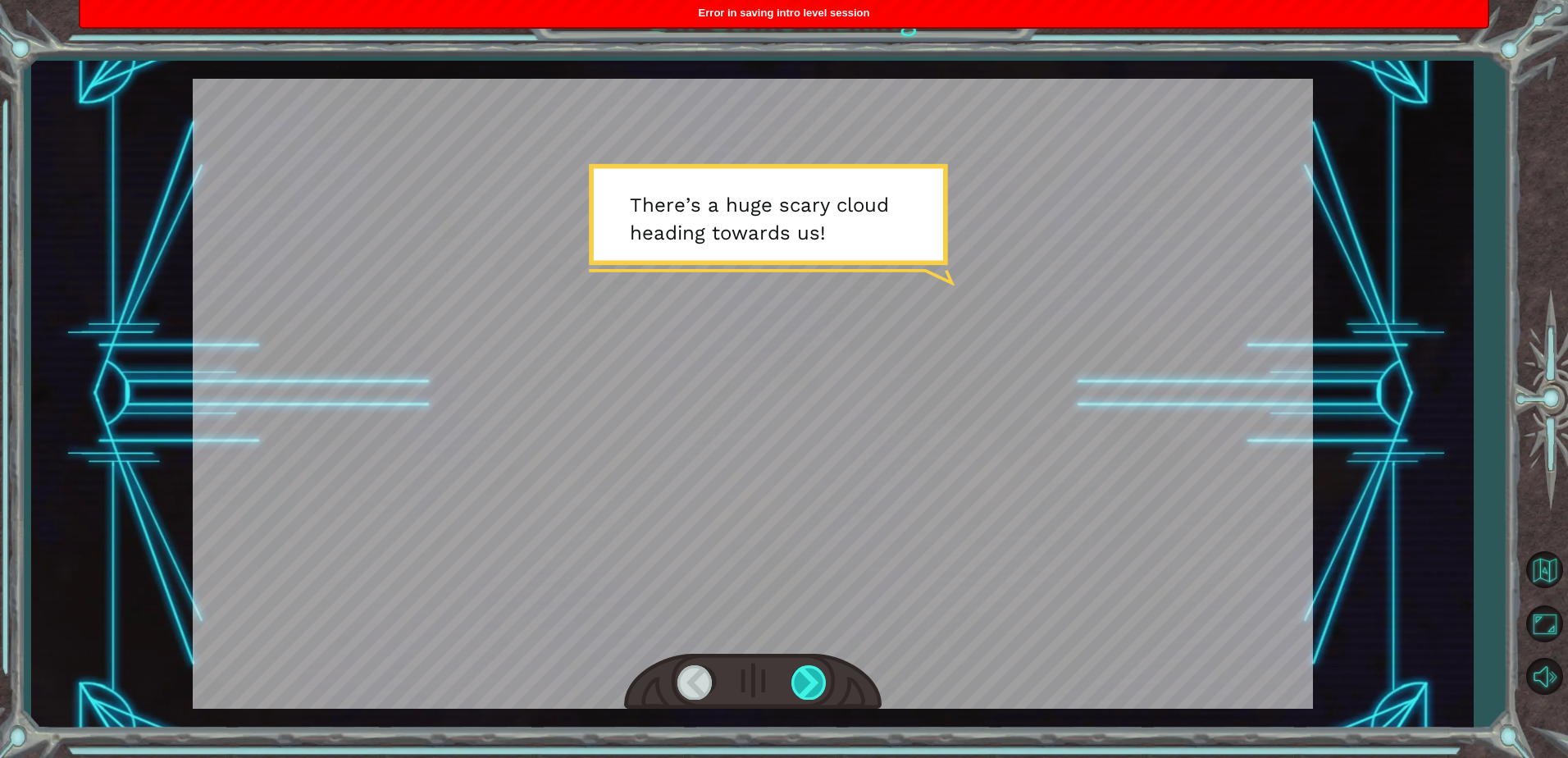
click at [794, 693] on div at bounding box center [810, 682] width 37 height 34
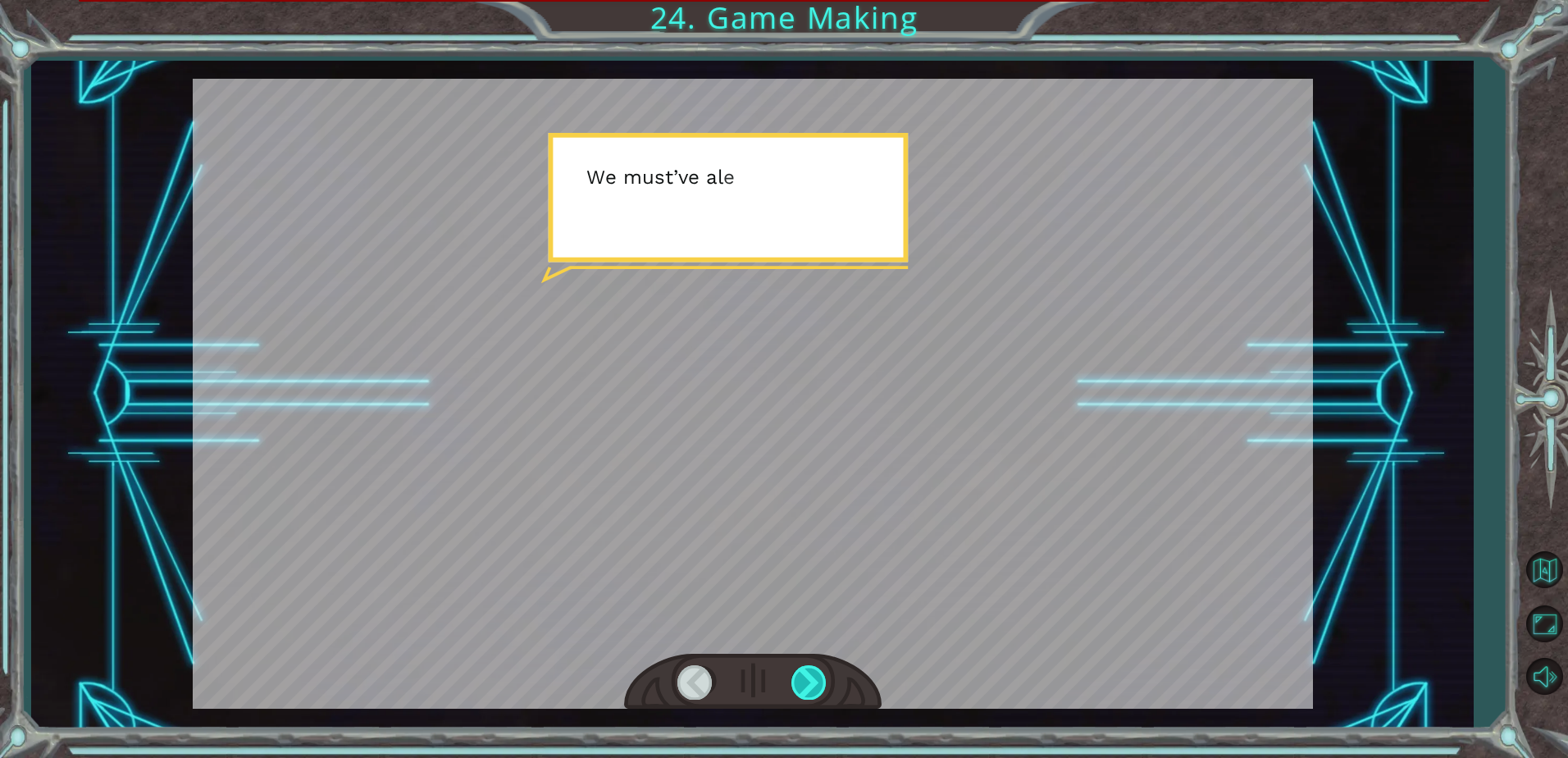
click at [793, 691] on div at bounding box center [810, 682] width 37 height 34
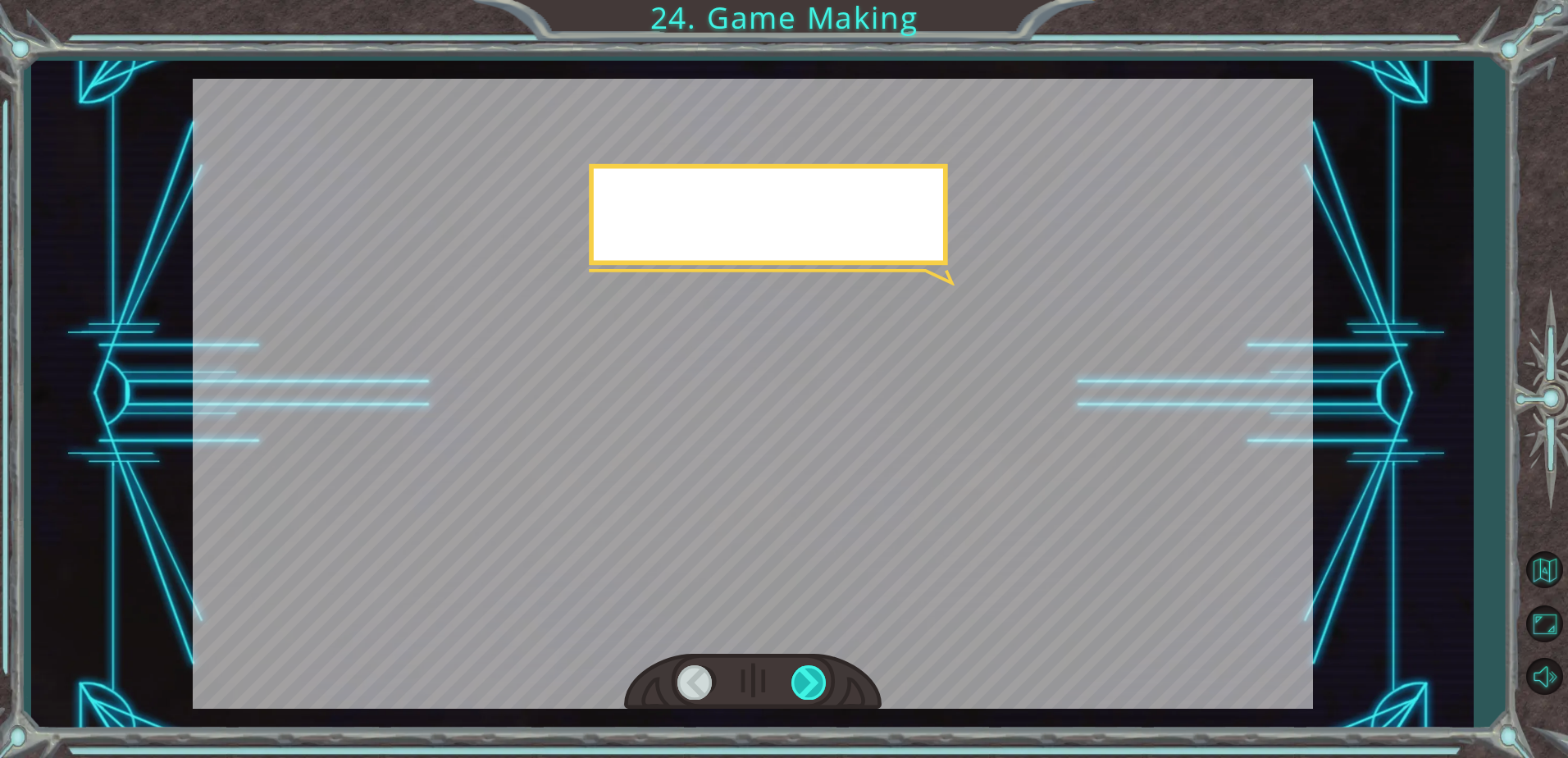
click at [793, 691] on div at bounding box center [810, 682] width 37 height 34
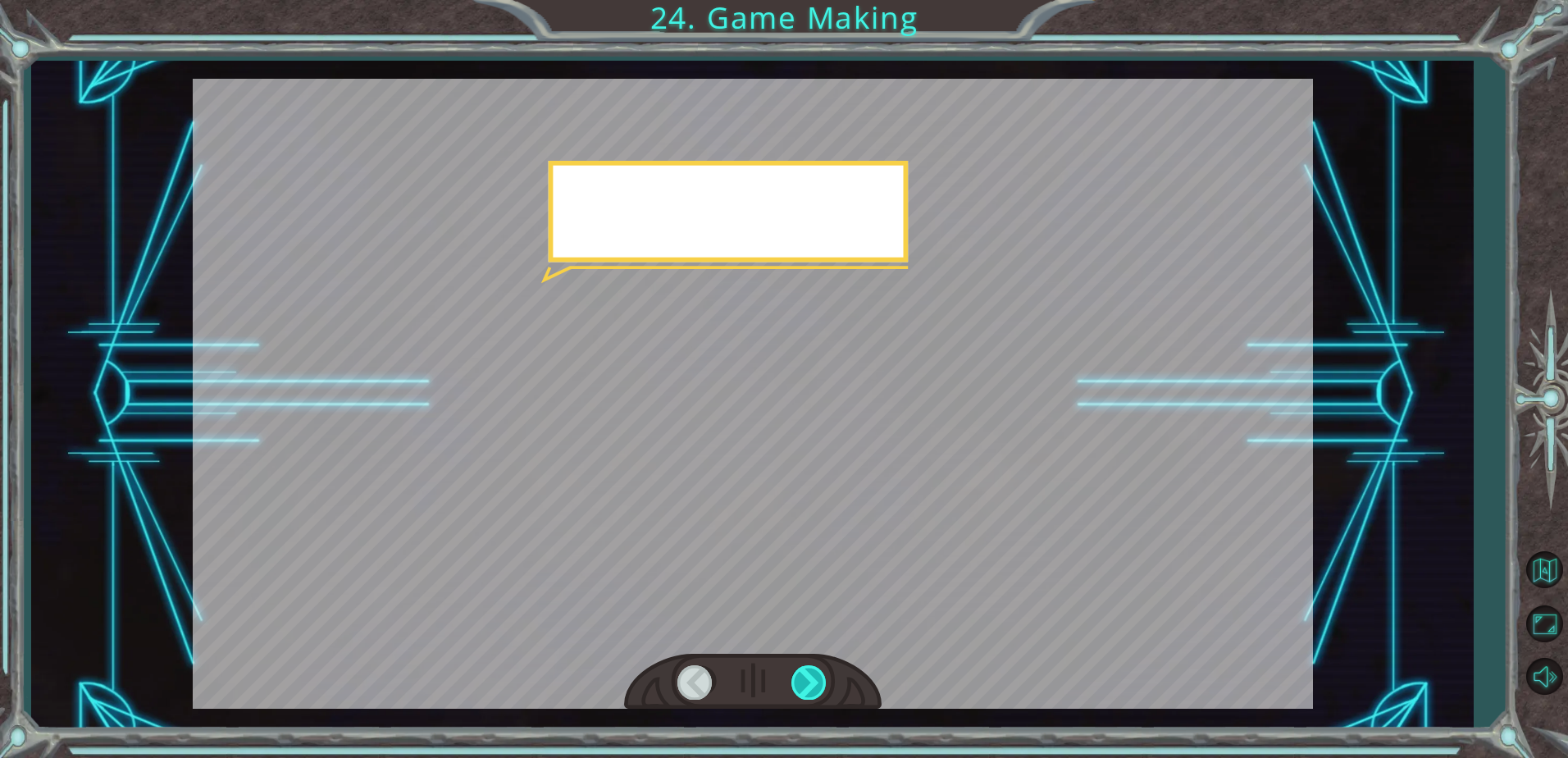
click at [793, 691] on div at bounding box center [810, 682] width 37 height 34
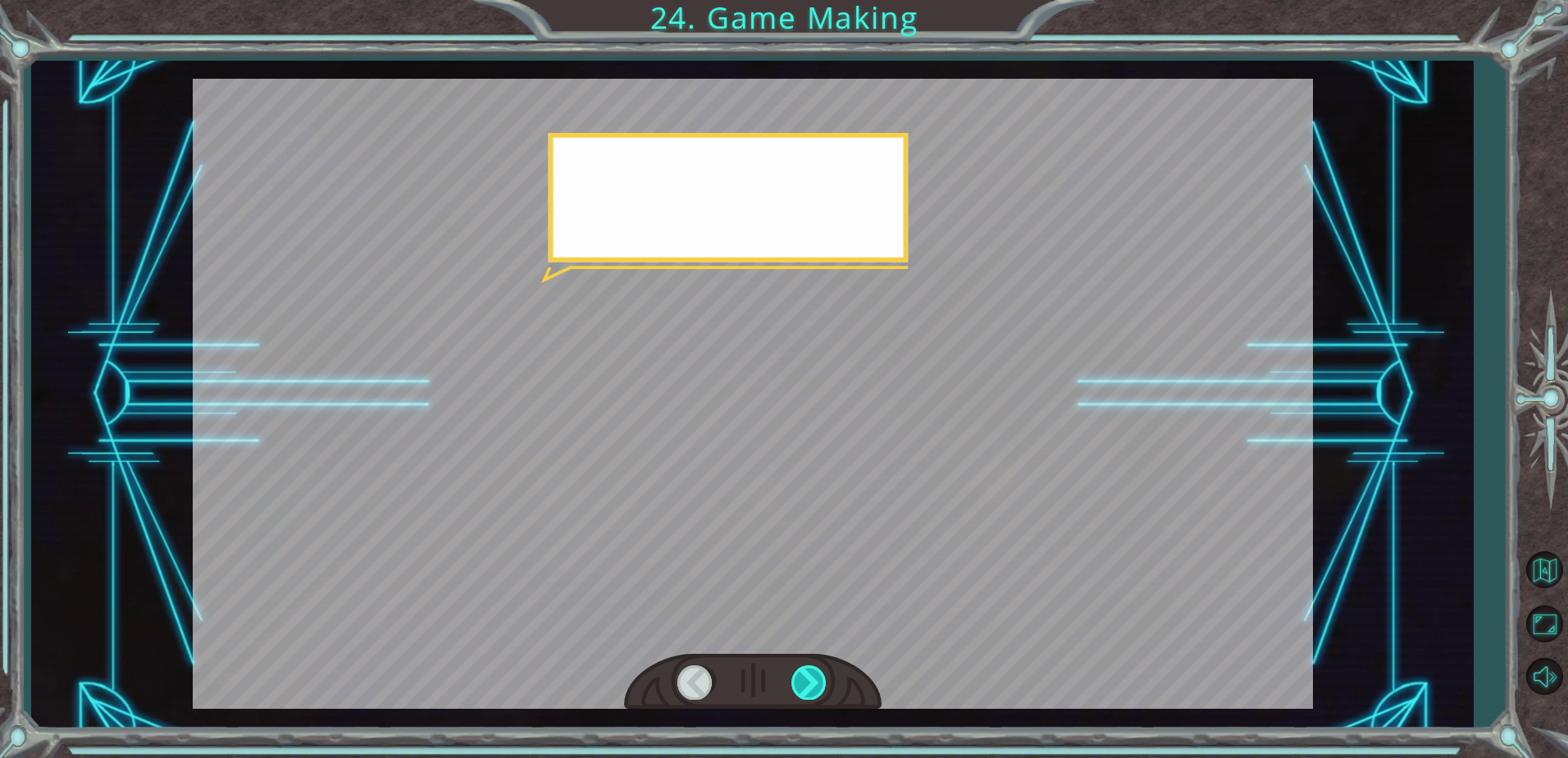
click at [793, 691] on div at bounding box center [810, 682] width 37 height 34
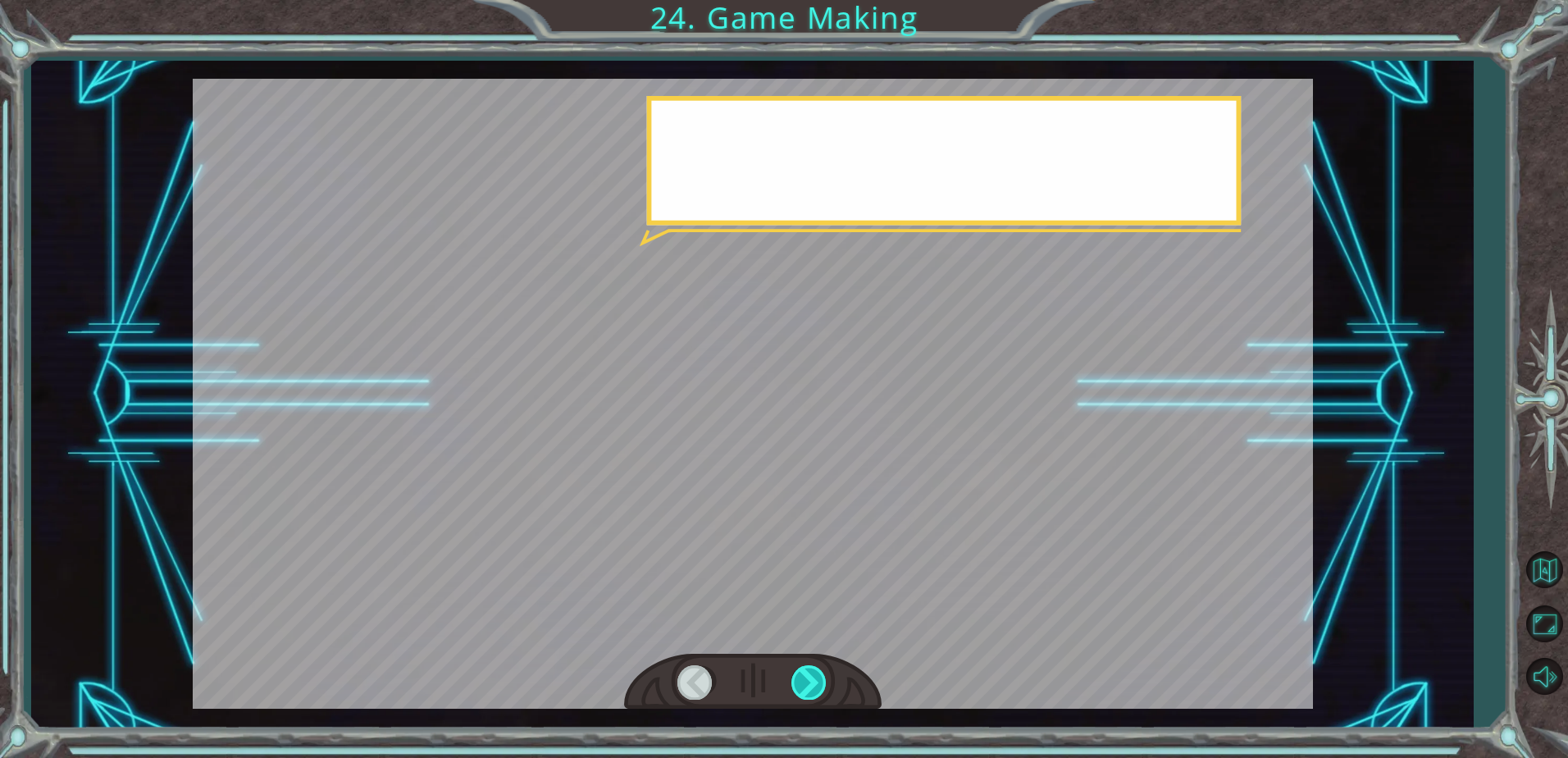
click at [793, 691] on div at bounding box center [810, 682] width 37 height 34
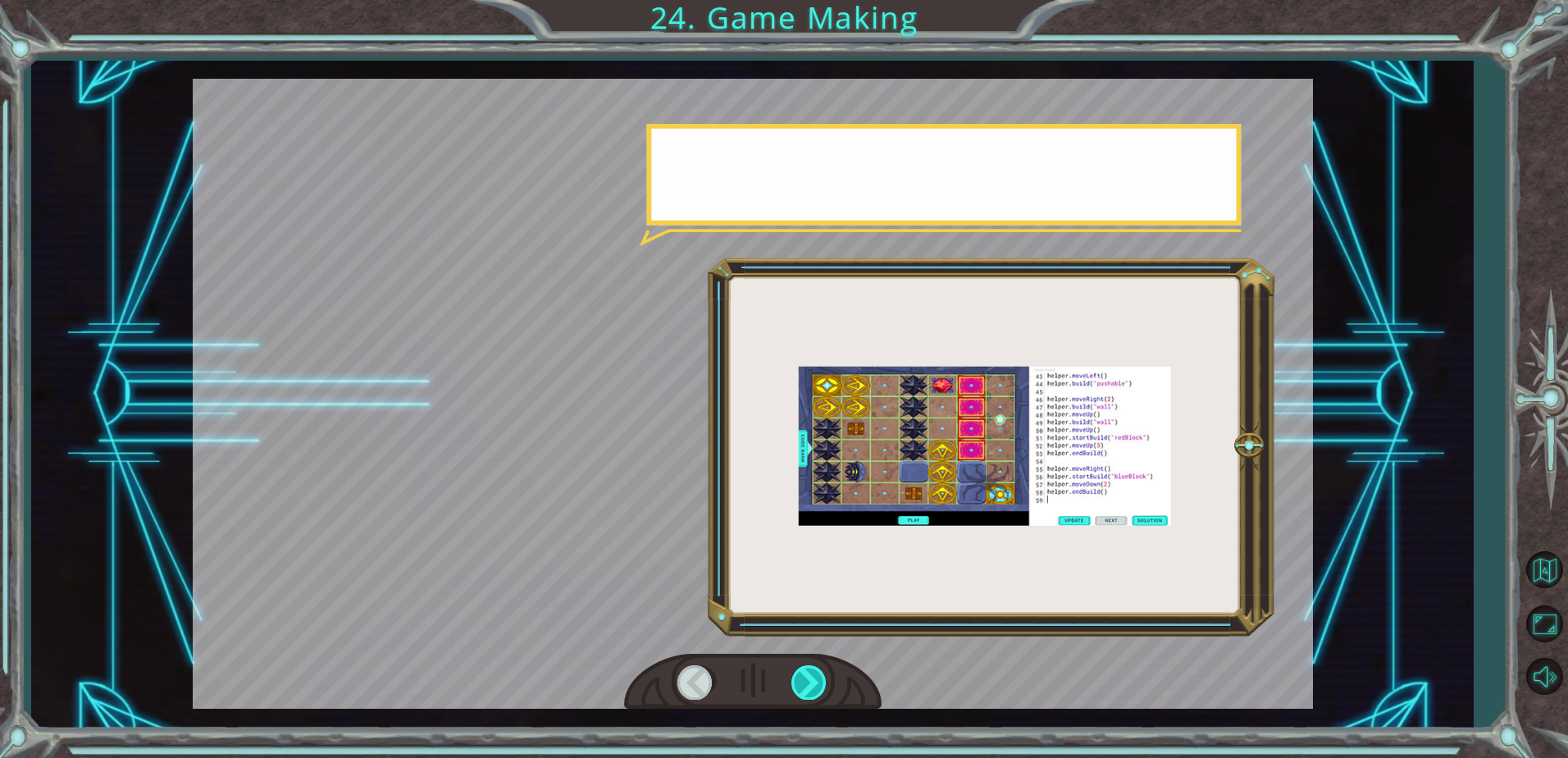
click at [793, 691] on div at bounding box center [810, 682] width 37 height 34
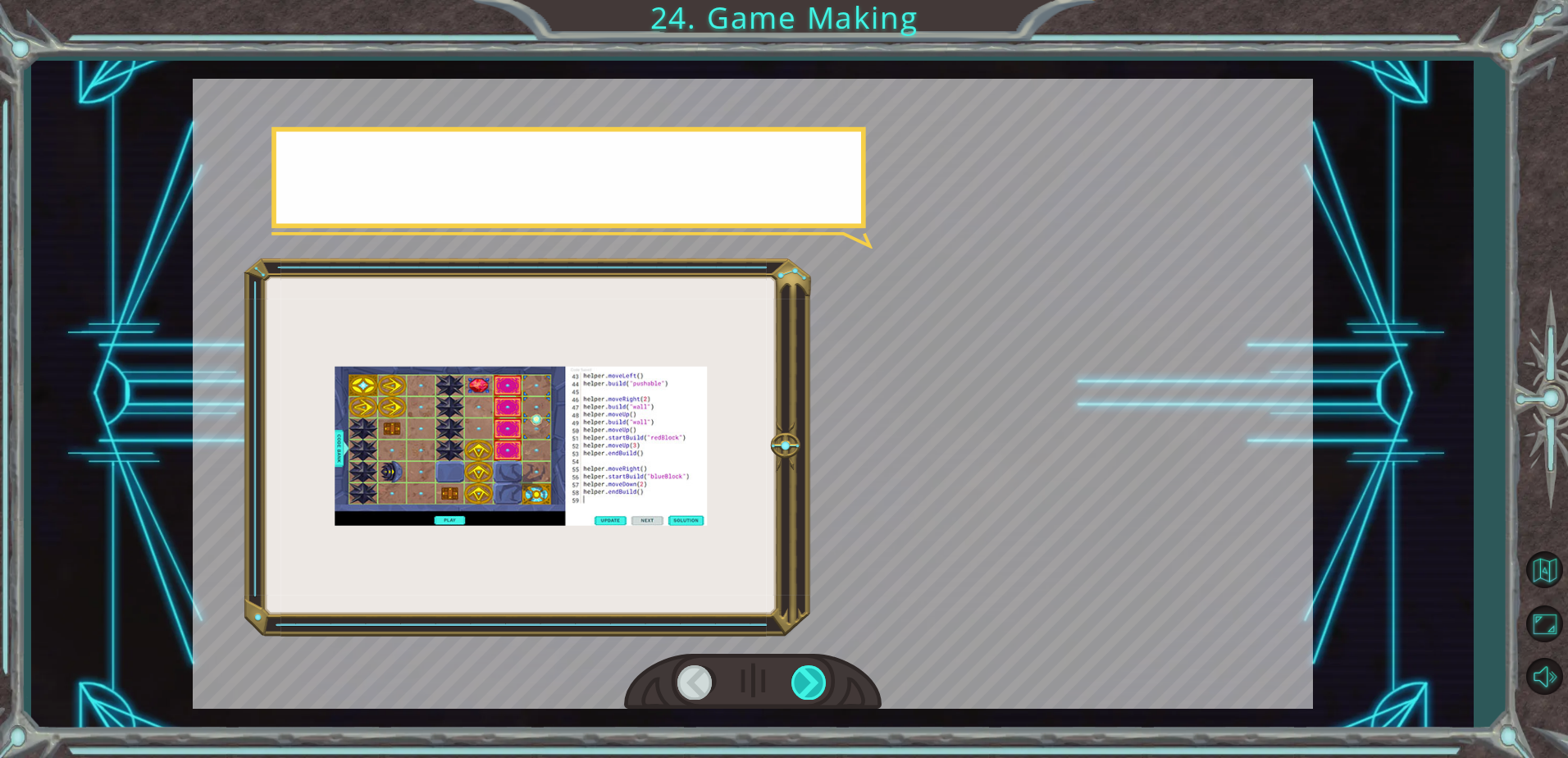
click at [793, 691] on div at bounding box center [810, 682] width 37 height 34
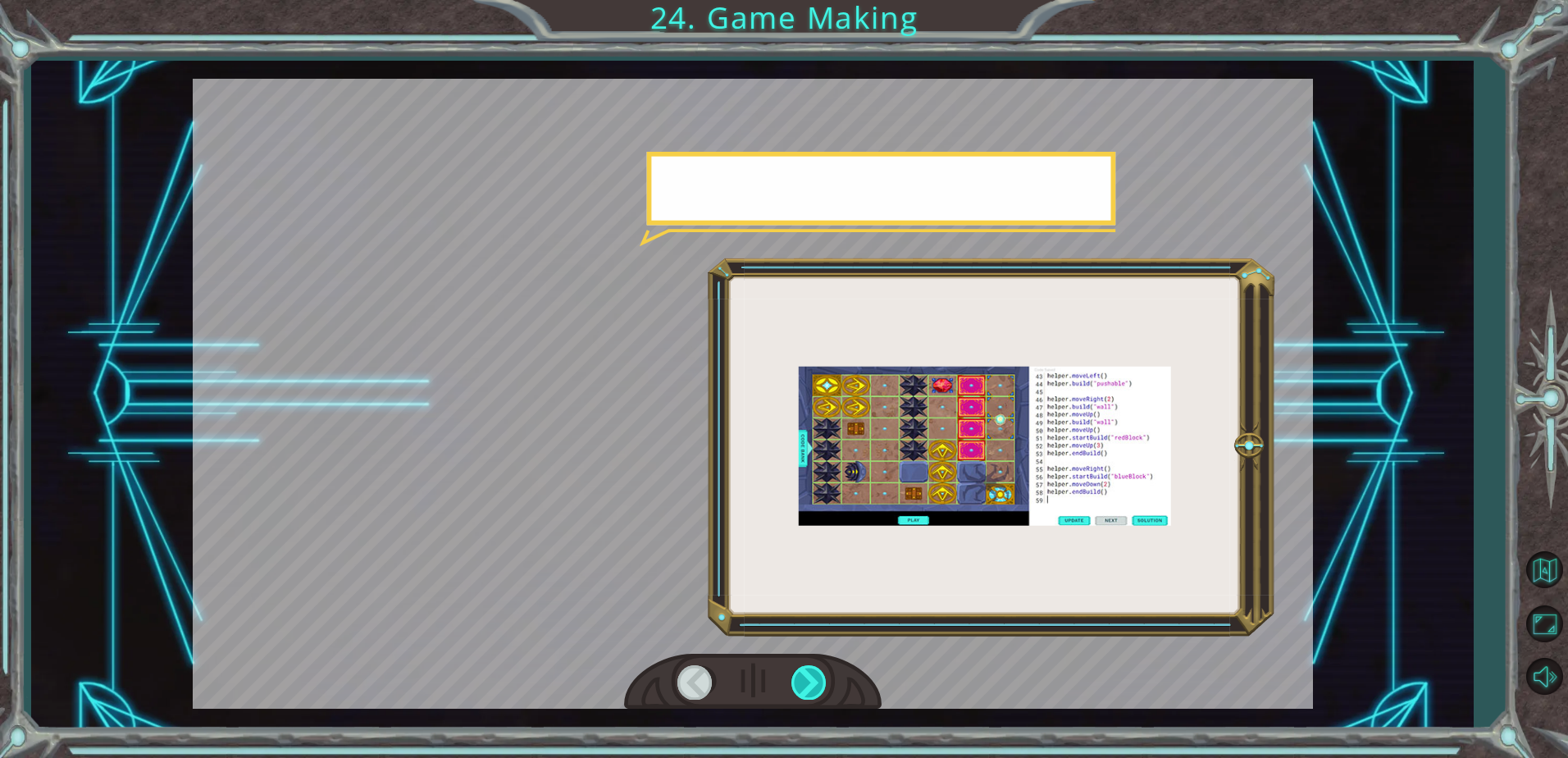
click at [793, 691] on div at bounding box center [810, 682] width 37 height 34
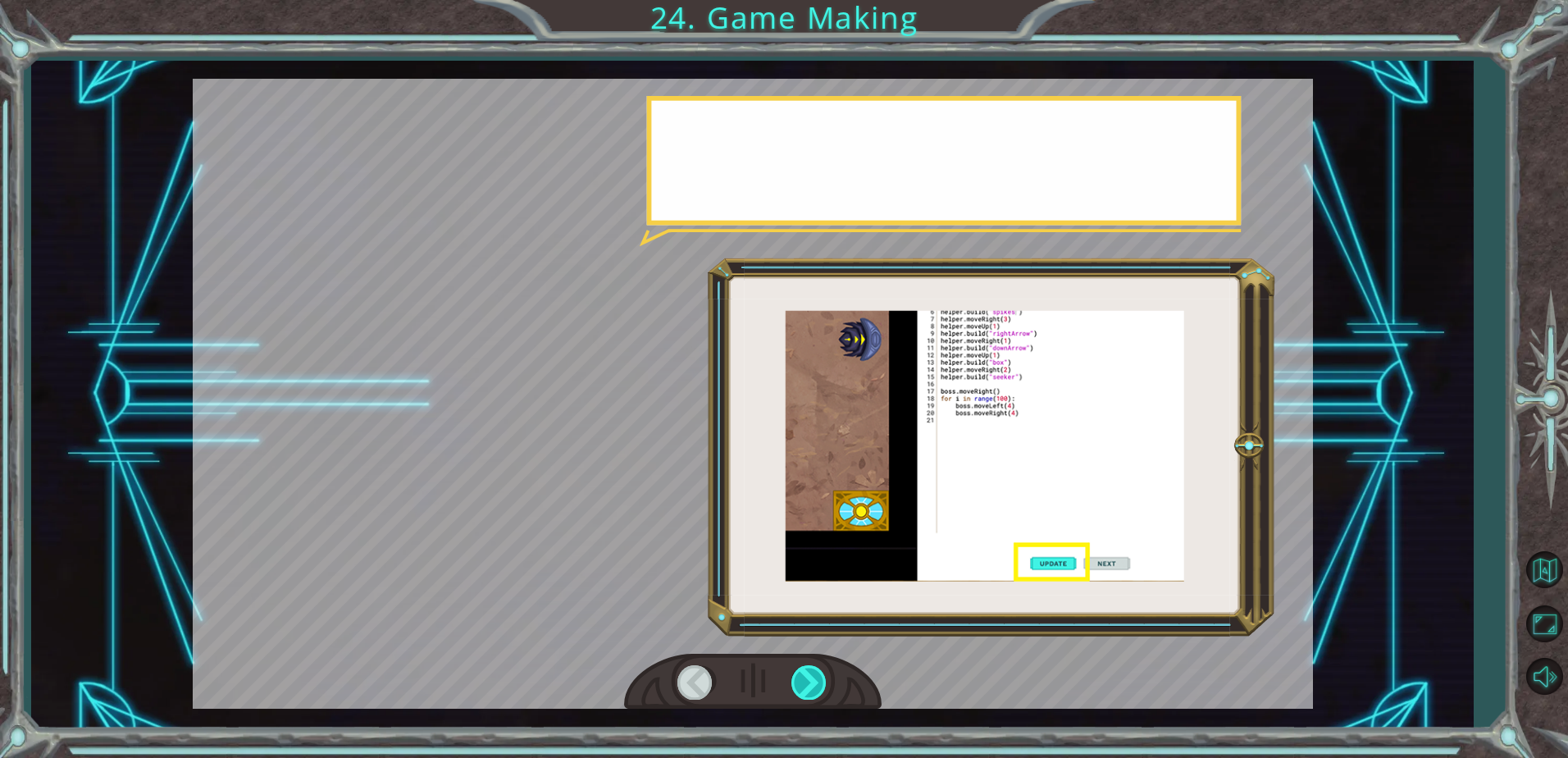
click at [793, 691] on div at bounding box center [810, 682] width 37 height 34
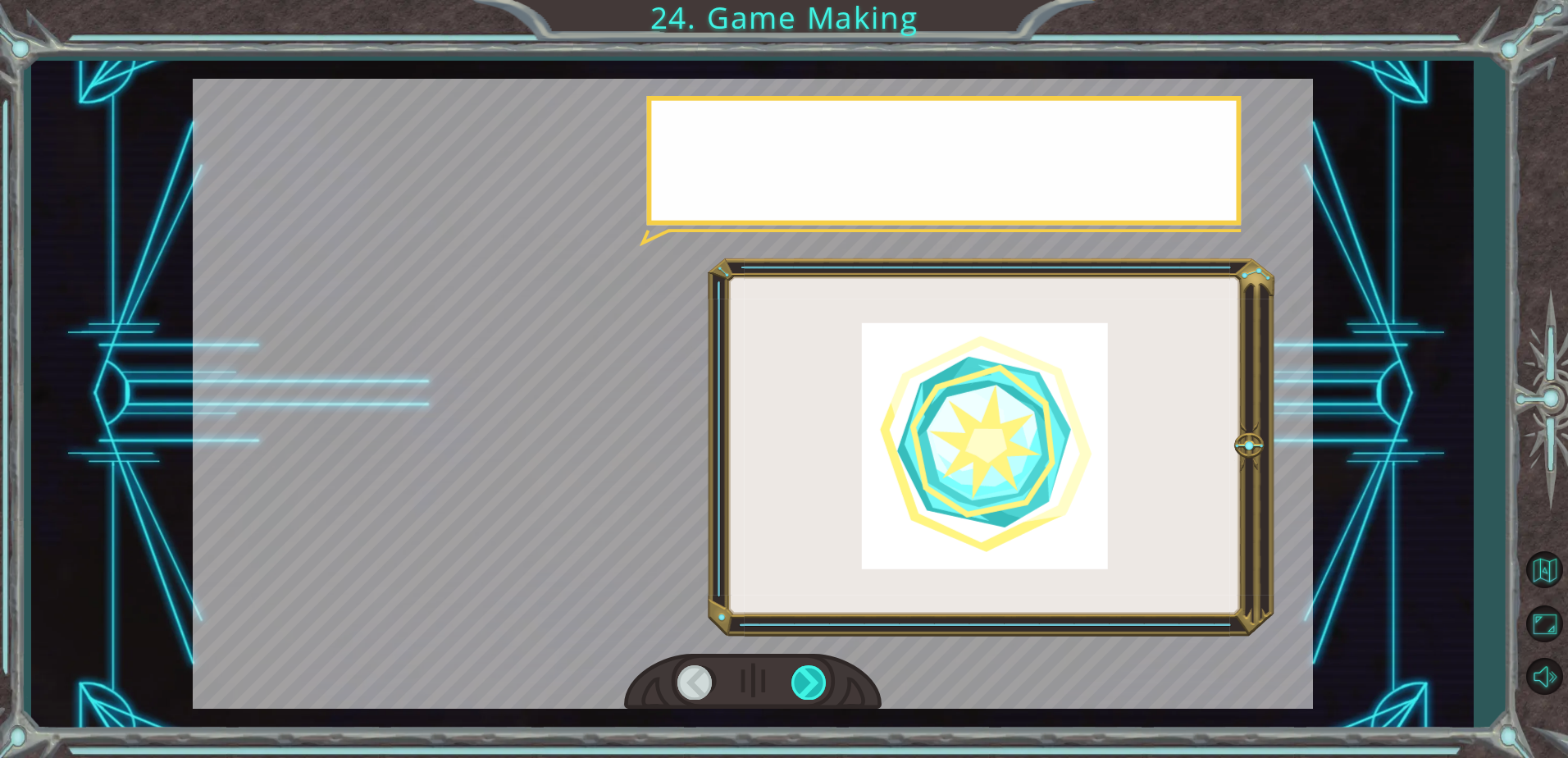
click at [793, 691] on div at bounding box center [810, 682] width 37 height 34
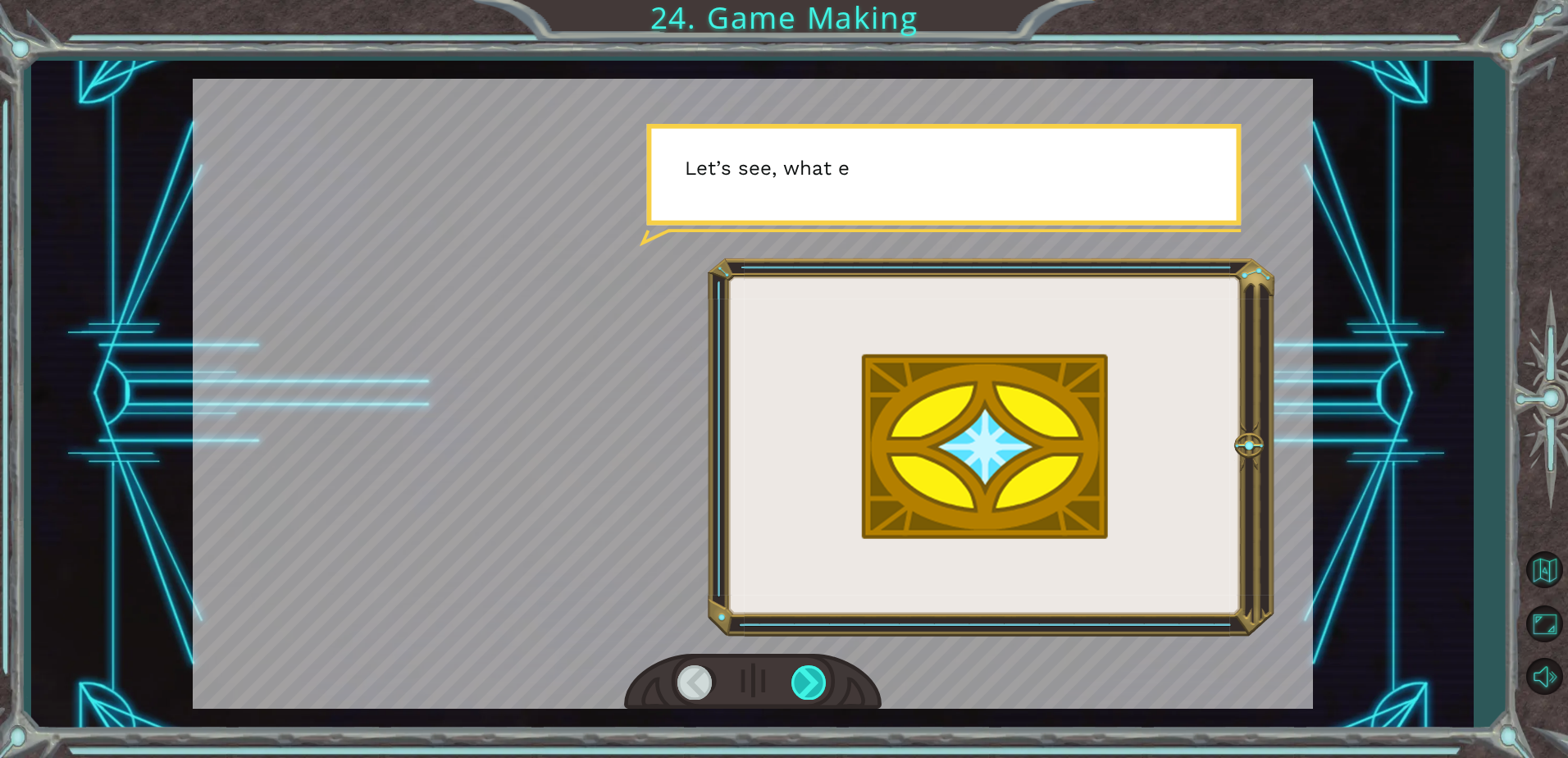
click at [793, 690] on div at bounding box center [810, 682] width 37 height 34
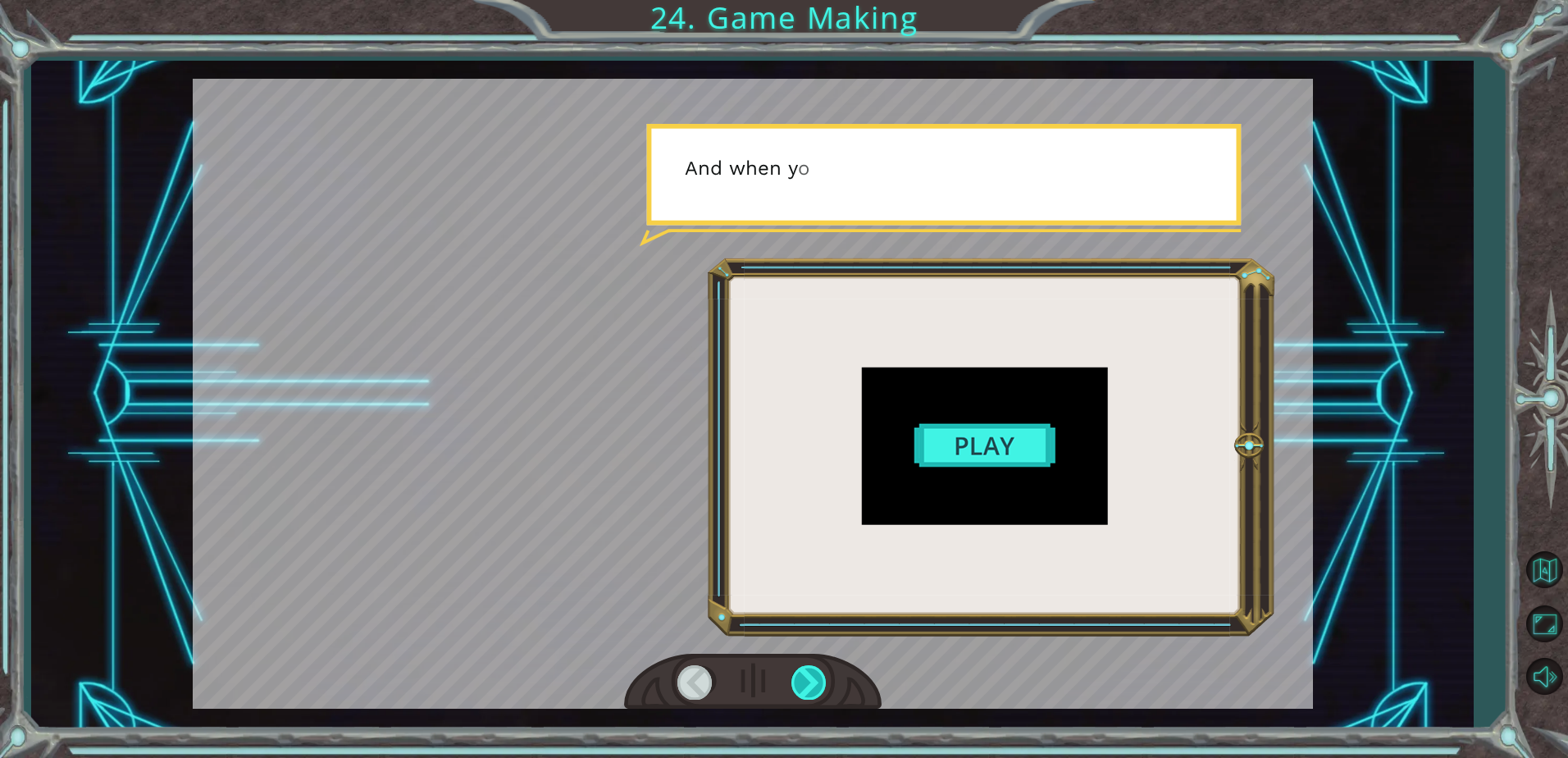
click at [793, 690] on div at bounding box center [810, 682] width 37 height 34
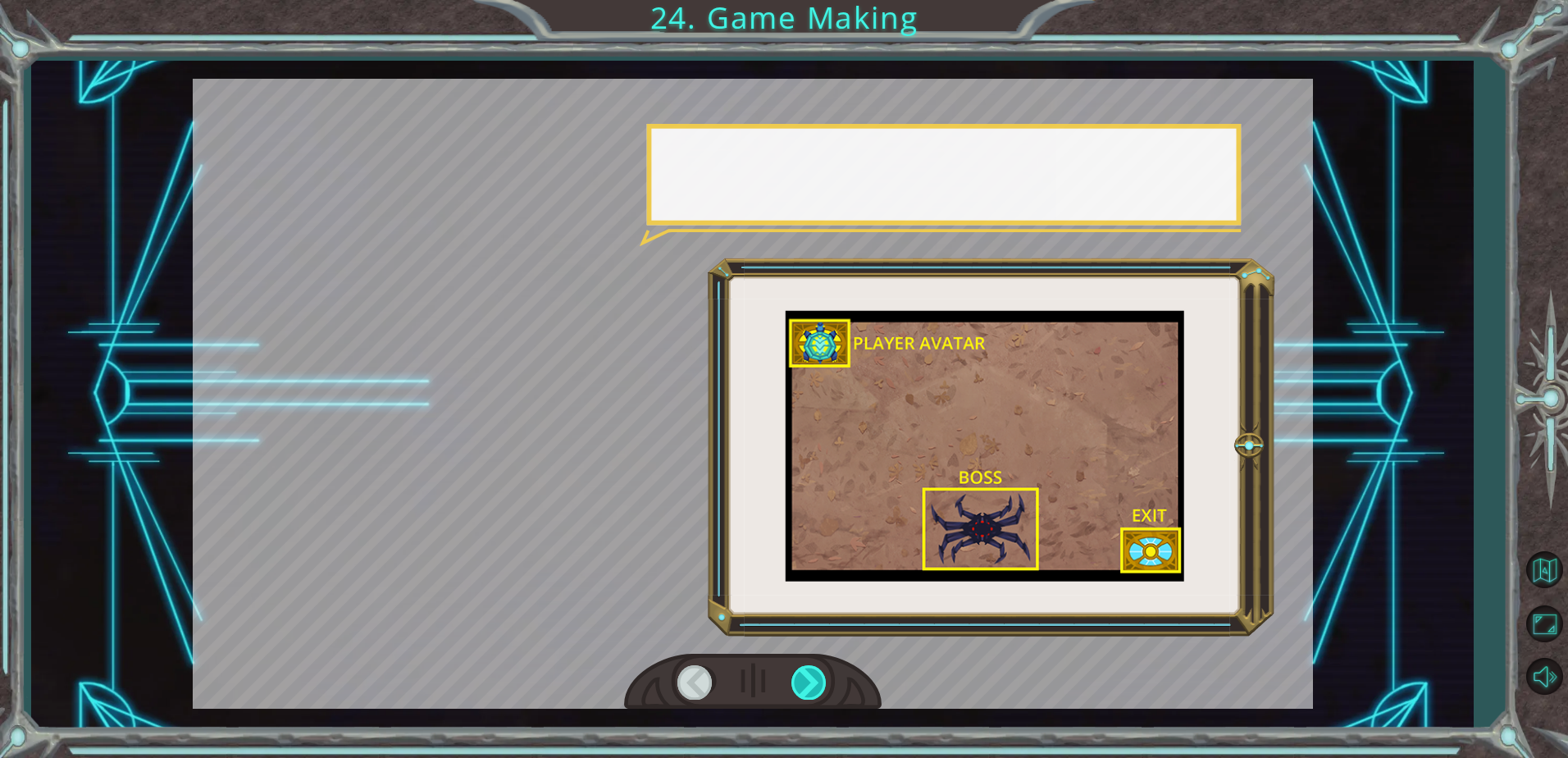
click at [793, 690] on div at bounding box center [810, 682] width 37 height 34
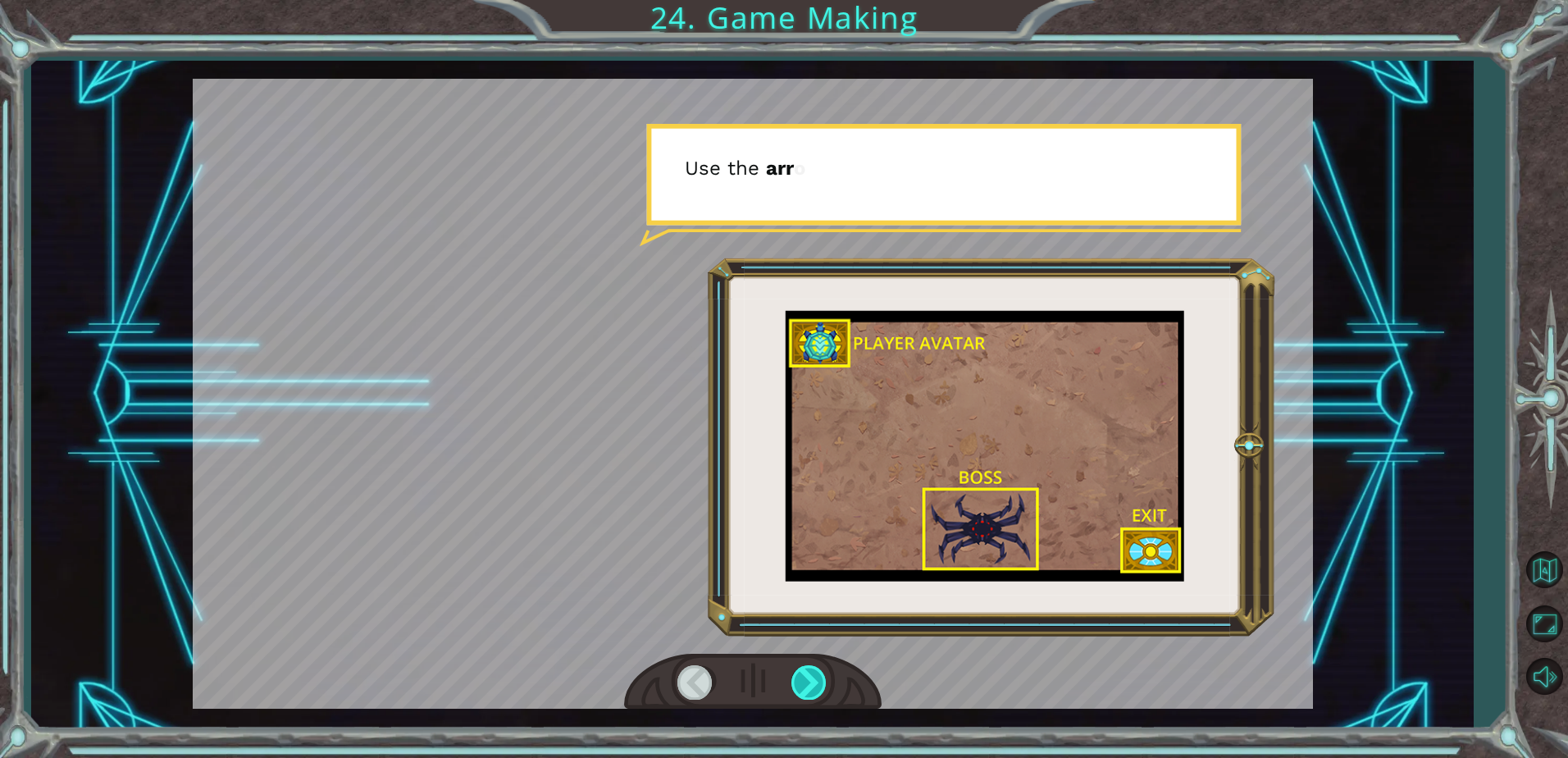
click at [794, 689] on div at bounding box center [810, 682] width 37 height 34
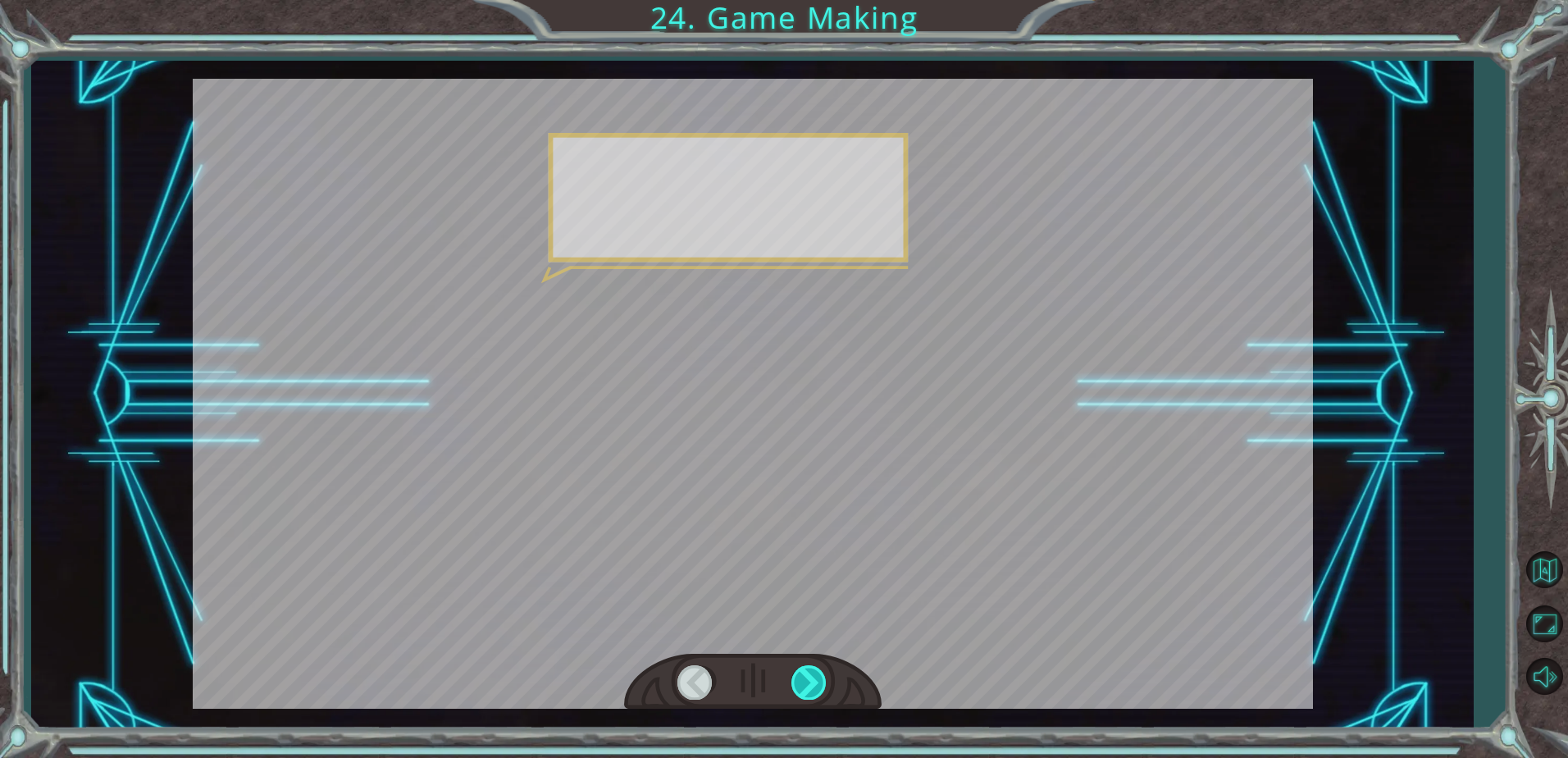
click at [794, 689] on div at bounding box center [810, 682] width 37 height 34
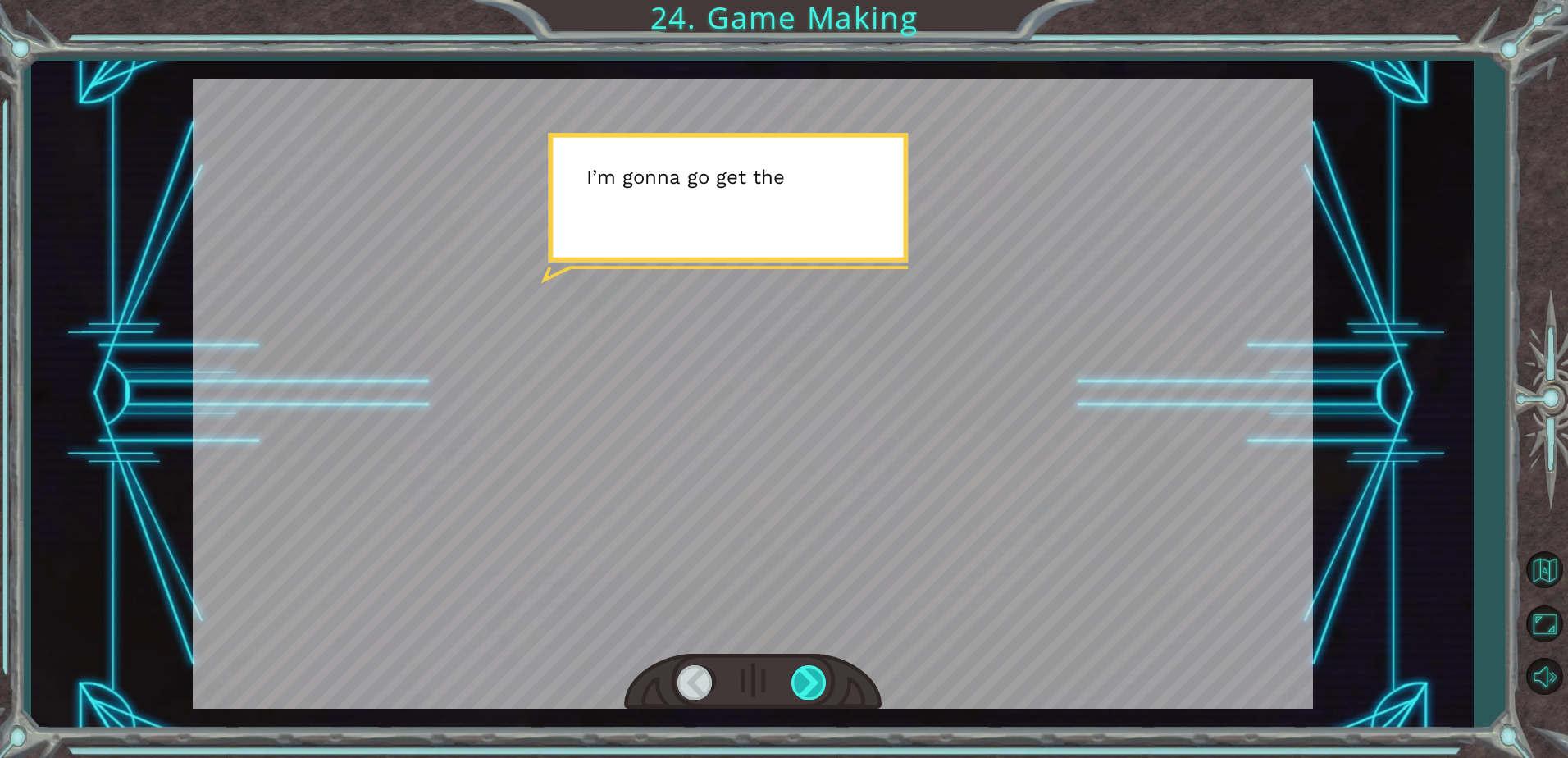
click at [794, 689] on div at bounding box center [810, 682] width 37 height 34
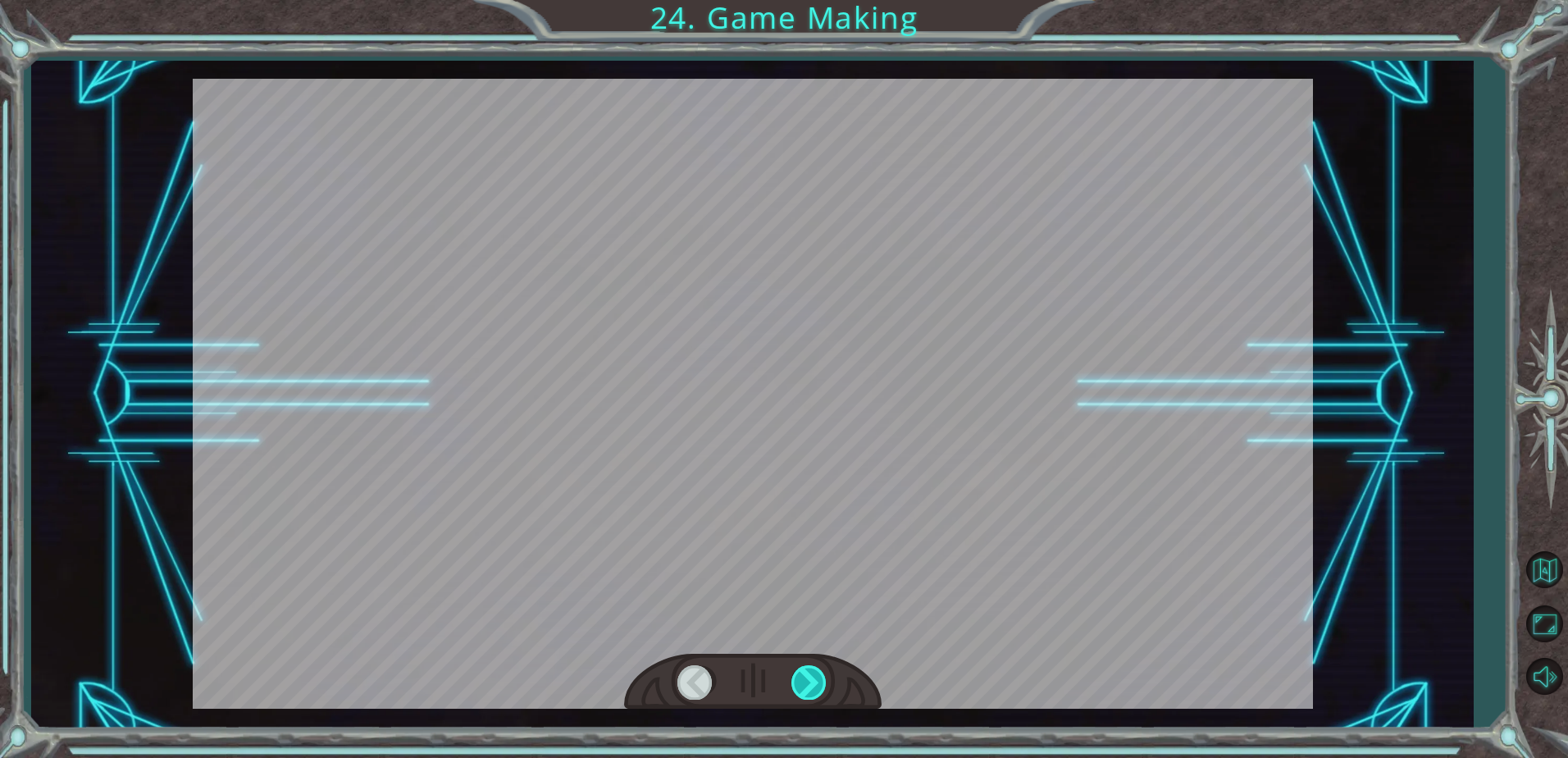
click at [794, 689] on div at bounding box center [810, 682] width 37 height 34
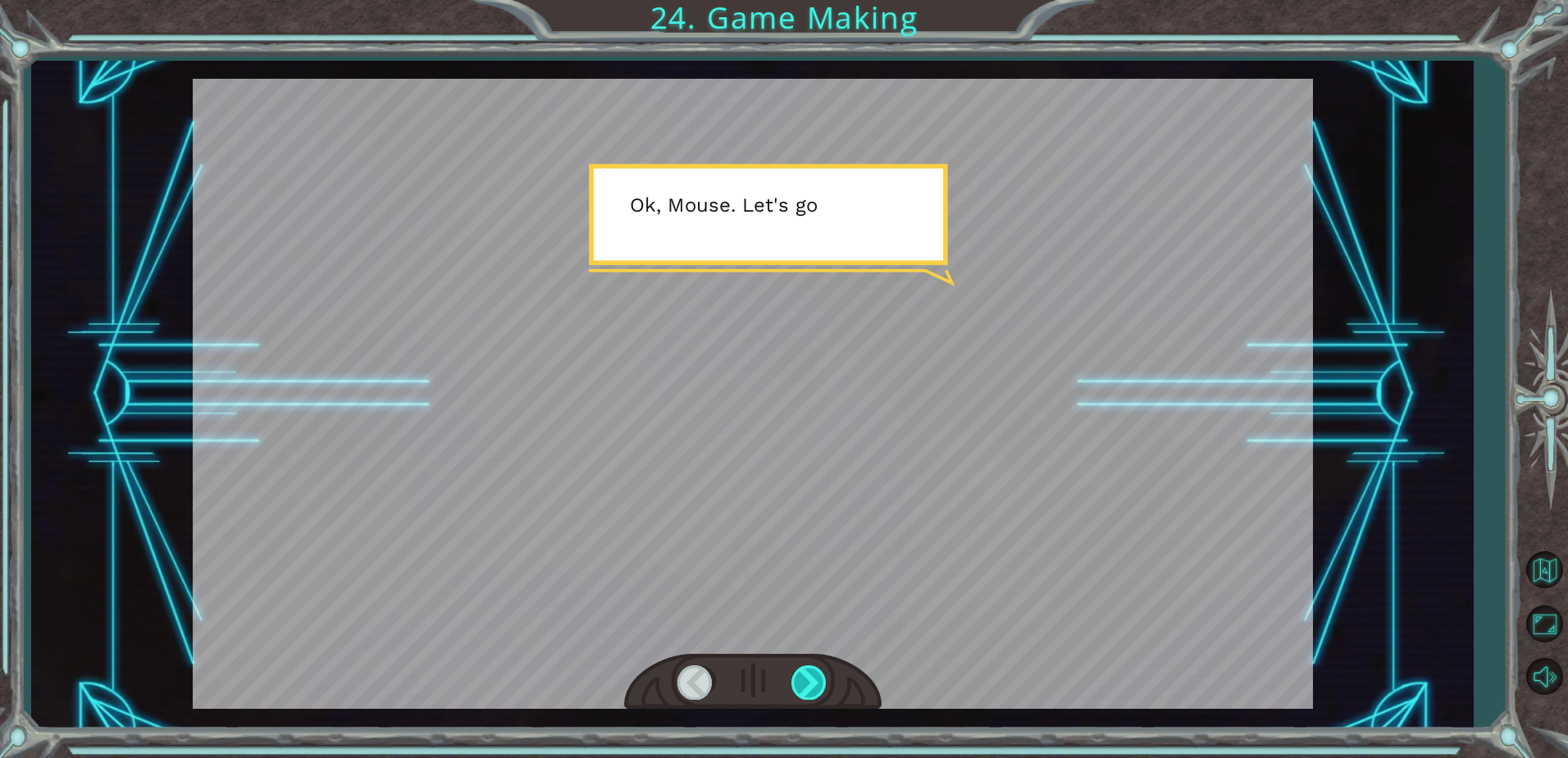
click at [811, 687] on div at bounding box center [810, 682] width 37 height 34
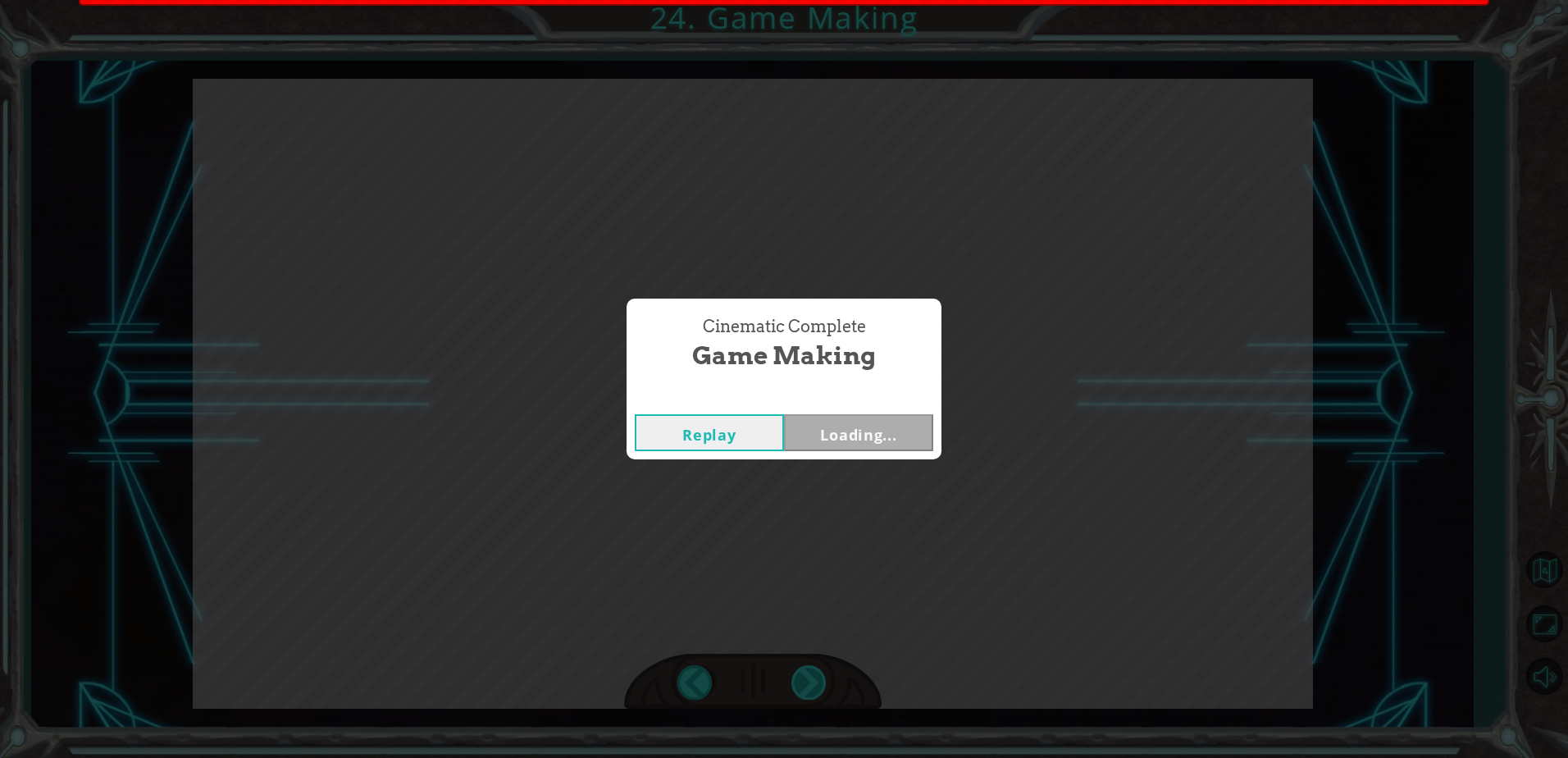
click at [811, 687] on div "Cinematic Complete Game Making Replay Loading..." at bounding box center [784, 379] width 1568 height 758
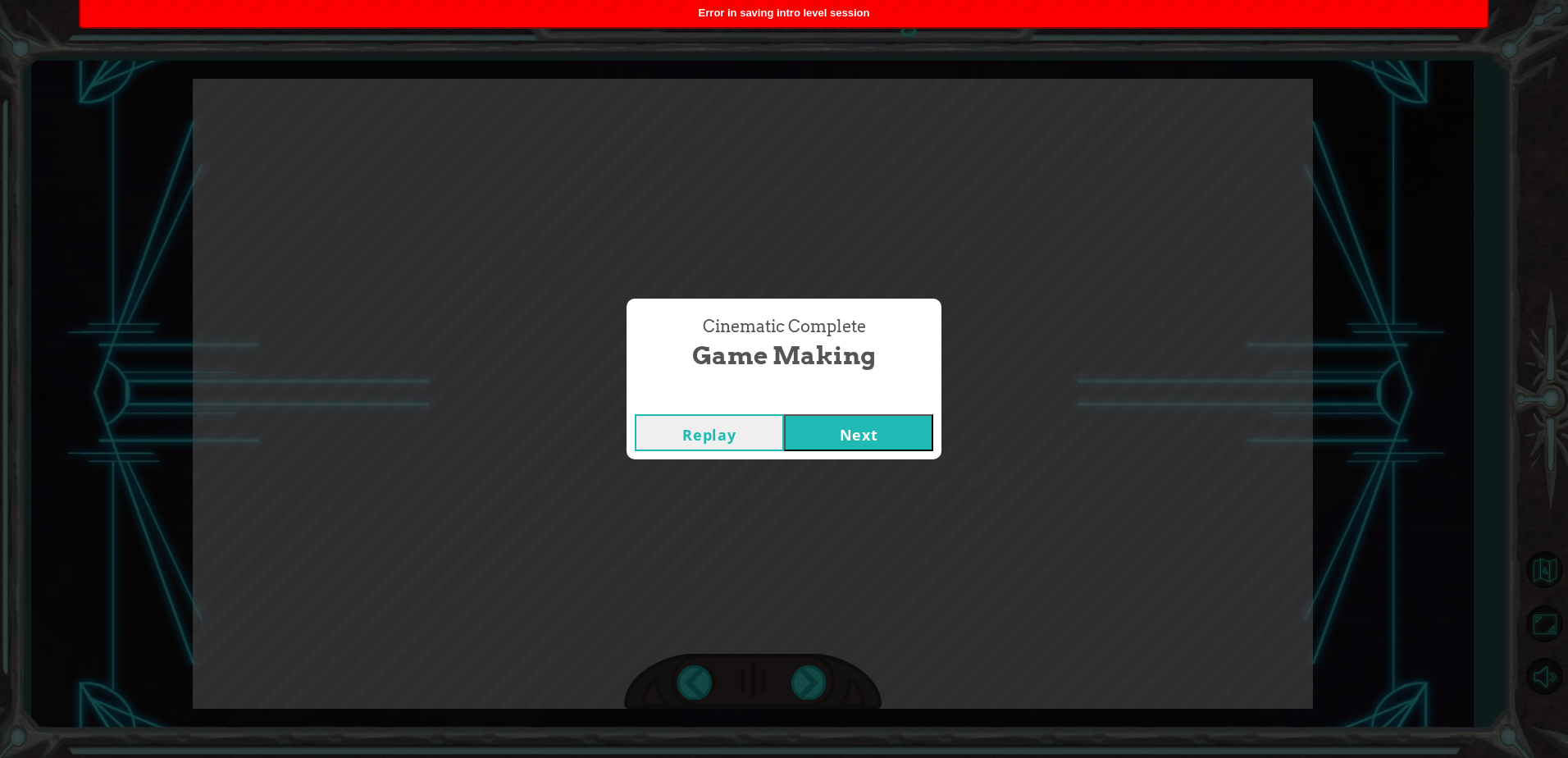
click at [900, 437] on button "Next" at bounding box center [858, 433] width 149 height 37
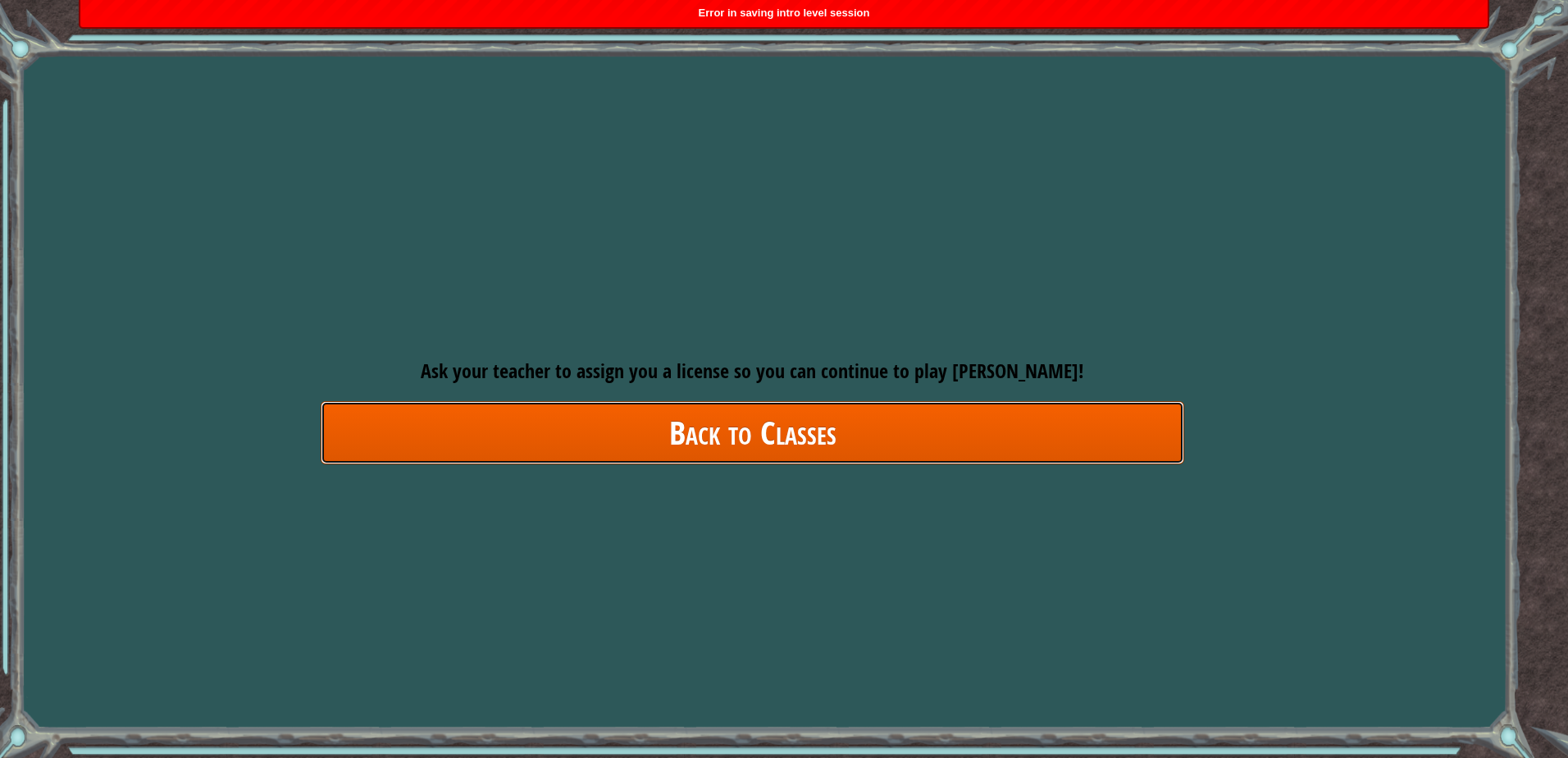
click at [954, 447] on link "Back to Classes" at bounding box center [752, 432] width 863 height 63
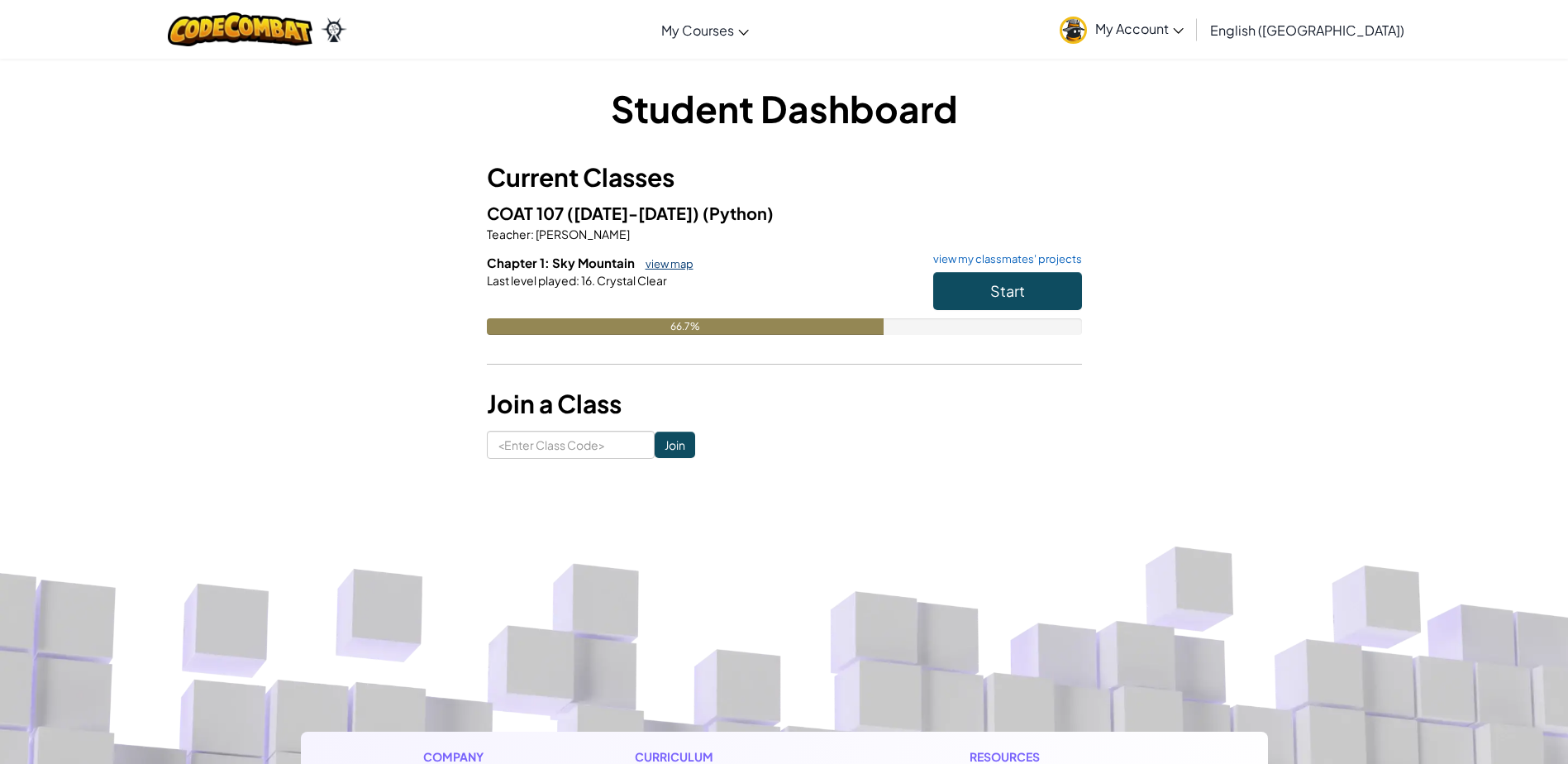
click at [673, 260] on link "view map" at bounding box center [666, 264] width 56 height 14
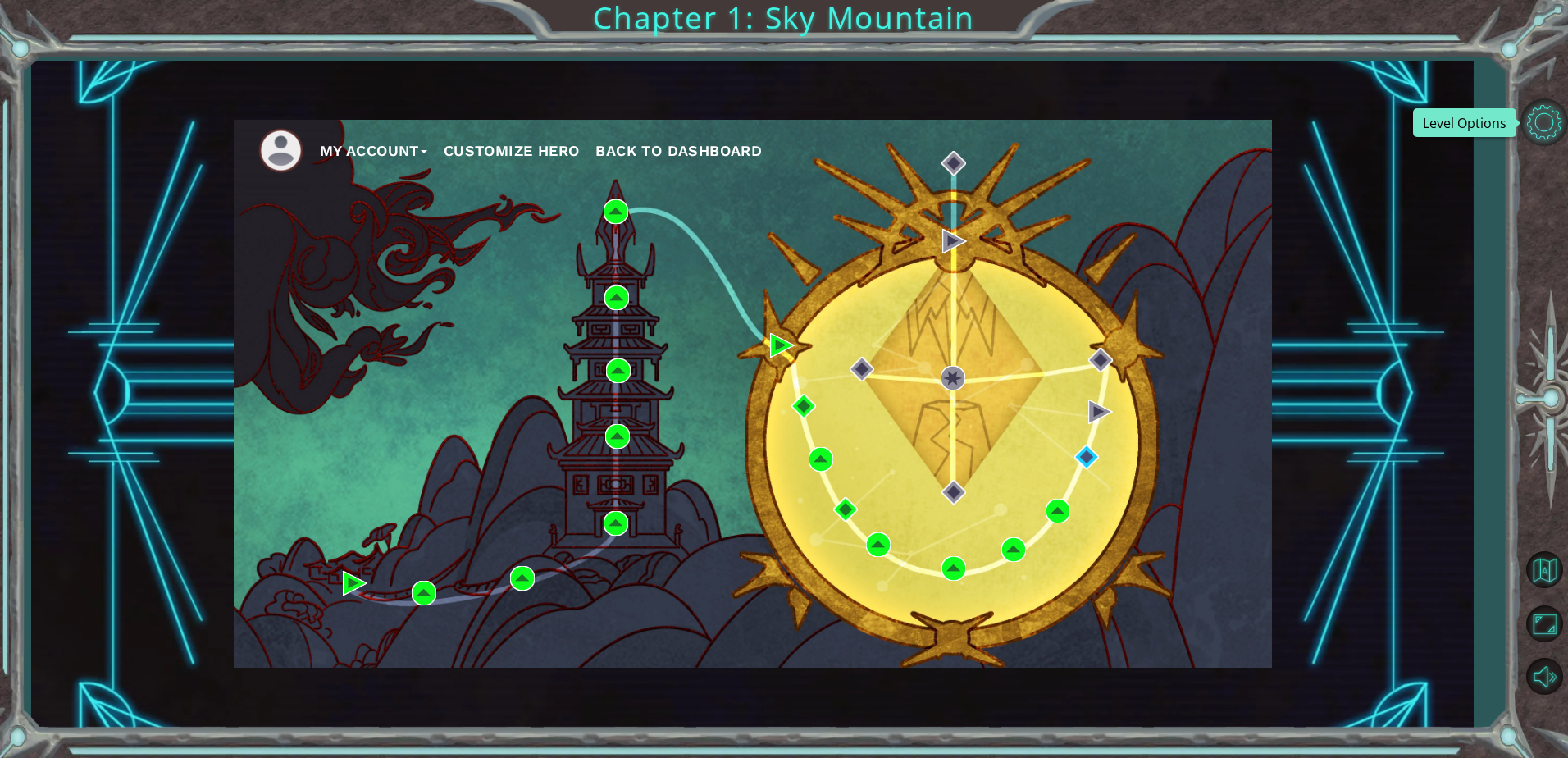
click at [1536, 123] on button "Level Options" at bounding box center [1544, 122] width 48 height 48
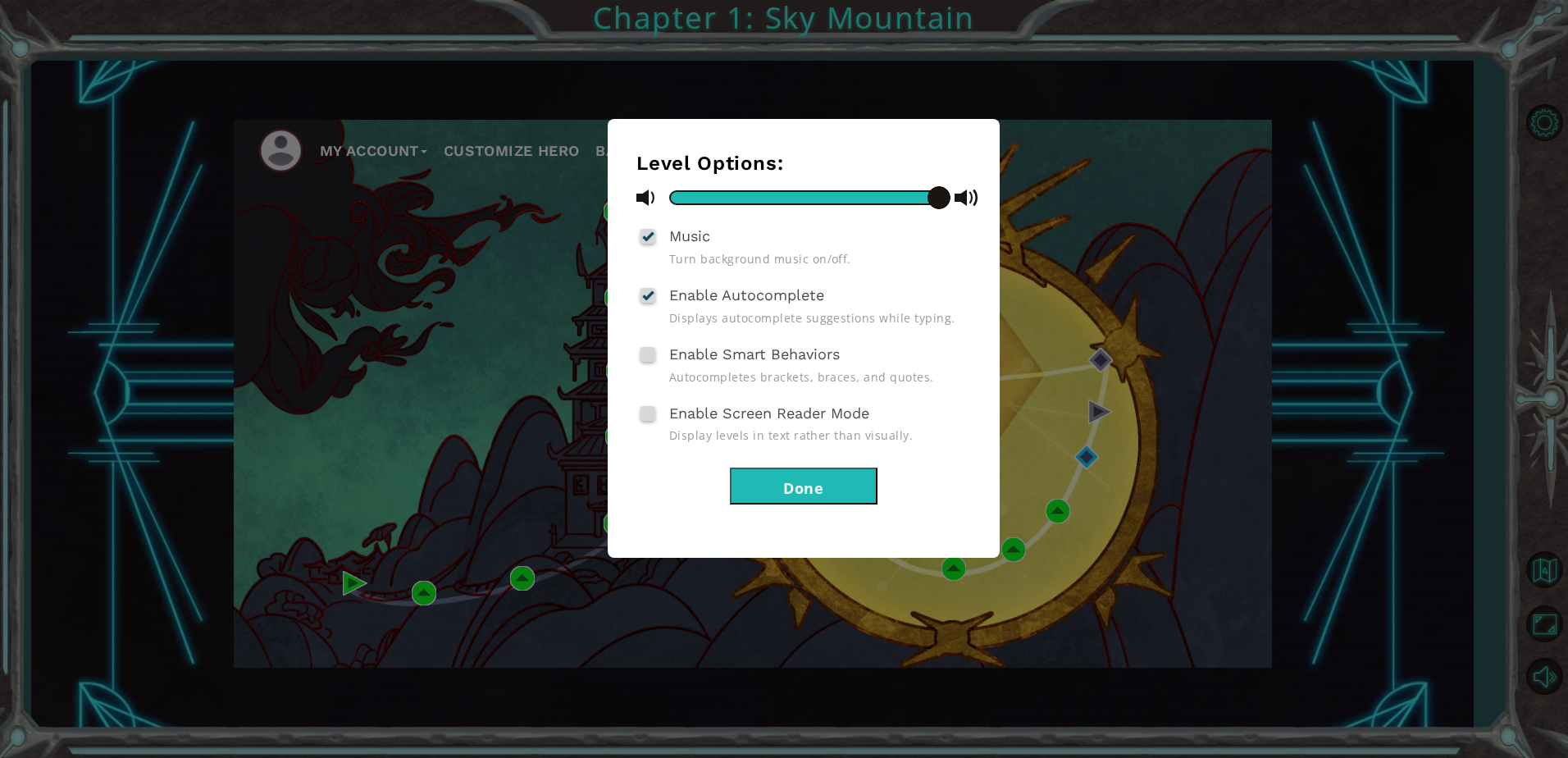
click at [1465, 219] on div "Level Options: Music Turn background music on/off. Enable Autocomplete Displays…" at bounding box center [784, 379] width 1568 height 758
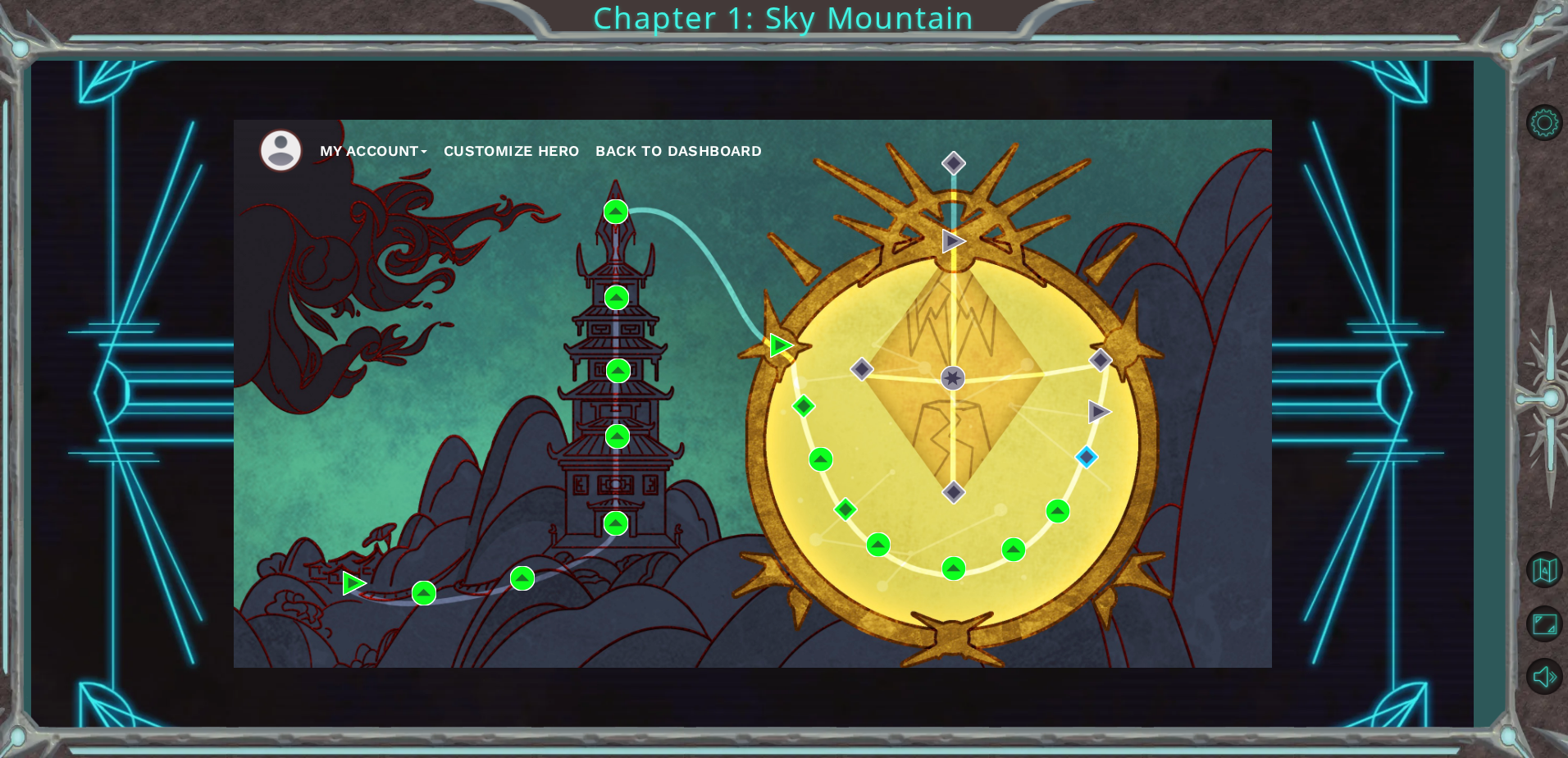
click at [369, 152] on button "My Account" at bounding box center [373, 150] width 107 height 24
click at [289, 146] on img at bounding box center [281, 150] width 45 height 45
click at [380, 184] on button "Account Settings" at bounding box center [393, 187] width 123 height 18
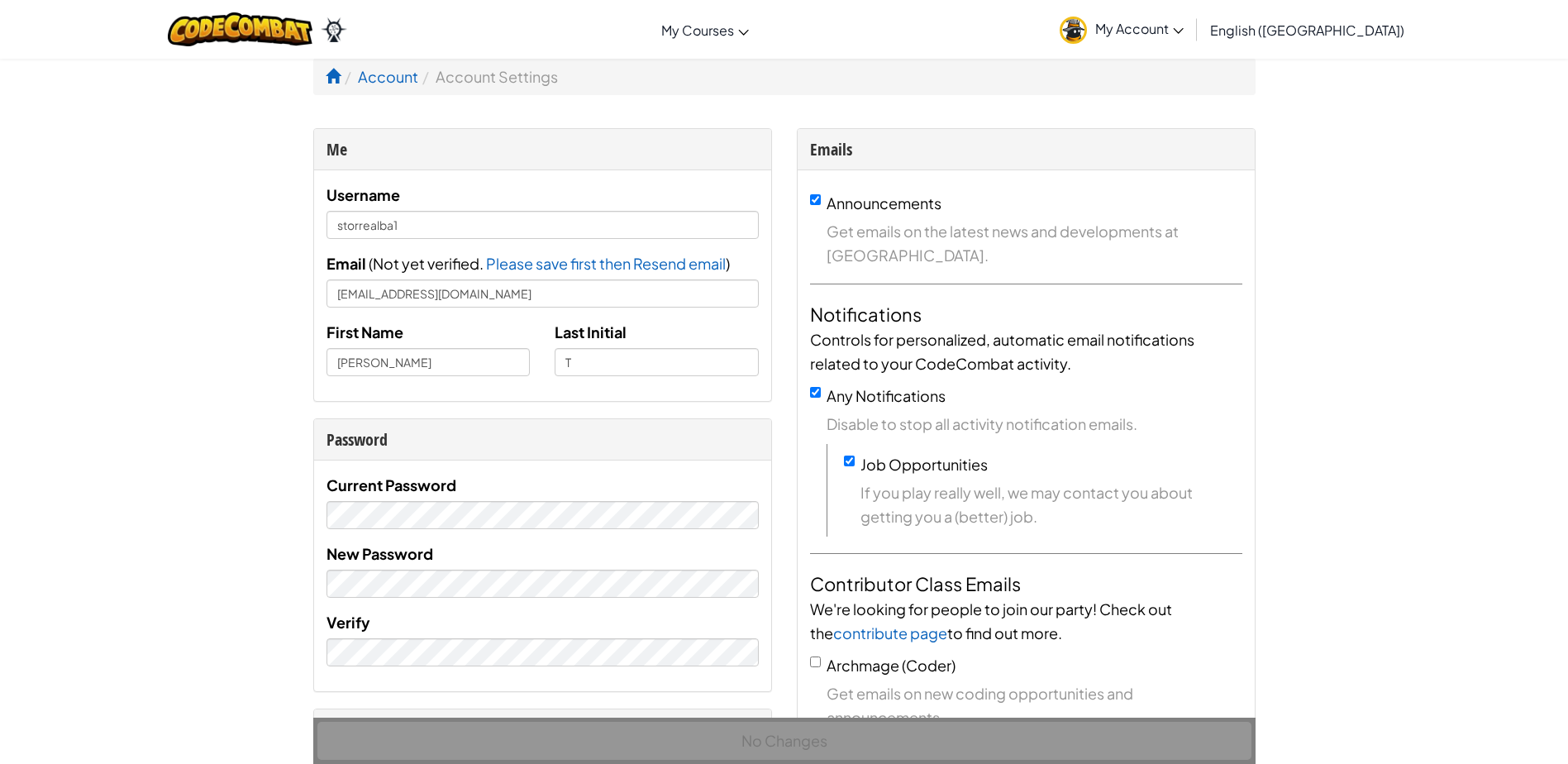
click at [1184, 31] on span "My Account" at bounding box center [1139, 28] width 89 height 18
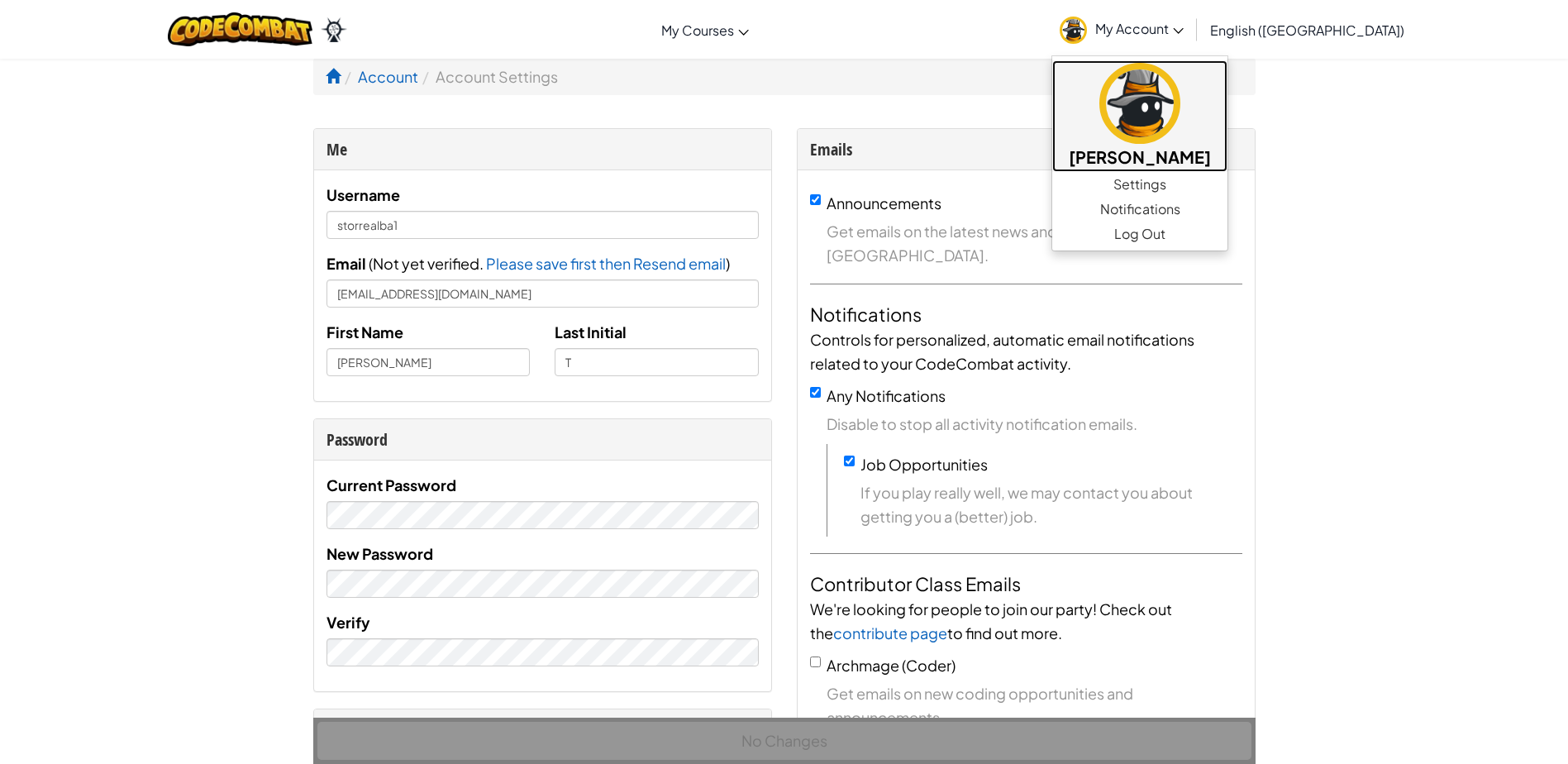
click at [1181, 101] on img at bounding box center [1140, 103] width 81 height 81
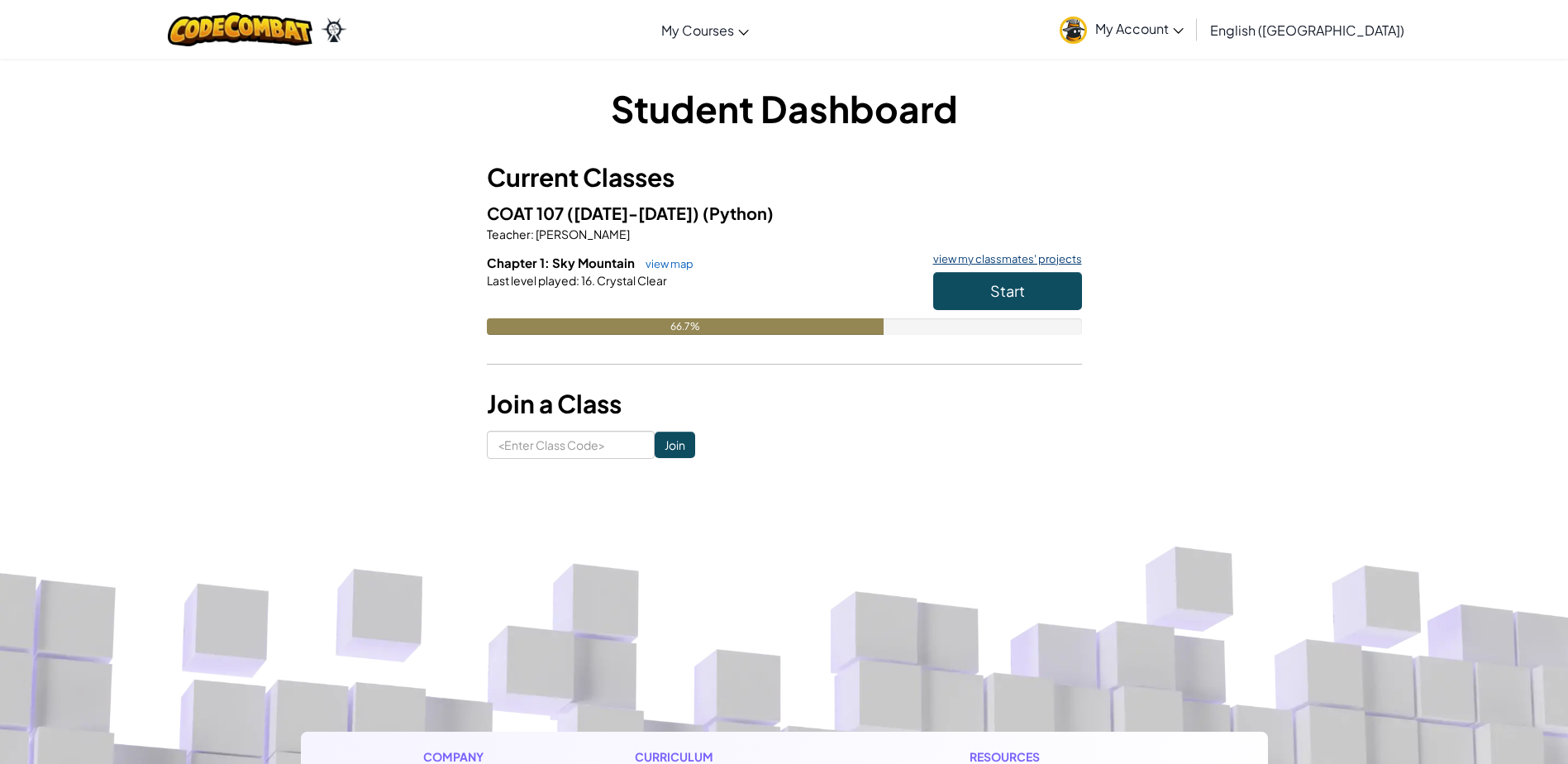
click at [1033, 261] on link "view my classmates' projects" at bounding box center [1004, 259] width 157 height 11
click at [1184, 36] on span "My Account" at bounding box center [1139, 28] width 89 height 18
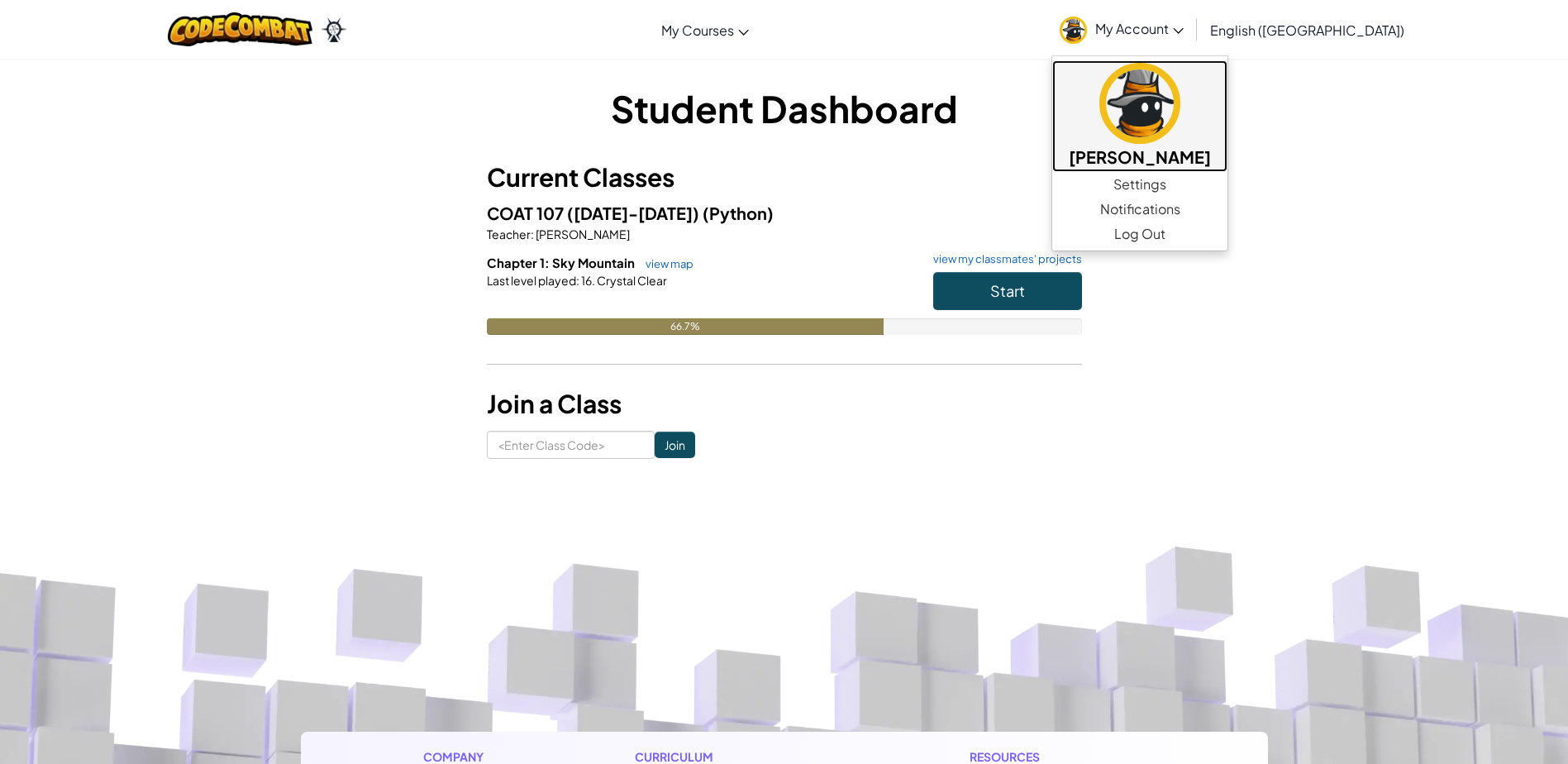
click at [1211, 158] on h5 "[PERSON_NAME]" at bounding box center [1140, 157] width 142 height 25
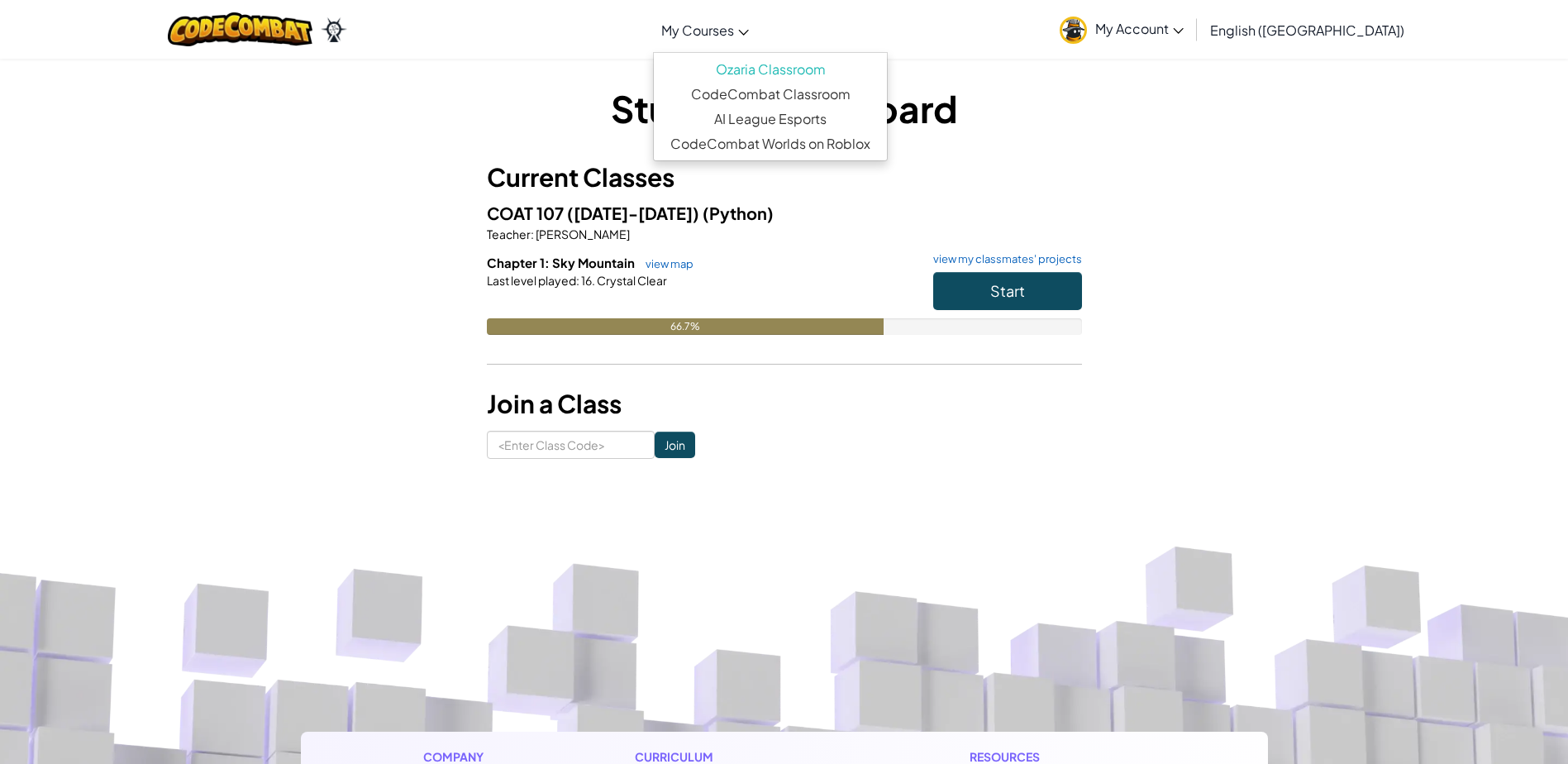
click at [757, 37] on link "My Courses" at bounding box center [705, 30] width 104 height 45
click at [867, 93] on link "CodeCombat Classroom" at bounding box center [770, 94] width 233 height 25
